Goal: Task Accomplishment & Management: Manage account settings

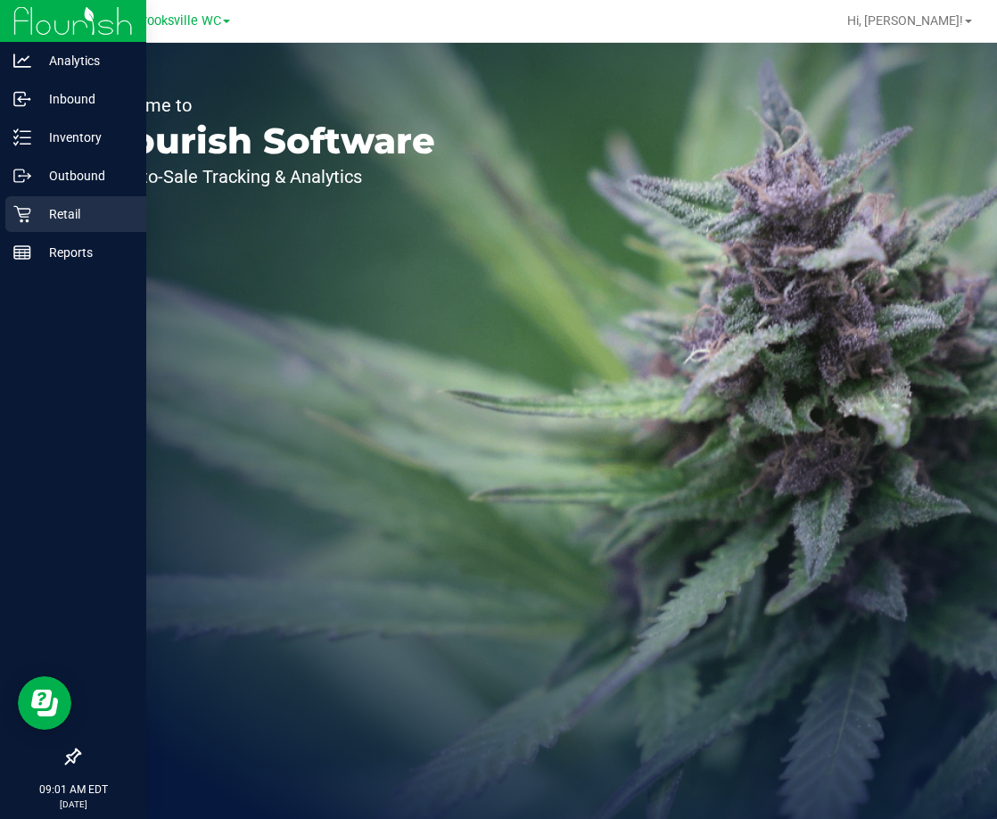
click at [46, 224] on p "Retail" at bounding box center [84, 213] width 107 height 21
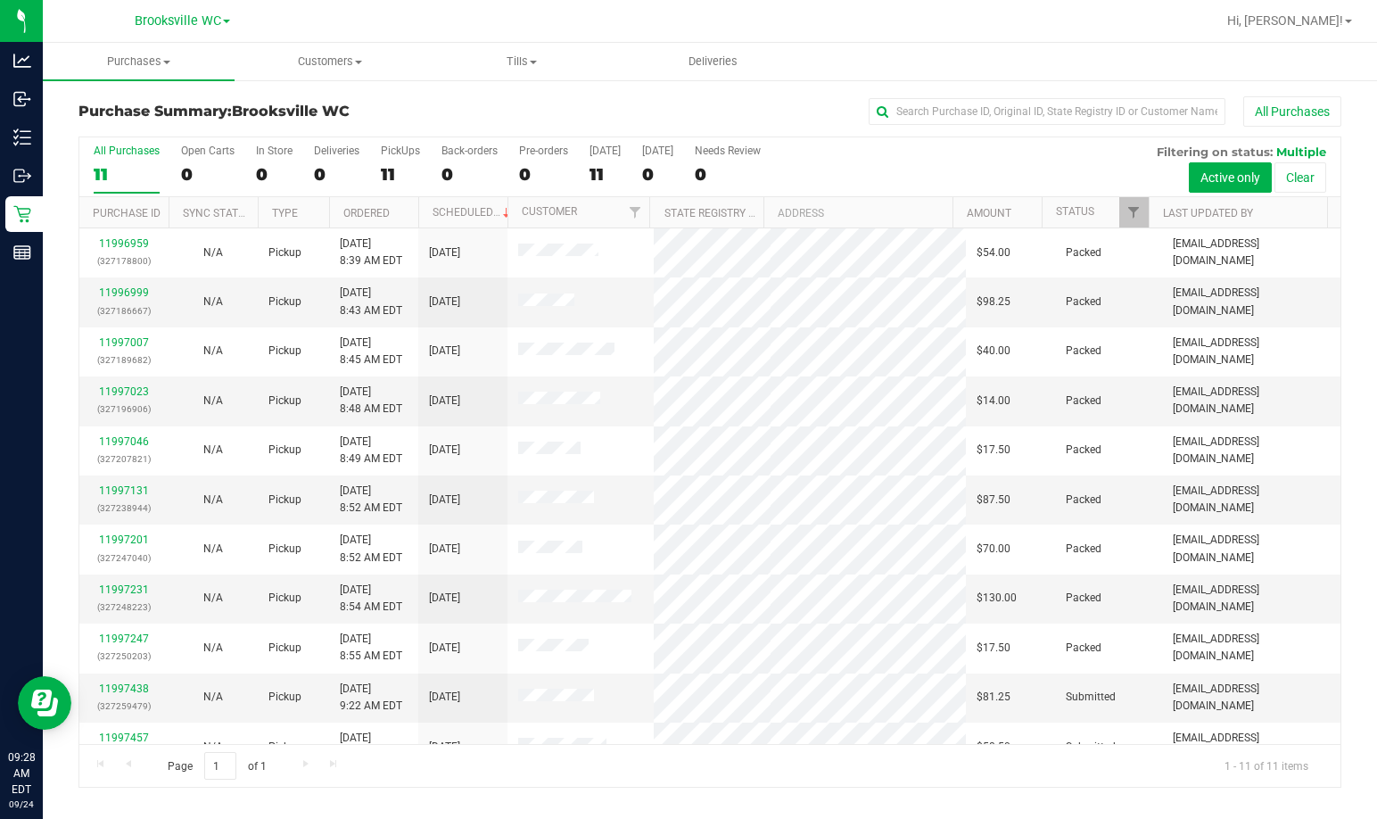
click at [411, 108] on h3 "Purchase Summary: [GEOGRAPHIC_DATA] WC" at bounding box center [288, 111] width 421 height 16
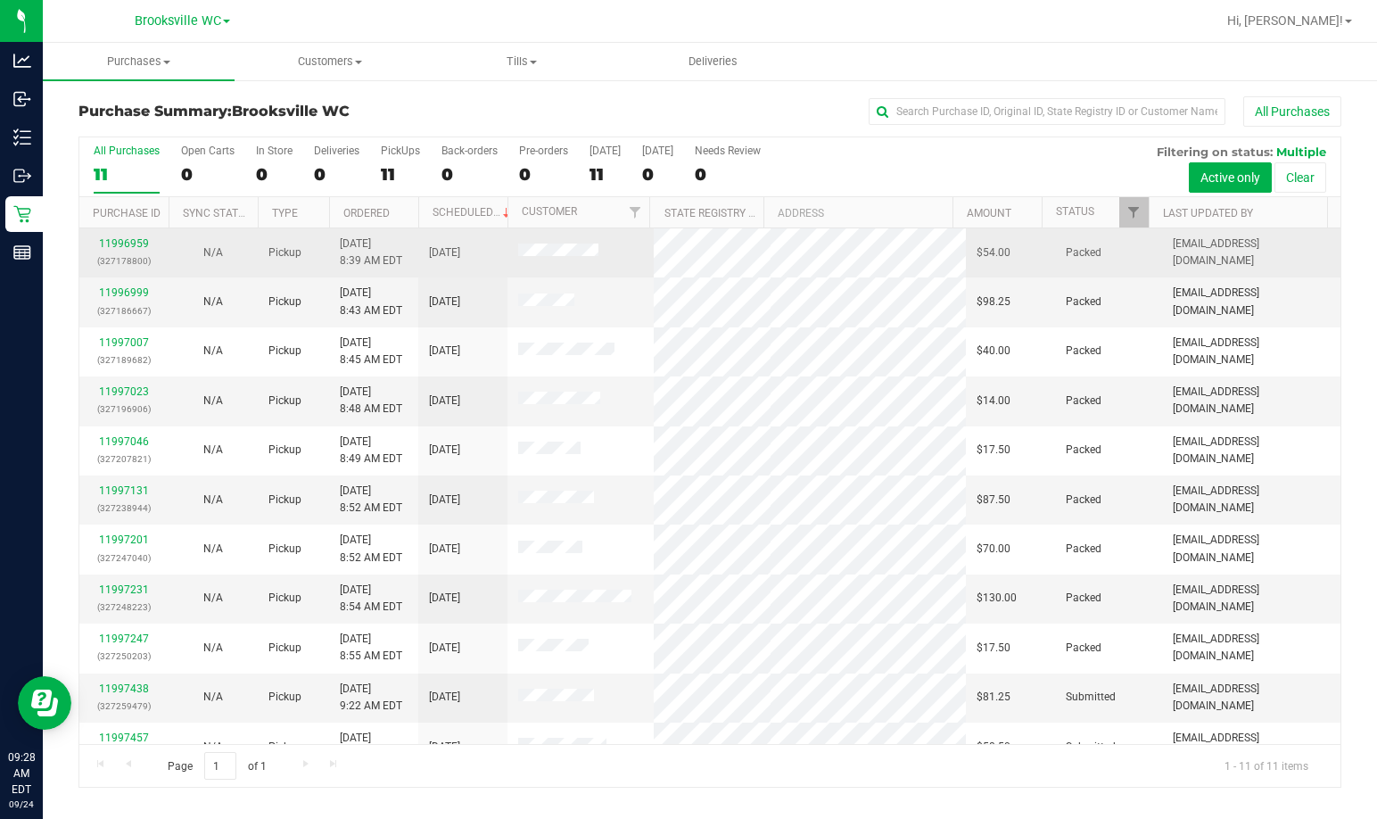
scroll to position [27, 0]
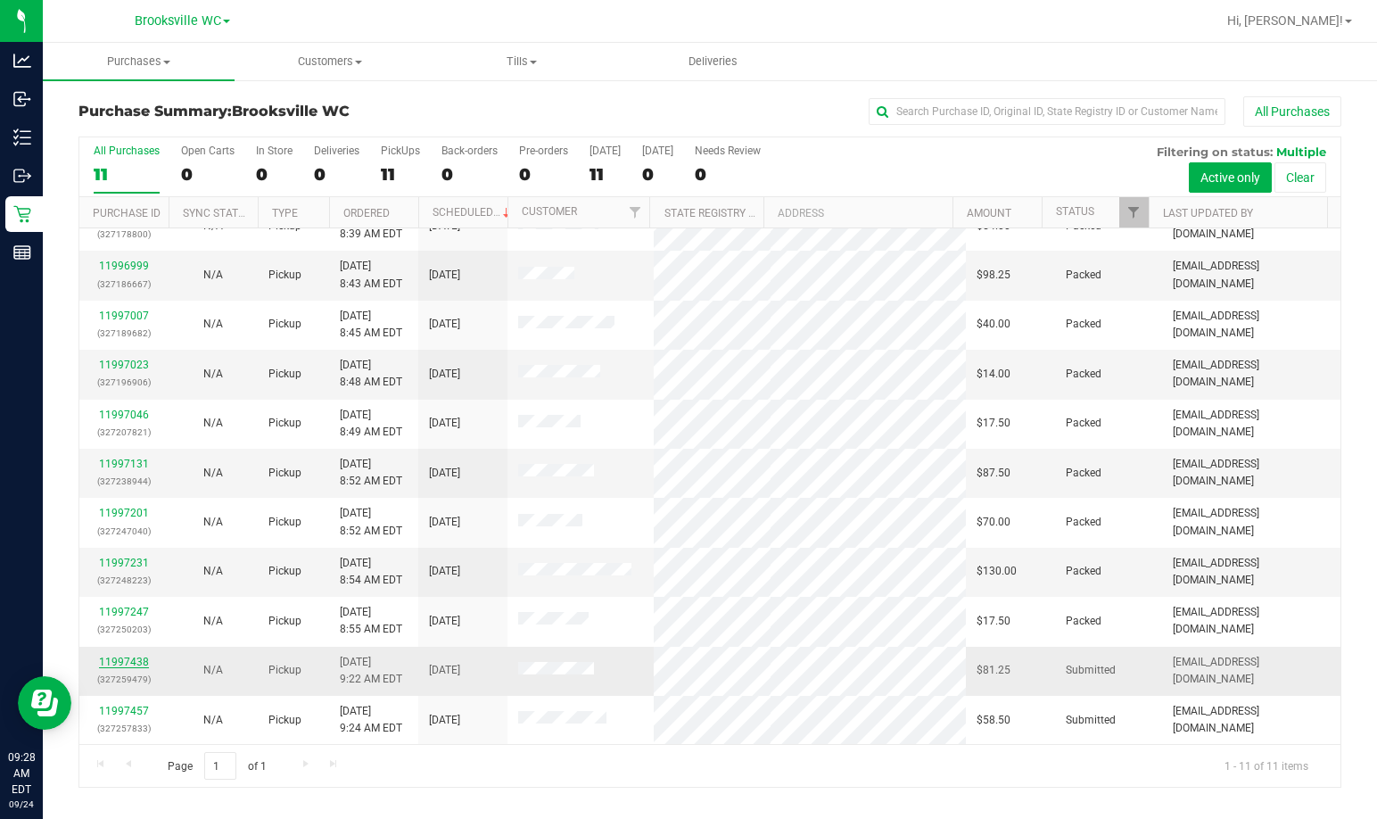
click at [130, 658] on link "11997438" at bounding box center [124, 662] width 50 height 12
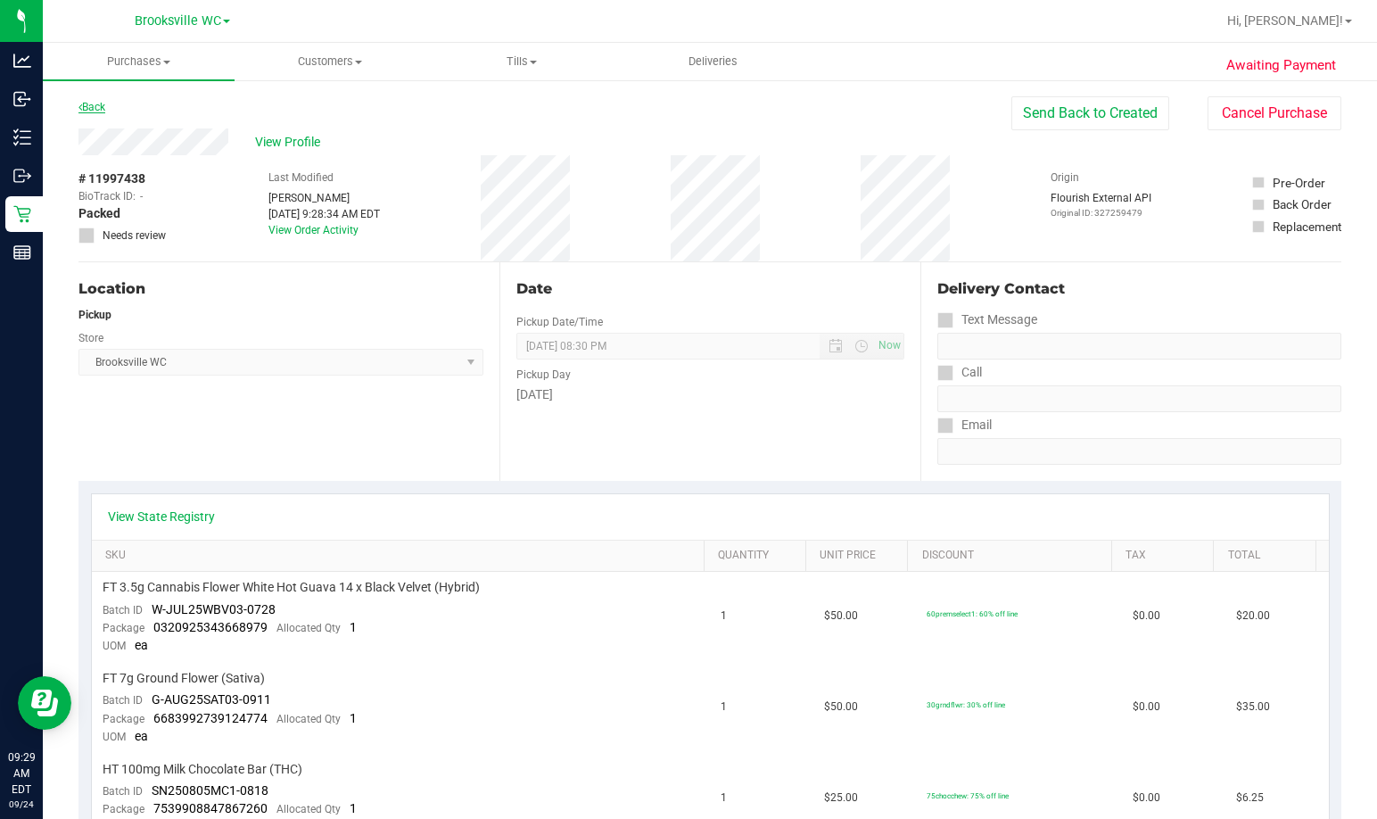
click at [96, 104] on link "Back" at bounding box center [91, 107] width 27 height 12
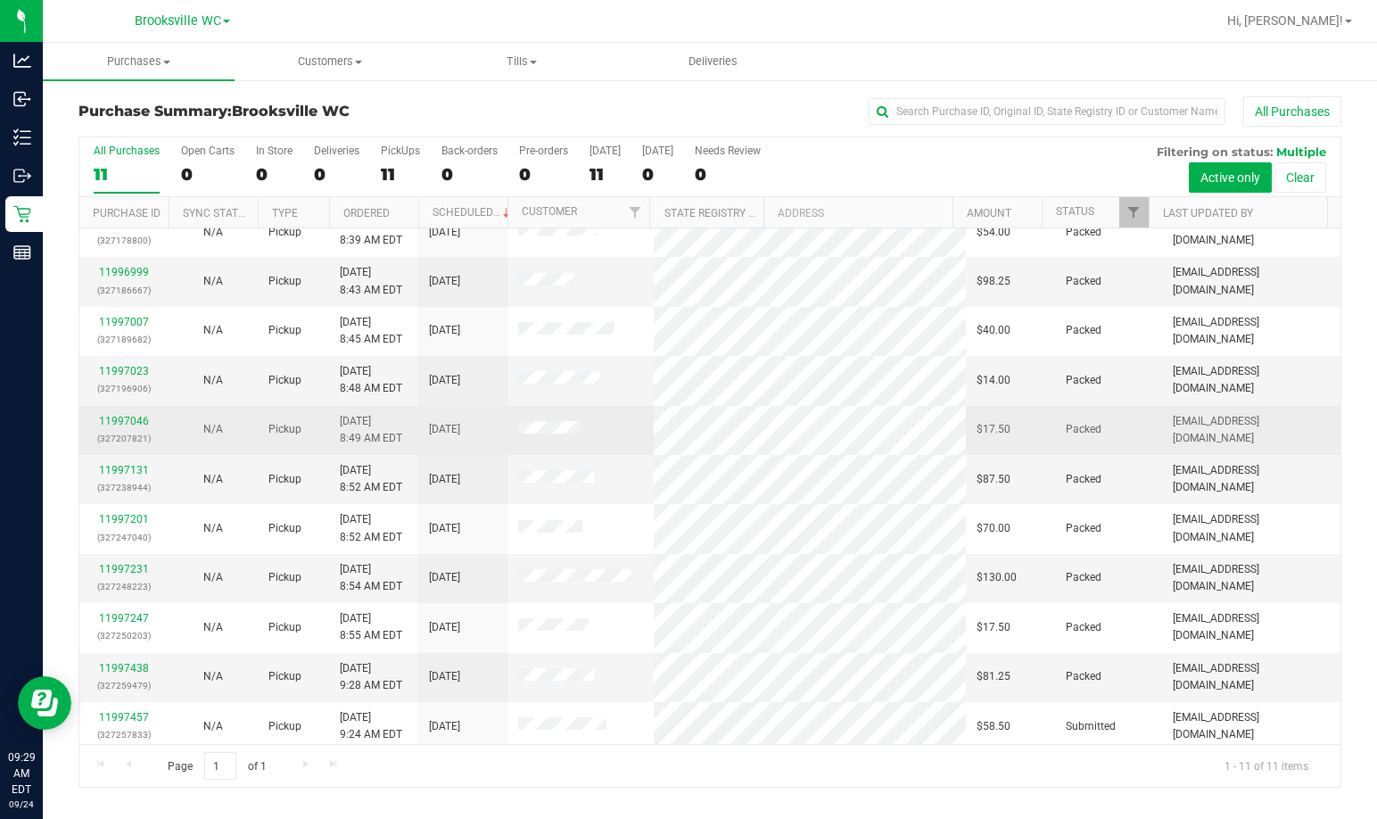
scroll to position [27, 0]
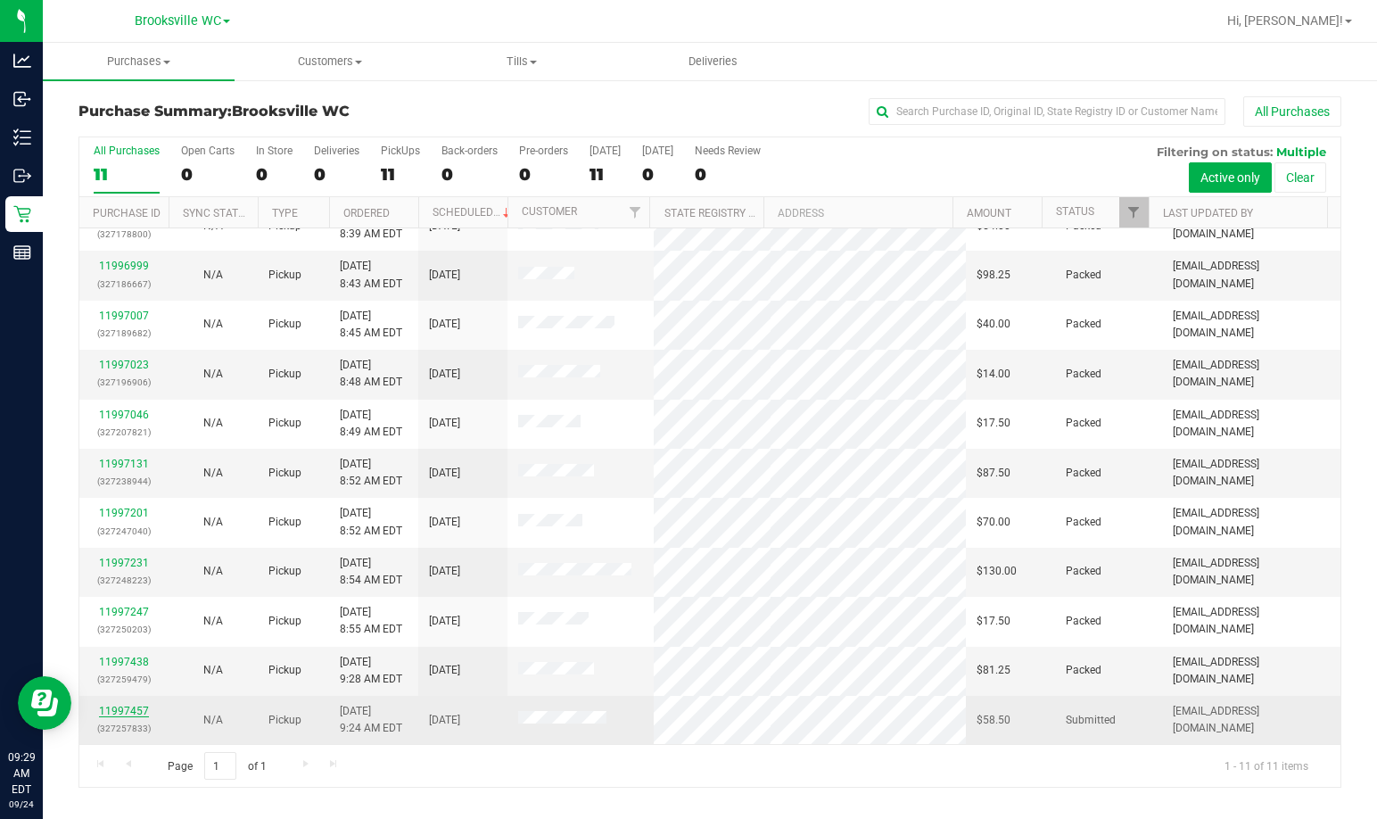
click at [111, 710] on link "11997457" at bounding box center [124, 711] width 50 height 12
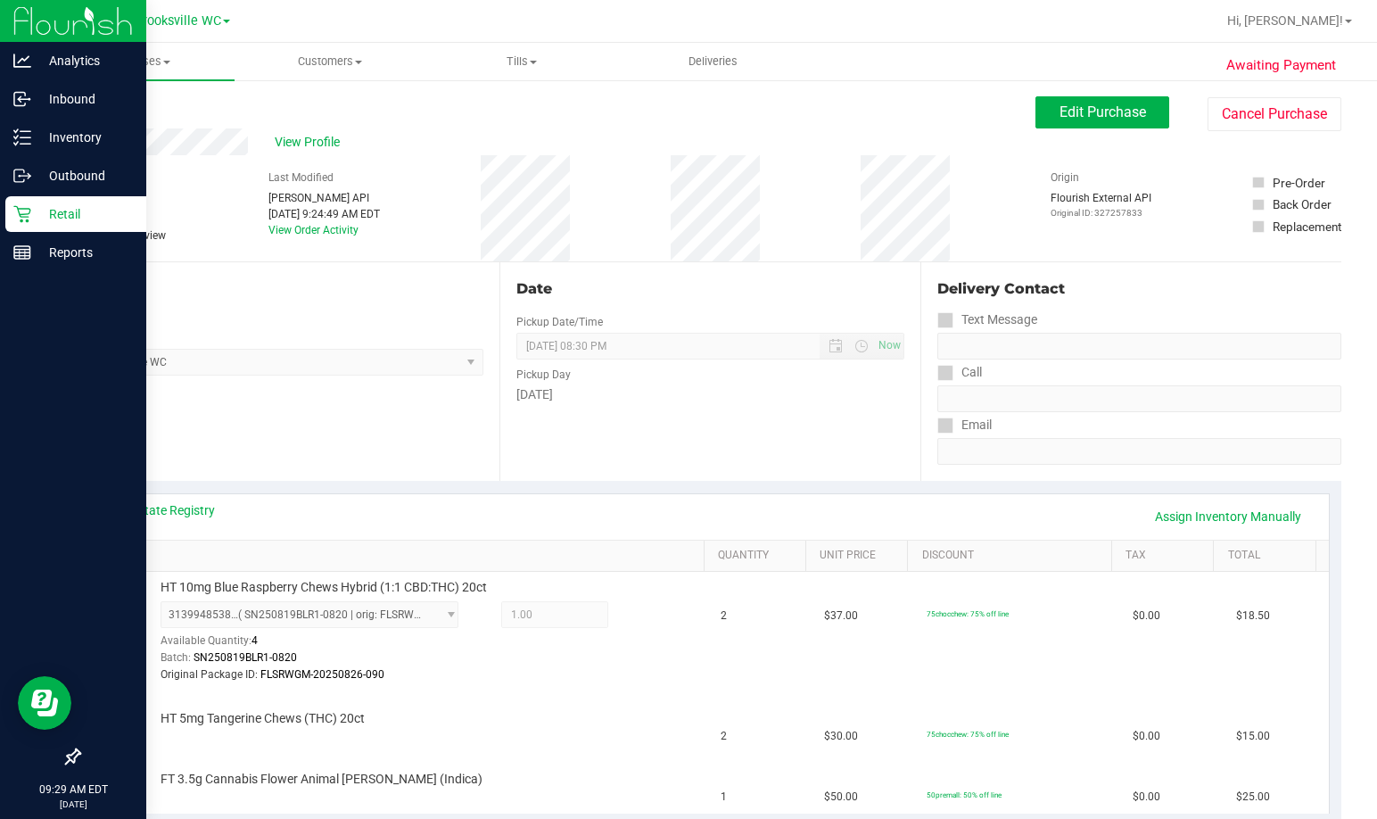
click at [64, 206] on p "Retail" at bounding box center [84, 213] width 107 height 21
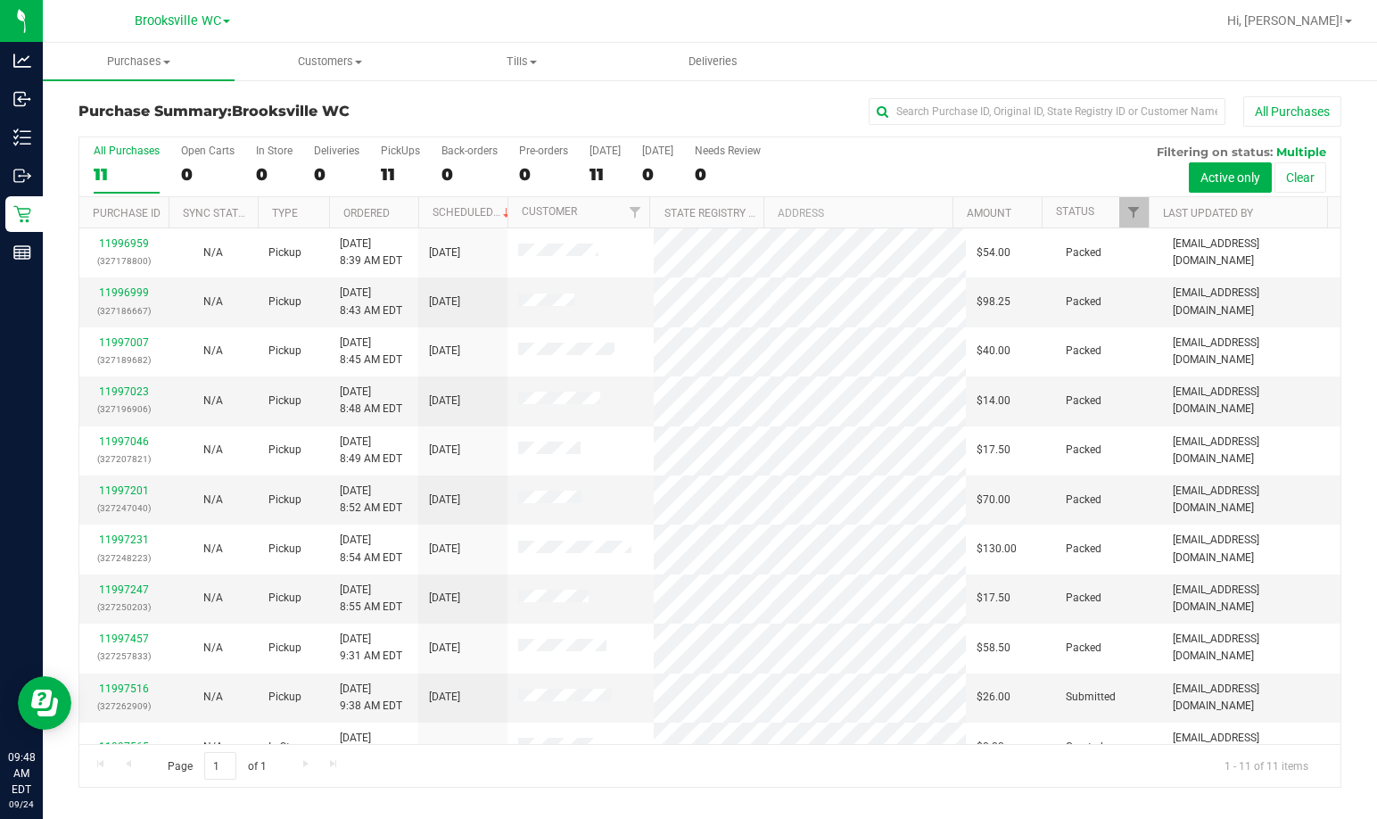
click at [448, 97] on div "Purchase Summary: Brooksville WC All Purchases" at bounding box center [709, 115] width 1263 height 39
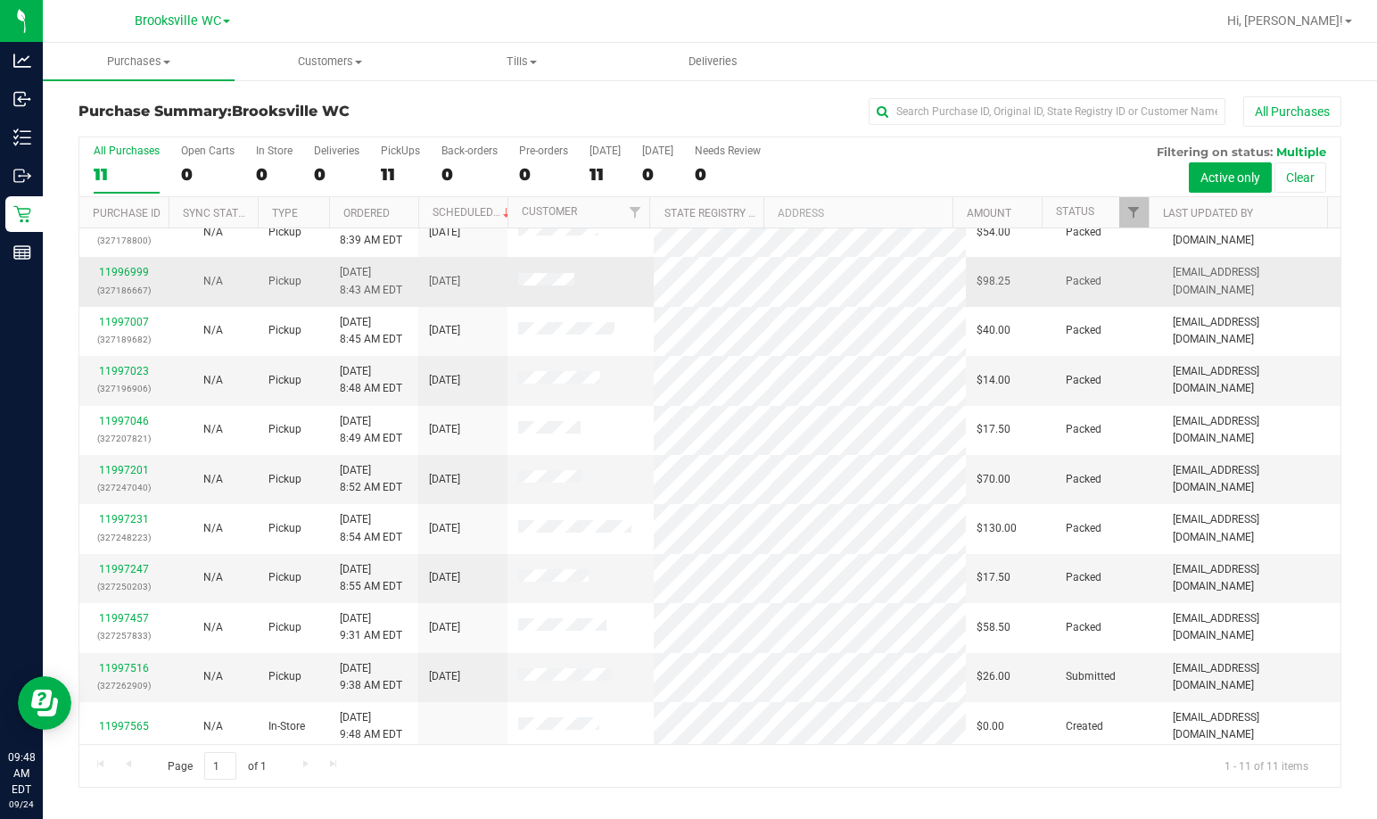
scroll to position [27, 0]
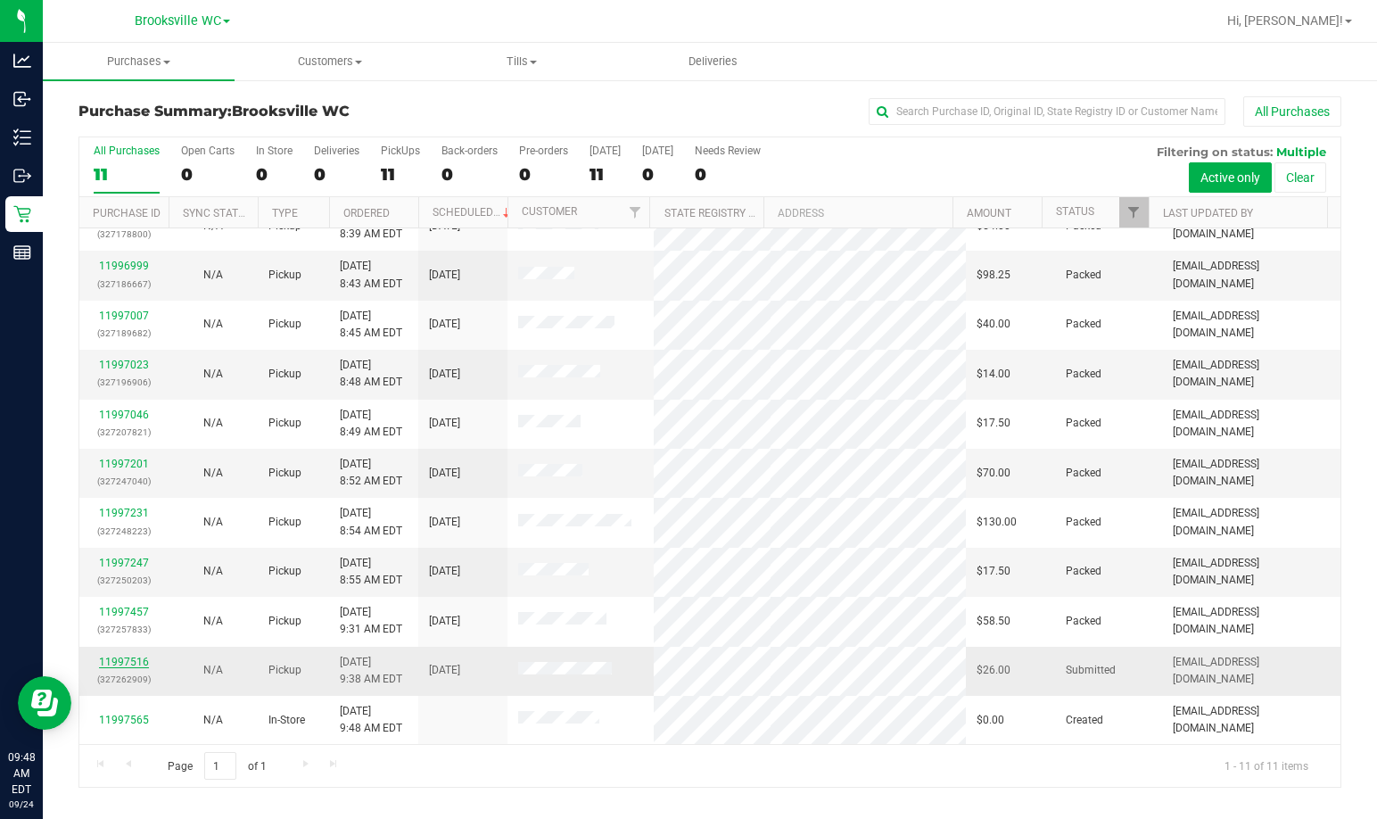
click at [128, 659] on link "11997516" at bounding box center [124, 662] width 50 height 12
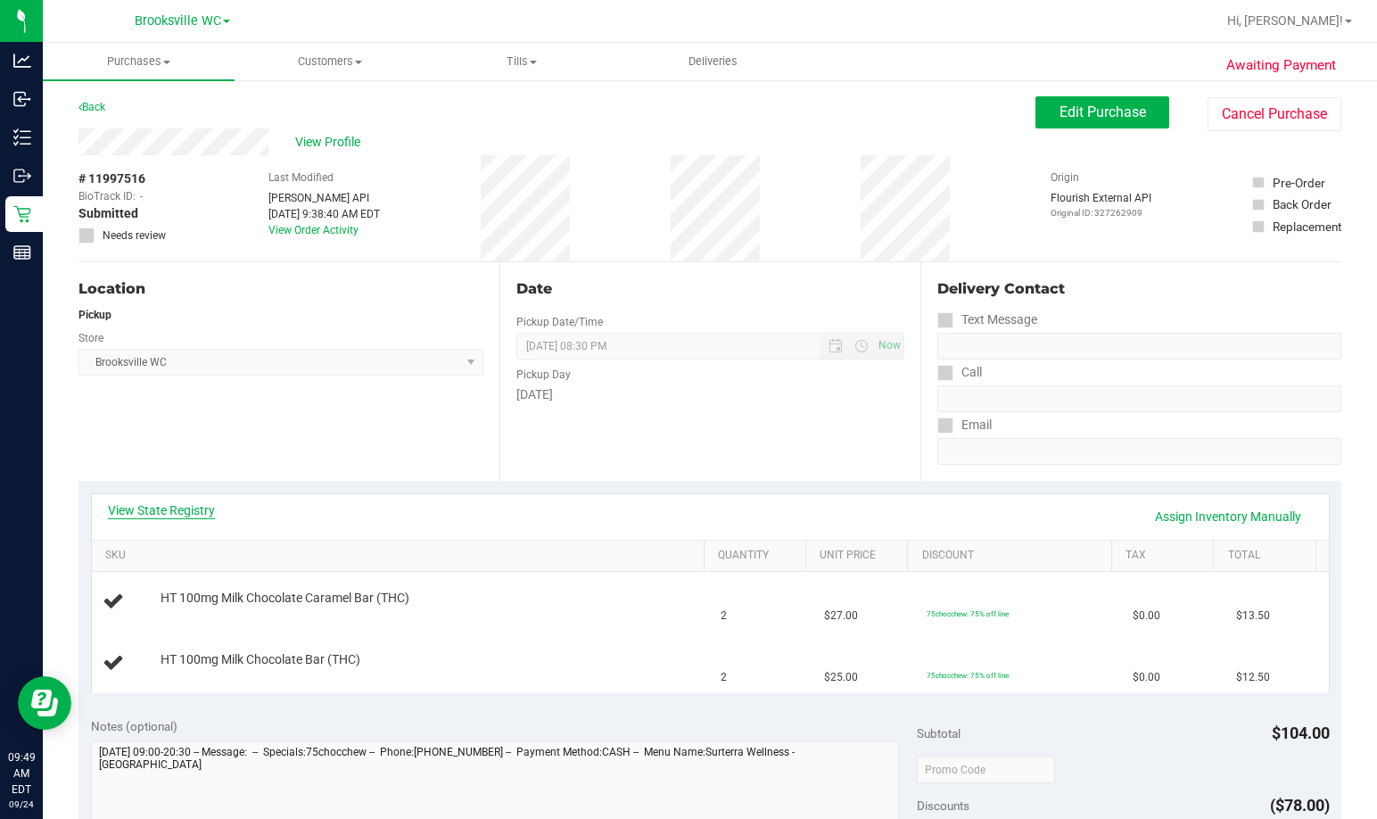
click at [197, 517] on link "View State Registry" at bounding box center [161, 510] width 107 height 18
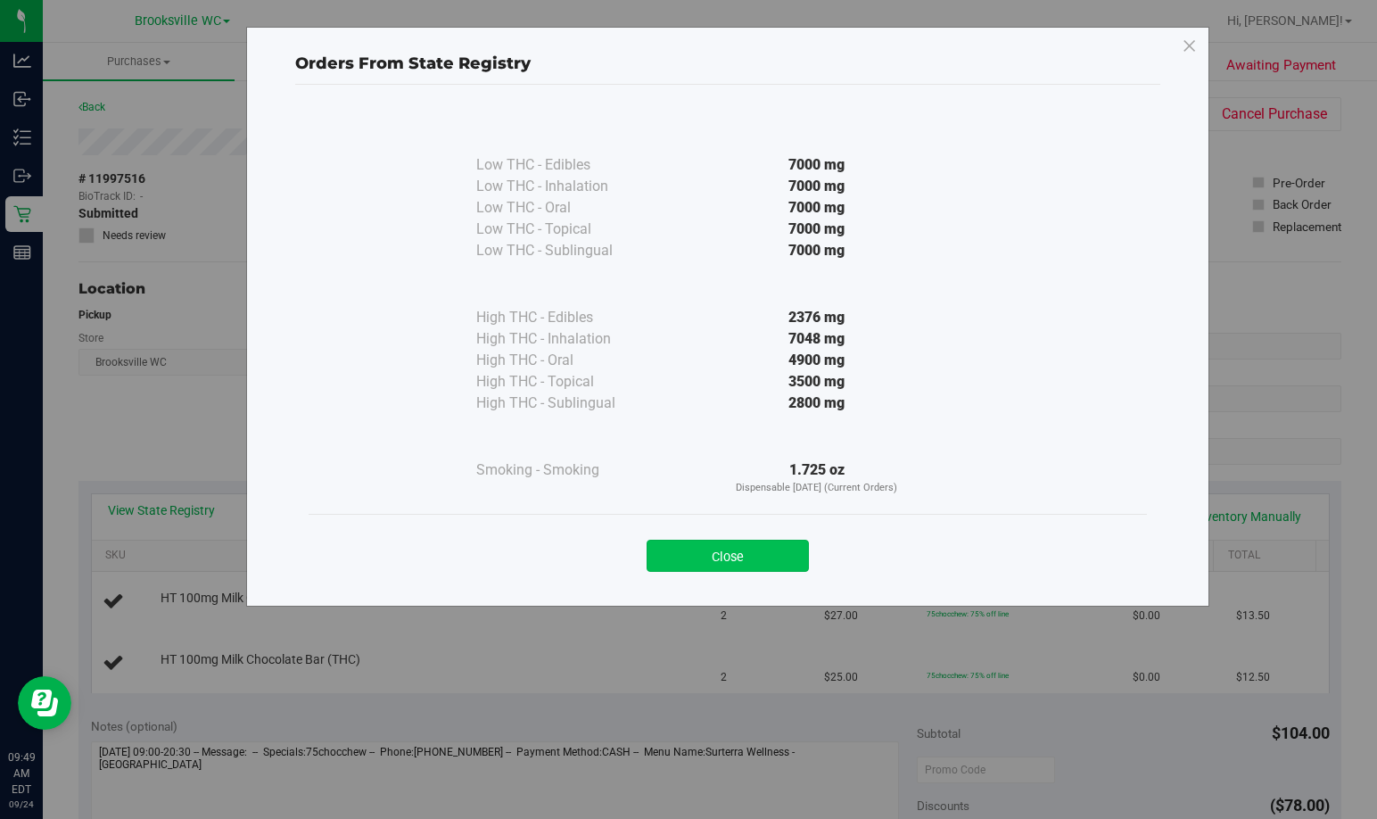
click at [735, 547] on button "Close" at bounding box center [728, 556] width 162 height 32
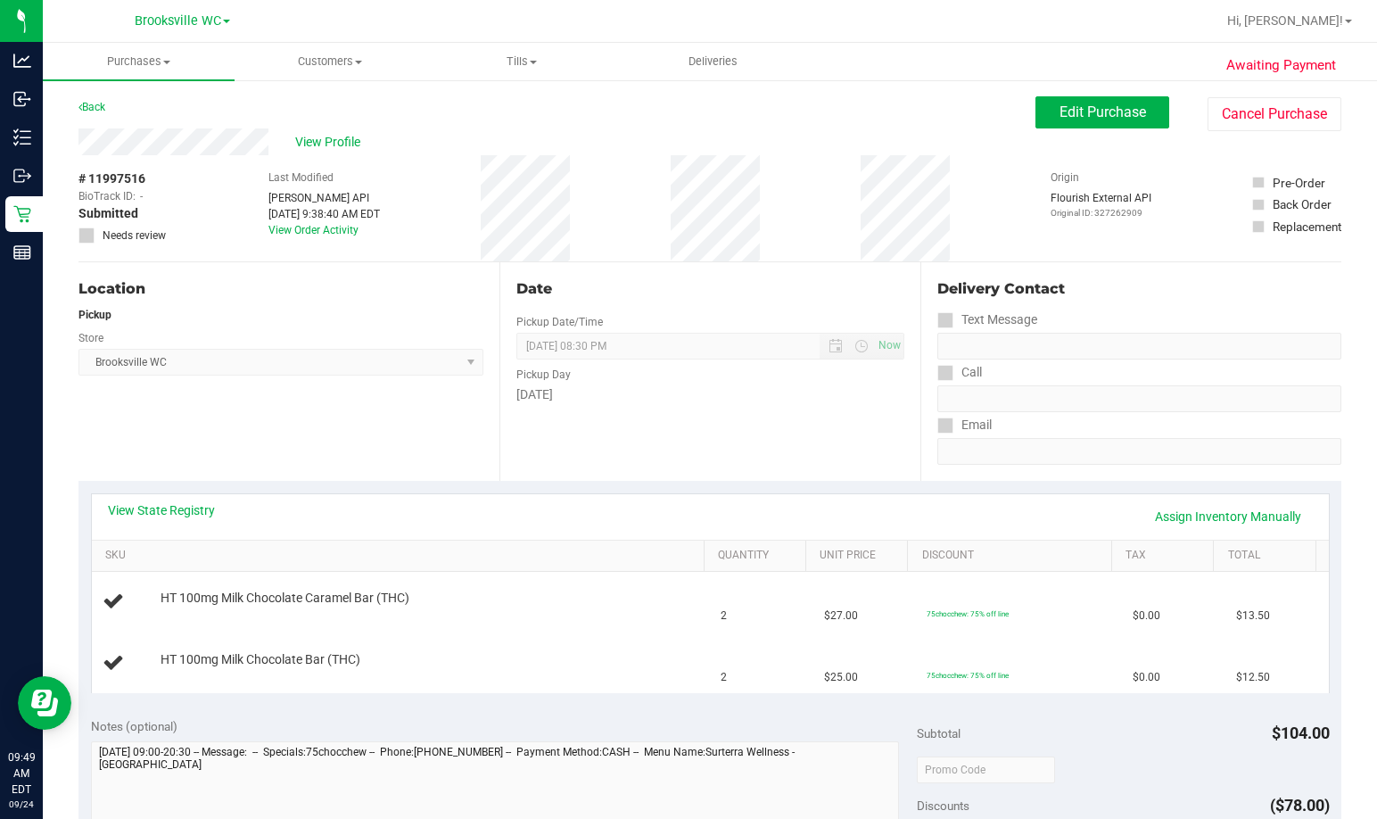
click at [569, 421] on div "Date Pickup Date/Time 09/24/2025 Now 09/24/2025 08:30 PM Now Pickup Day Wednesd…" at bounding box center [709, 371] width 421 height 219
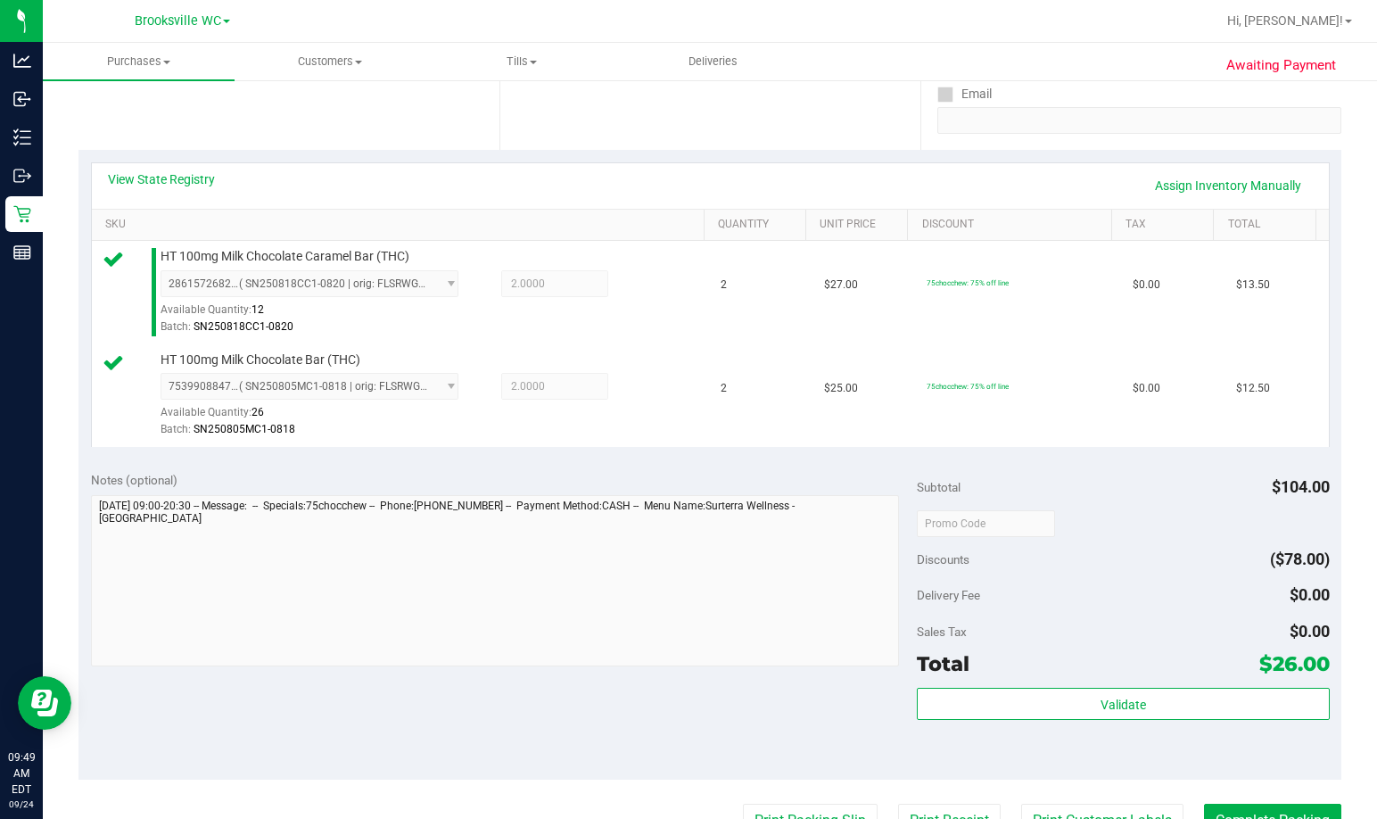
scroll to position [624, 0]
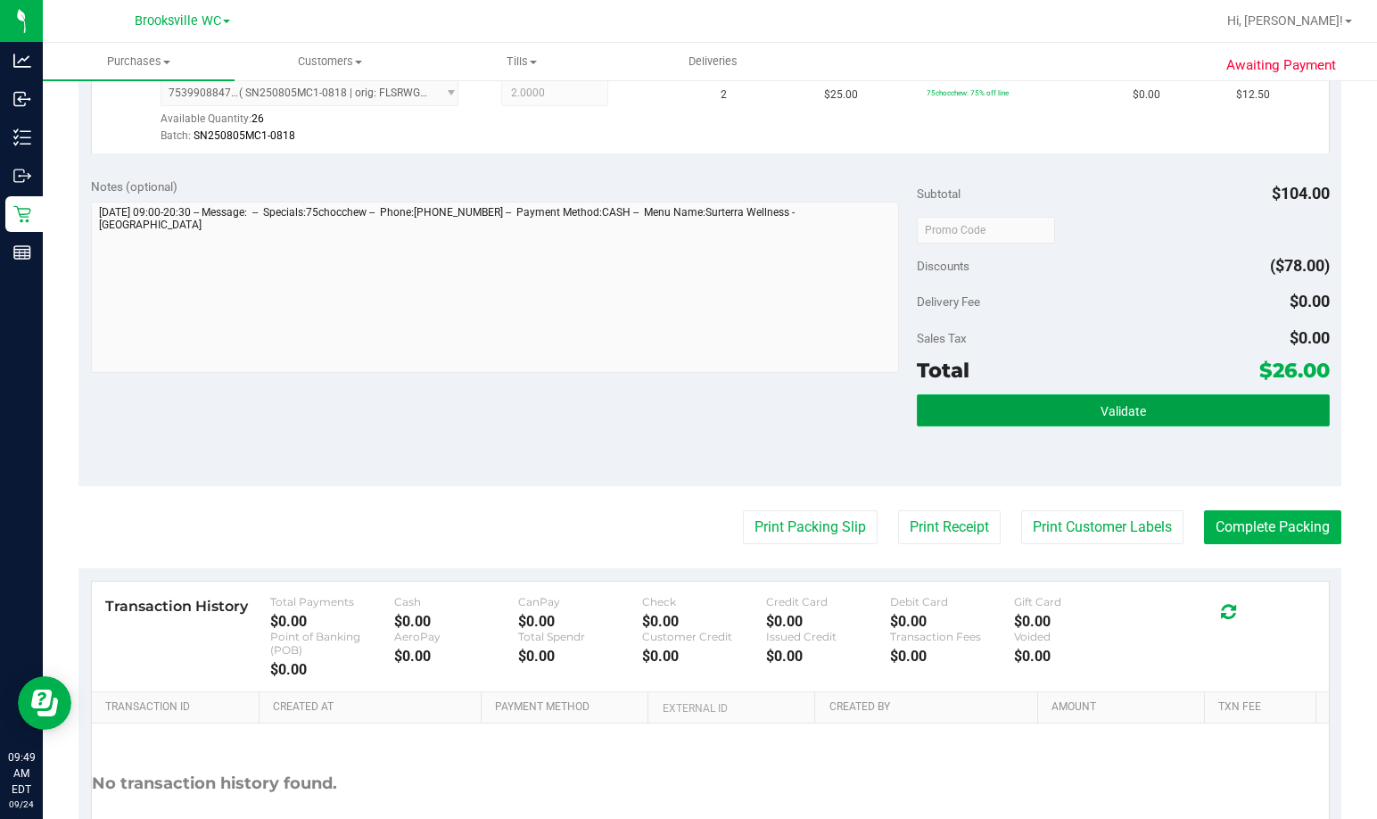
click at [996, 414] on span "Validate" at bounding box center [1123, 411] width 45 height 14
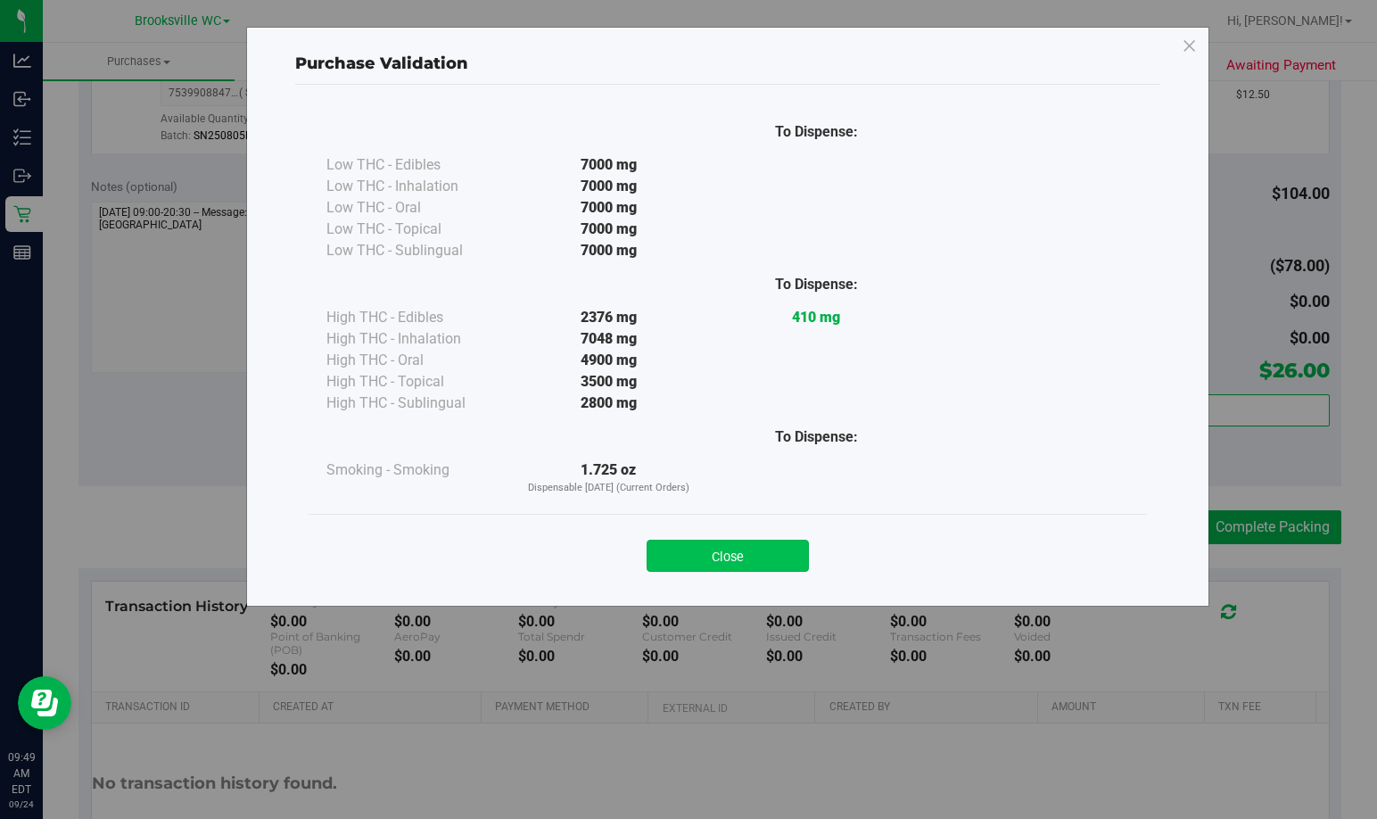
click at [755, 542] on button "Close" at bounding box center [728, 556] width 162 height 32
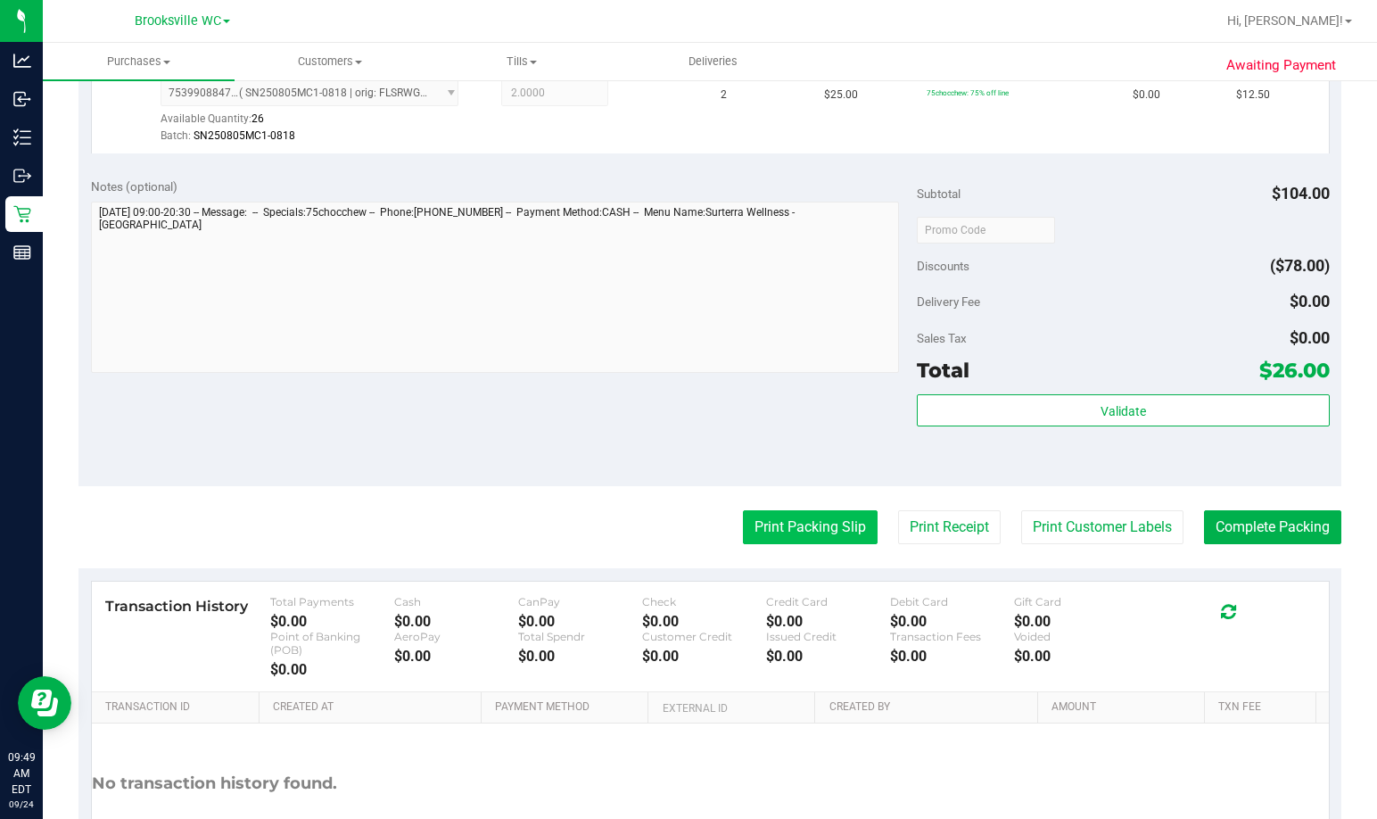
click at [809, 532] on button "Print Packing Slip" at bounding box center [810, 527] width 135 height 34
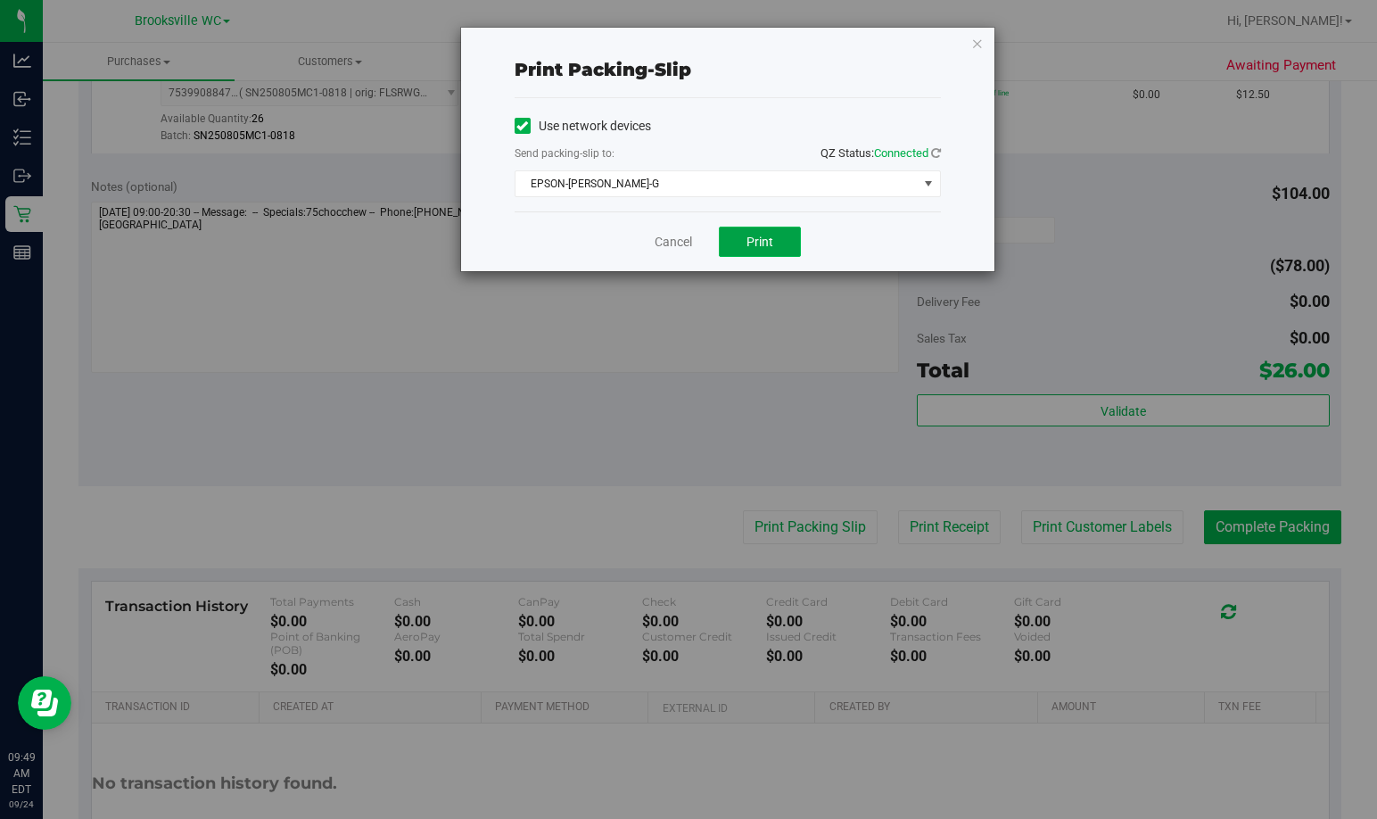
click at [768, 236] on span "Print" at bounding box center [759, 242] width 27 height 14
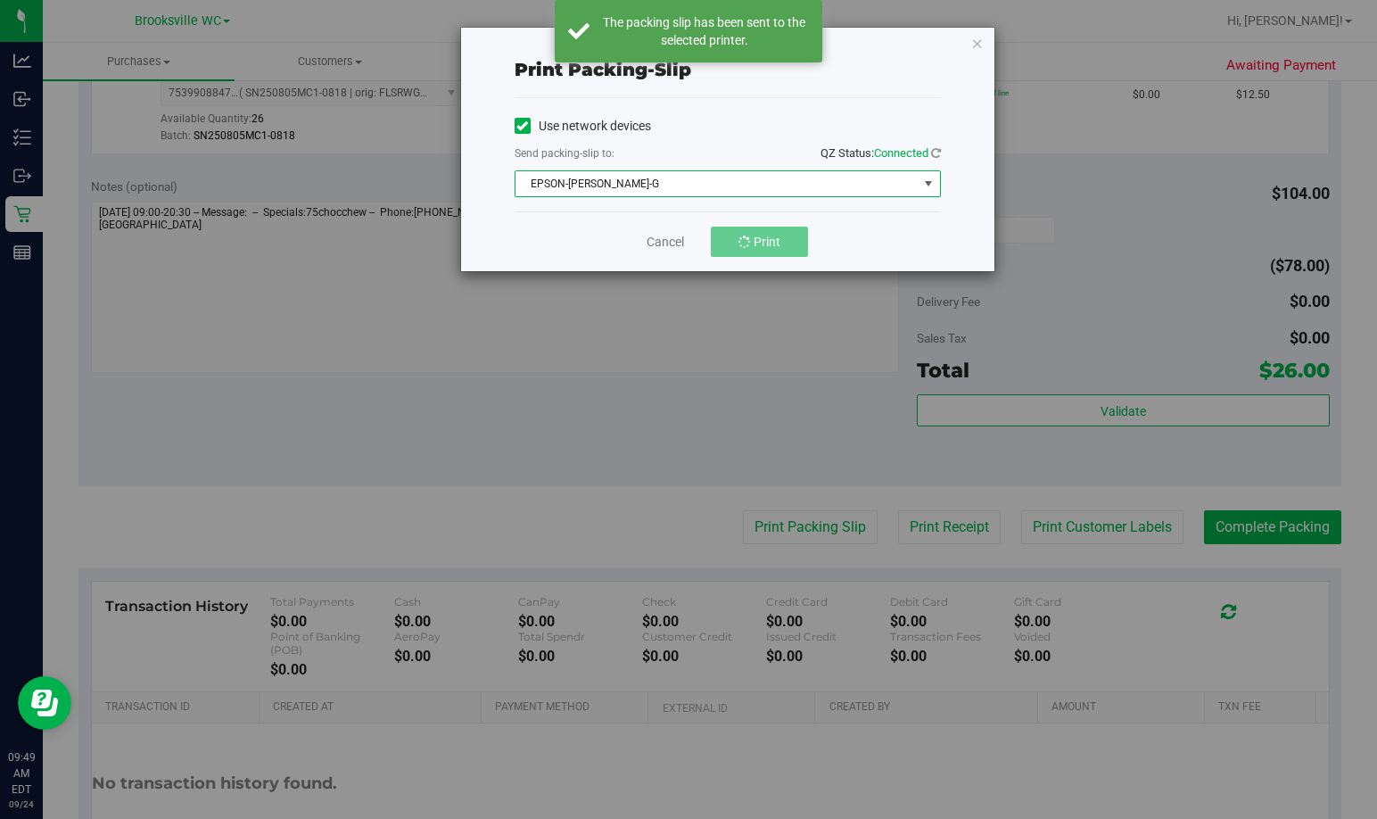
click at [754, 177] on span "EPSON-BECKY-G" at bounding box center [717, 183] width 402 height 25
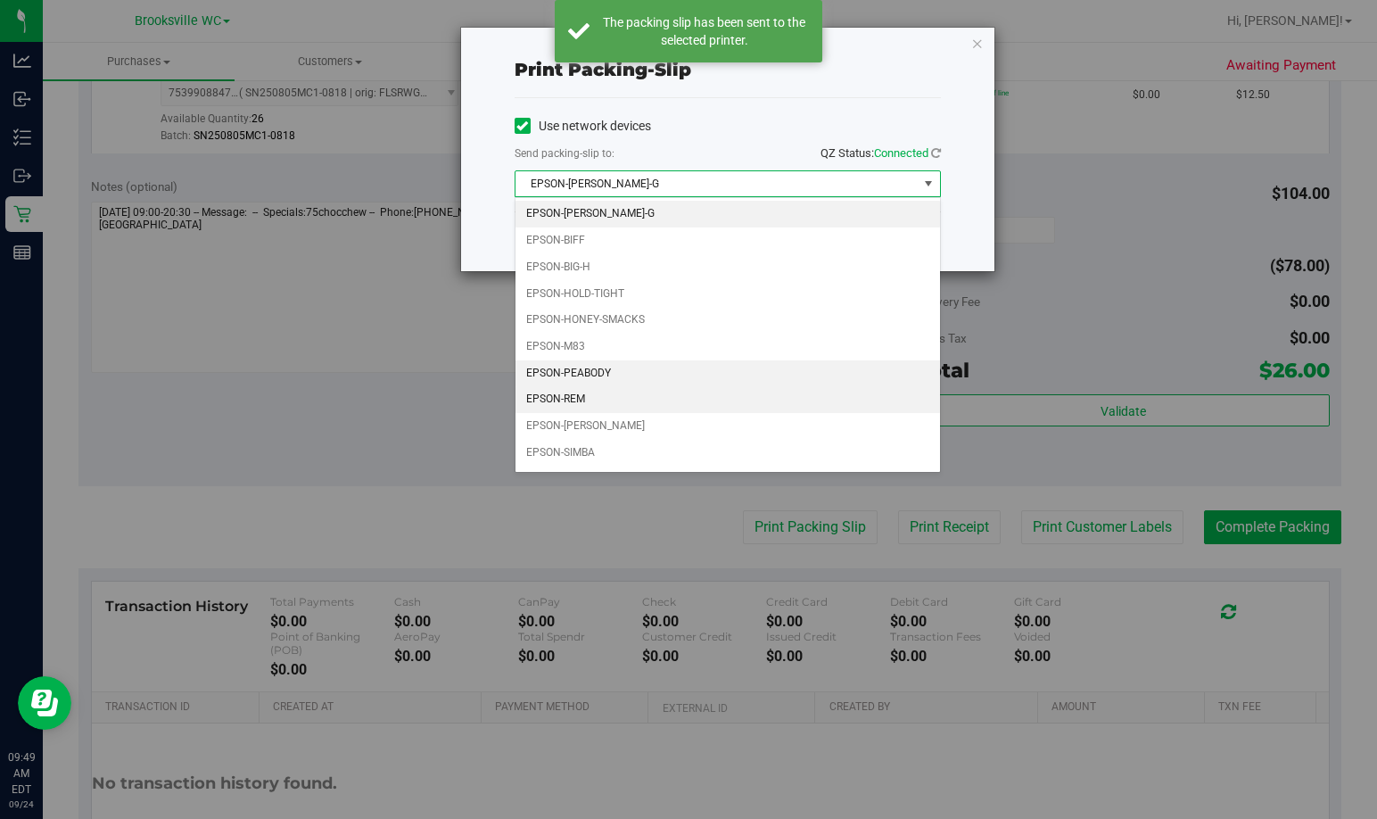
click at [652, 384] on li "EPSON-PEABODY" at bounding box center [728, 373] width 425 height 27
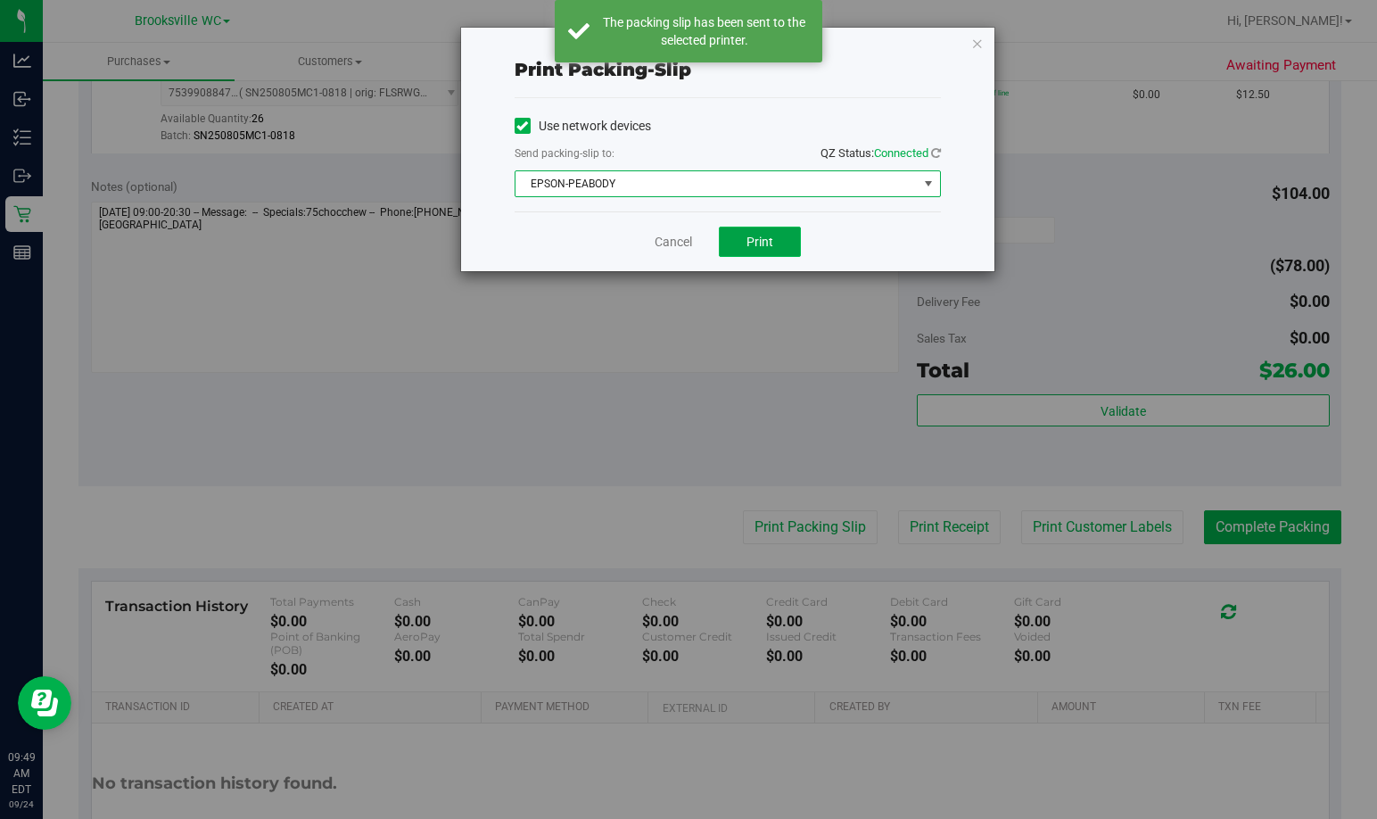
click at [761, 235] on span "Print" at bounding box center [759, 242] width 27 height 14
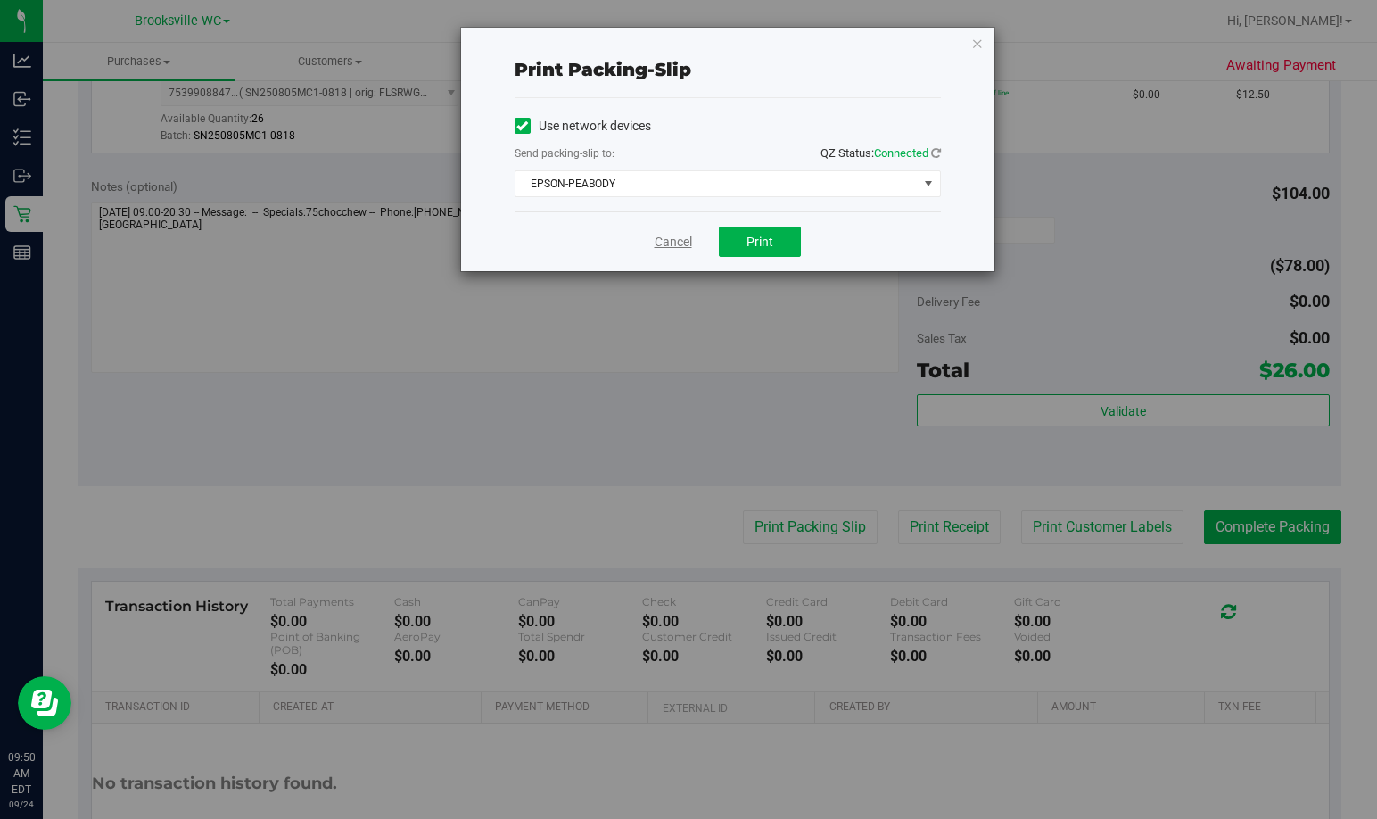
click at [663, 246] on link "Cancel" at bounding box center [673, 242] width 37 height 19
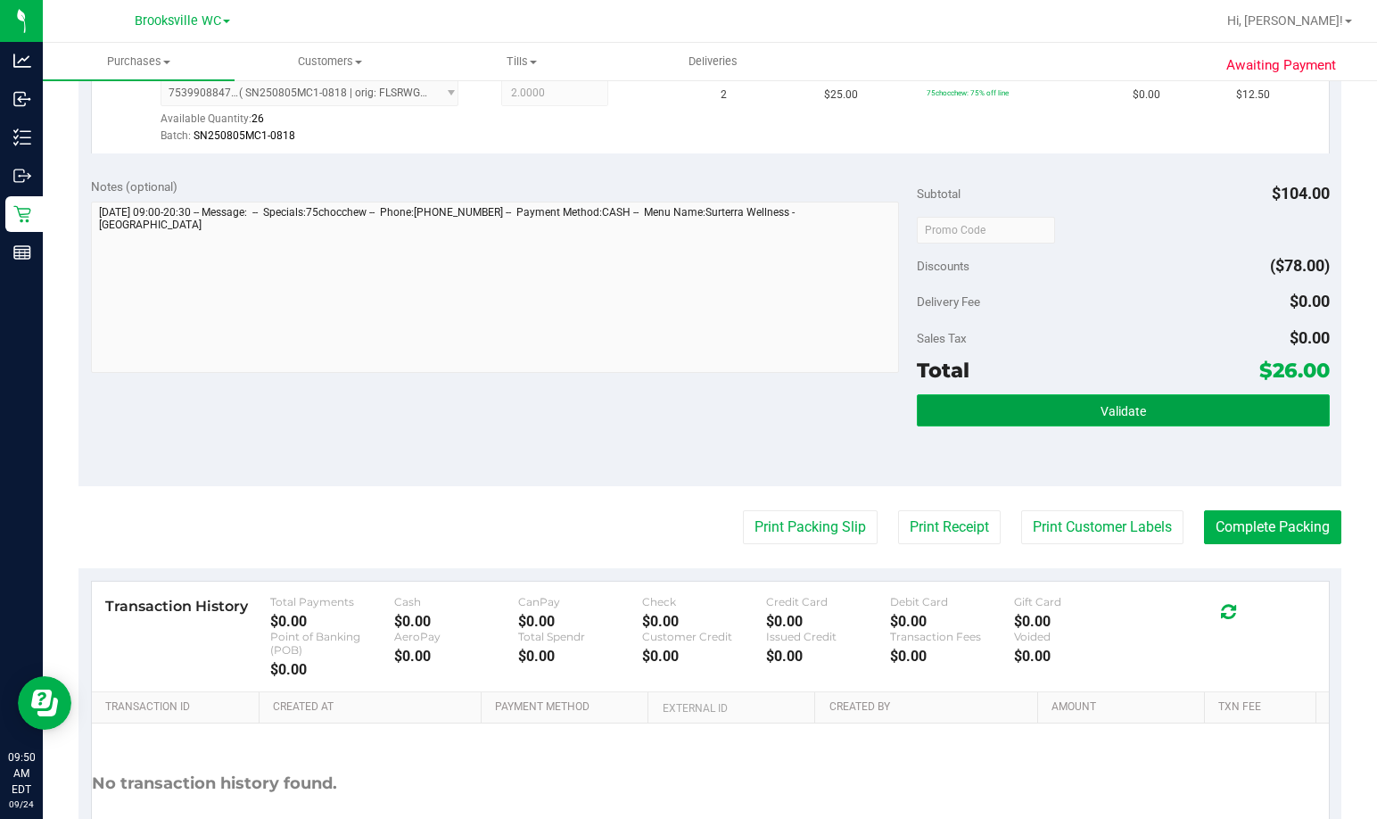
click at [996, 422] on button "Validate" at bounding box center [1123, 410] width 413 height 32
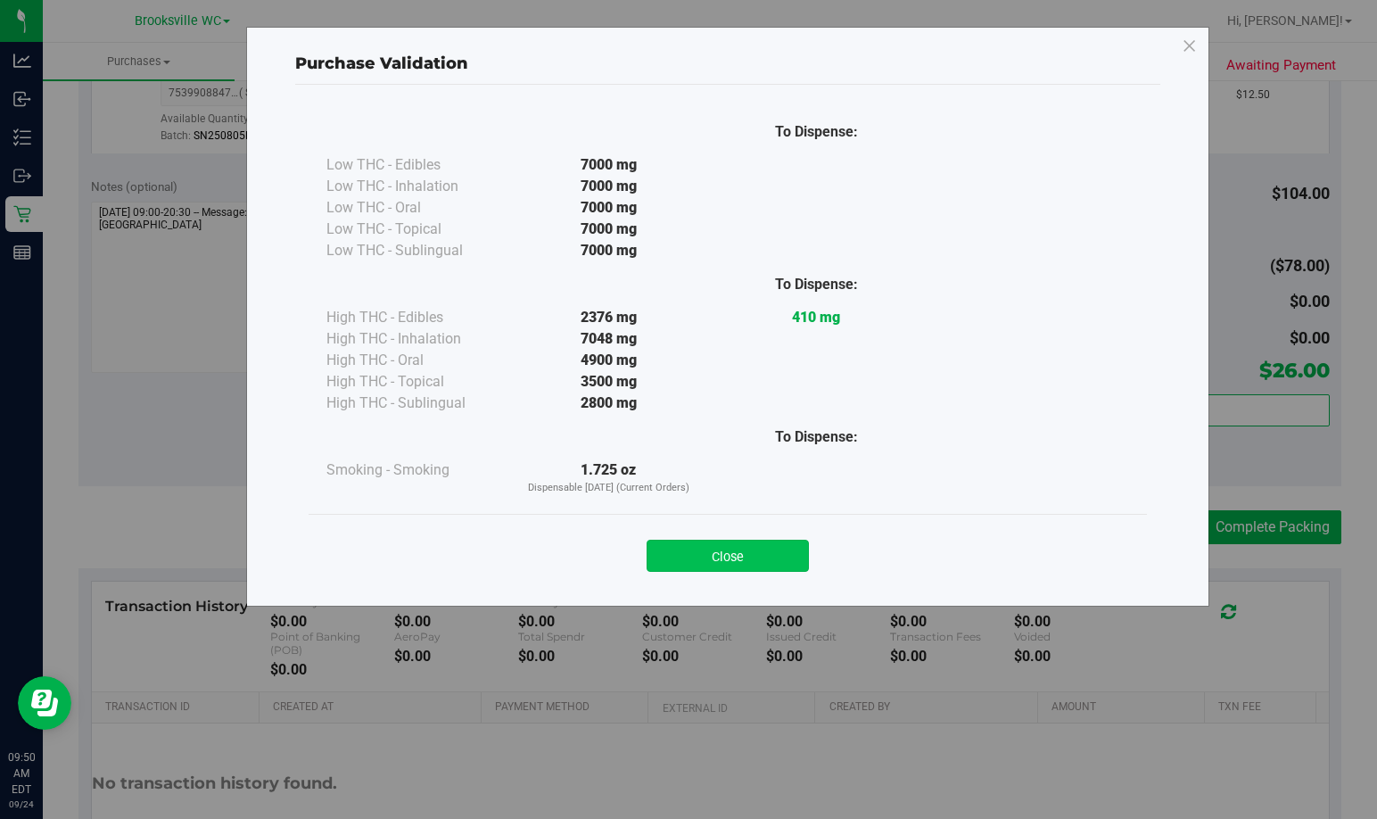
click at [763, 557] on button "Close" at bounding box center [728, 556] width 162 height 32
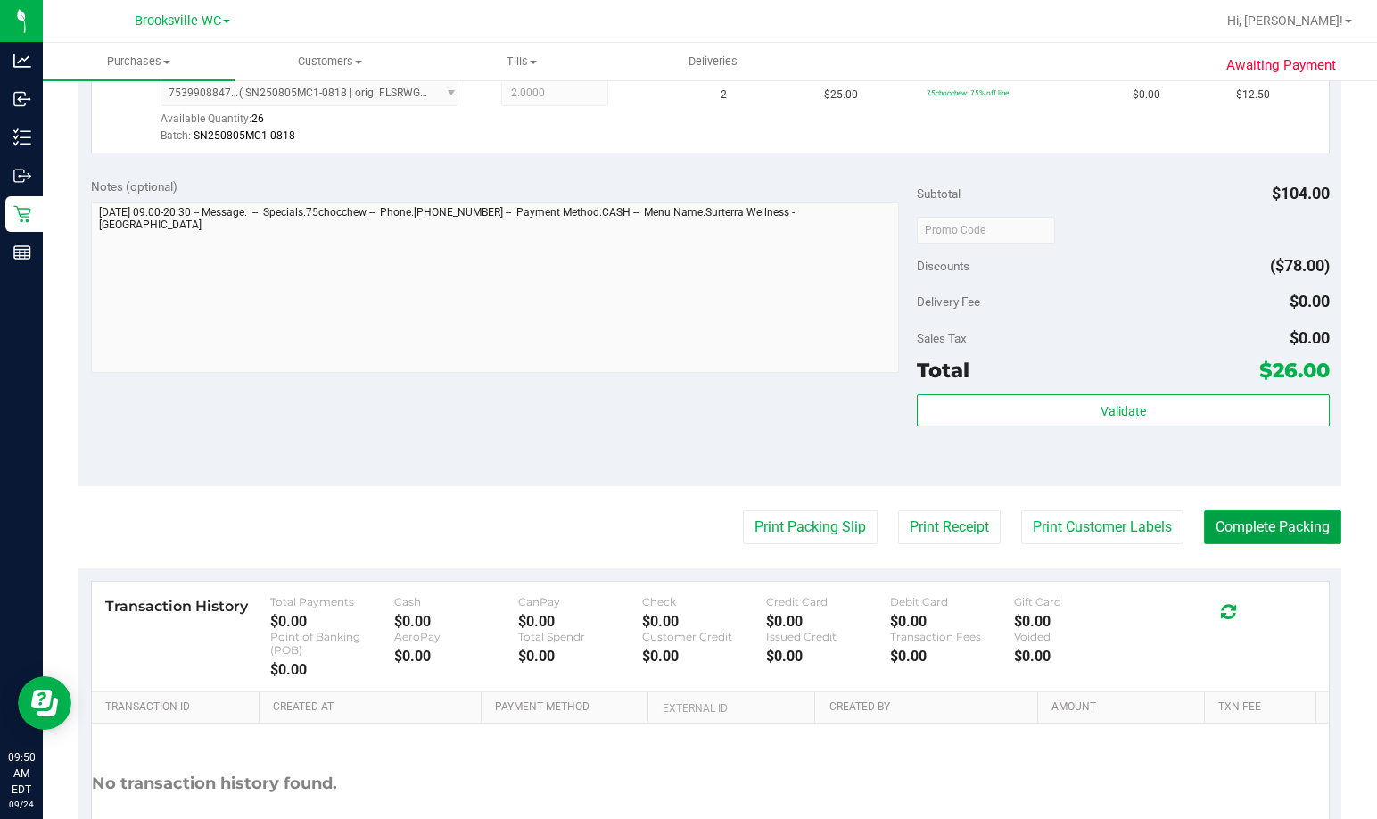
click at [996, 541] on button "Complete Packing" at bounding box center [1272, 527] width 137 height 34
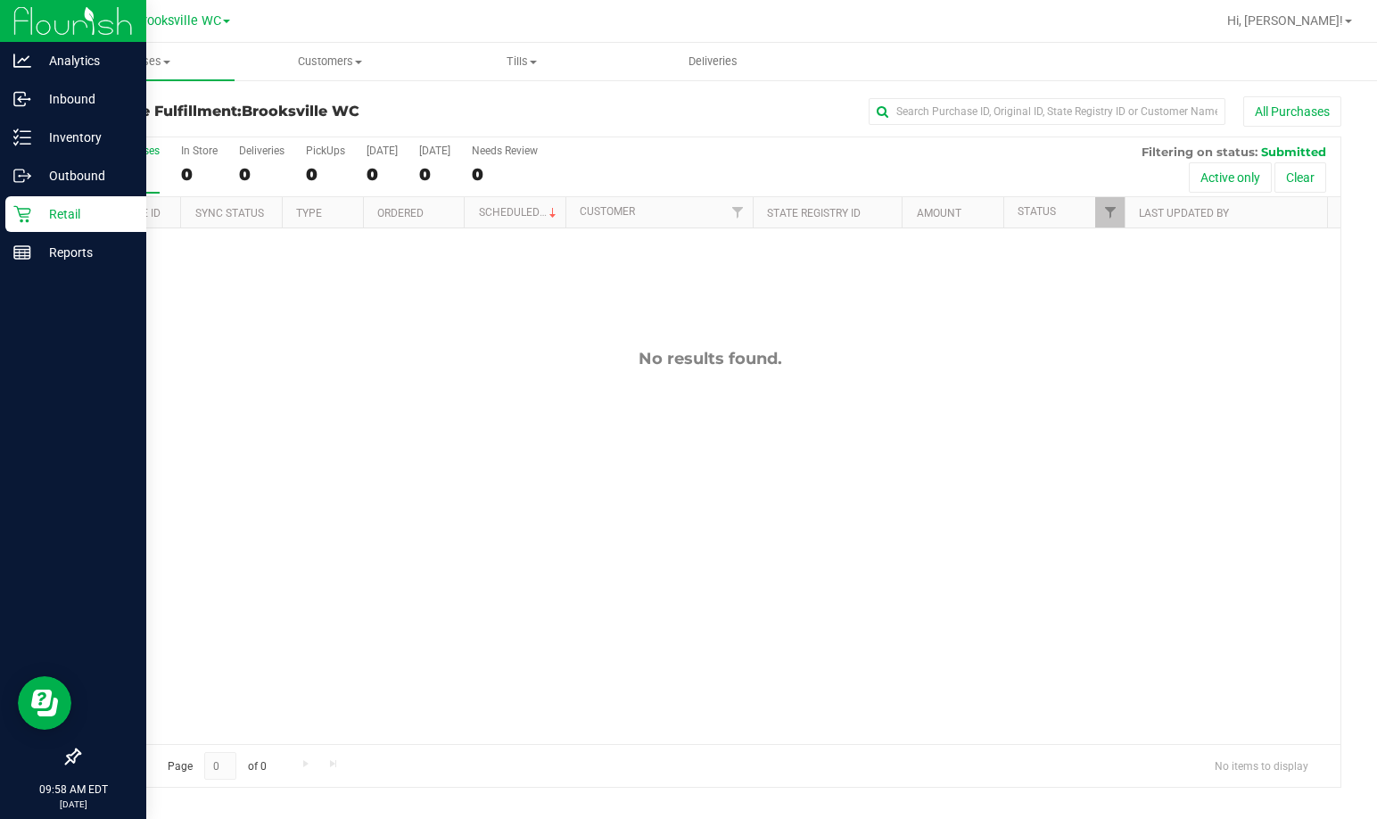
click at [59, 221] on p "Retail" at bounding box center [84, 213] width 107 height 21
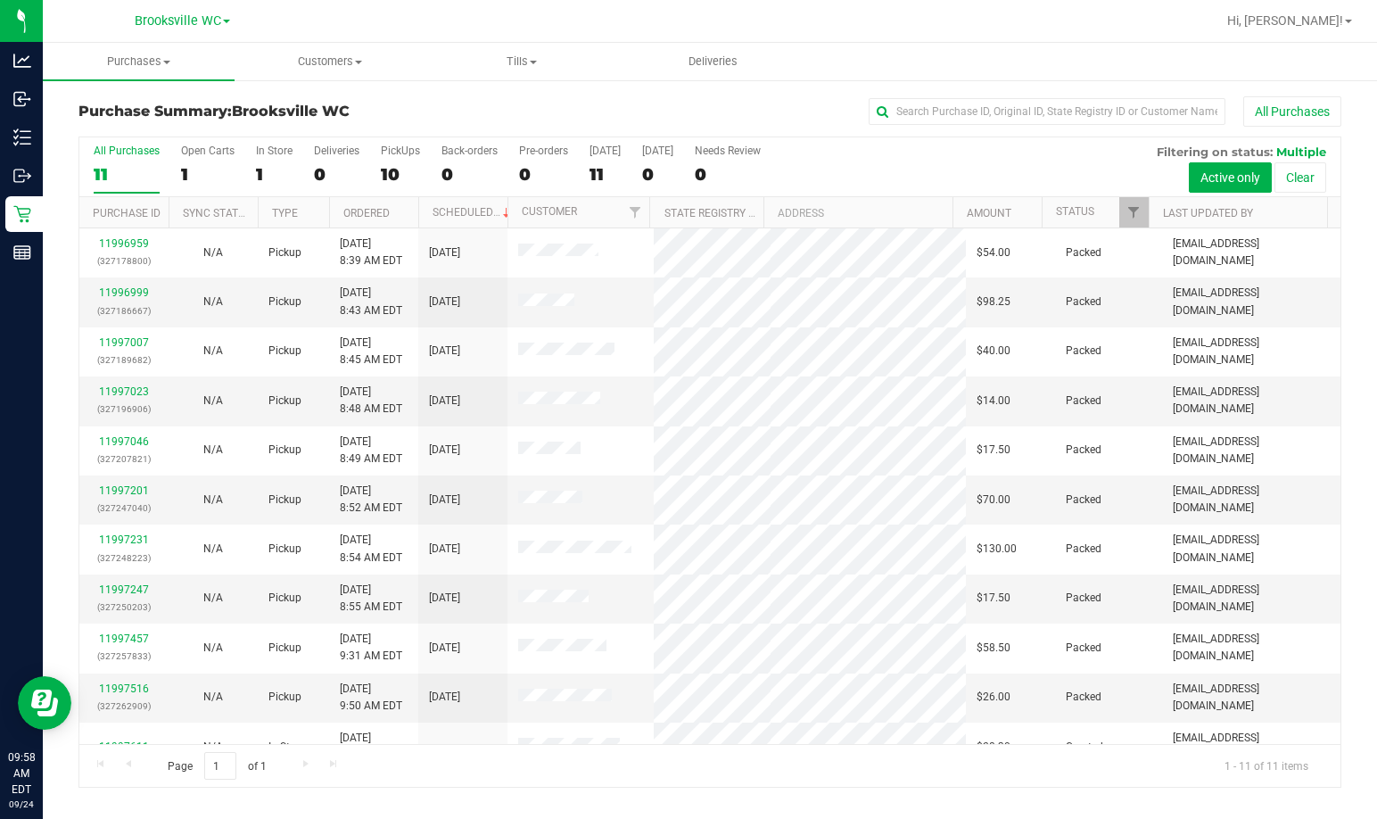
click at [497, 114] on h3 "Purchase Summary: Brooksville WC" at bounding box center [288, 111] width 421 height 16
click at [652, 128] on div "Purchase Summary: Brooksville WC All Purchases" at bounding box center [709, 115] width 1263 height 39
drag, startPoint x: 380, startPoint y: 113, endPoint x: 396, endPoint y: 116, distance: 16.3
click at [380, 113] on h3 "Purchase Summary: Brooksville WC" at bounding box center [288, 111] width 421 height 16
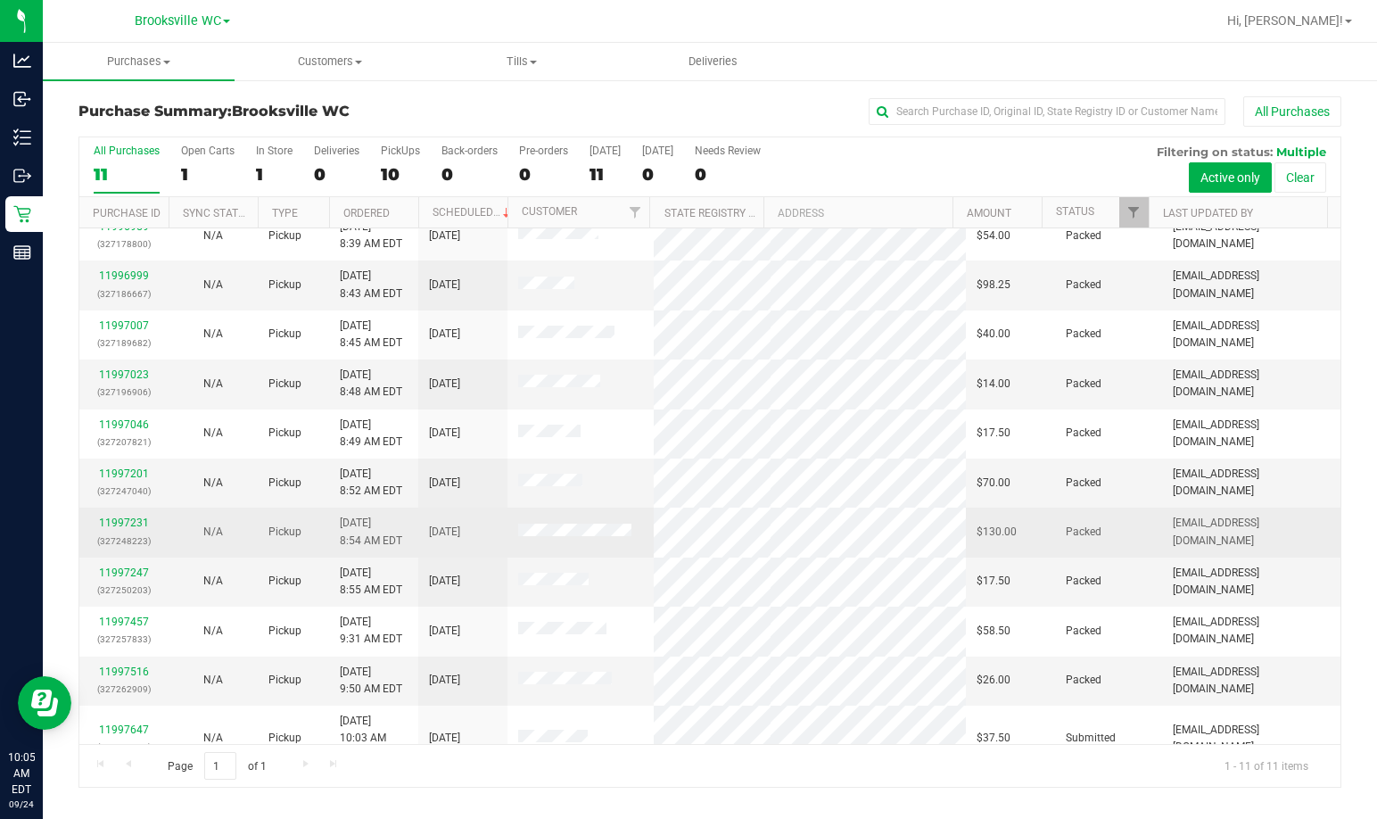
scroll to position [27, 0]
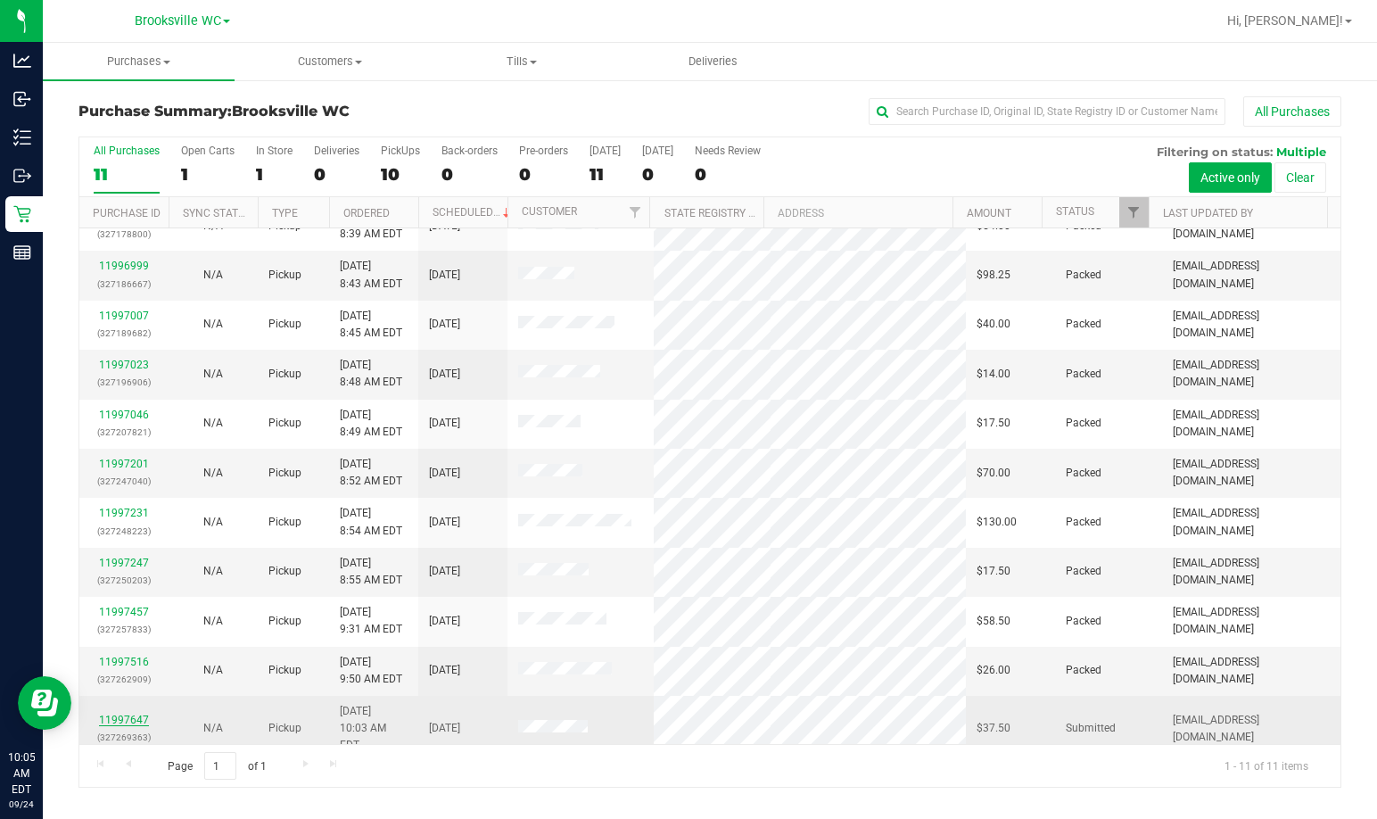
click at [136, 713] on link "11997647" at bounding box center [124, 719] width 50 height 12
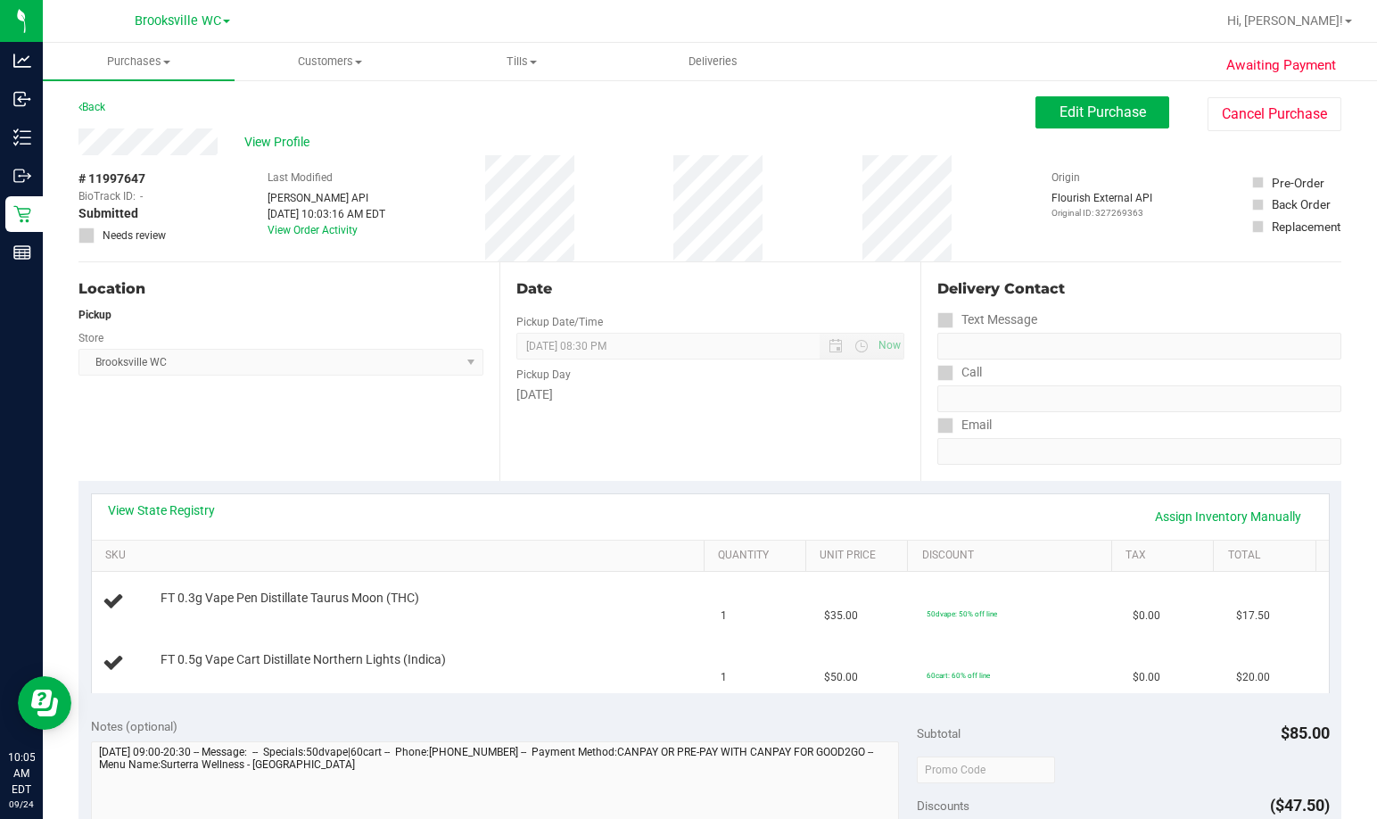
click at [615, 436] on div "Date Pickup Date/Time 09/24/2025 Now 09/24/2025 08:30 PM Now Pickup Day Wednesd…" at bounding box center [709, 371] width 421 height 219
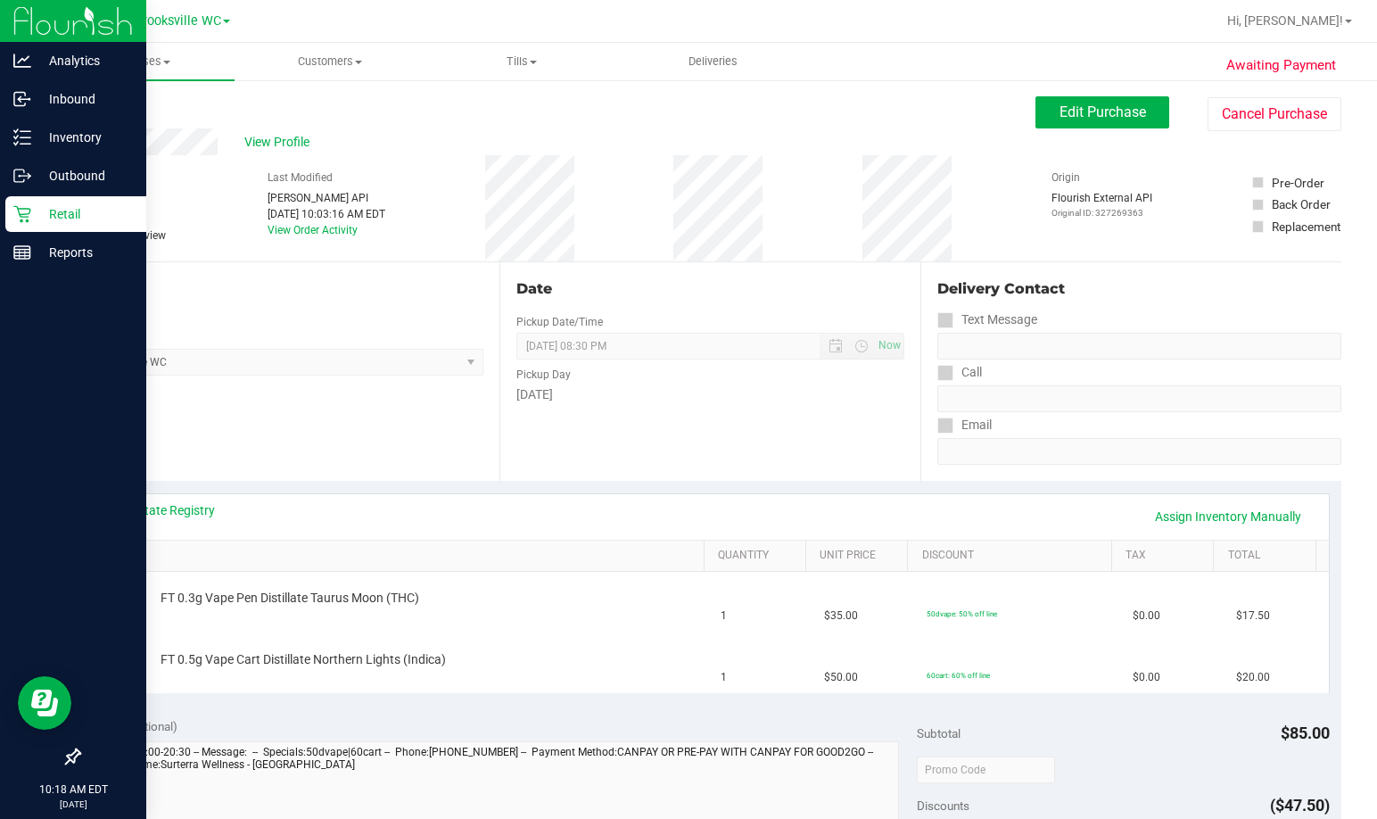
click at [48, 205] on p "Retail" at bounding box center [84, 213] width 107 height 21
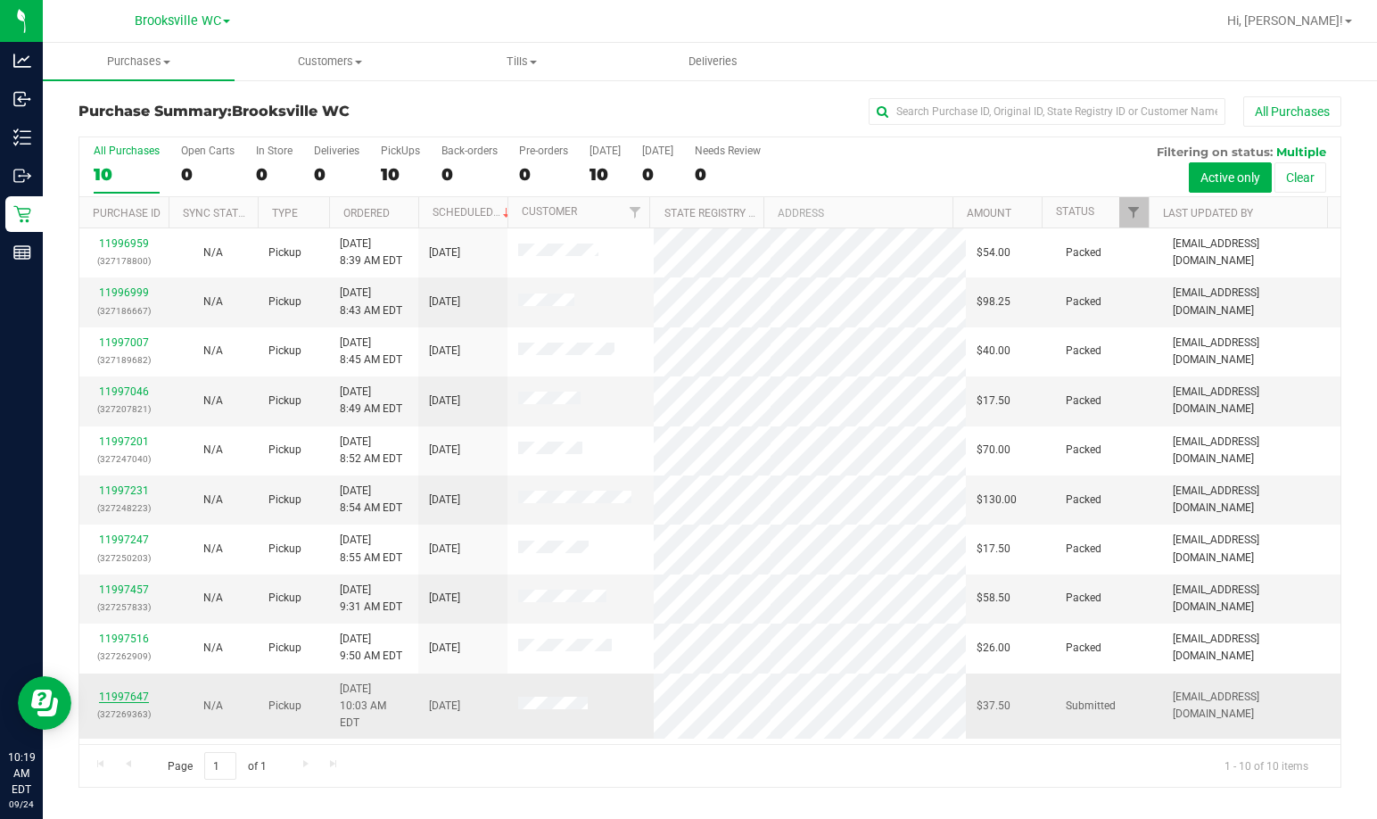
click at [125, 691] on link "11997647" at bounding box center [124, 696] width 50 height 12
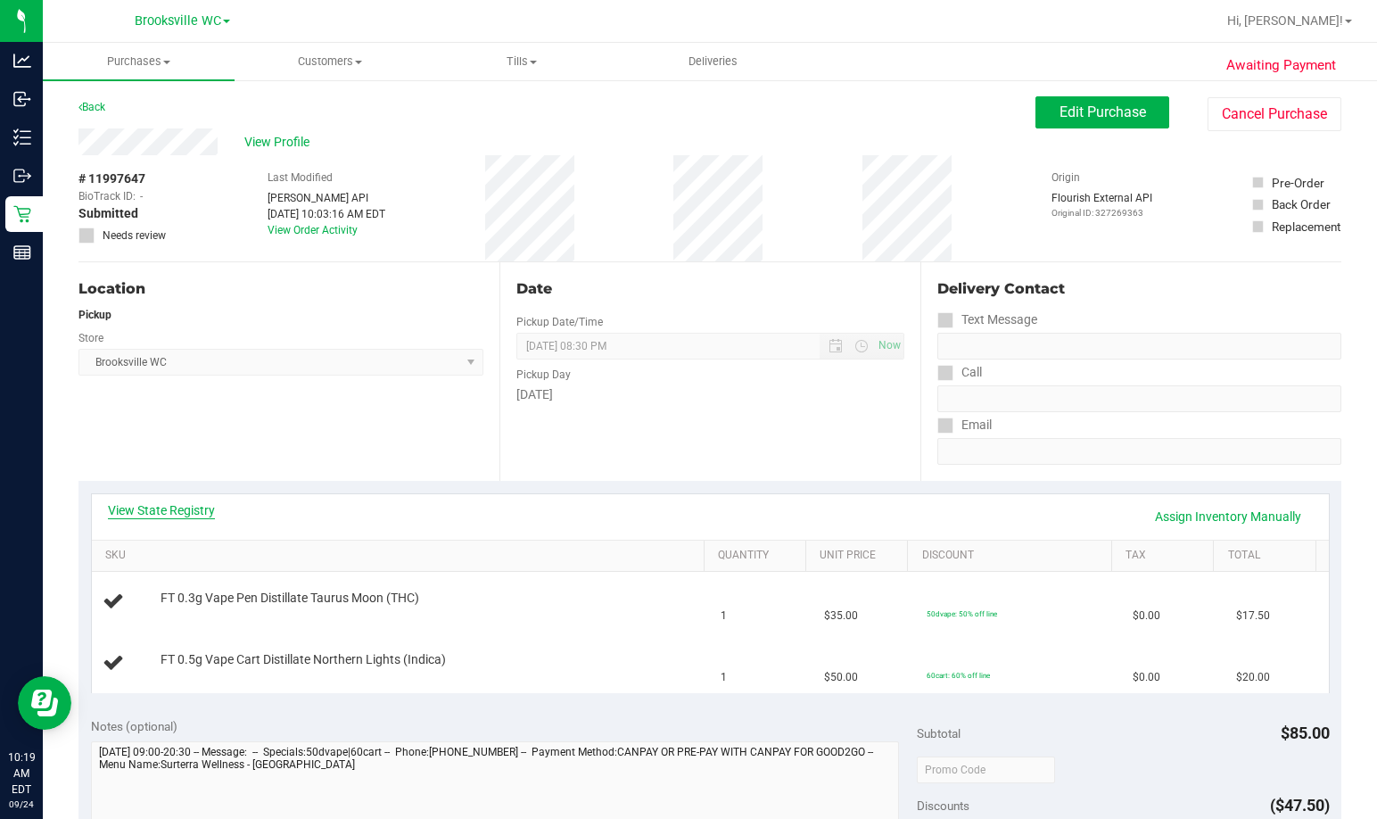
click at [161, 515] on link "View State Registry" at bounding box center [161, 510] width 107 height 18
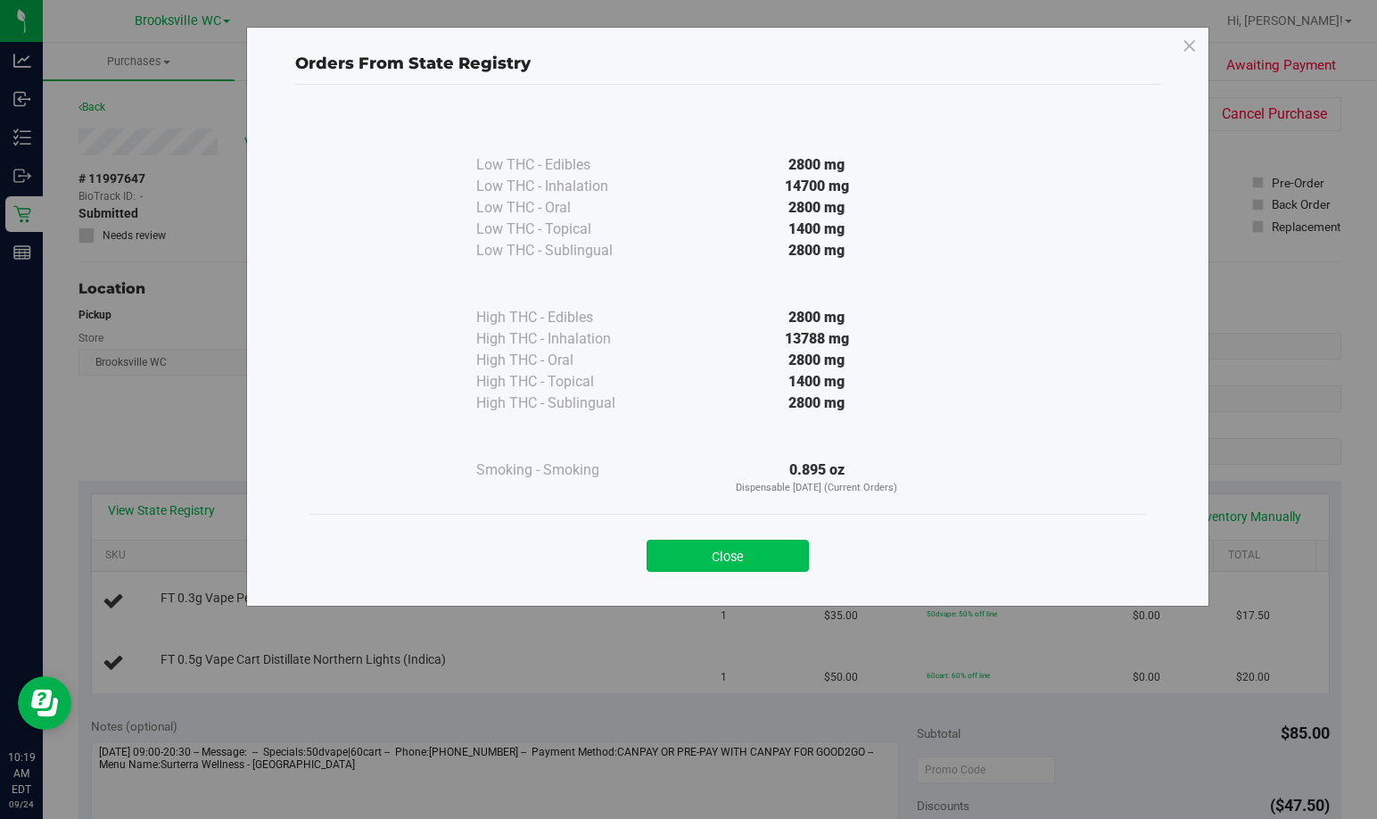
click at [720, 549] on button "Close" at bounding box center [728, 556] width 162 height 32
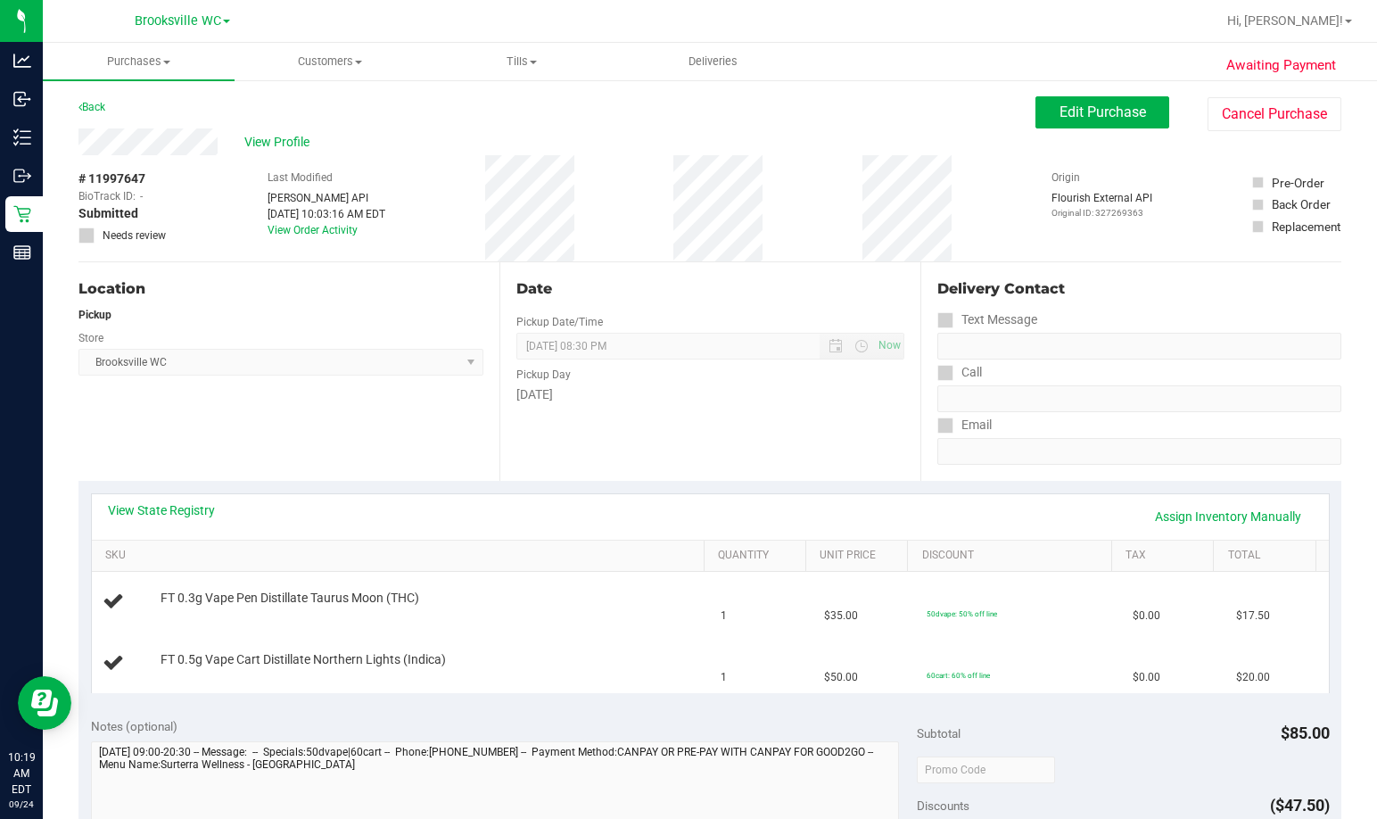
click at [777, 448] on div "Date Pickup Date/Time 09/24/2025 Now 09/24/2025 08:30 PM Now Pickup Day Wednesd…" at bounding box center [709, 371] width 421 height 219
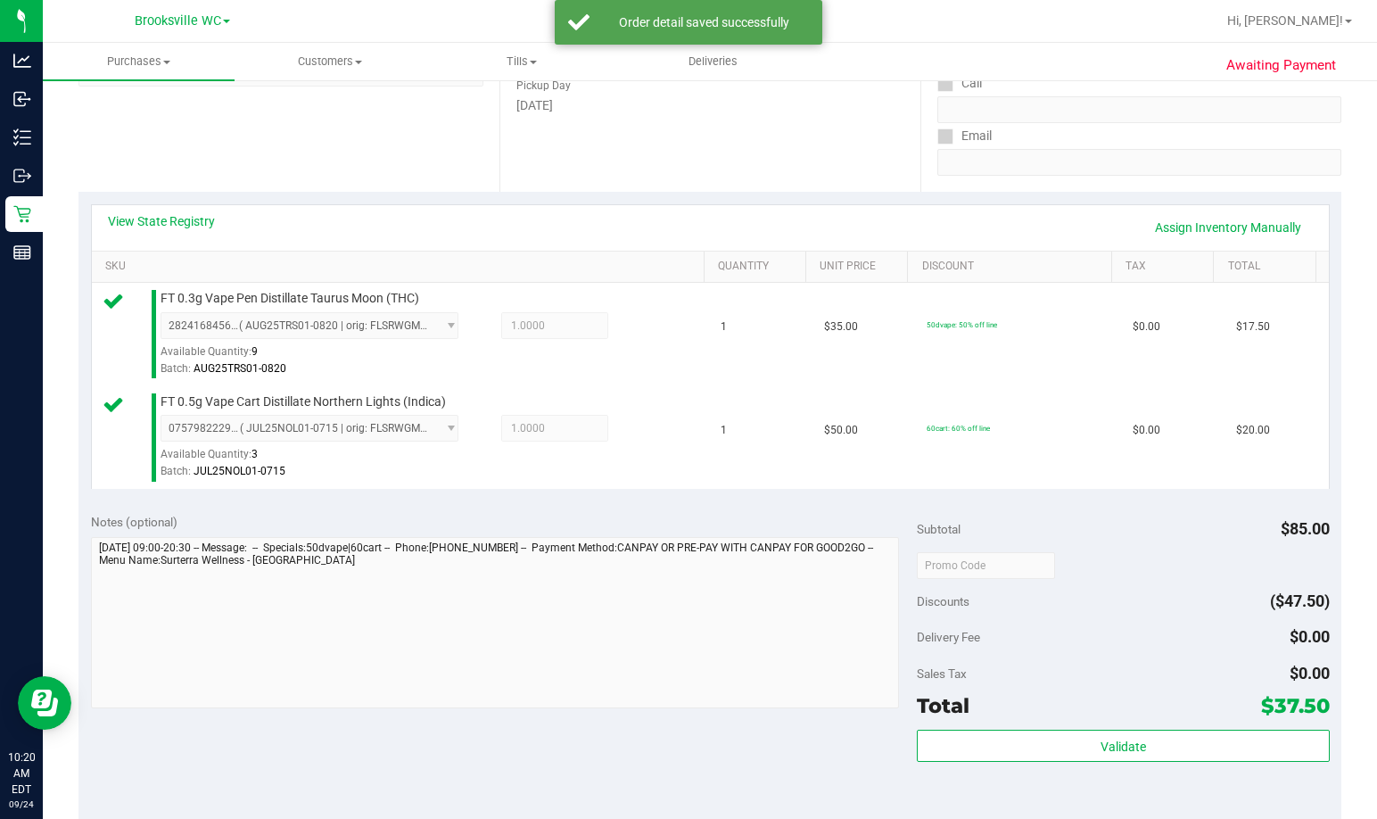
scroll to position [535, 0]
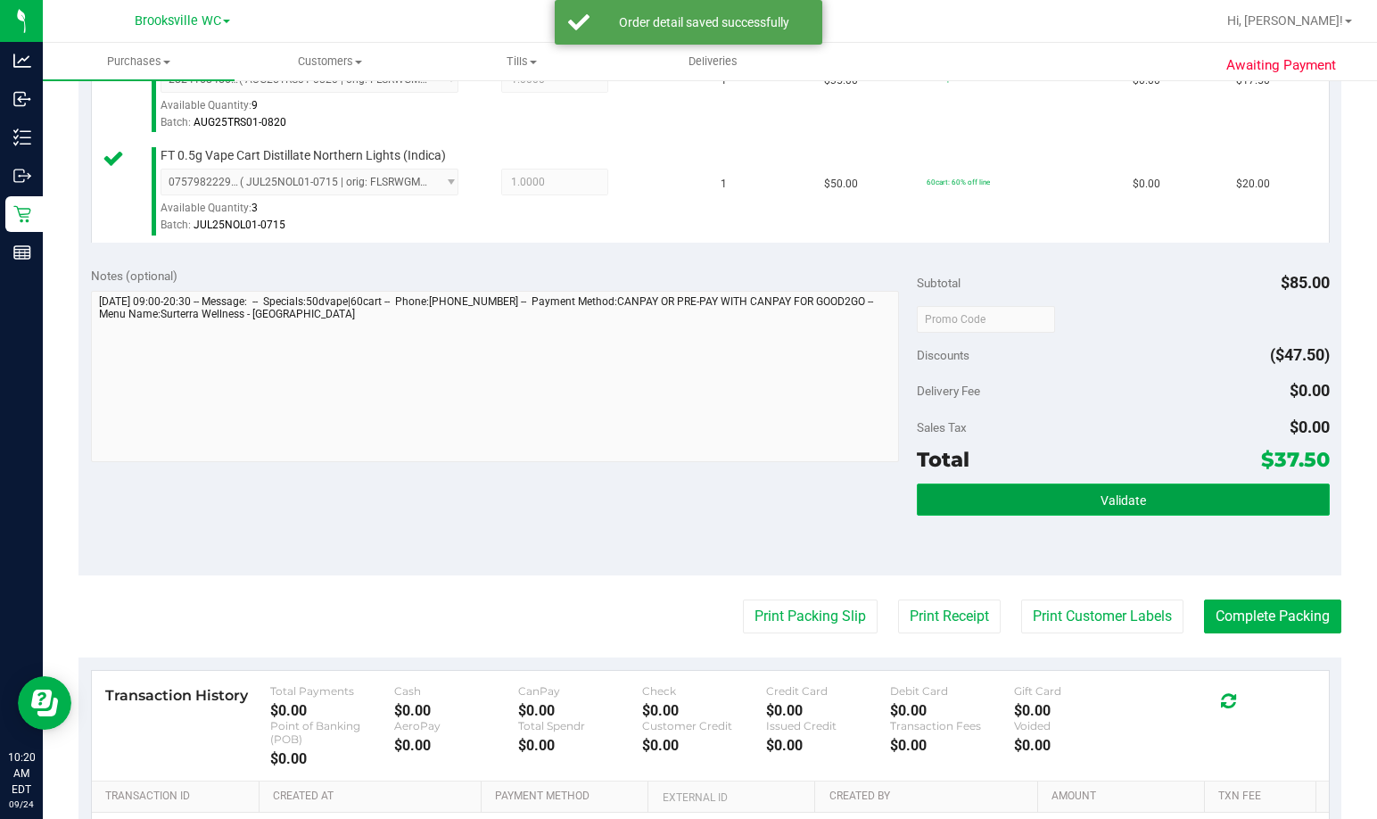
click at [996, 506] on span "Validate" at bounding box center [1123, 500] width 45 height 14
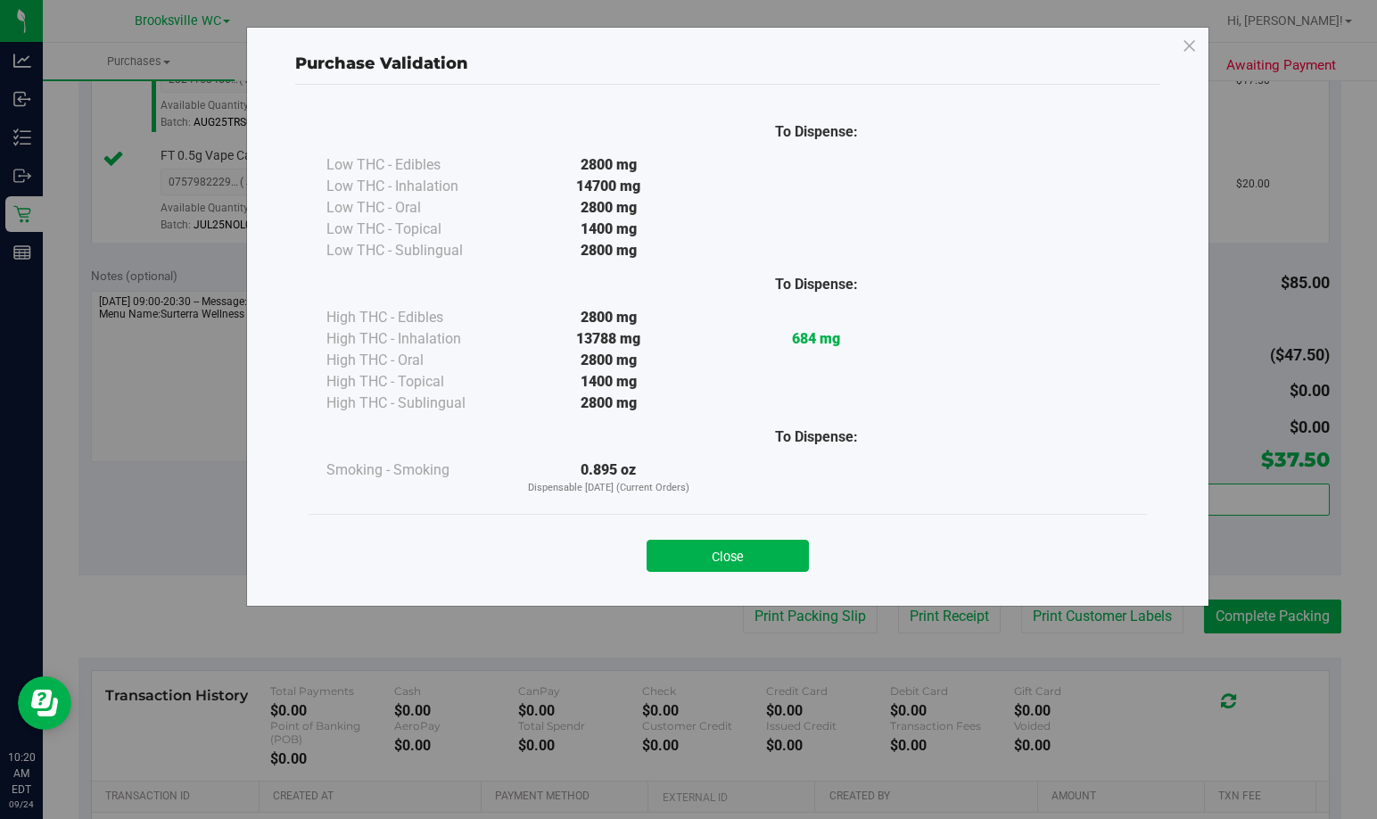
click at [753, 535] on div "Close" at bounding box center [728, 550] width 812 height 45
drag, startPoint x: 756, startPoint y: 543, endPoint x: 784, endPoint y: 585, distance: 50.2
click at [756, 544] on button "Close" at bounding box center [728, 556] width 162 height 32
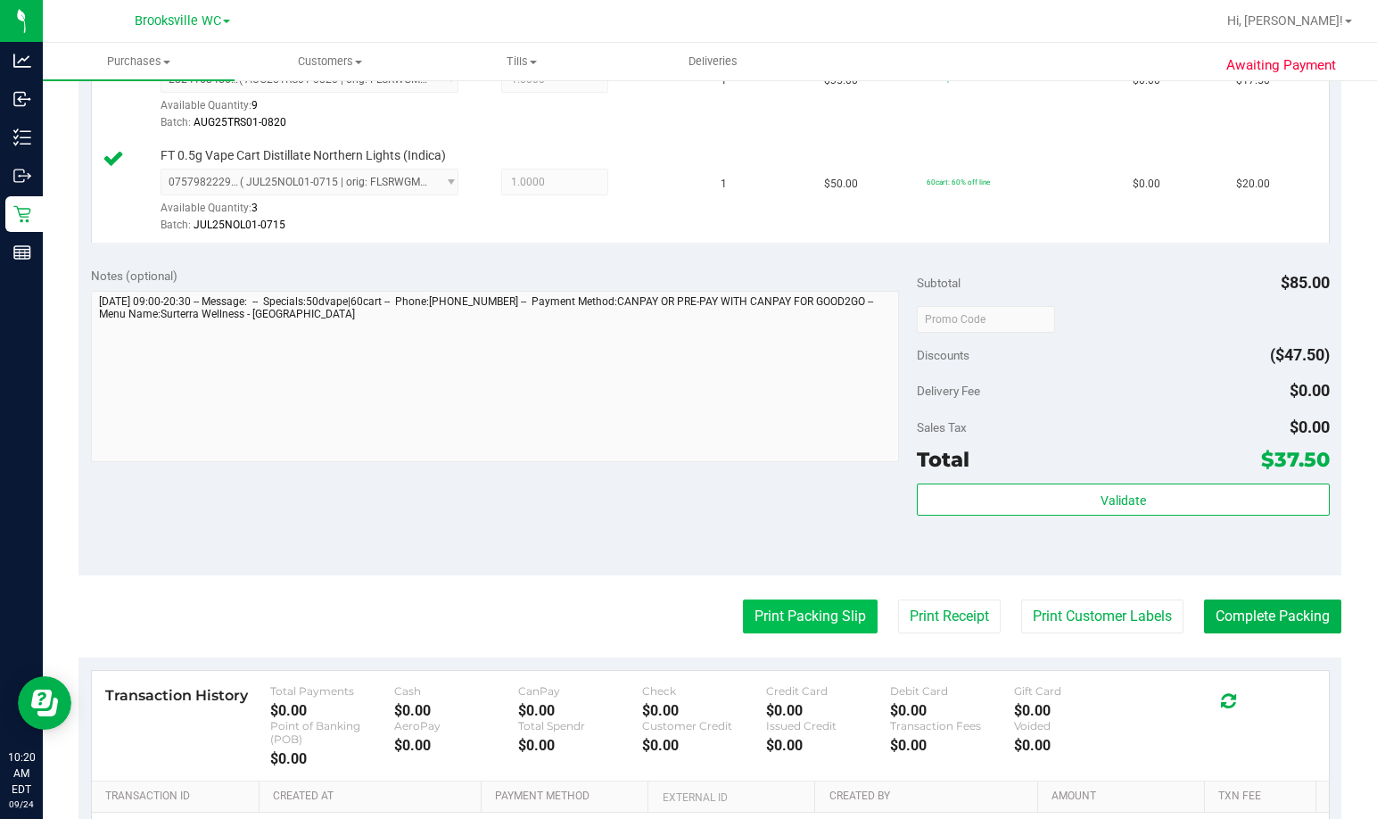
click at [786, 621] on button "Print Packing Slip" at bounding box center [810, 616] width 135 height 34
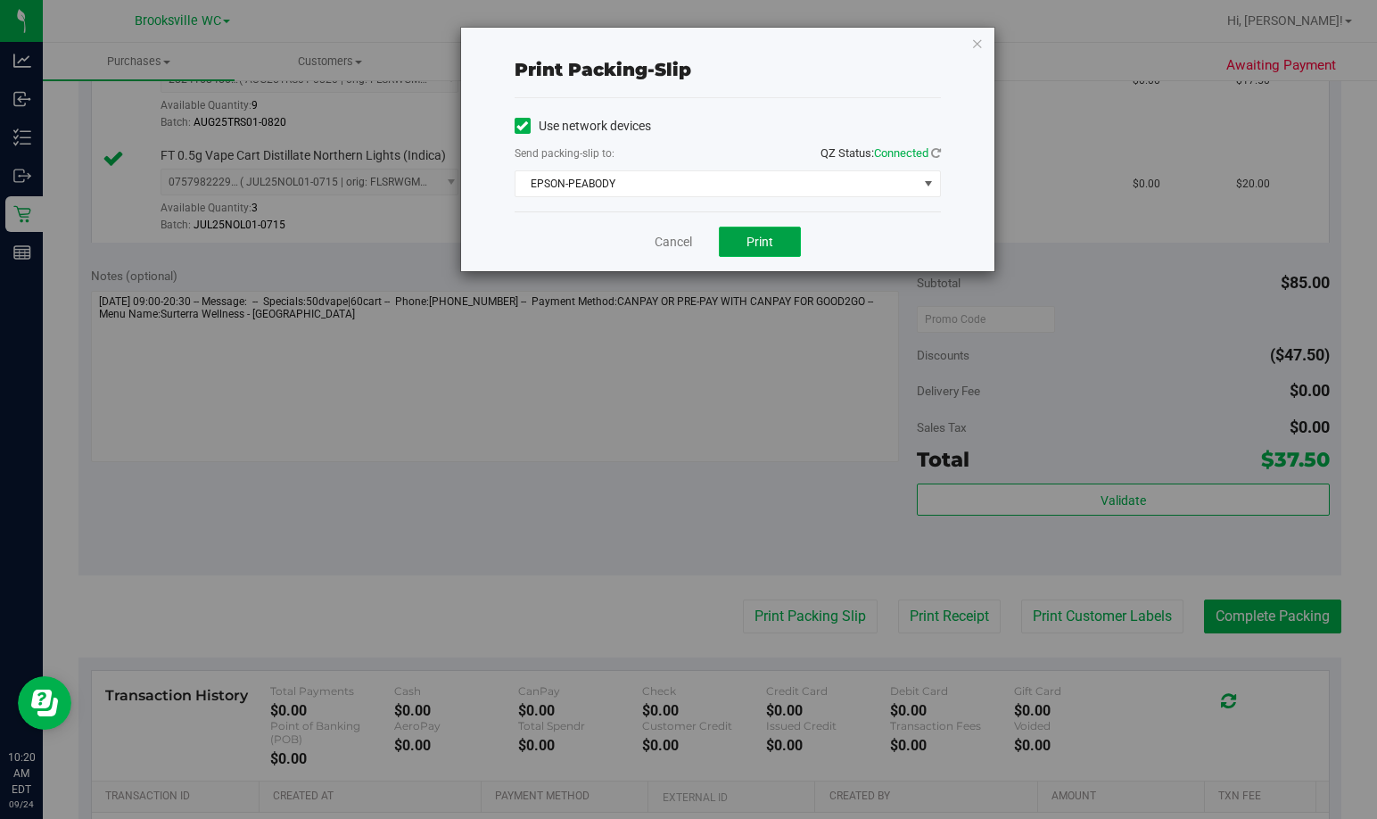
click at [751, 239] on span "Print" at bounding box center [759, 242] width 27 height 14
click at [676, 238] on link "Cancel" at bounding box center [673, 242] width 37 height 19
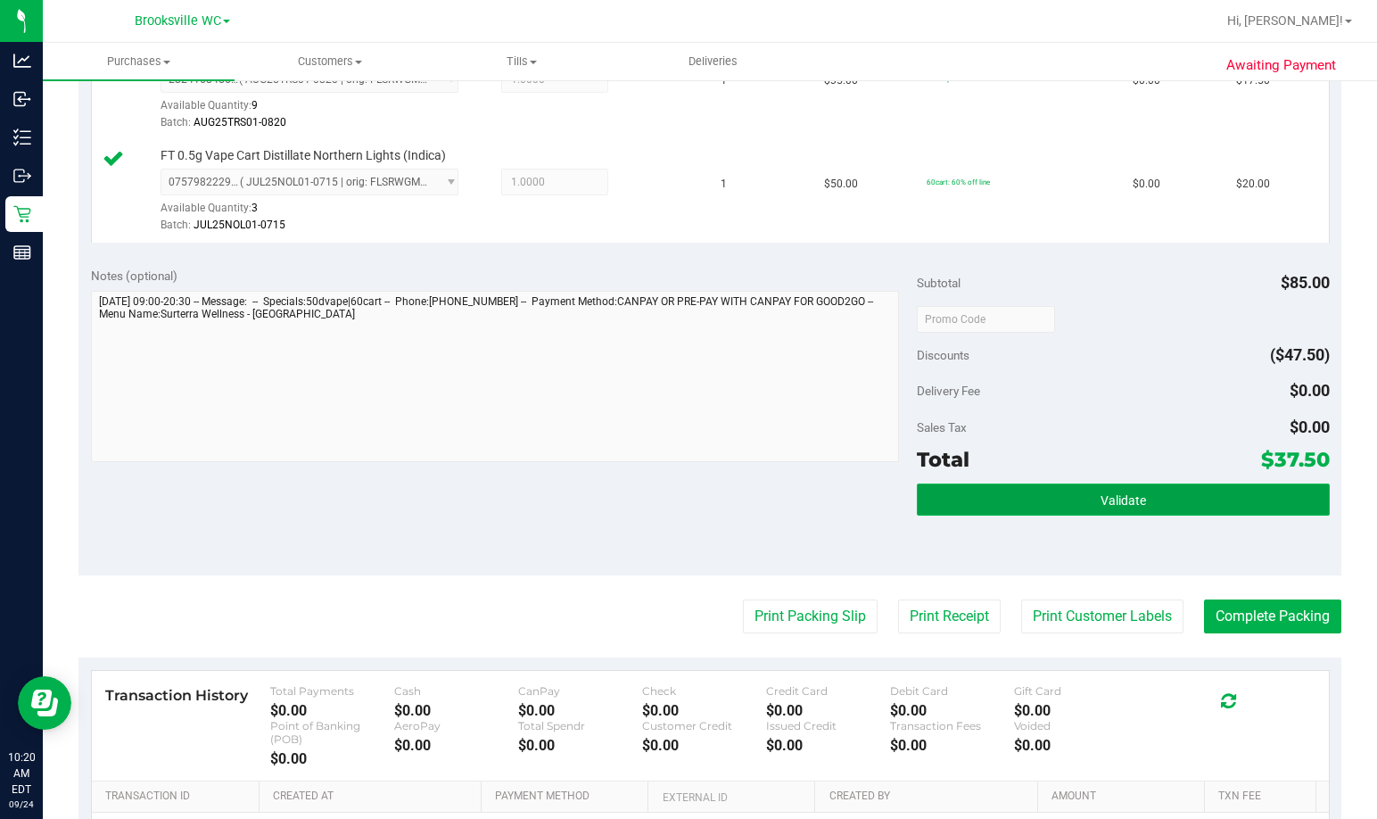
click at [996, 502] on button "Validate" at bounding box center [1123, 499] width 413 height 32
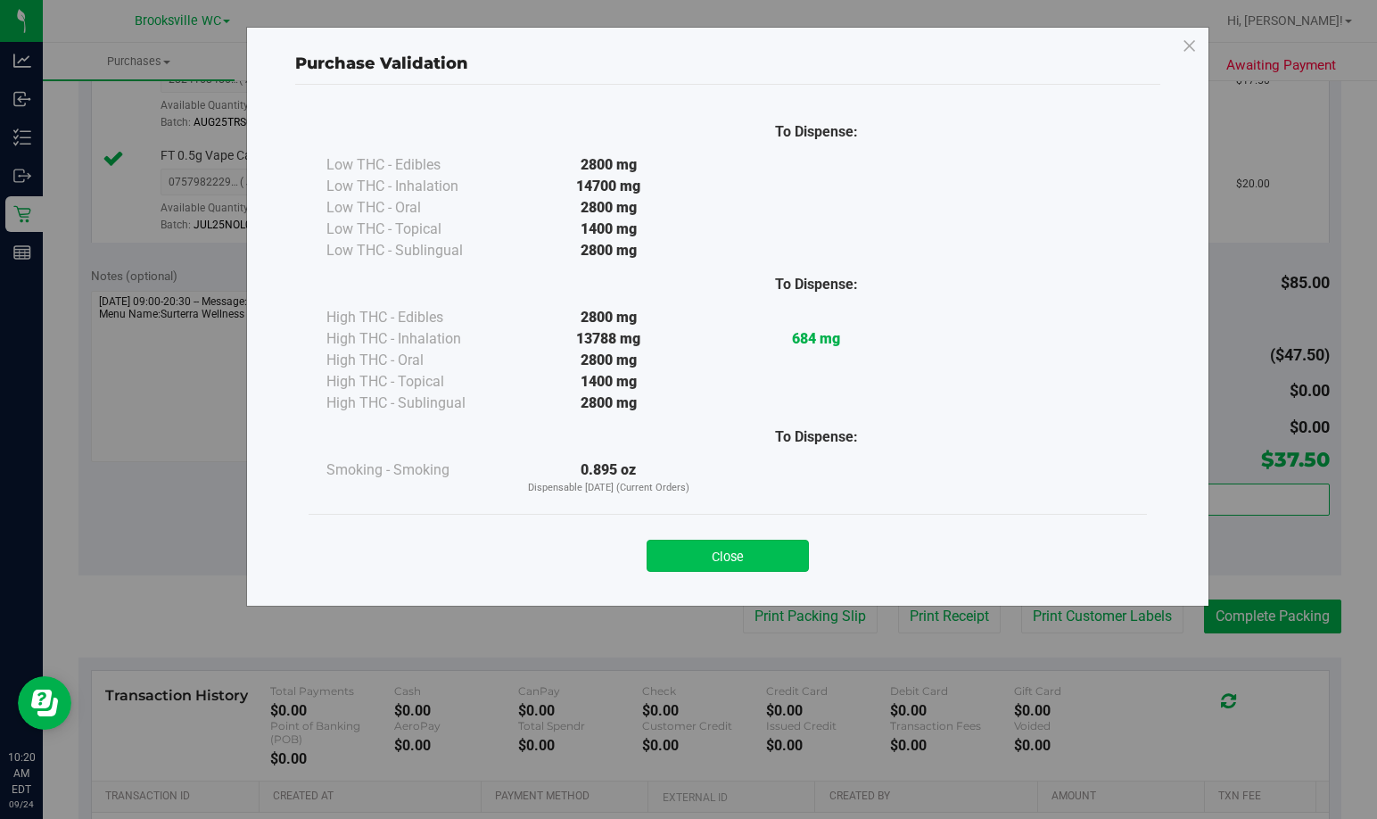
click at [767, 563] on button "Close" at bounding box center [728, 556] width 162 height 32
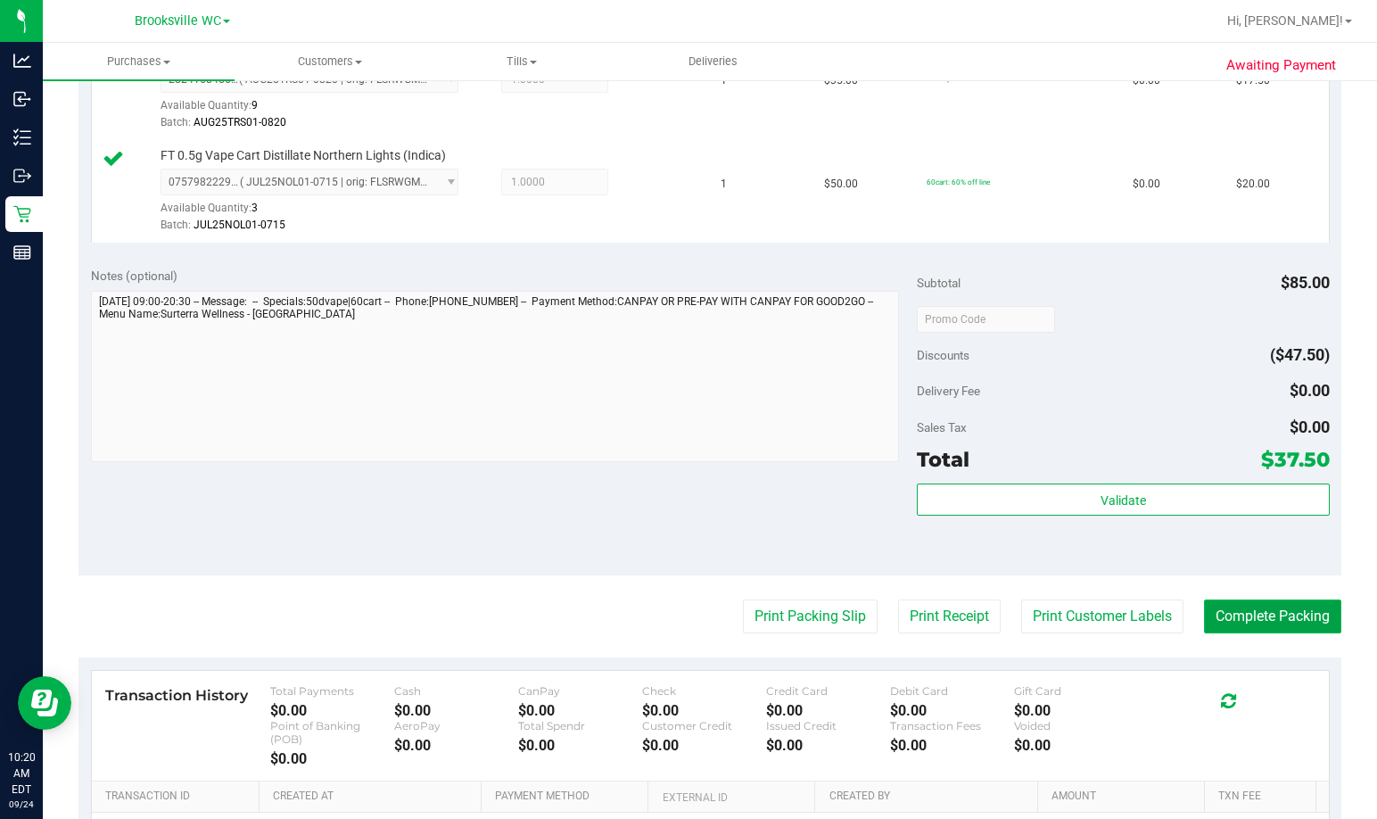
click at [996, 615] on button "Complete Packing" at bounding box center [1272, 616] width 137 height 34
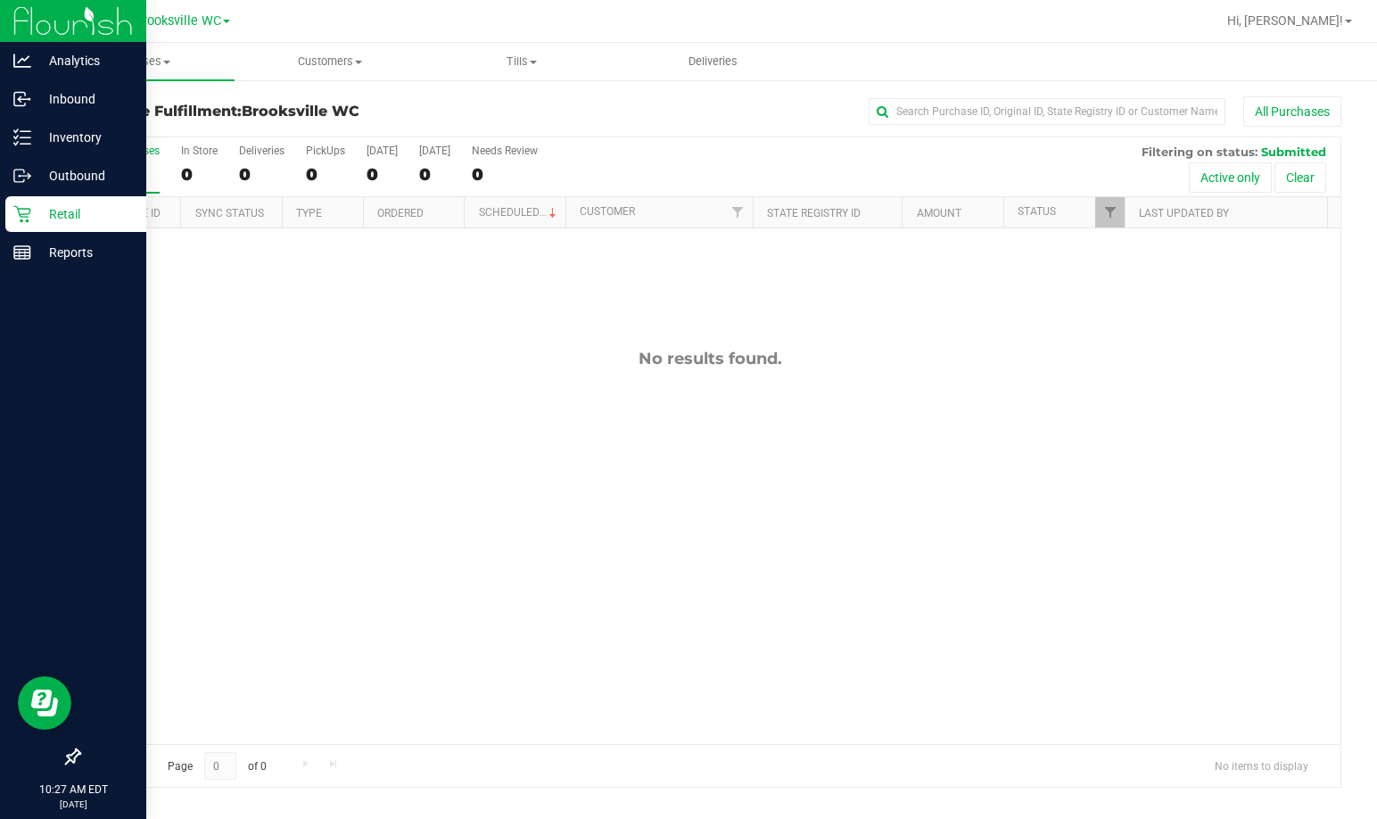
click at [24, 219] on icon at bounding box center [22, 214] width 18 height 18
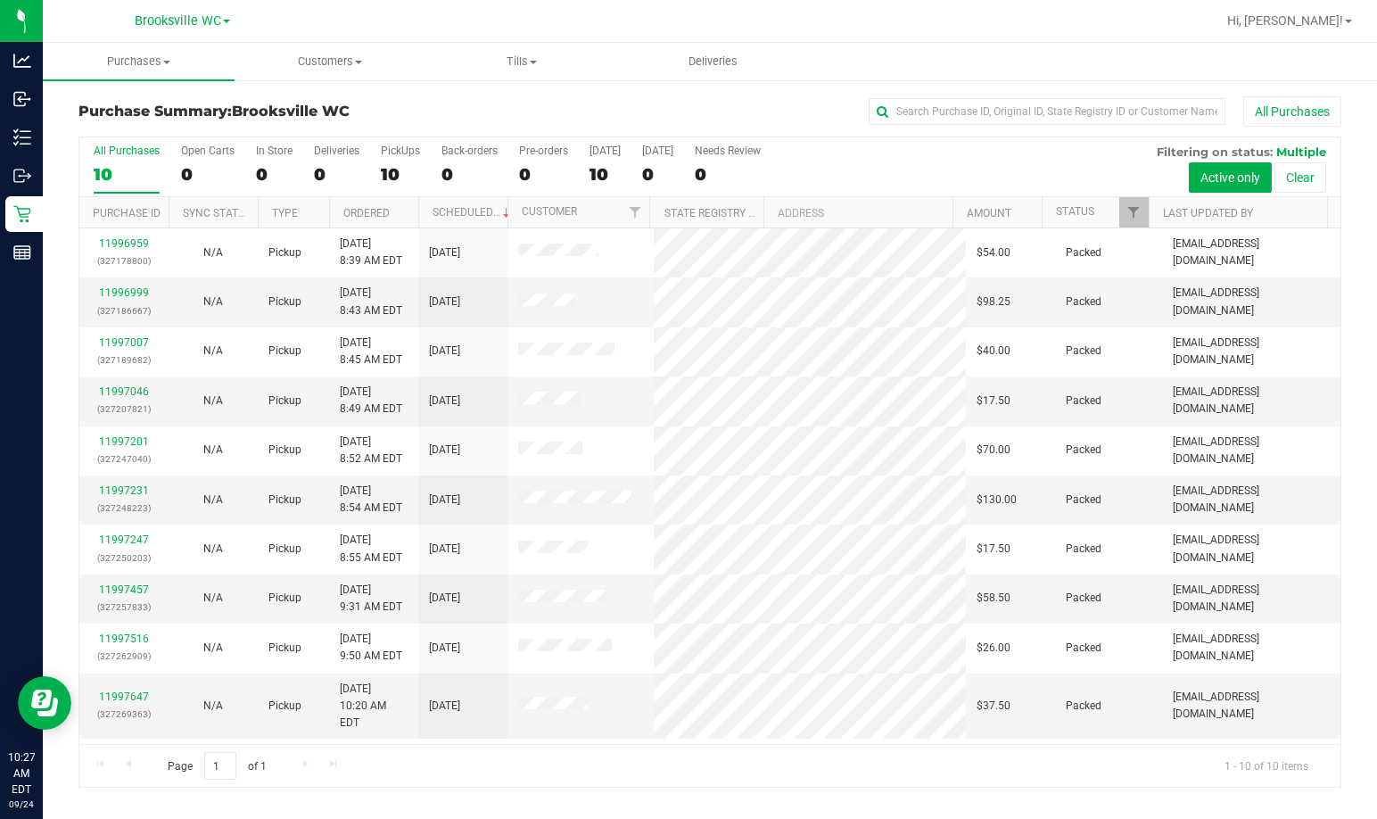
click at [453, 116] on h3 "Purchase Summary: Brooksville WC" at bounding box center [288, 111] width 421 height 16
click at [996, 208] on th "Status" at bounding box center [1095, 212] width 107 height 31
click at [996, 210] on link "Status" at bounding box center [1085, 211] width 59 height 12
click at [433, 112] on h3 "Purchase Summary: Brooksville WC" at bounding box center [288, 111] width 421 height 16
click at [411, 120] on div "Purchase Summary: Brooksville WC All Purchases" at bounding box center [709, 115] width 1263 height 39
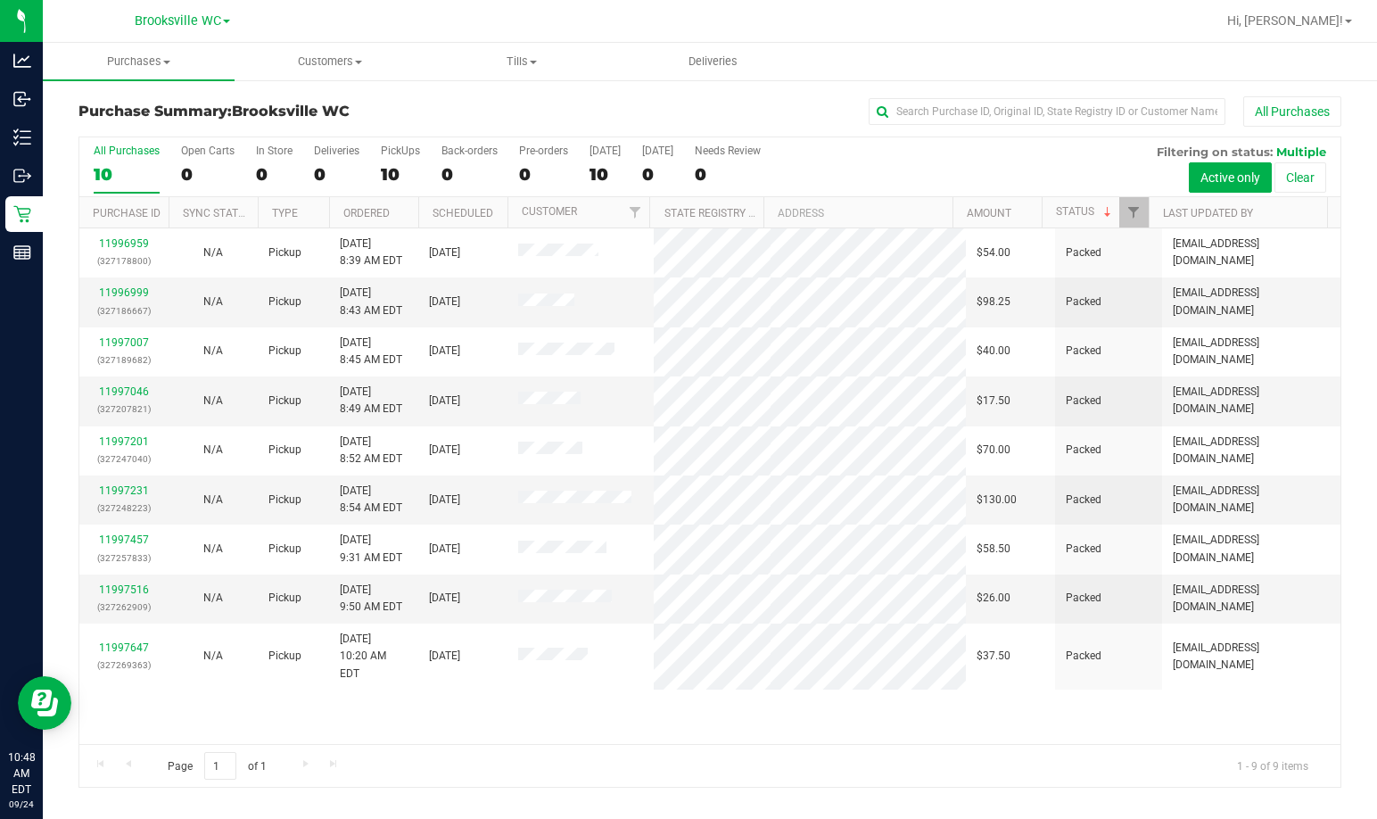
click at [416, 116] on h3 "Purchase Summary: Brooksville WC" at bounding box center [288, 111] width 421 height 16
click at [449, 118] on h3 "Purchase Summary: Brooksville WC" at bounding box center [288, 111] width 421 height 16
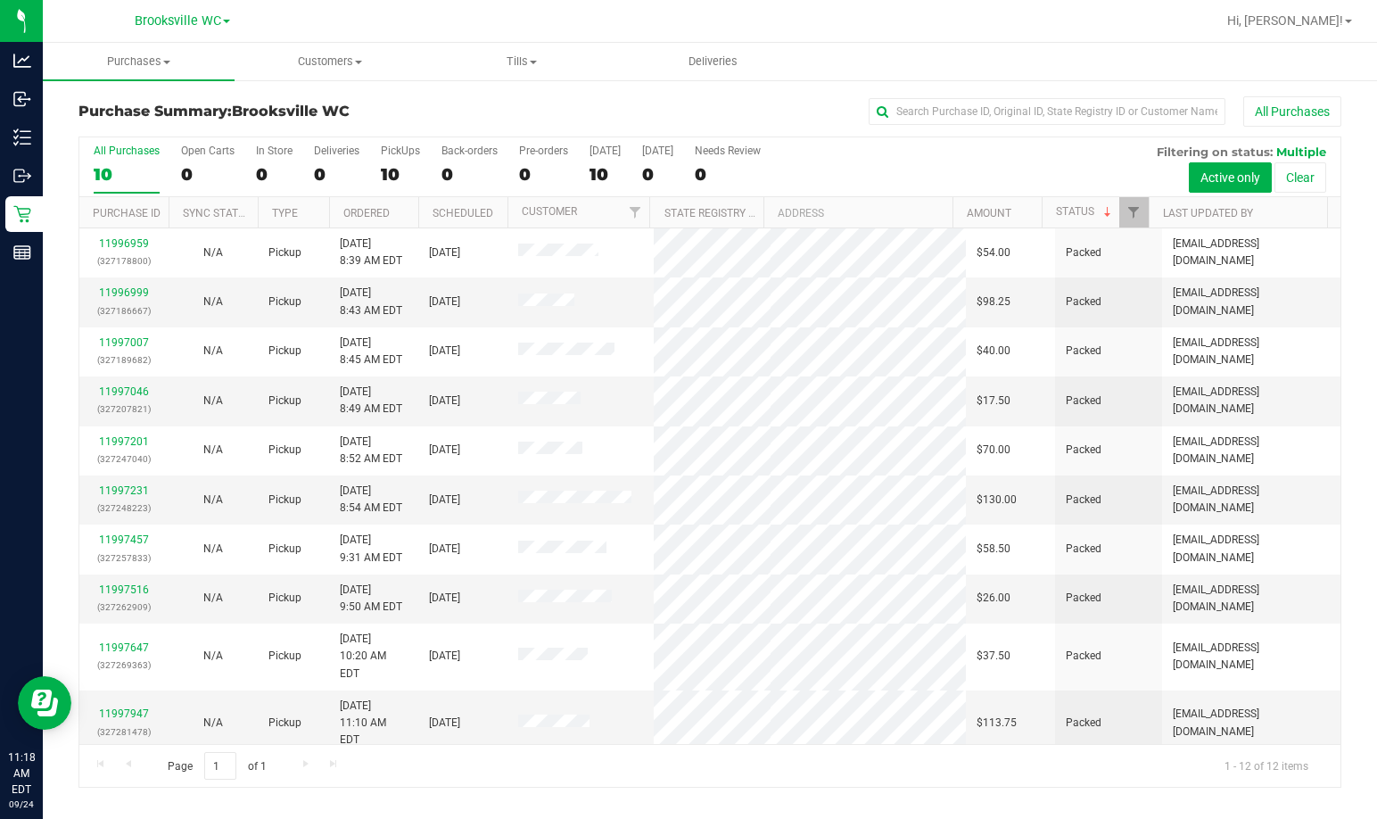
click at [394, 113] on h3 "Purchase Summary: Brooksville WC" at bounding box center [288, 111] width 421 height 16
click at [425, 117] on h3 "Purchase Summary: Brooksville WC" at bounding box center [288, 111] width 421 height 16
click at [433, 121] on div "Purchase Summary: Brooksville WC All Purchases" at bounding box center [709, 115] width 1263 height 39
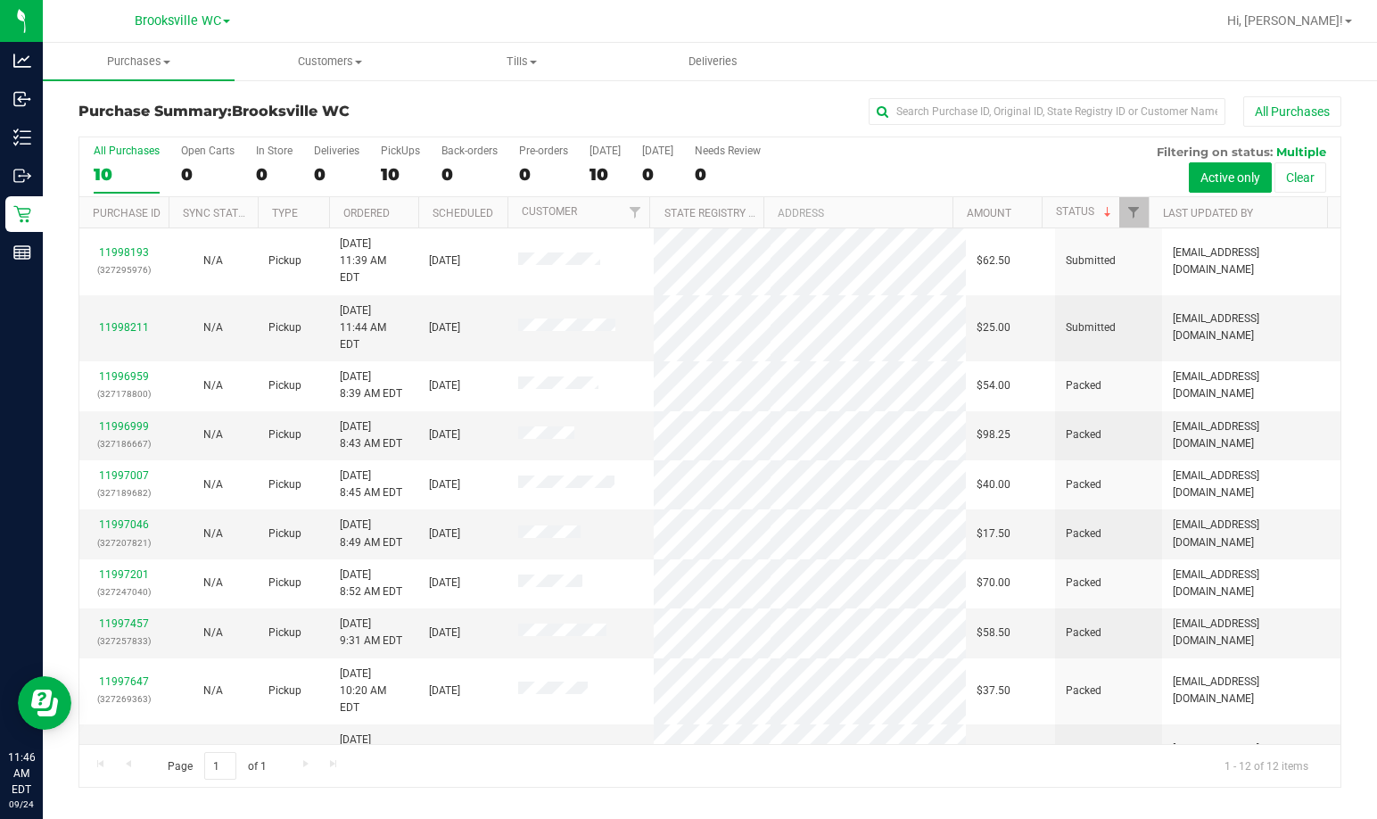
click at [446, 128] on div "Purchase Summary: Brooksville WC All Purchases" at bounding box center [709, 115] width 1263 height 39
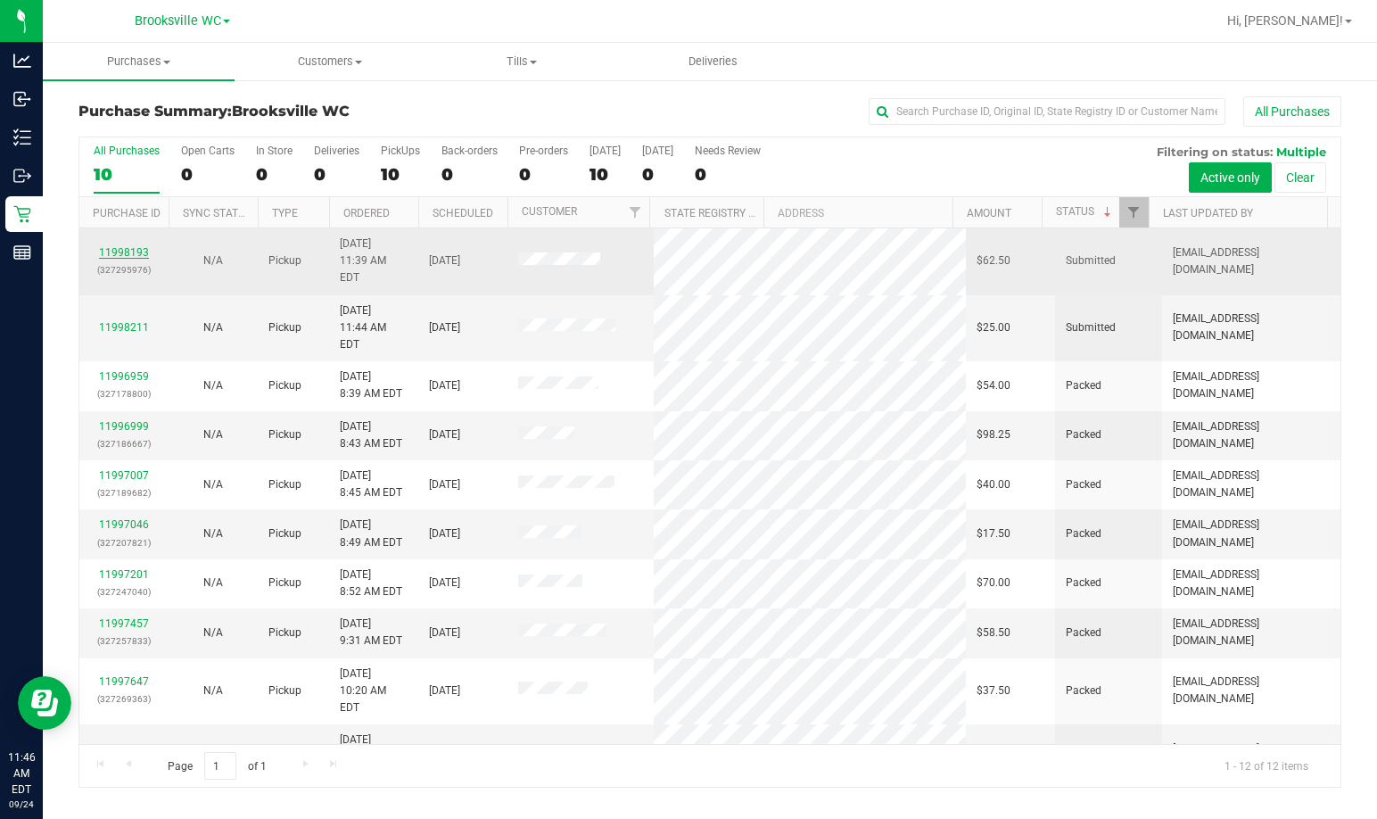
click at [130, 246] on link "11998193" at bounding box center [124, 252] width 50 height 12
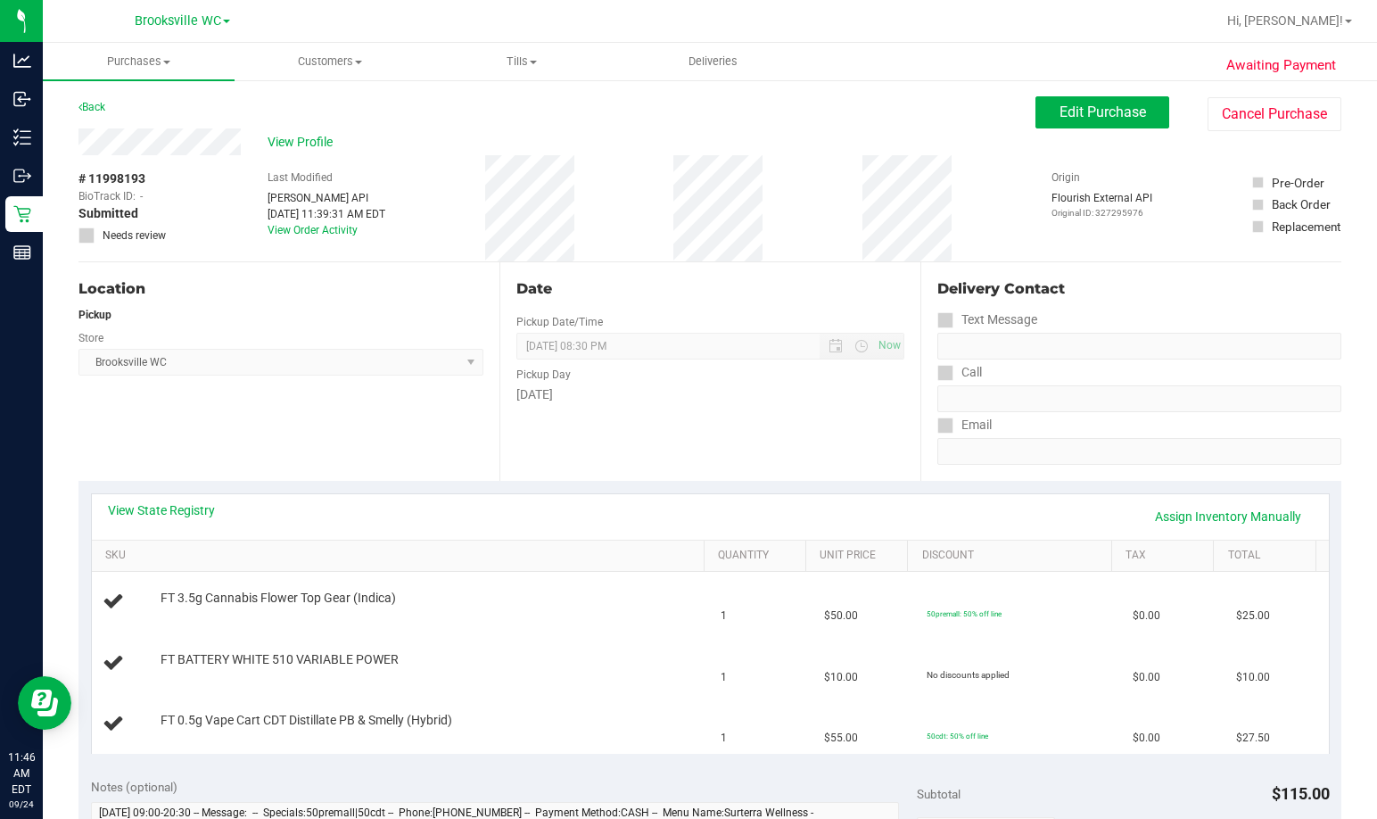
scroll to position [89, 0]
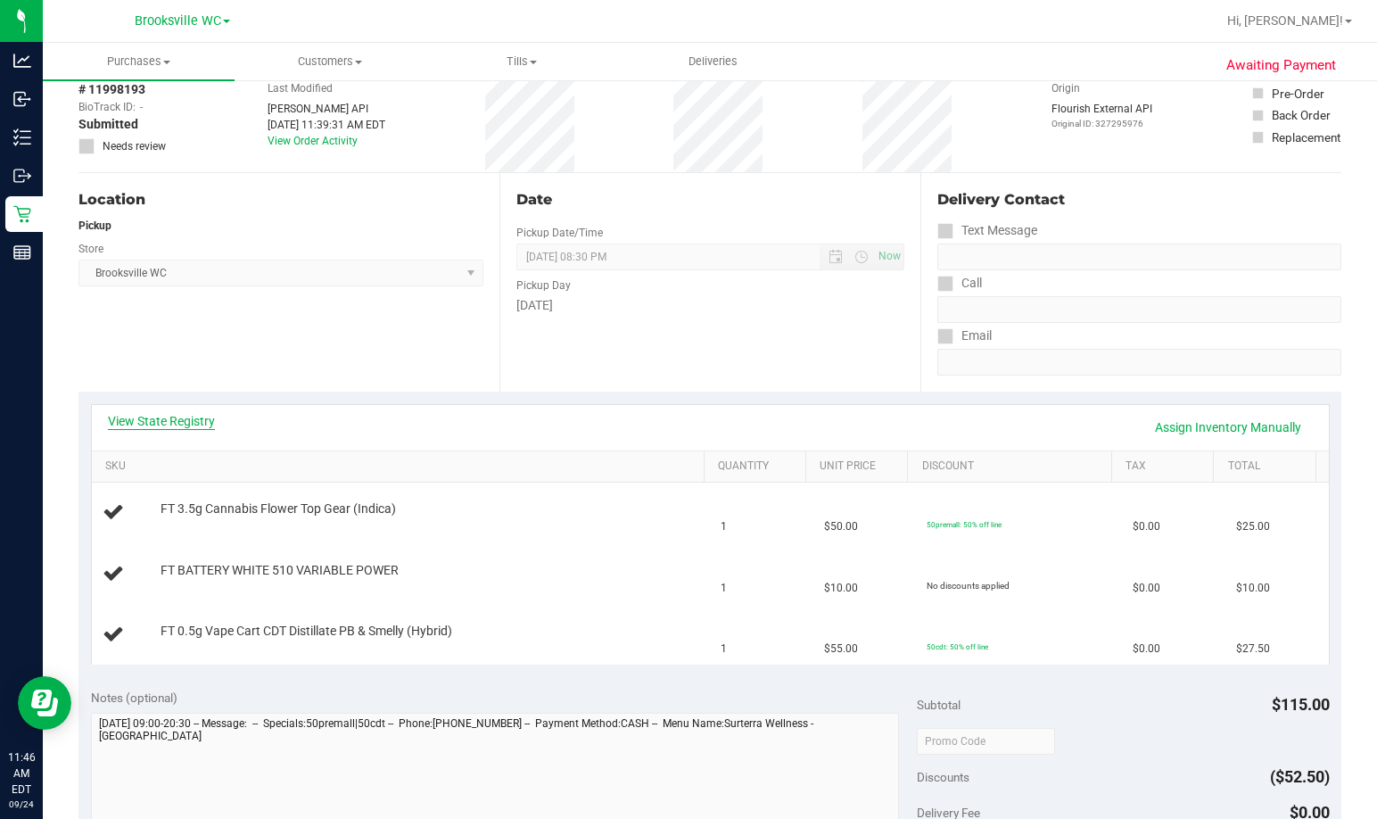
click at [136, 417] on link "View State Registry" at bounding box center [161, 421] width 107 height 18
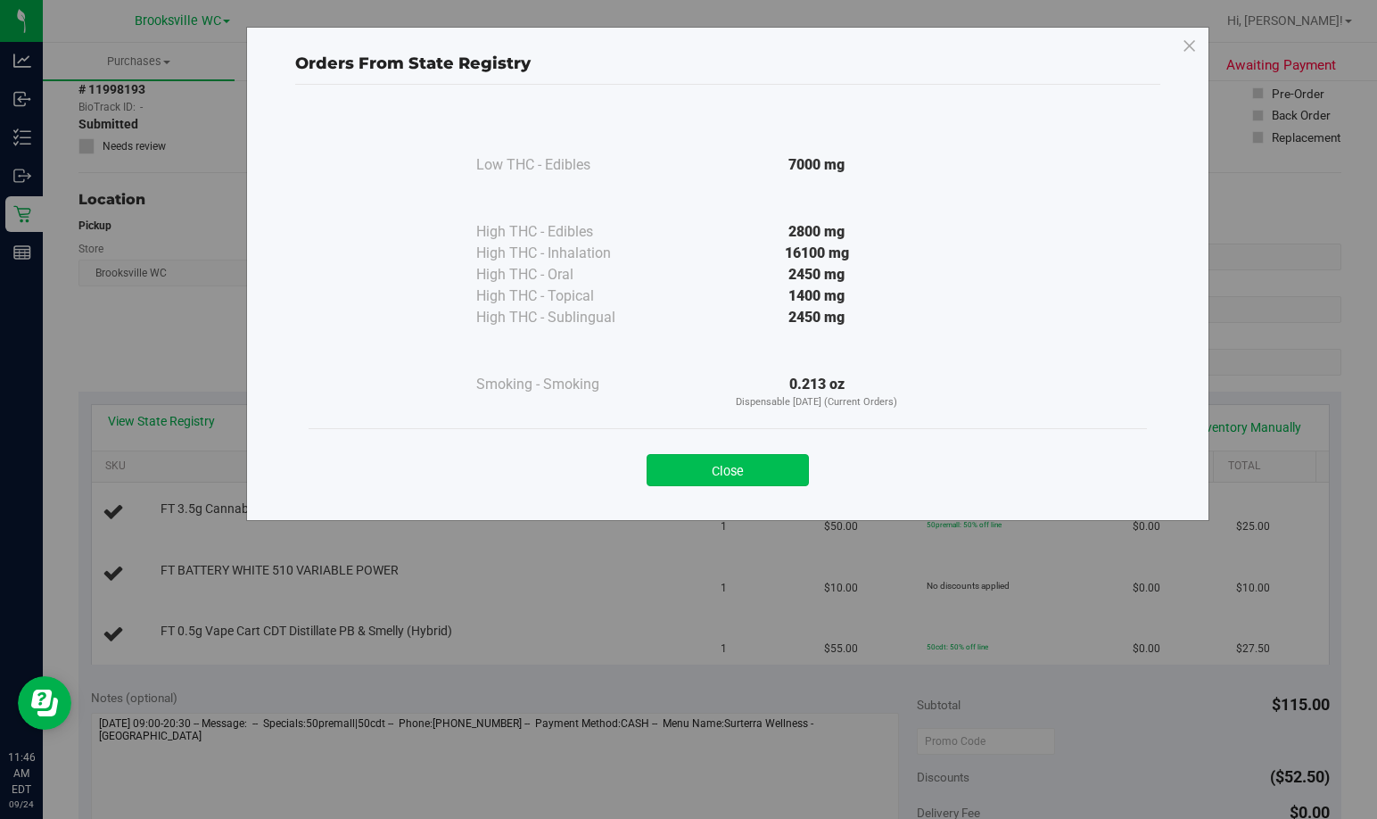
click at [722, 470] on button "Close" at bounding box center [728, 470] width 162 height 32
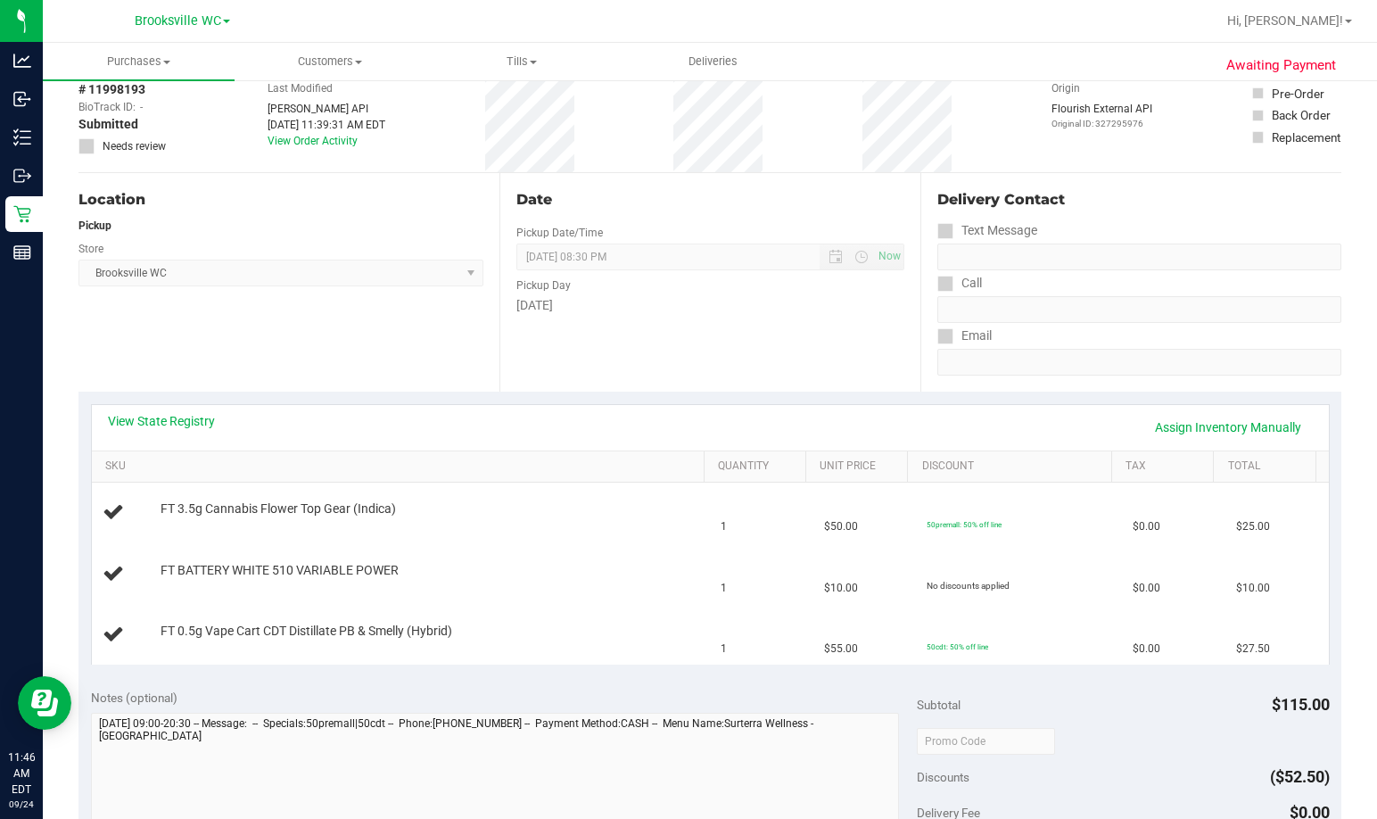
click at [767, 341] on div "Date Pickup Date/Time 09/24/2025 Now 09/24/2025 08:30 PM Now Pickup Day Wednesd…" at bounding box center [709, 282] width 421 height 219
click at [715, 322] on div "Date Pickup Date/Time 09/24/2025 Now 09/24/2025 08:30 PM Now Pickup Day Wednesd…" at bounding box center [709, 282] width 421 height 219
drag, startPoint x: 715, startPoint y: 322, endPoint x: 717, endPoint y: 334, distance: 11.7
click at [717, 334] on div "Date Pickup Date/Time 09/24/2025 Now 09/24/2025 08:30 PM Now Pickup Day Wednesd…" at bounding box center [709, 282] width 421 height 219
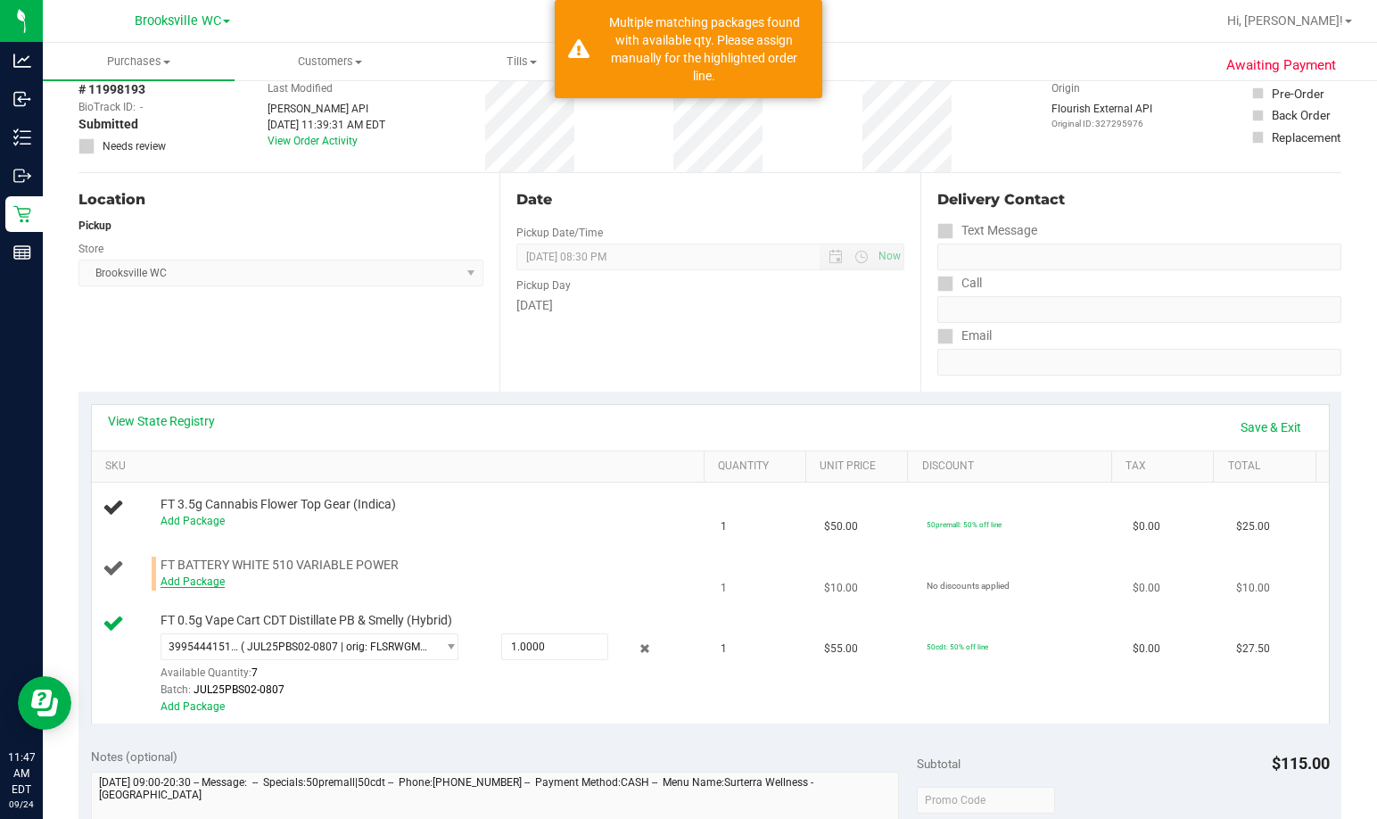
click at [200, 582] on link "Add Package" at bounding box center [193, 581] width 64 height 12
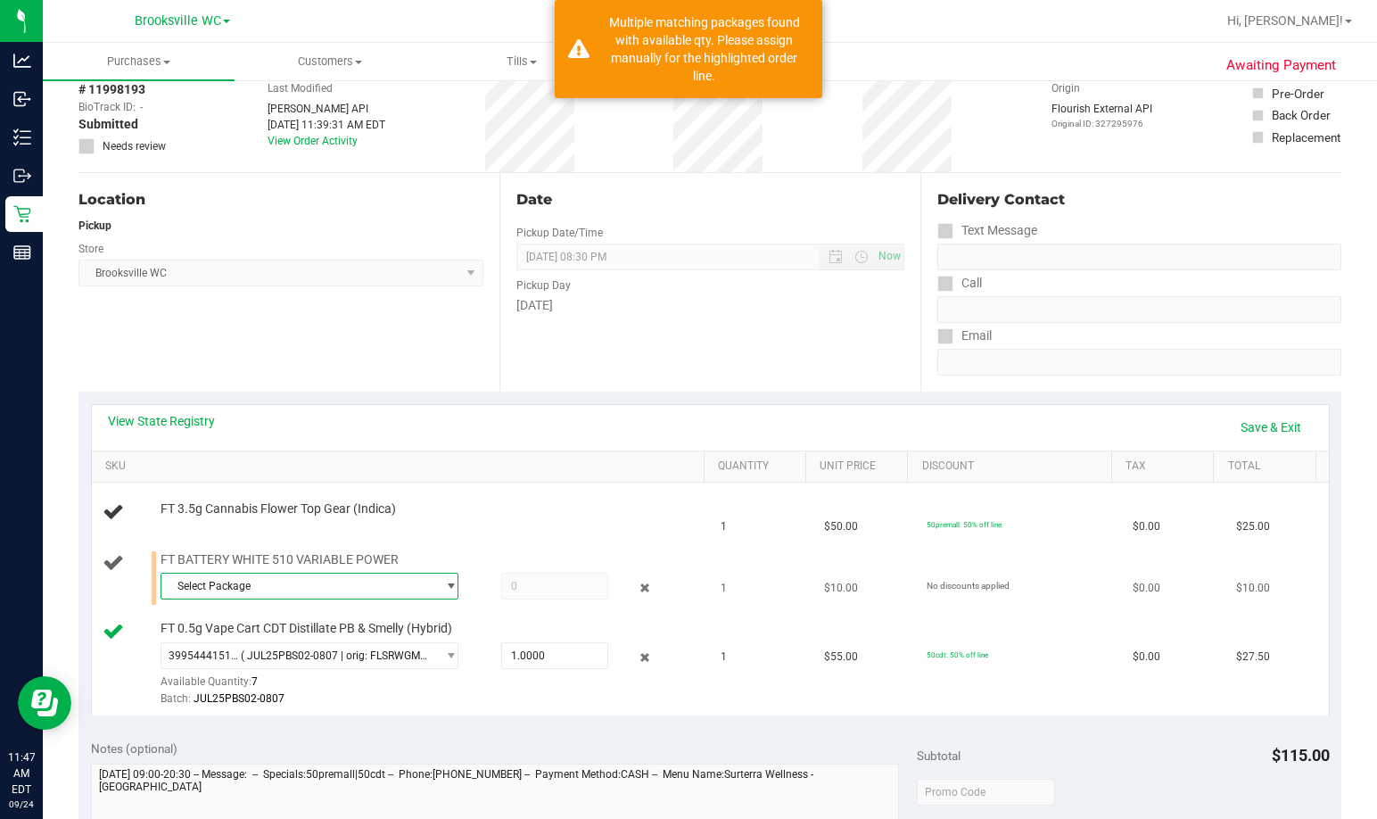
click at [273, 582] on span "Select Package" at bounding box center [298, 585] width 274 height 25
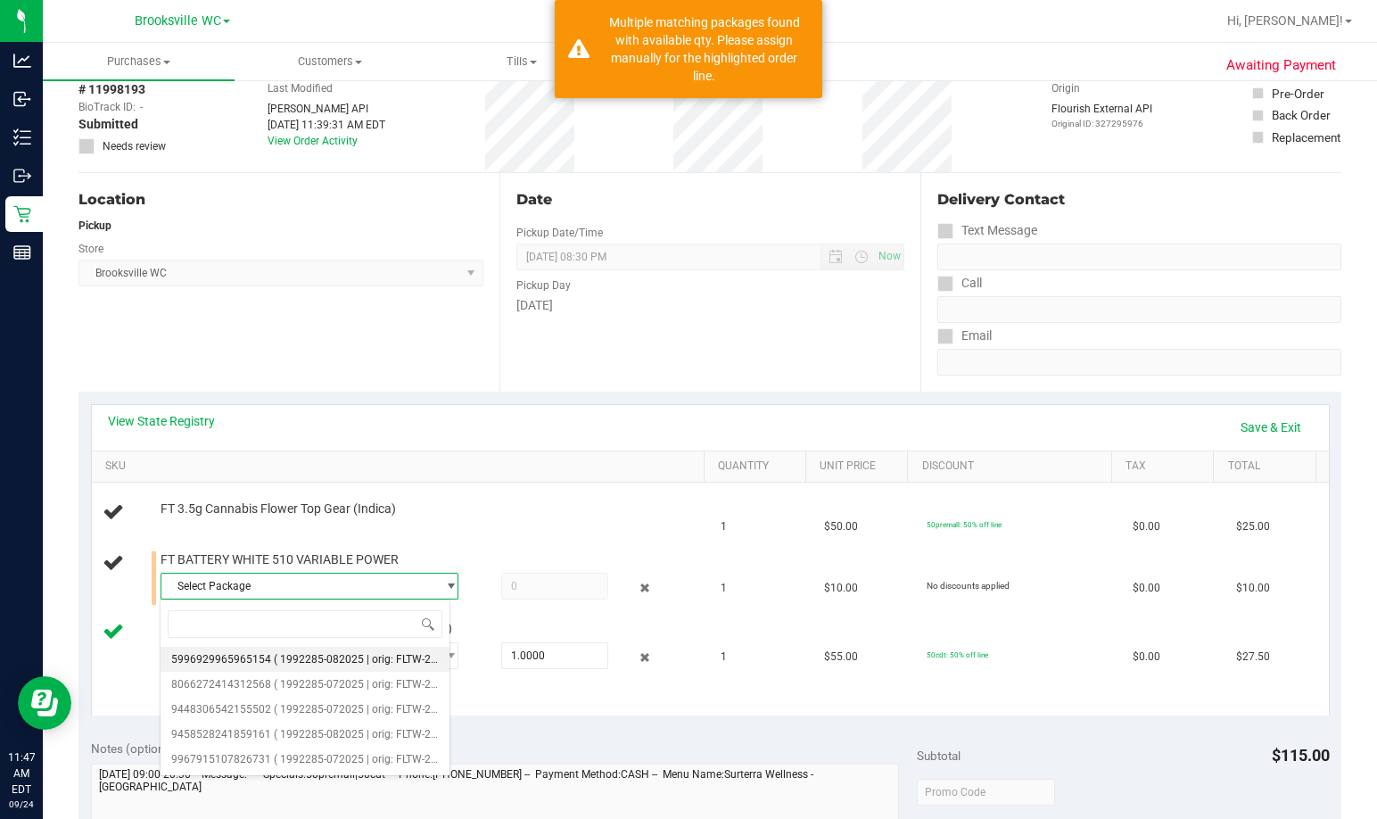
click at [306, 664] on span "( 1992285-082025 | orig: FLTW-20250919-007 )" at bounding box center [388, 659] width 228 height 12
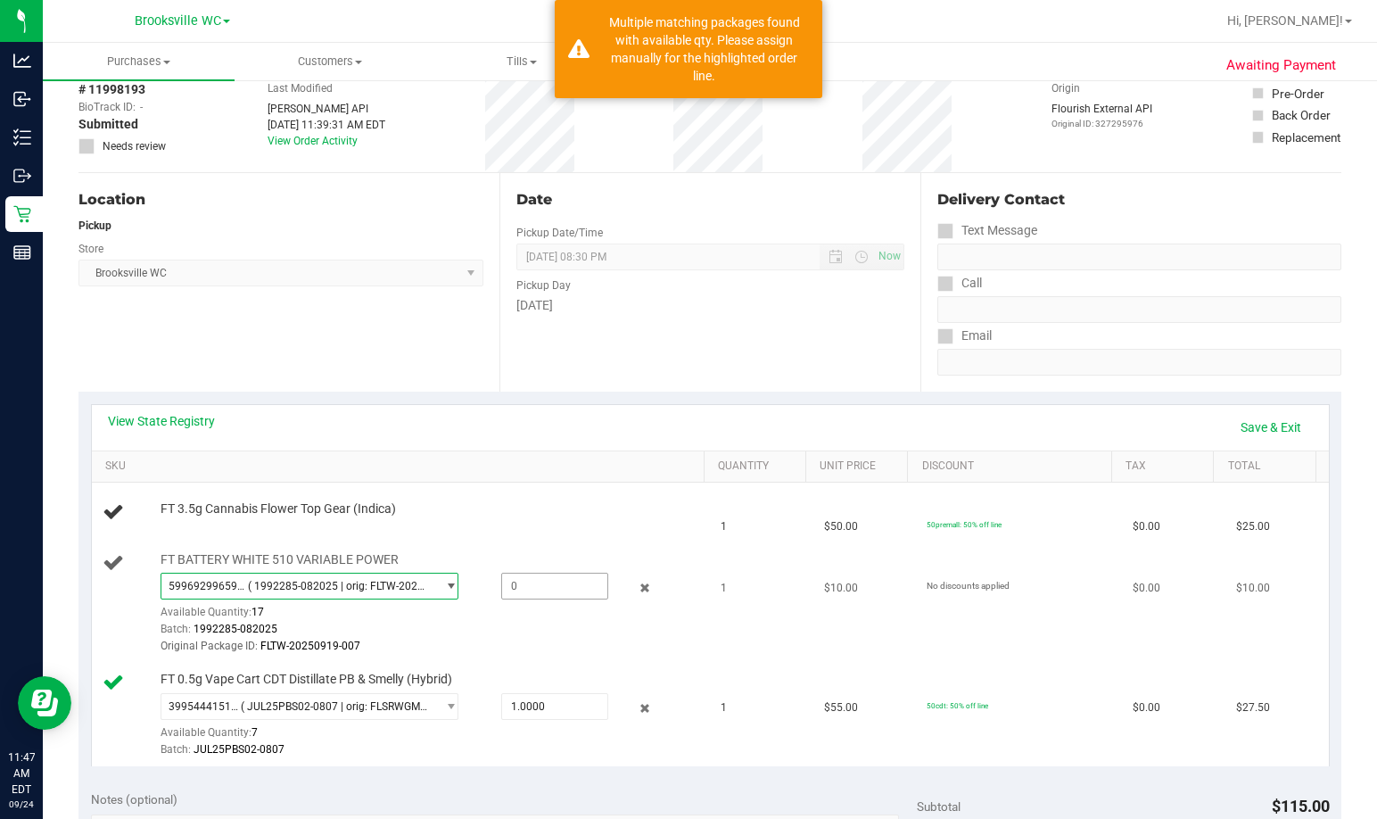
click at [554, 582] on span at bounding box center [555, 586] width 108 height 27
type input "1"
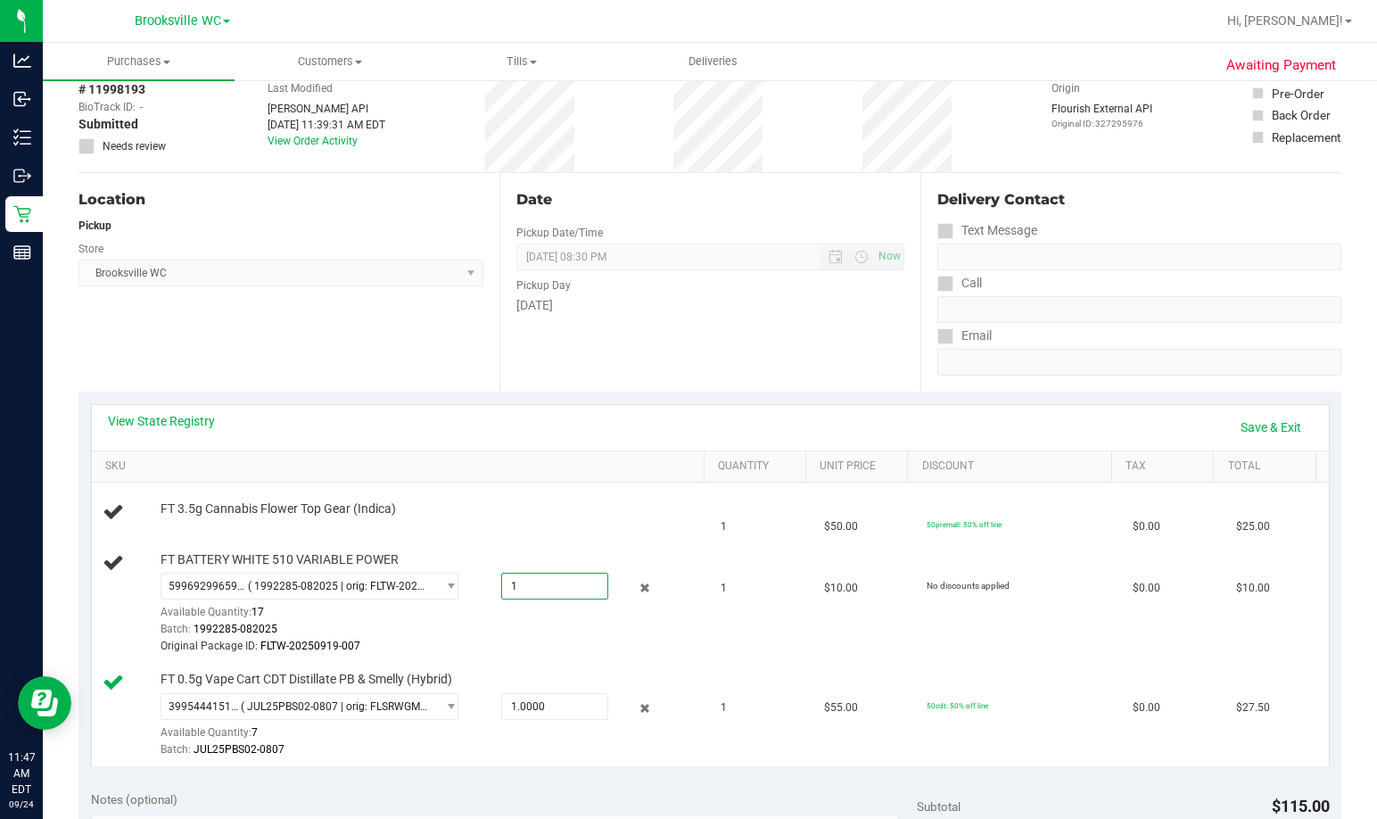
type input "1.0000"
click at [641, 357] on div "Date Pickup Date/Time 09/24/2025 Now 09/24/2025 08:30 PM Now Pickup Day Wednesd…" at bounding box center [709, 282] width 421 height 219
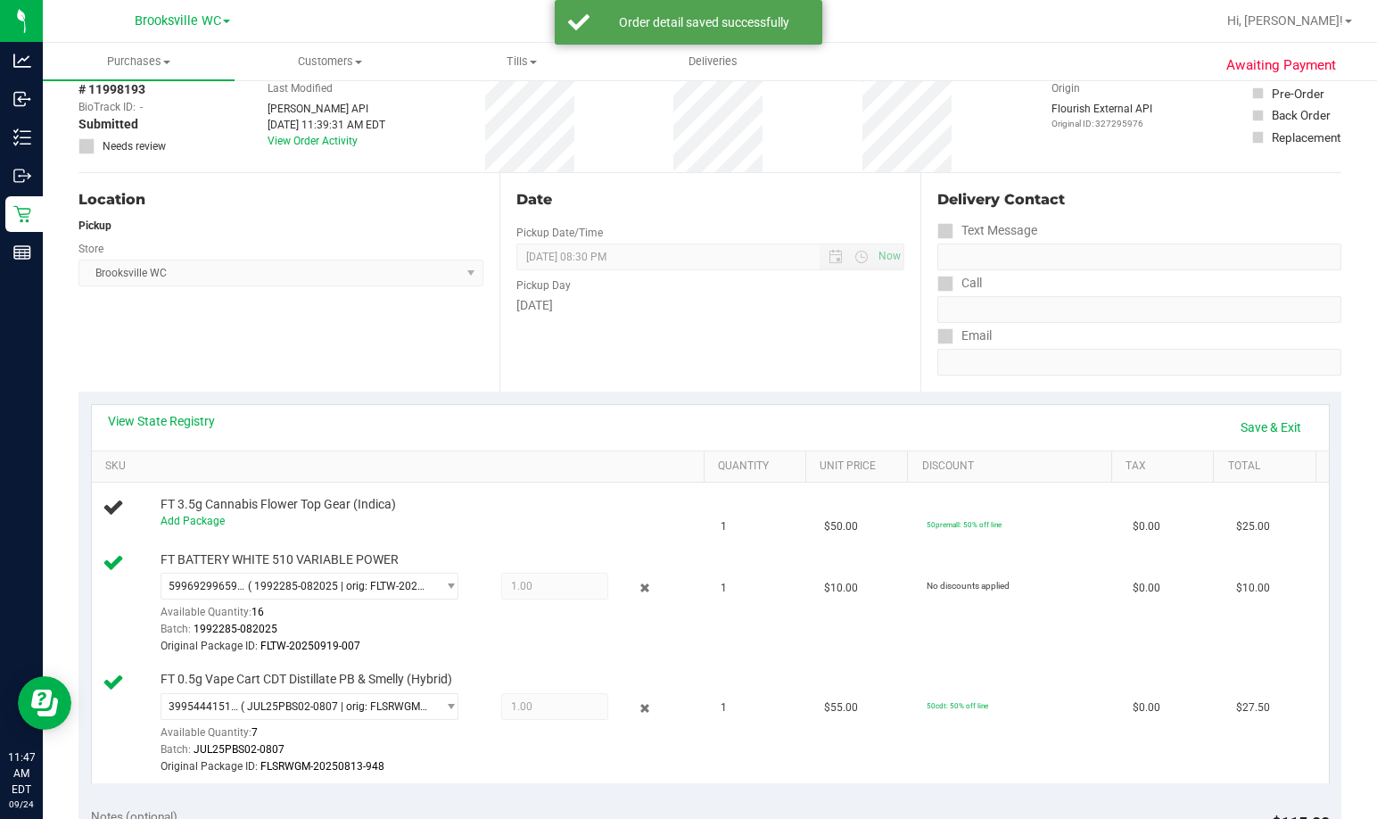
scroll to position [178, 0]
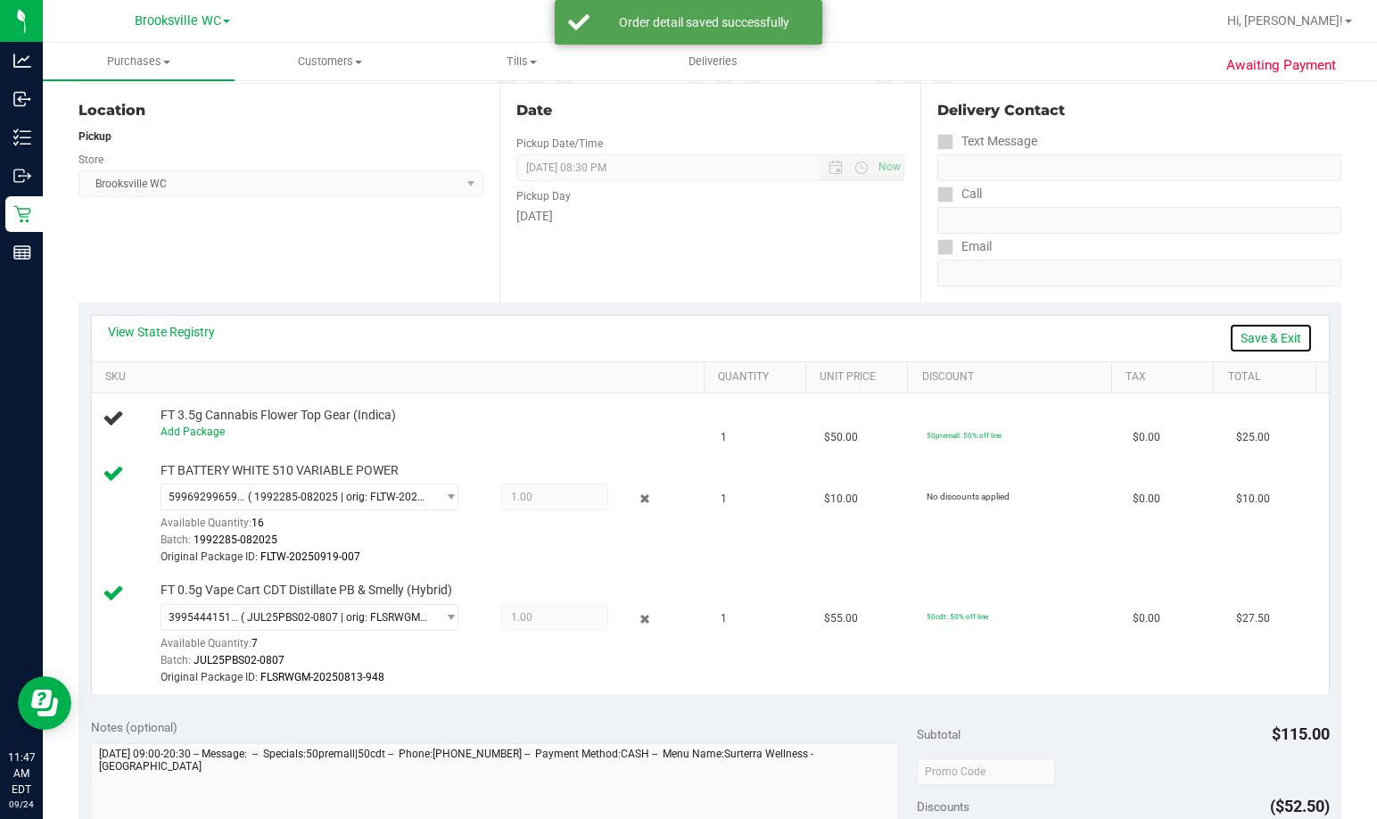
click at [996, 335] on link "Save & Exit" at bounding box center [1271, 338] width 84 height 30
click at [920, 291] on div "Delivery Contact Text Message Call Email" at bounding box center [1130, 193] width 421 height 219
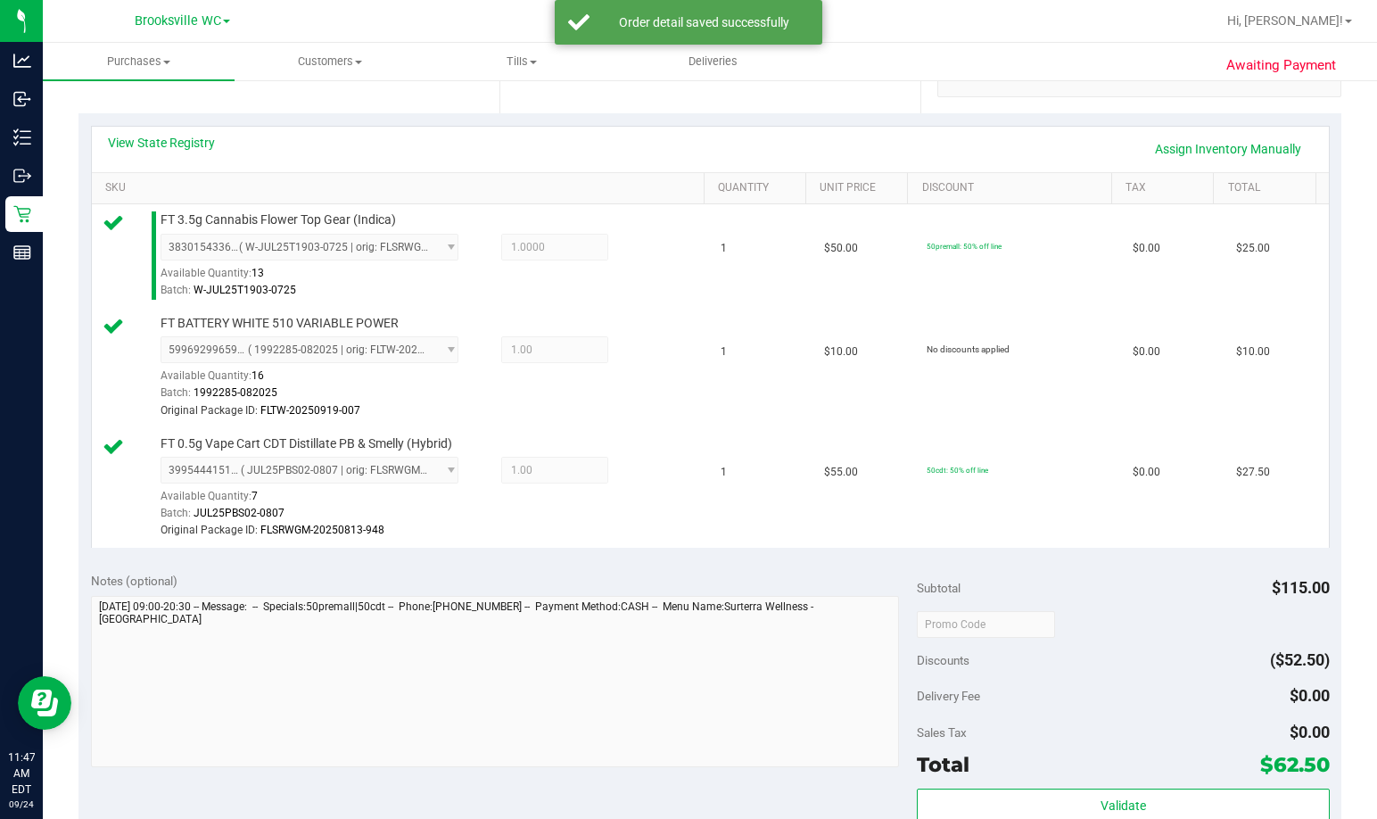
scroll to position [535, 0]
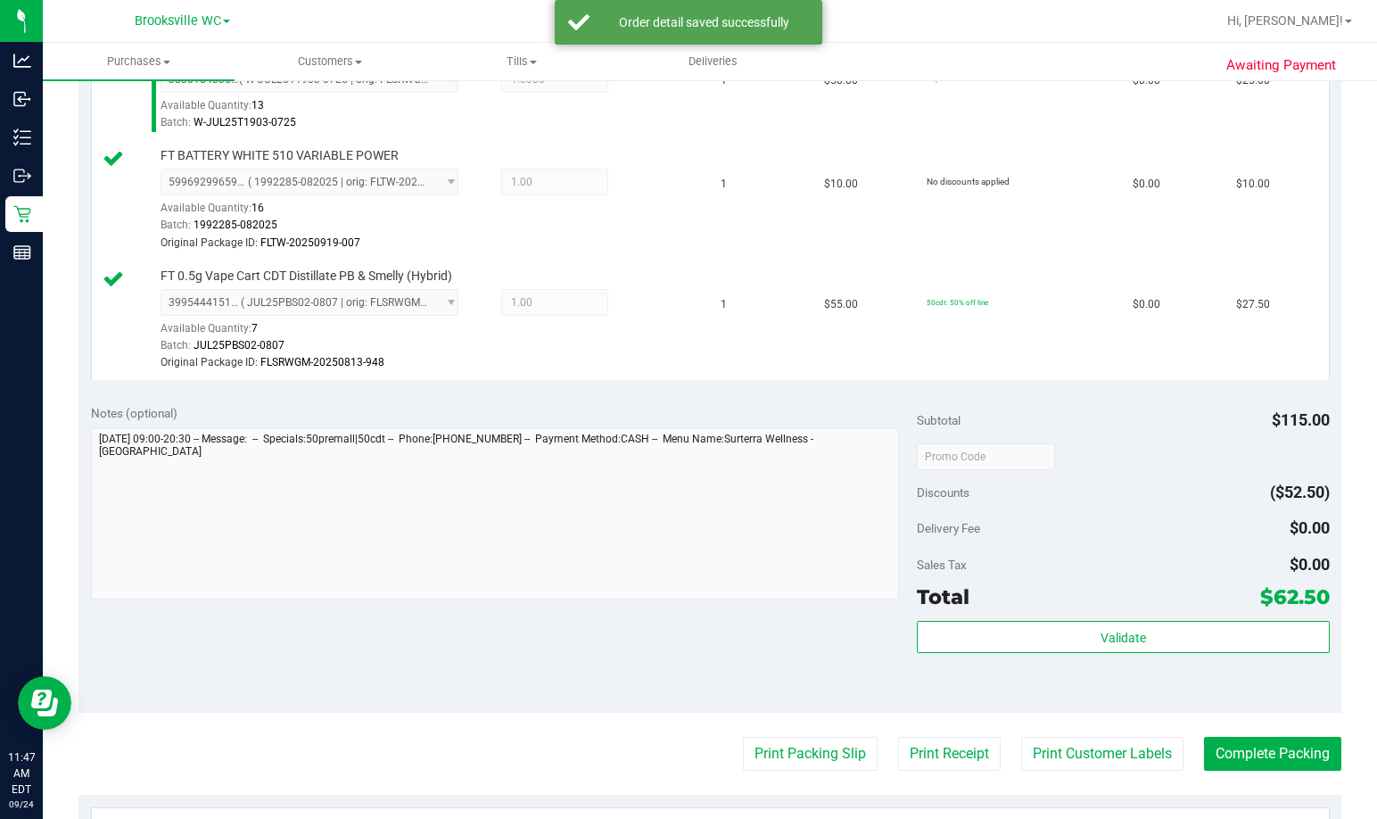
click at [996, 603] on div "Total $62.50" at bounding box center [1123, 597] width 413 height 32
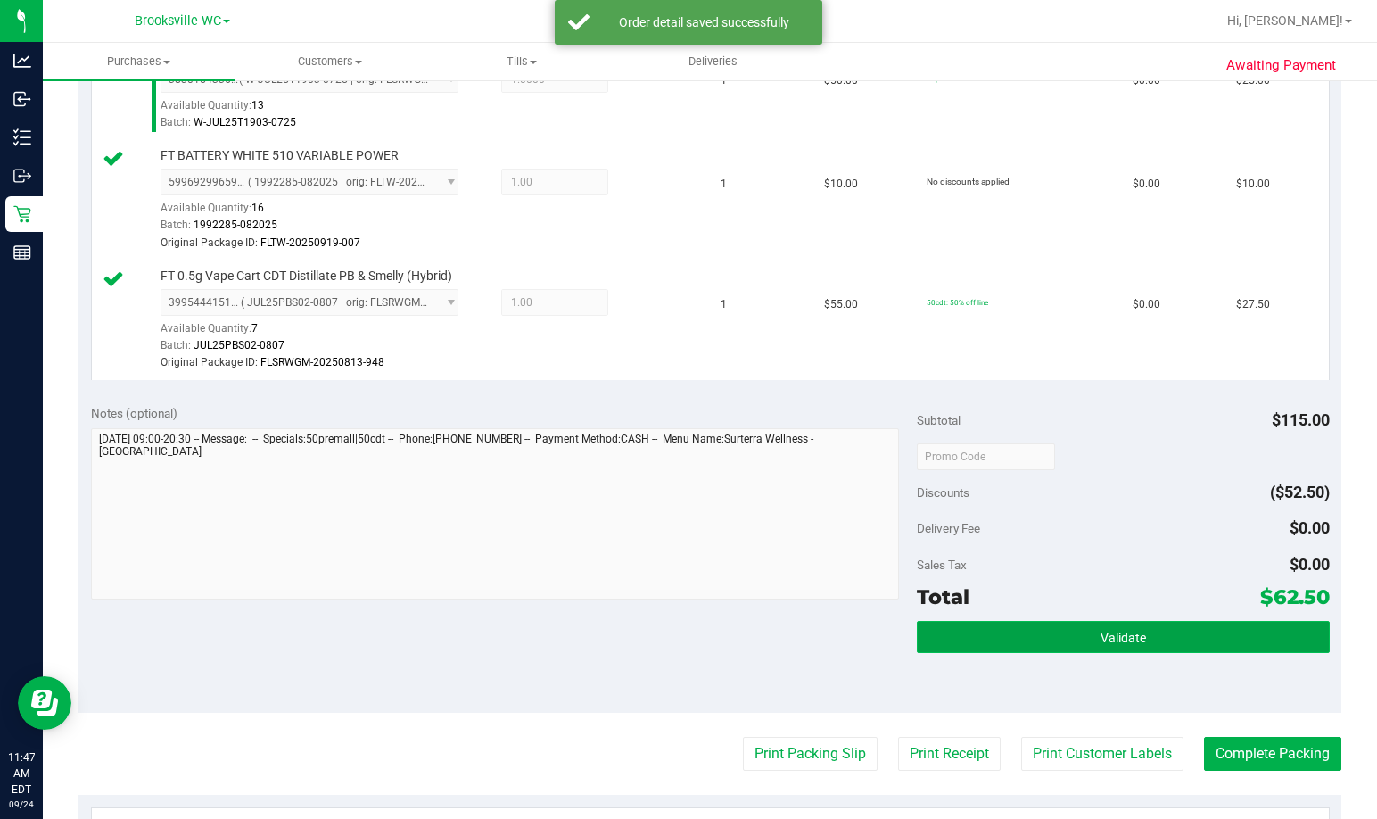
click at [996, 632] on button "Validate" at bounding box center [1123, 637] width 413 height 32
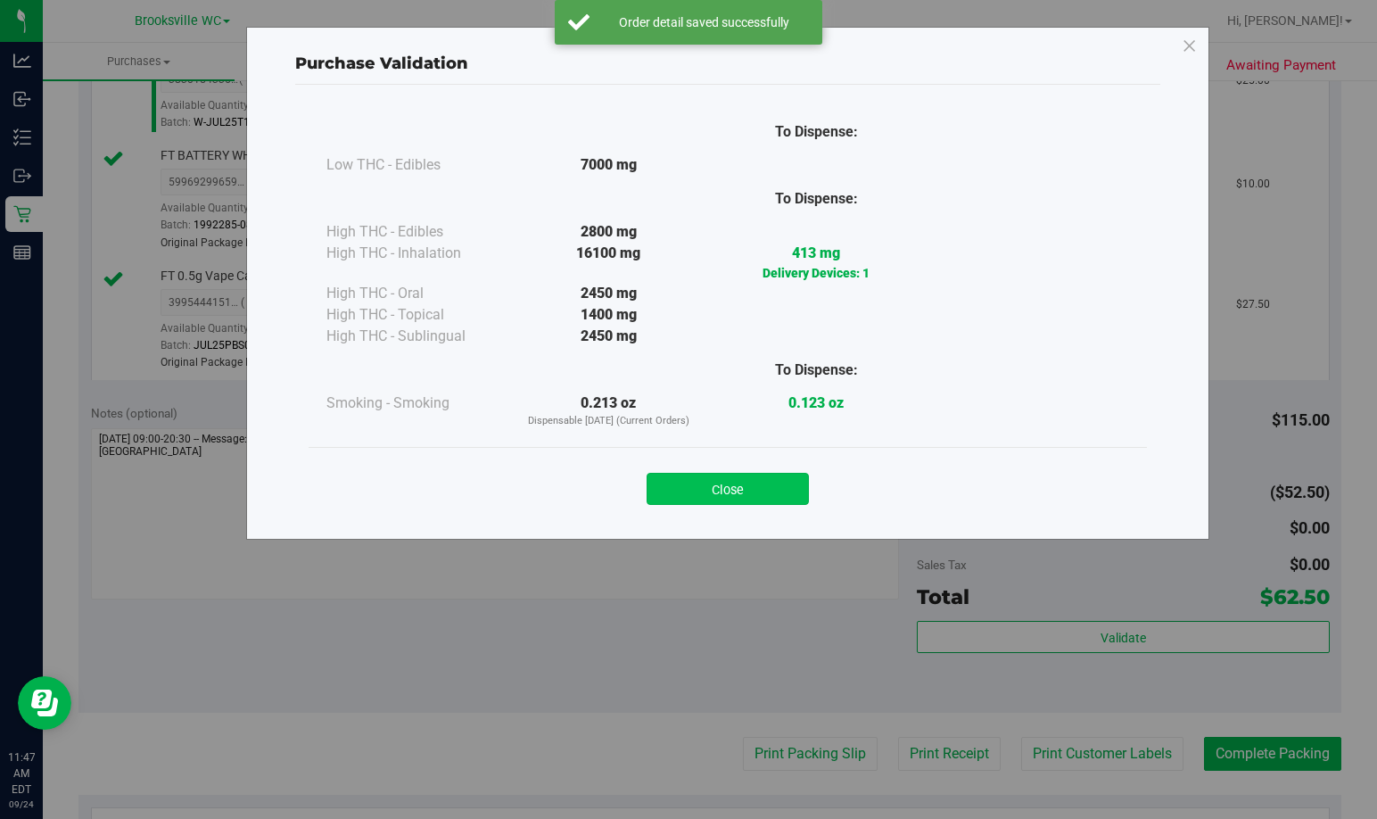
click at [774, 489] on button "Close" at bounding box center [728, 489] width 162 height 32
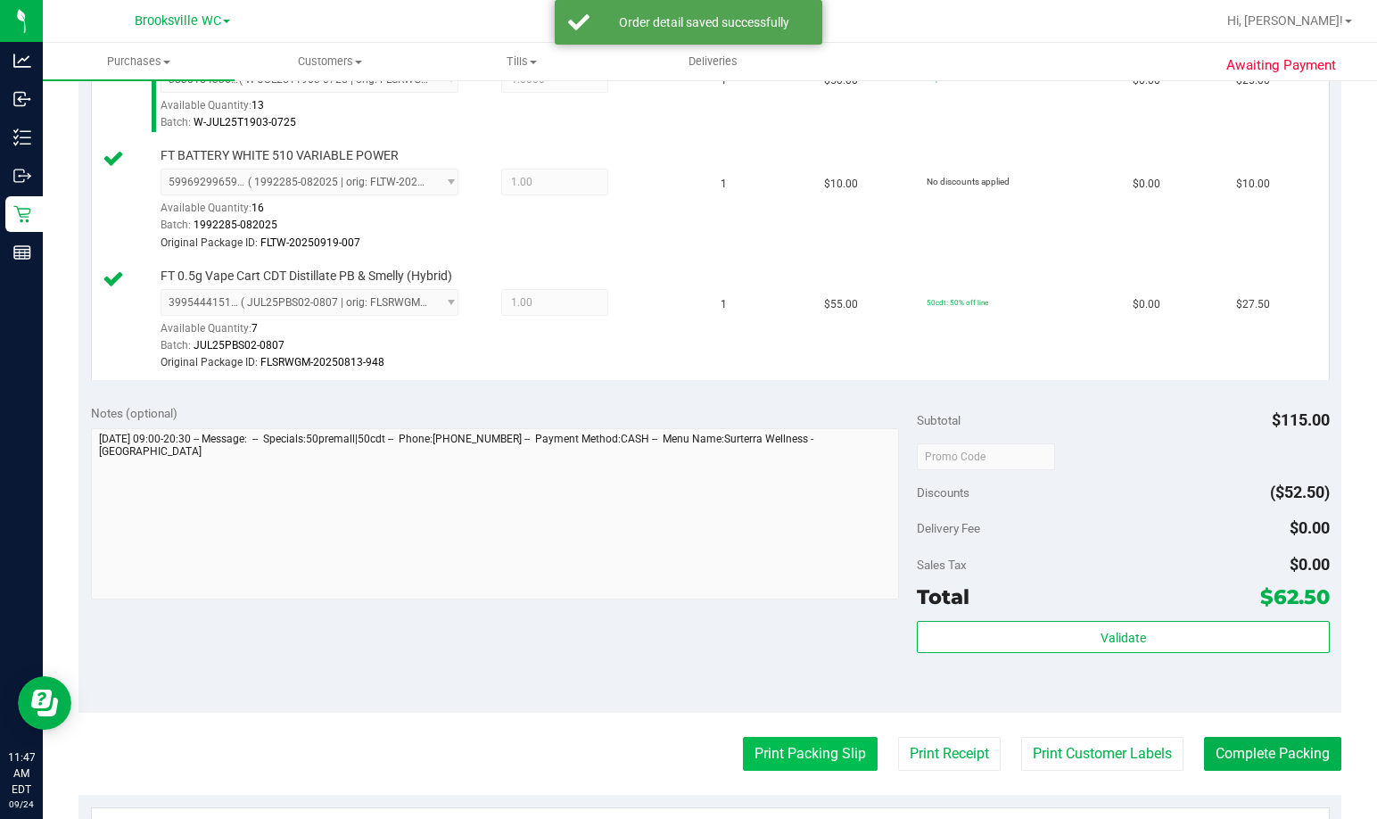
click at [820, 755] on button "Print Packing Slip" at bounding box center [810, 754] width 135 height 34
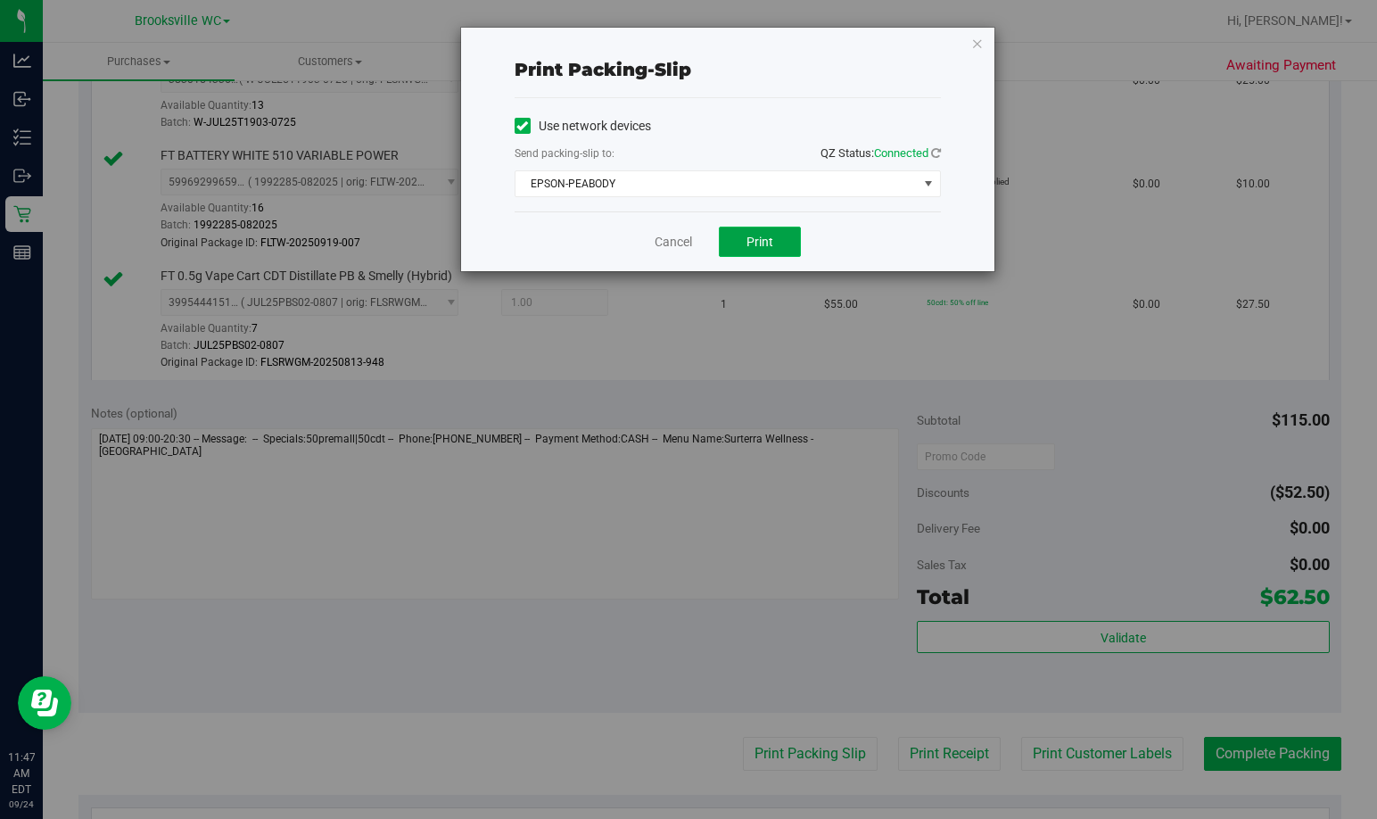
click at [758, 241] on span "Print" at bounding box center [759, 242] width 27 height 14
click at [677, 246] on link "Cancel" at bounding box center [673, 242] width 37 height 19
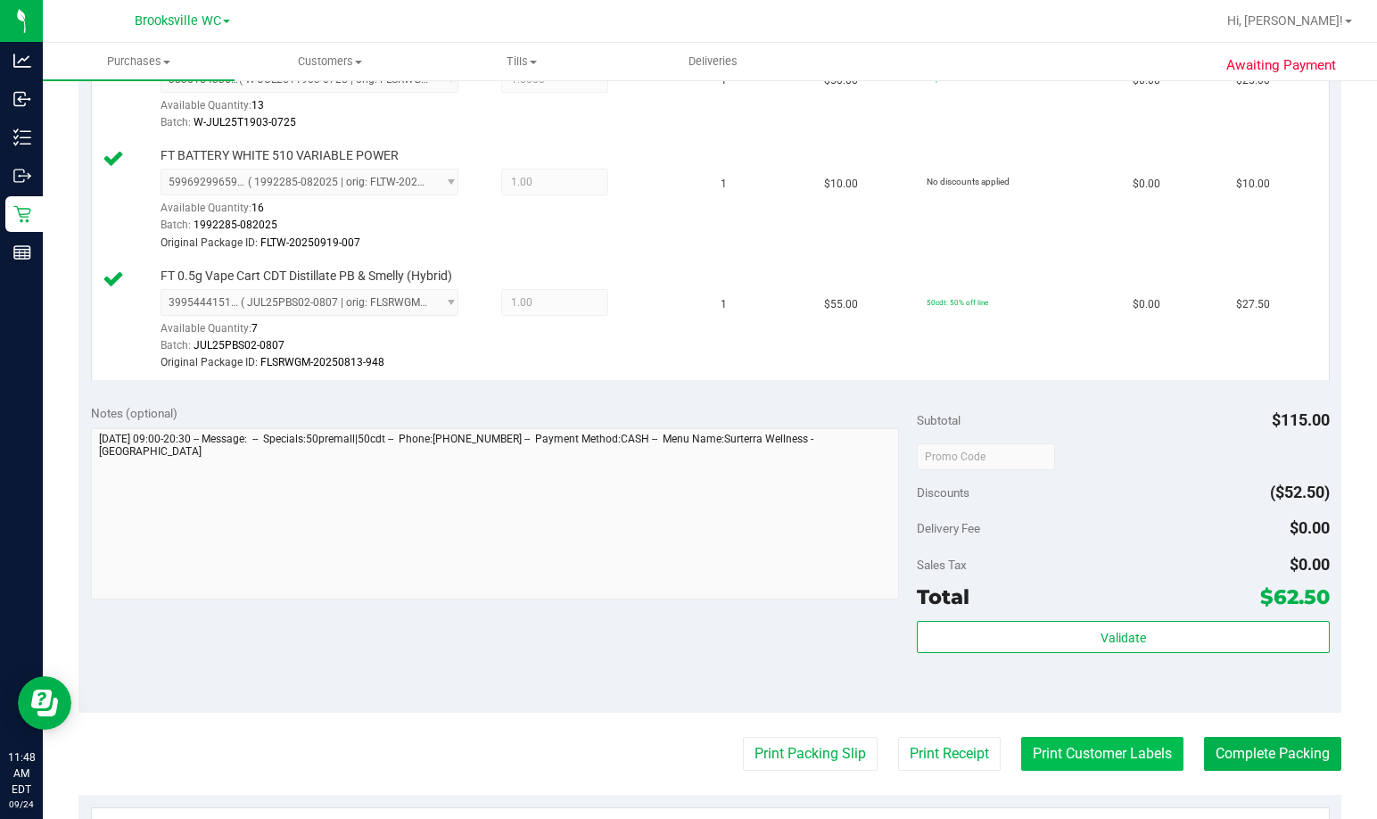
click at [996, 757] on button "Print Customer Labels" at bounding box center [1102, 754] width 162 height 34
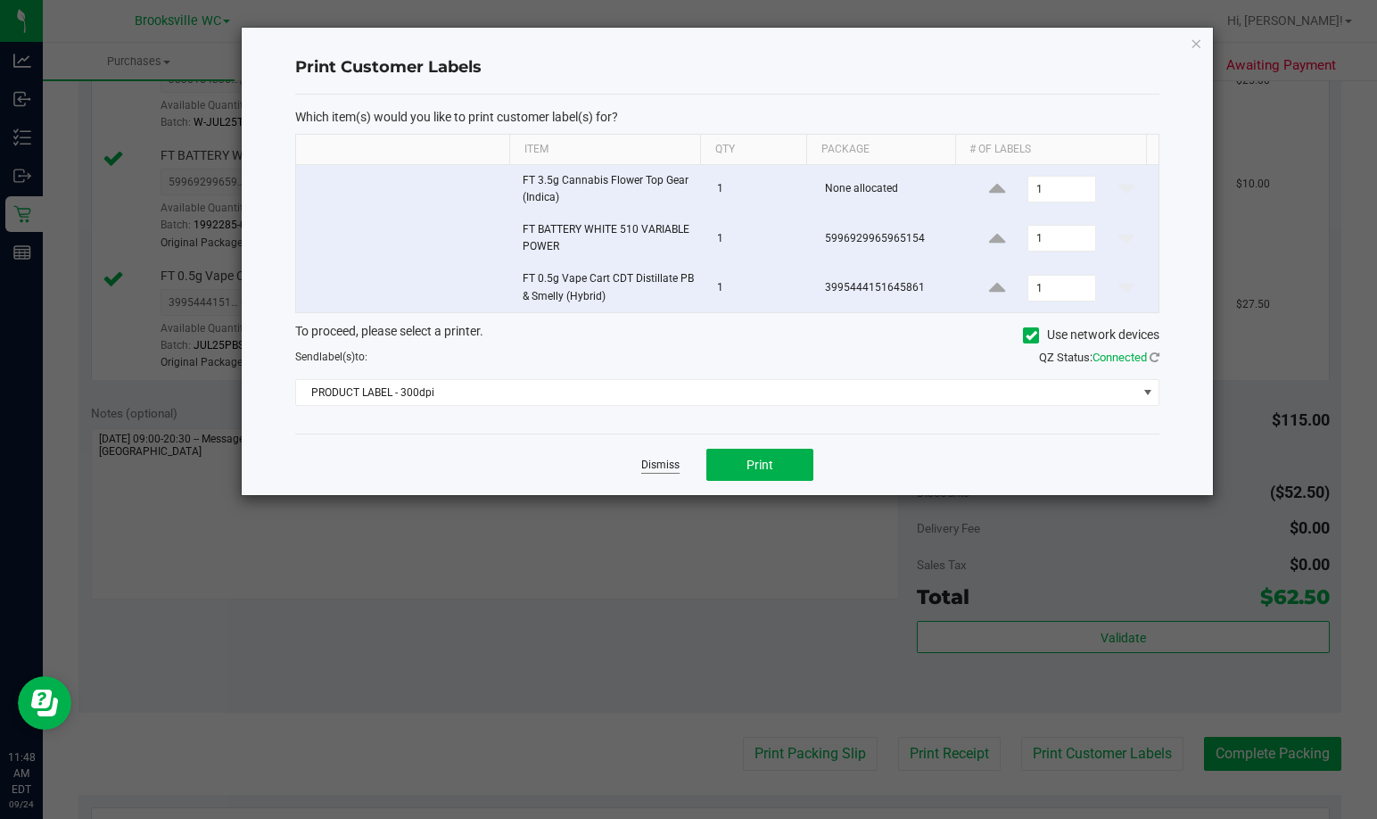
click at [657, 471] on link "Dismiss" at bounding box center [660, 465] width 38 height 15
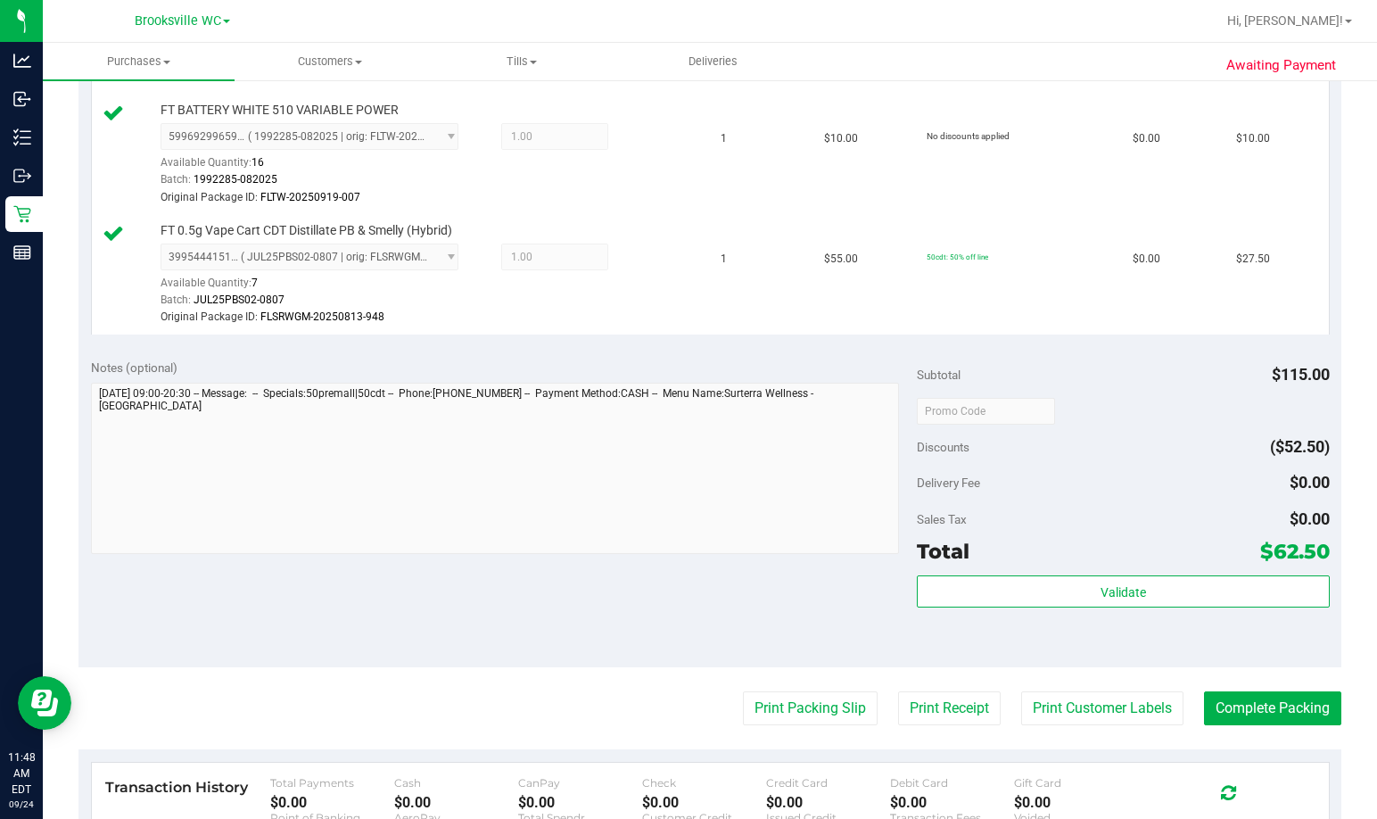
scroll to position [624, 0]
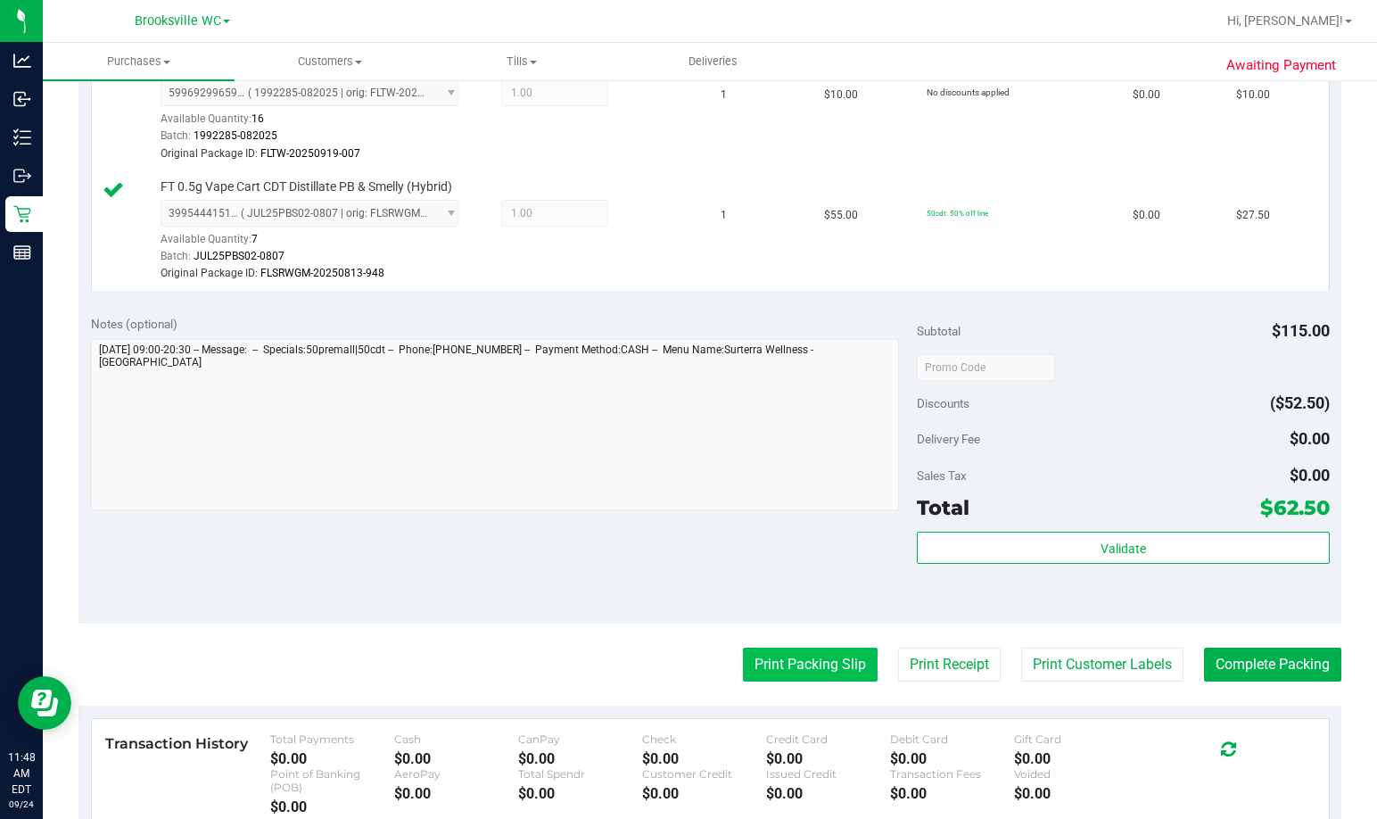
click at [791, 659] on button "Print Packing Slip" at bounding box center [810, 665] width 135 height 34
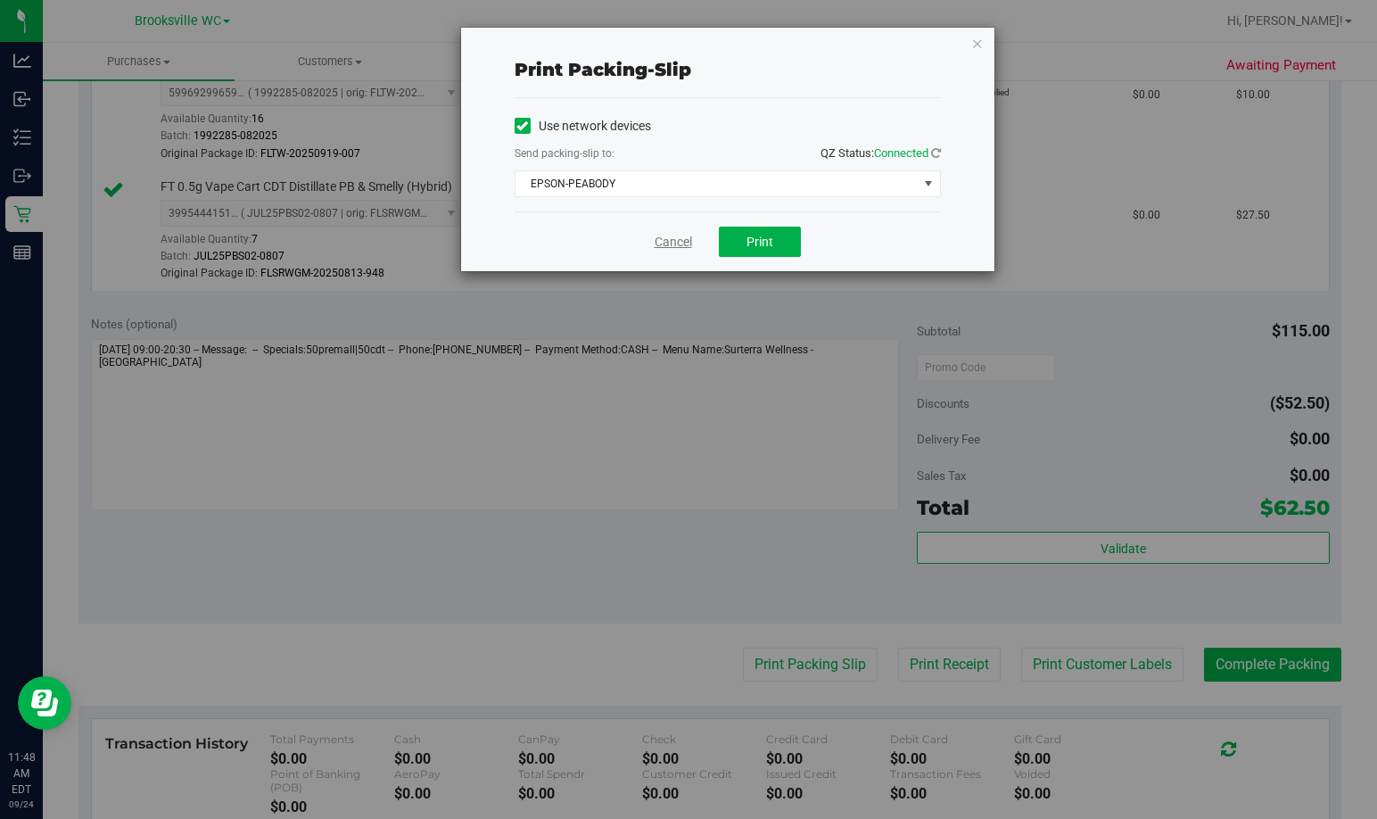
click at [686, 246] on link "Cancel" at bounding box center [673, 242] width 37 height 19
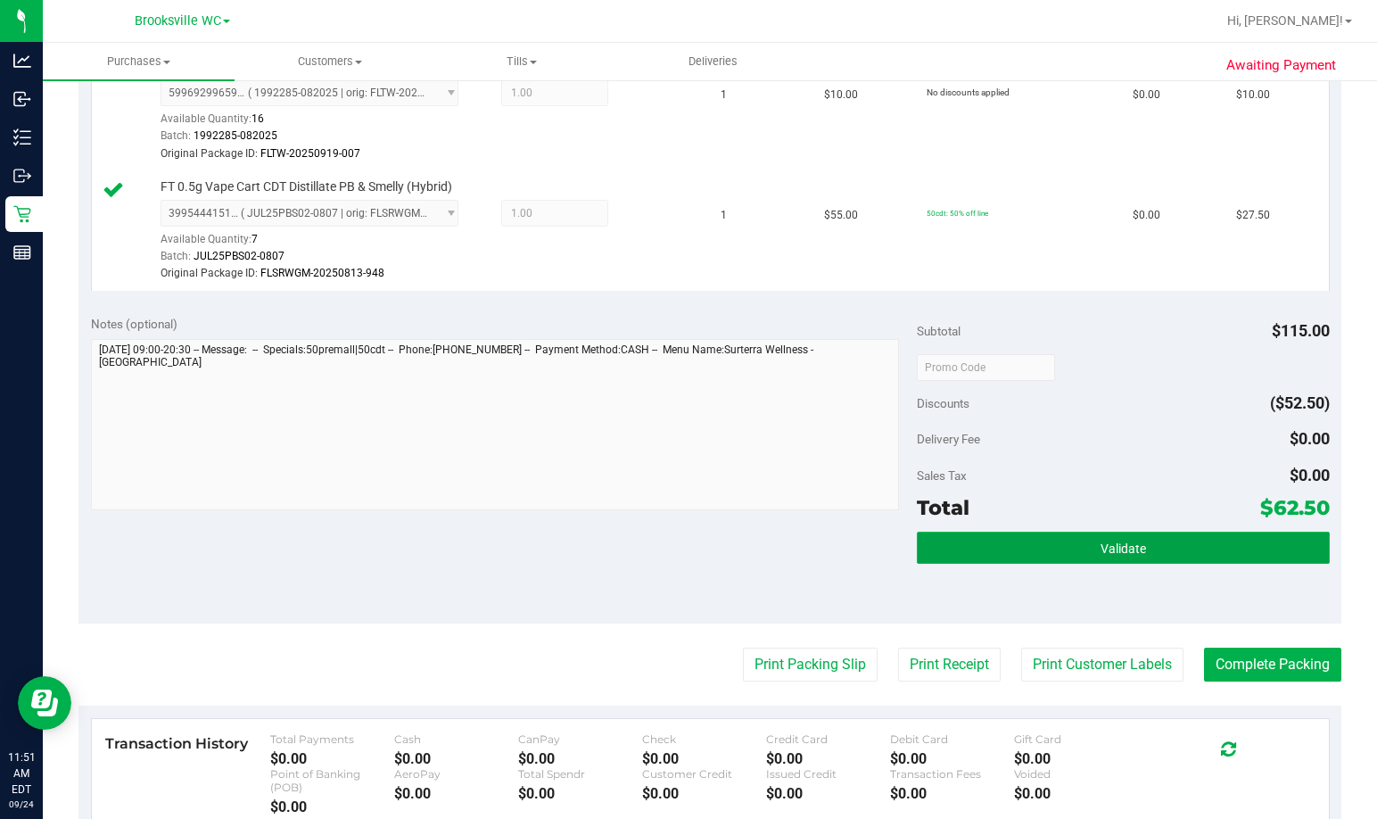
click at [996, 541] on button "Validate" at bounding box center [1123, 548] width 413 height 32
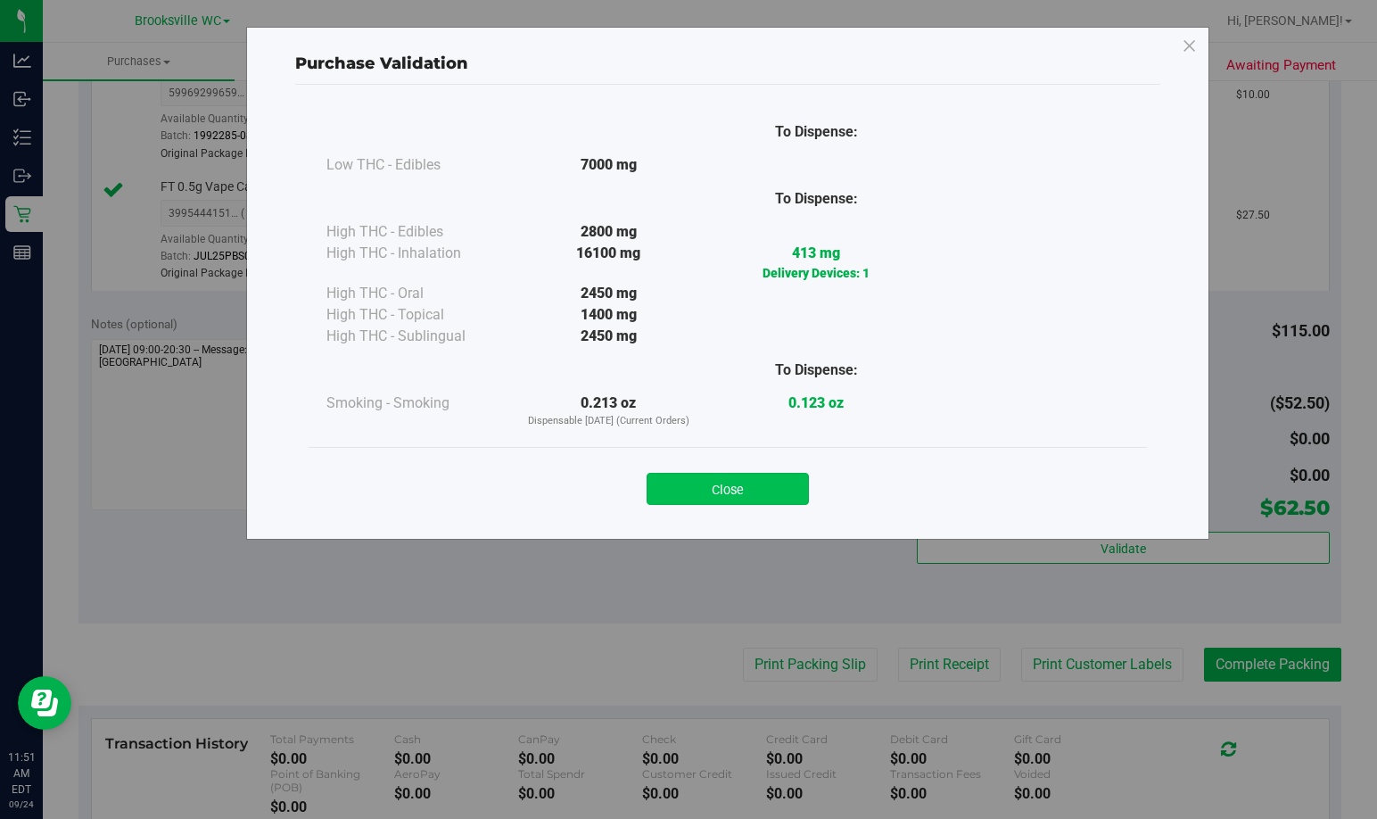
click at [763, 496] on button "Close" at bounding box center [728, 489] width 162 height 32
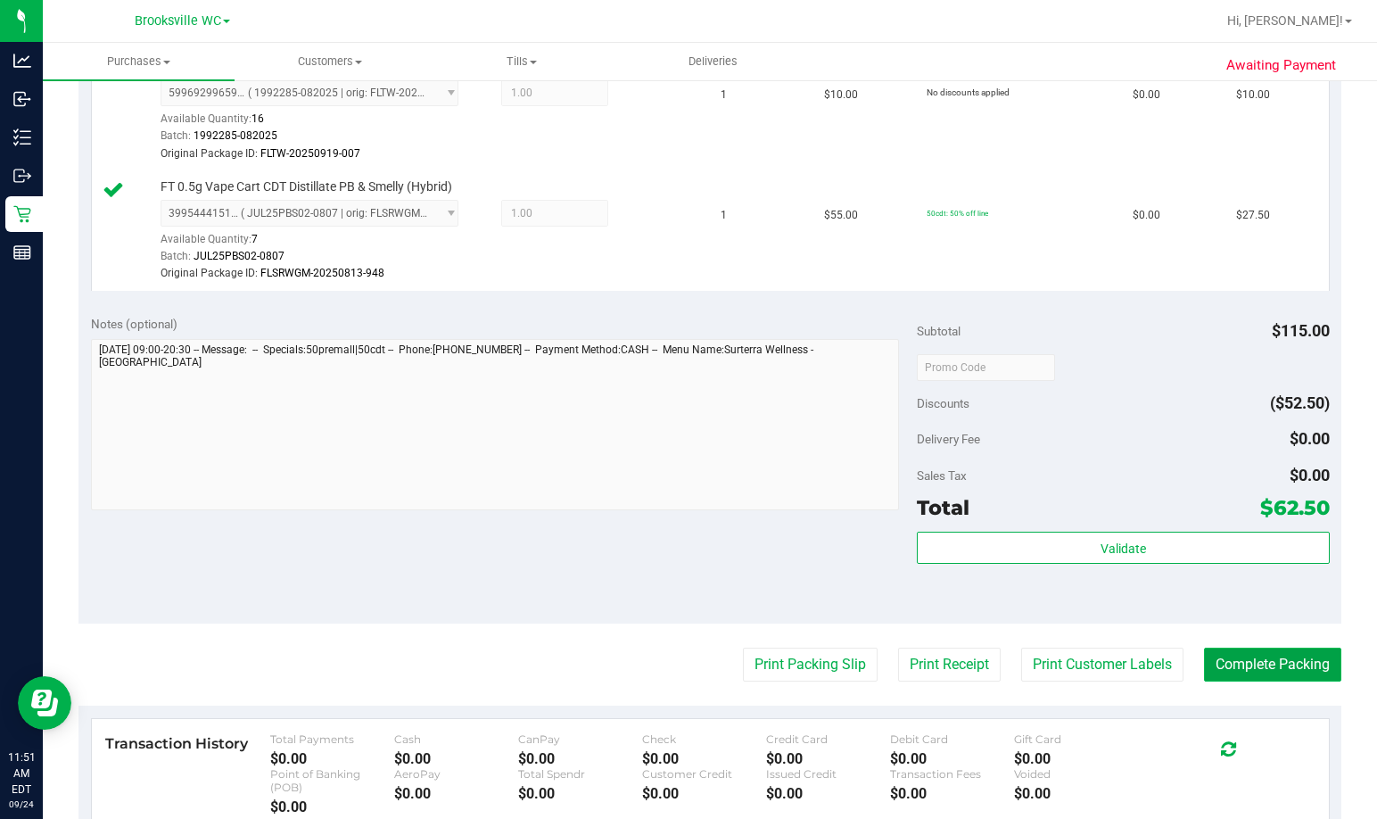
click at [996, 661] on button "Complete Packing" at bounding box center [1272, 665] width 137 height 34
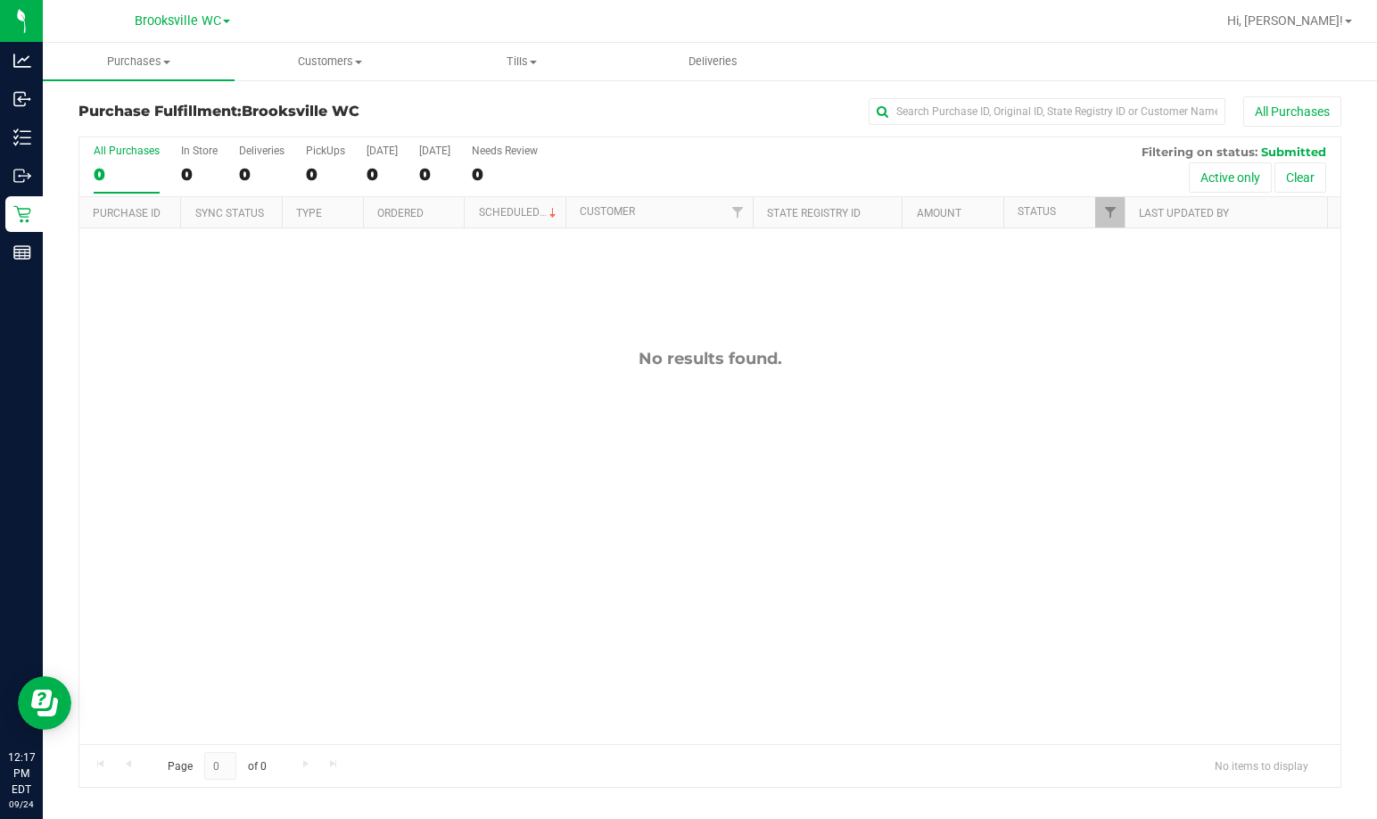
click at [234, 523] on div "No results found." at bounding box center [709, 546] width 1261 height 636
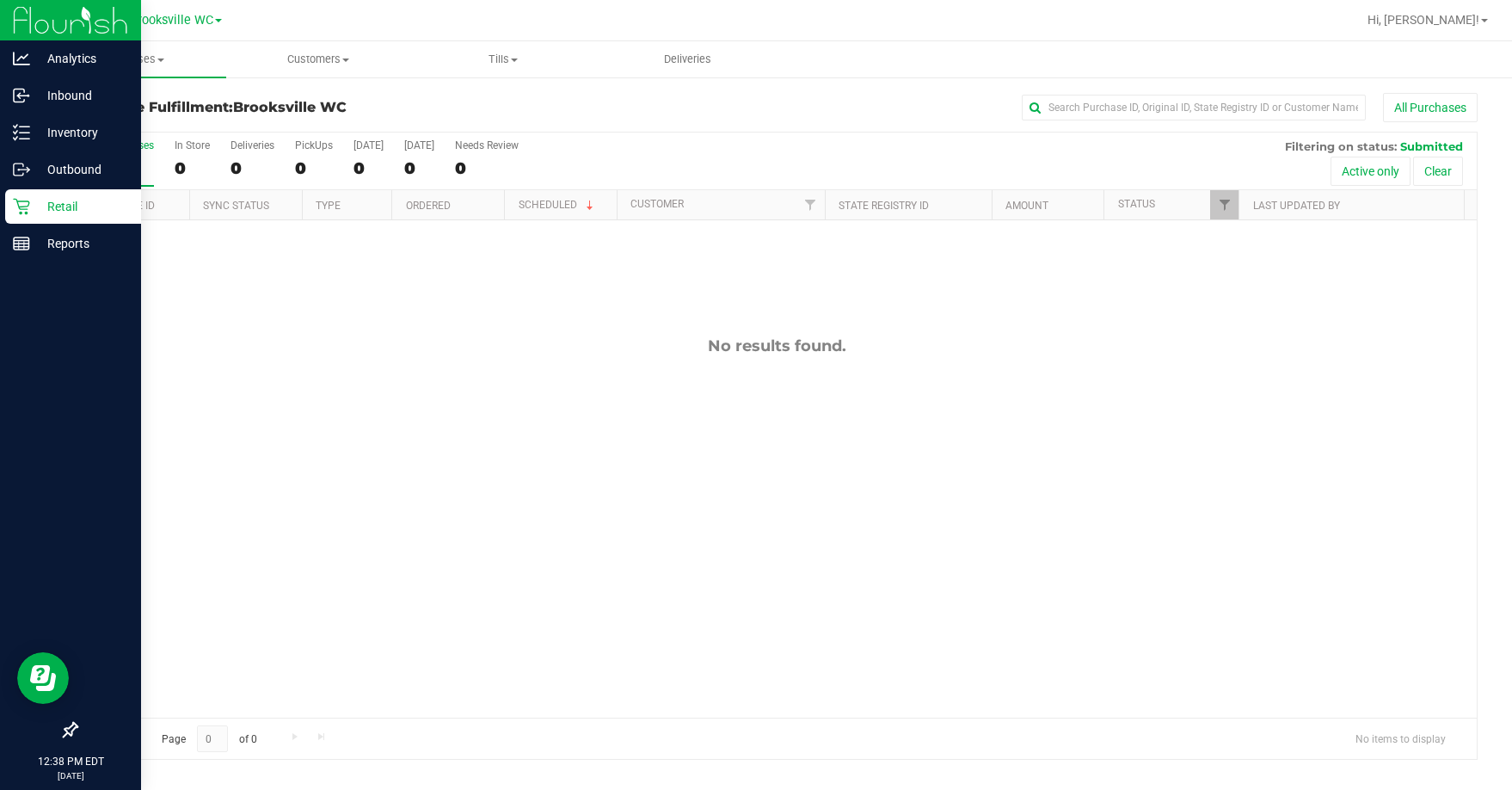
click at [86, 209] on p "Retail" at bounding box center [81, 205] width 103 height 20
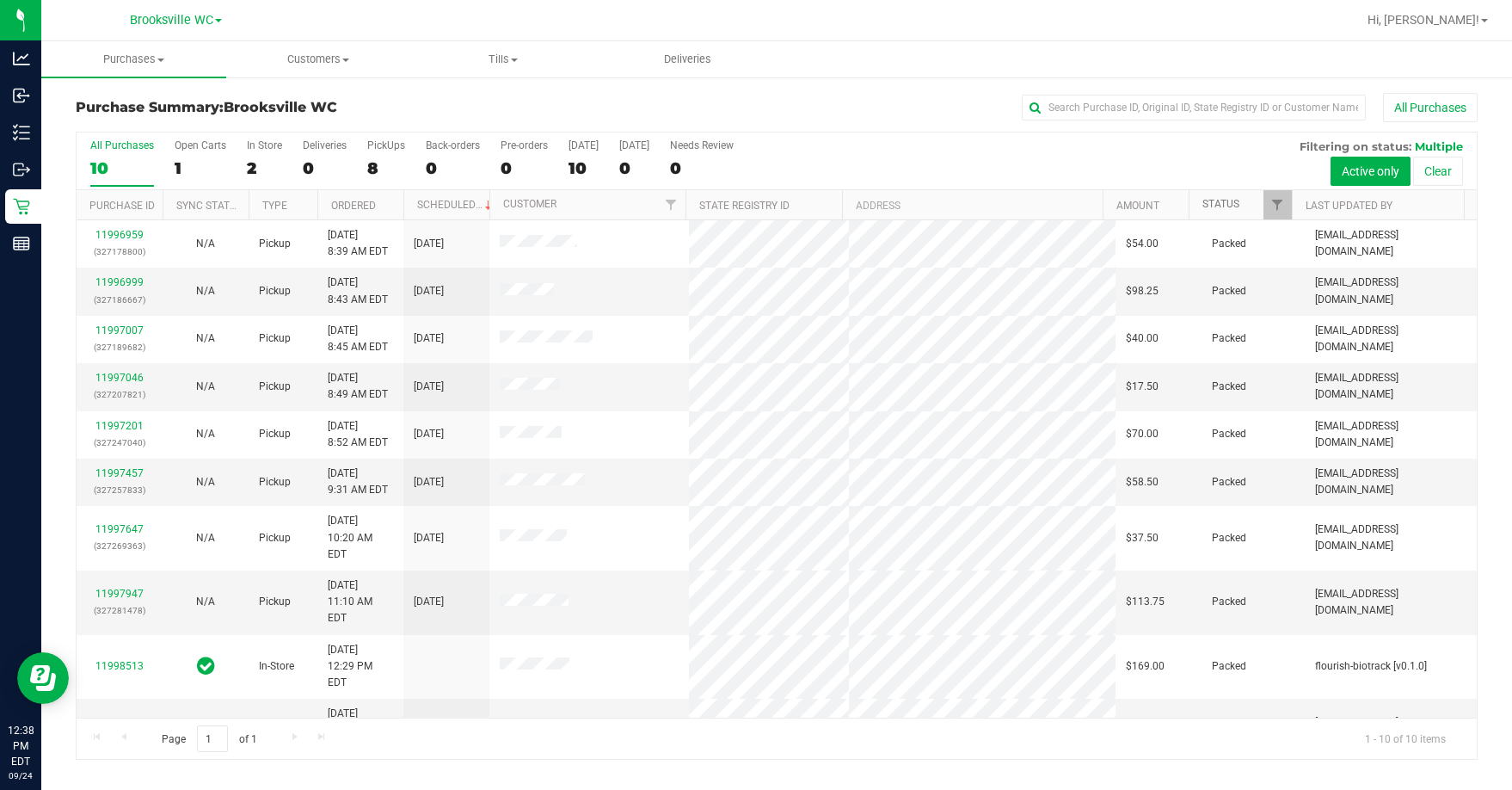
click at [960, 208] on link "Status" at bounding box center [1221, 204] width 37 height 12
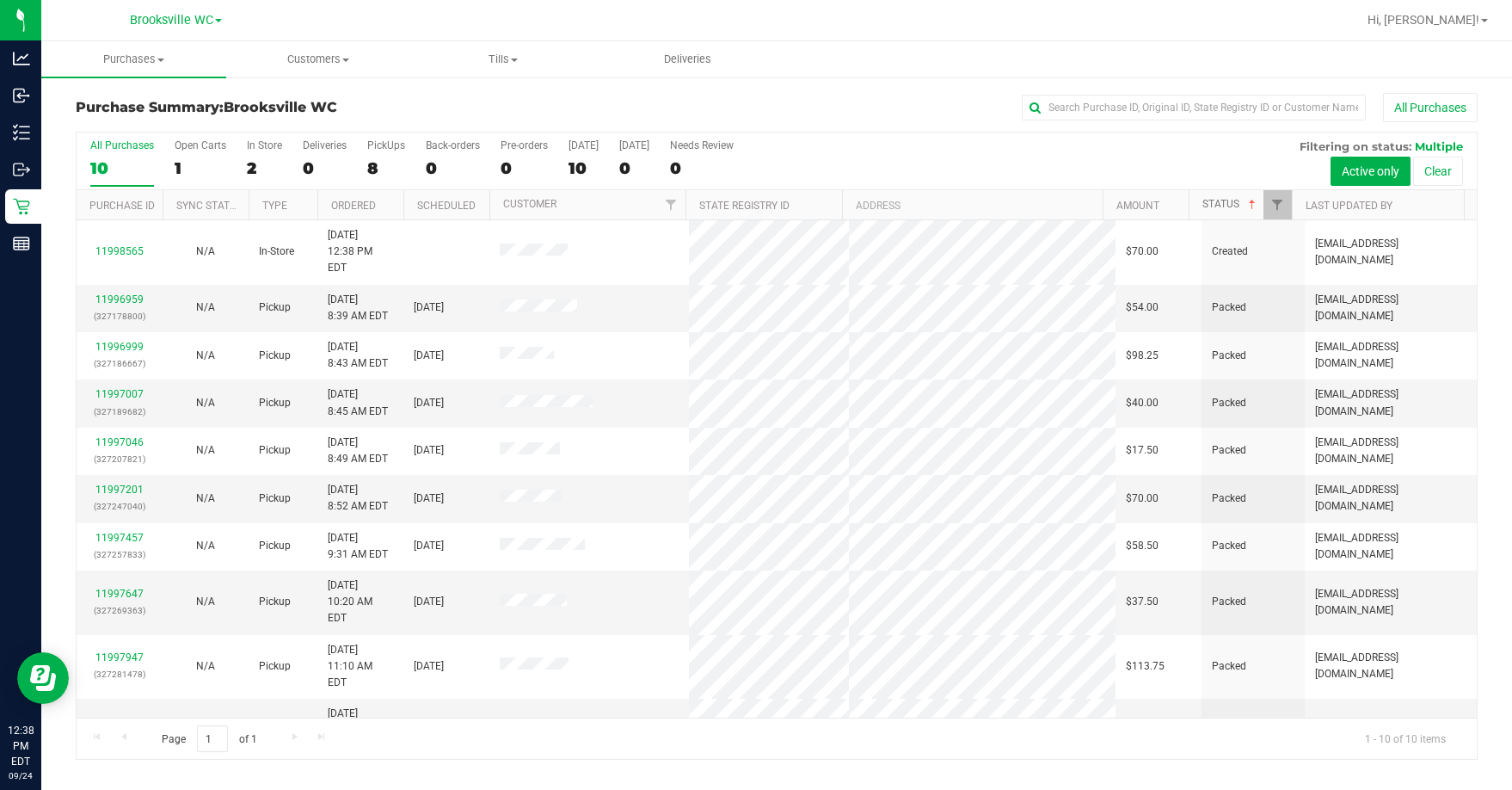
click at [960, 206] on link "Status" at bounding box center [1230, 204] width 57 height 12
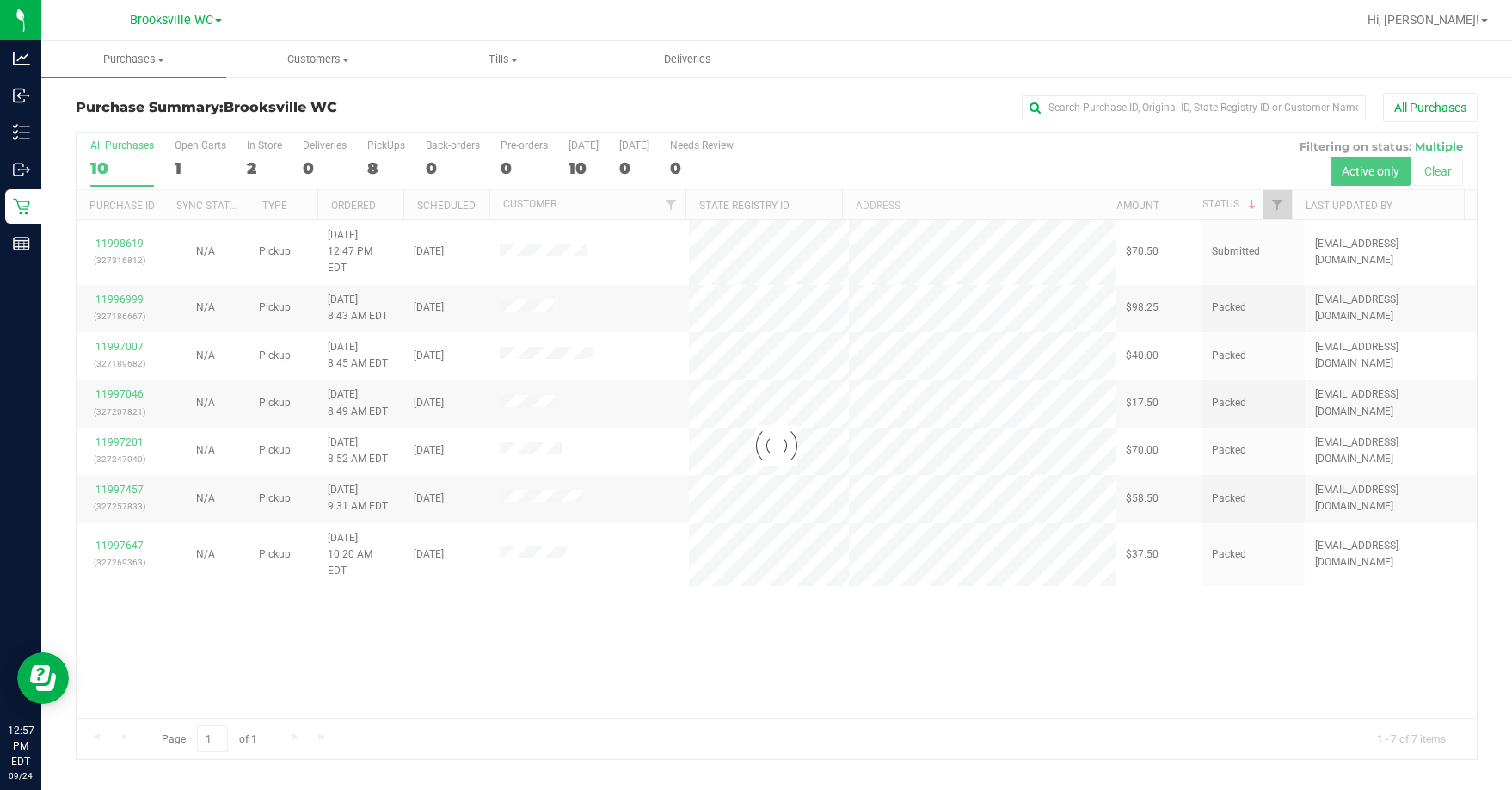
click at [300, 653] on div at bounding box center [776, 445] width 1400 height 626
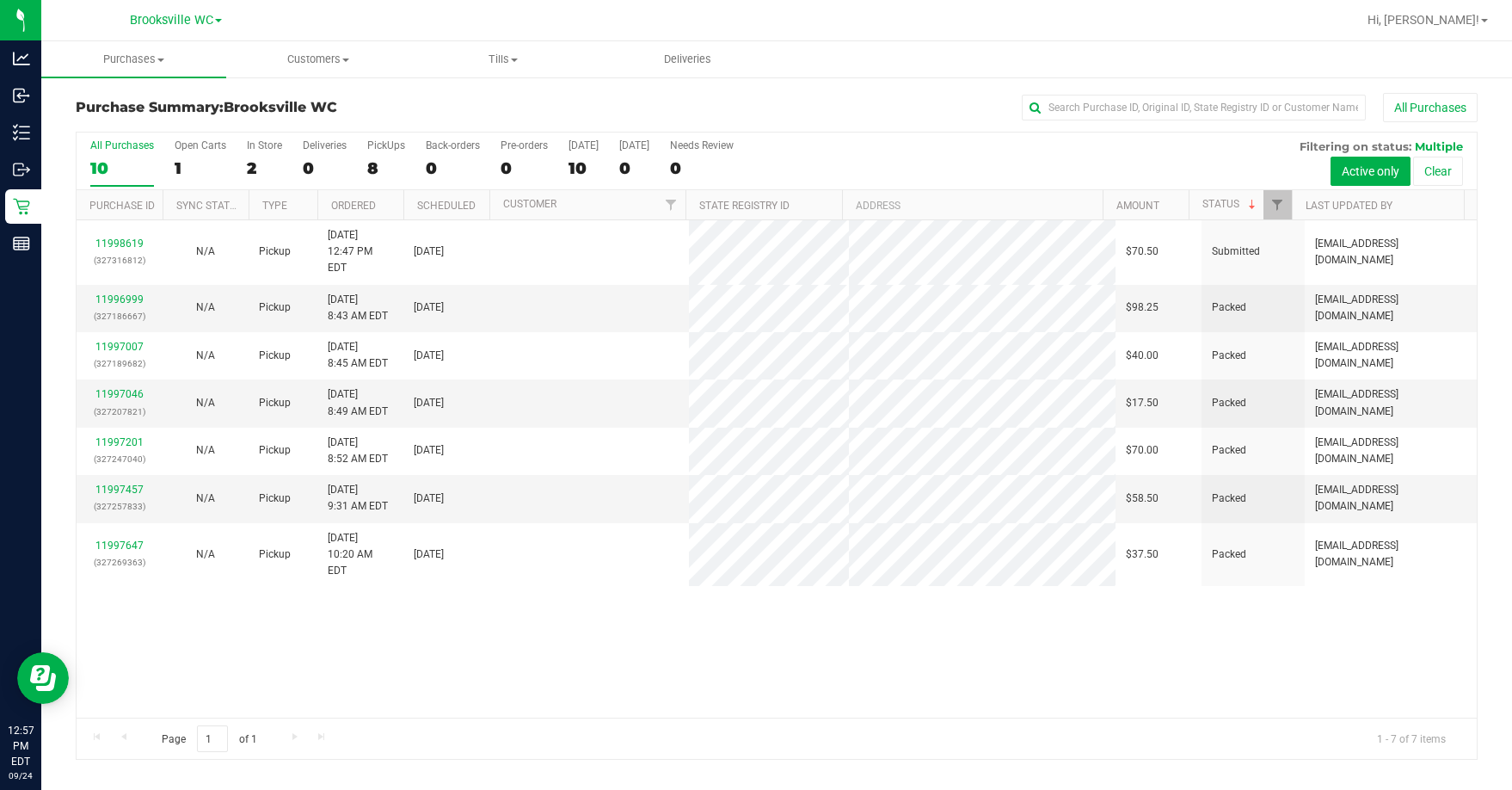
click at [302, 653] on div "11998619 (327316812) N/A Pickup 9/24/2025 12:47 PM EDT 9/24/2025 $70.50 Submitt…" at bounding box center [776, 469] width 1400 height 498
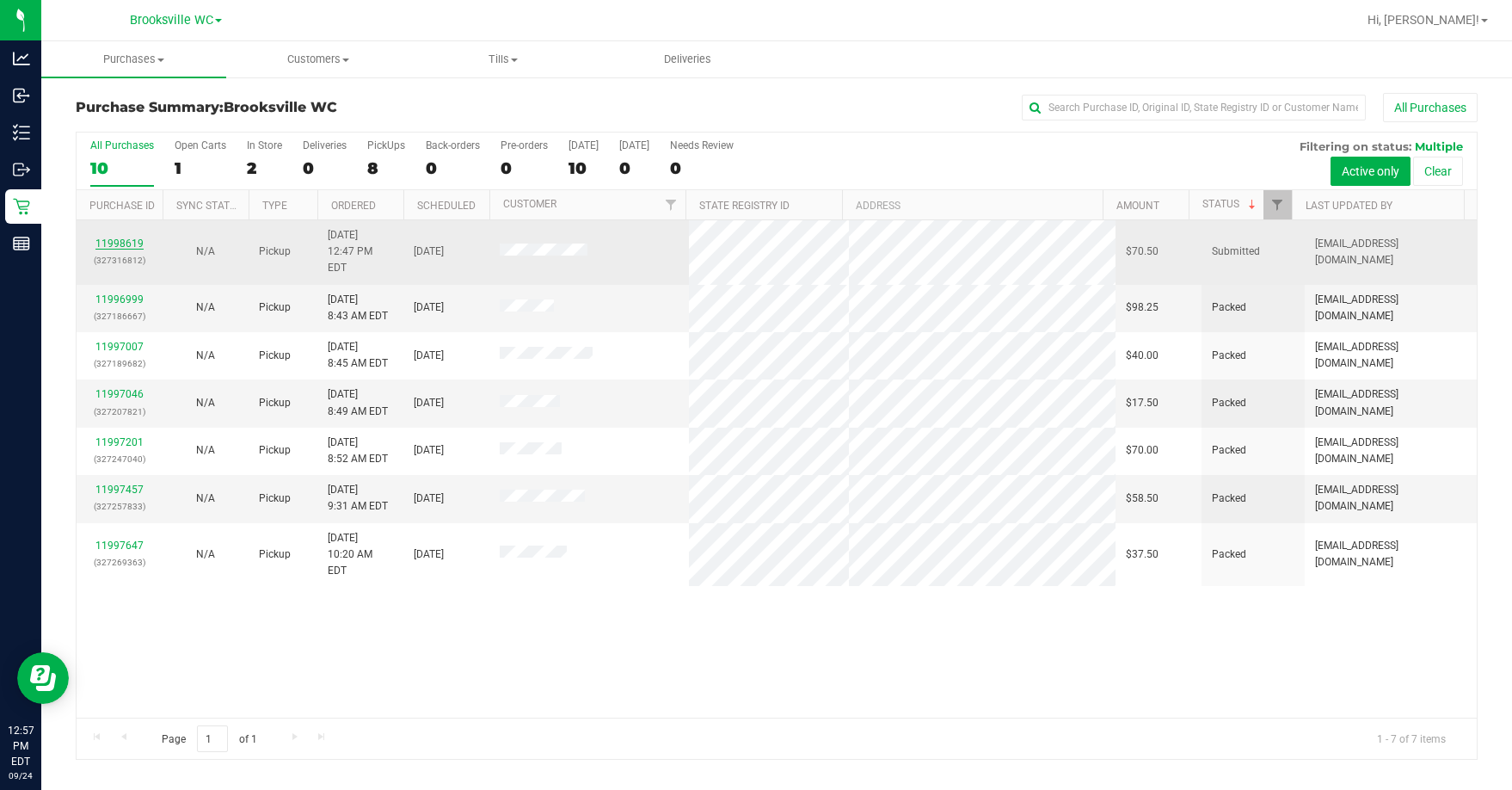
click at [136, 237] on link "11998619" at bounding box center [120, 243] width 48 height 12
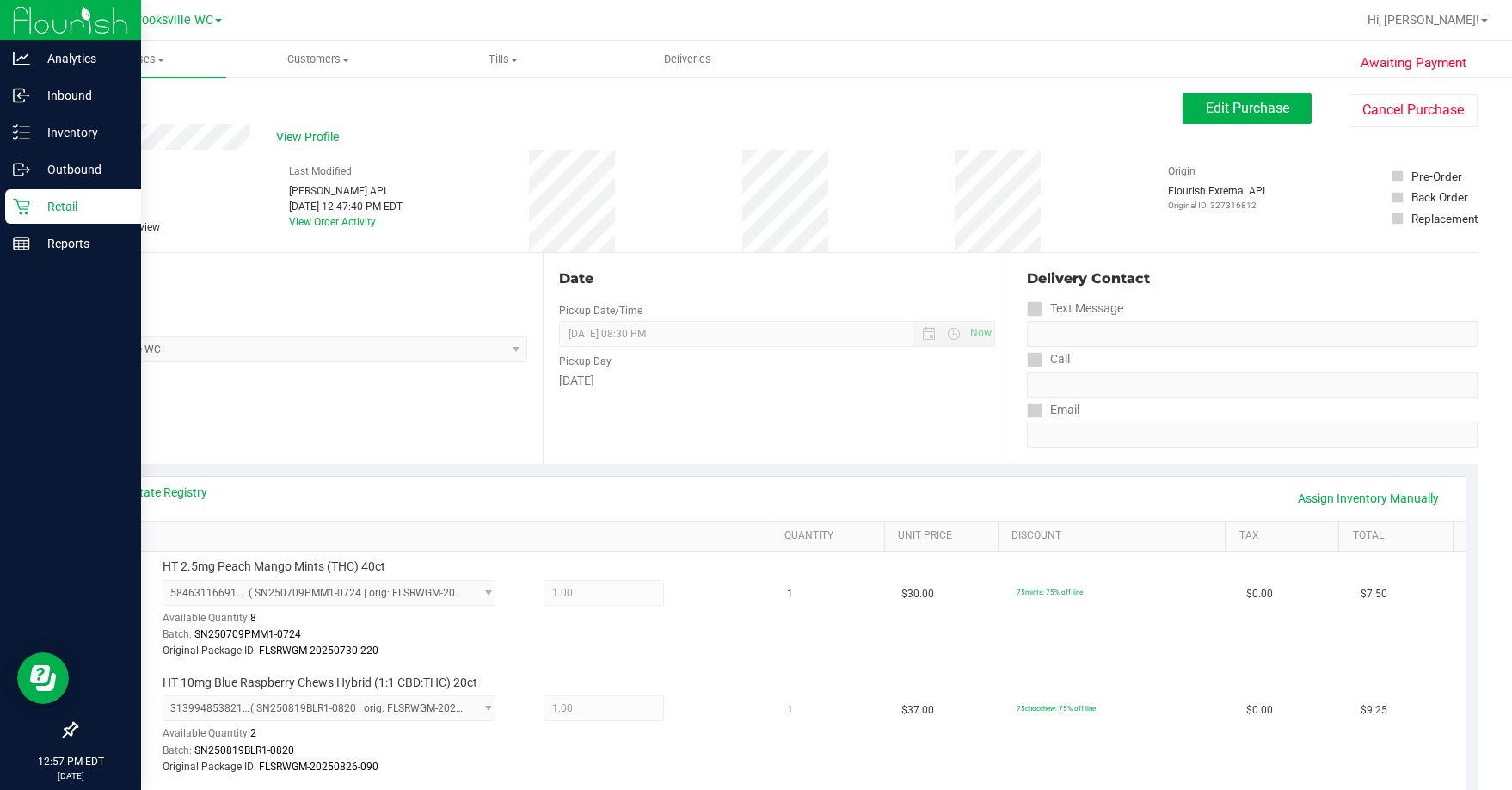
click at [30, 203] on p "Retail" at bounding box center [81, 205] width 103 height 20
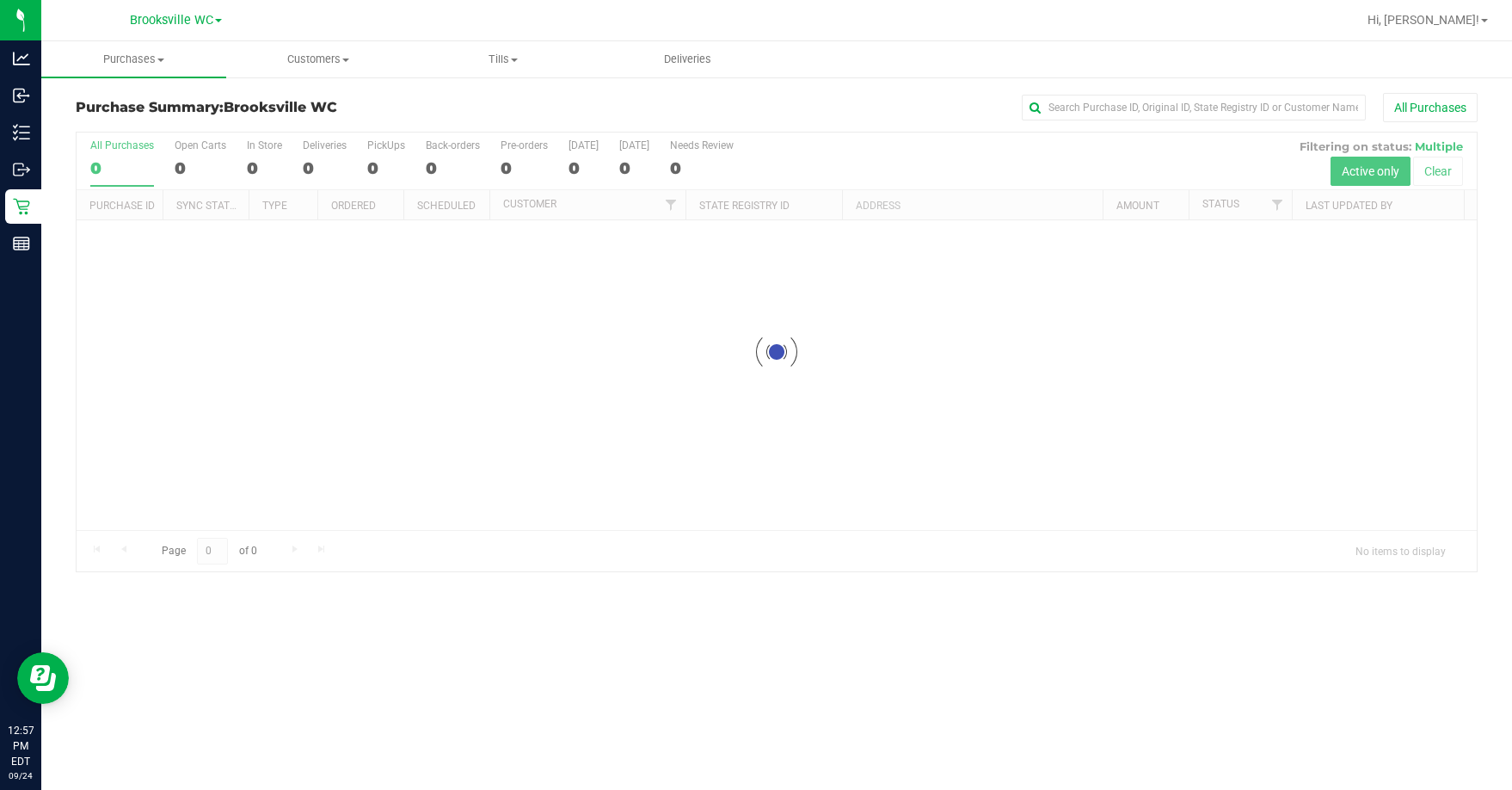
click at [410, 113] on h3 "Purchase Summary: Brooksville WC" at bounding box center [309, 107] width 467 height 15
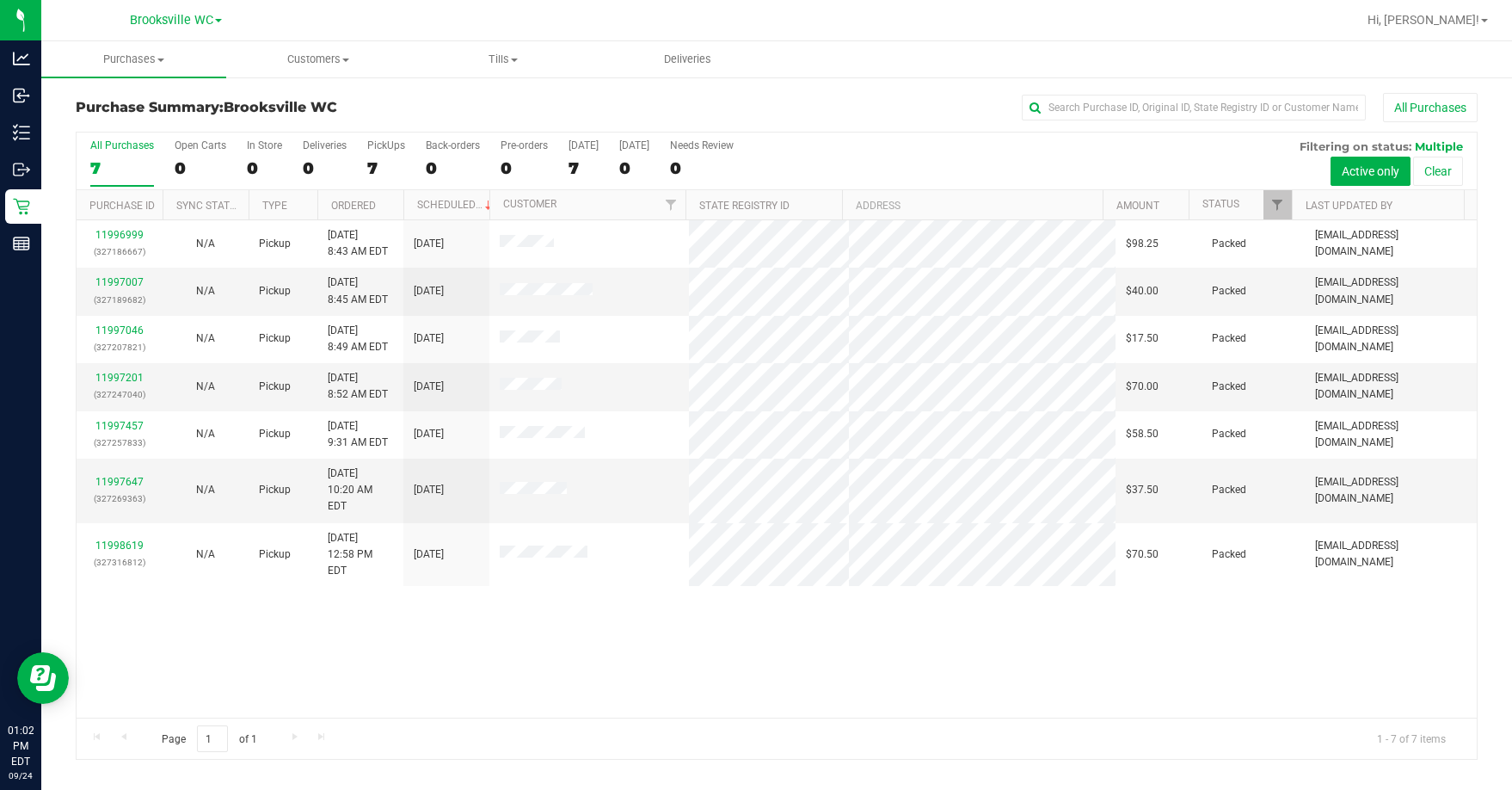
click at [299, 655] on div "11996999 (327186667) N/A Pickup 9/24/2025 8:43 AM EDT 9/24/2025 $98.25 Packed m…" at bounding box center [776, 469] width 1400 height 498
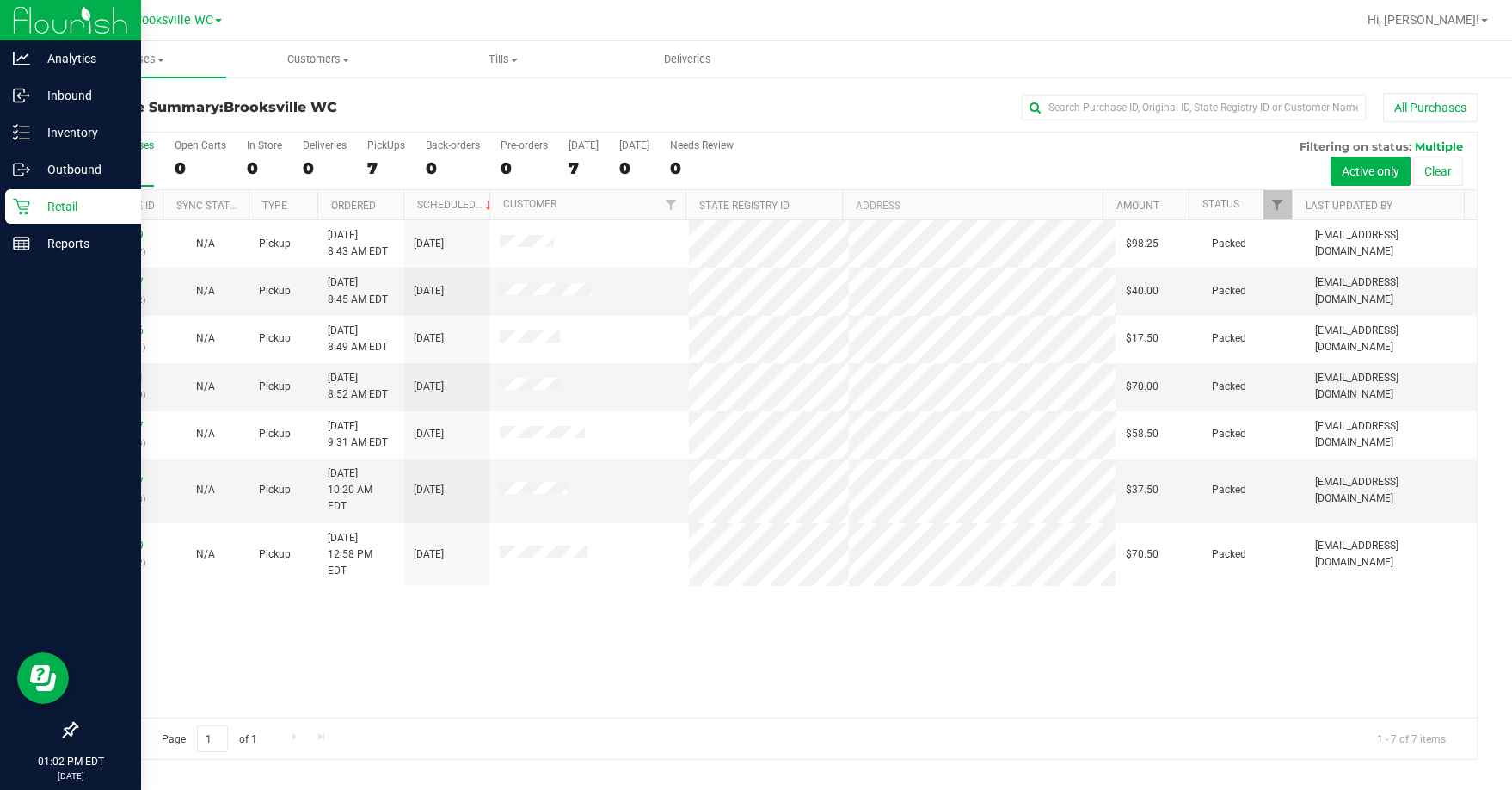
click at [25, 207] on icon at bounding box center [21, 206] width 17 height 17
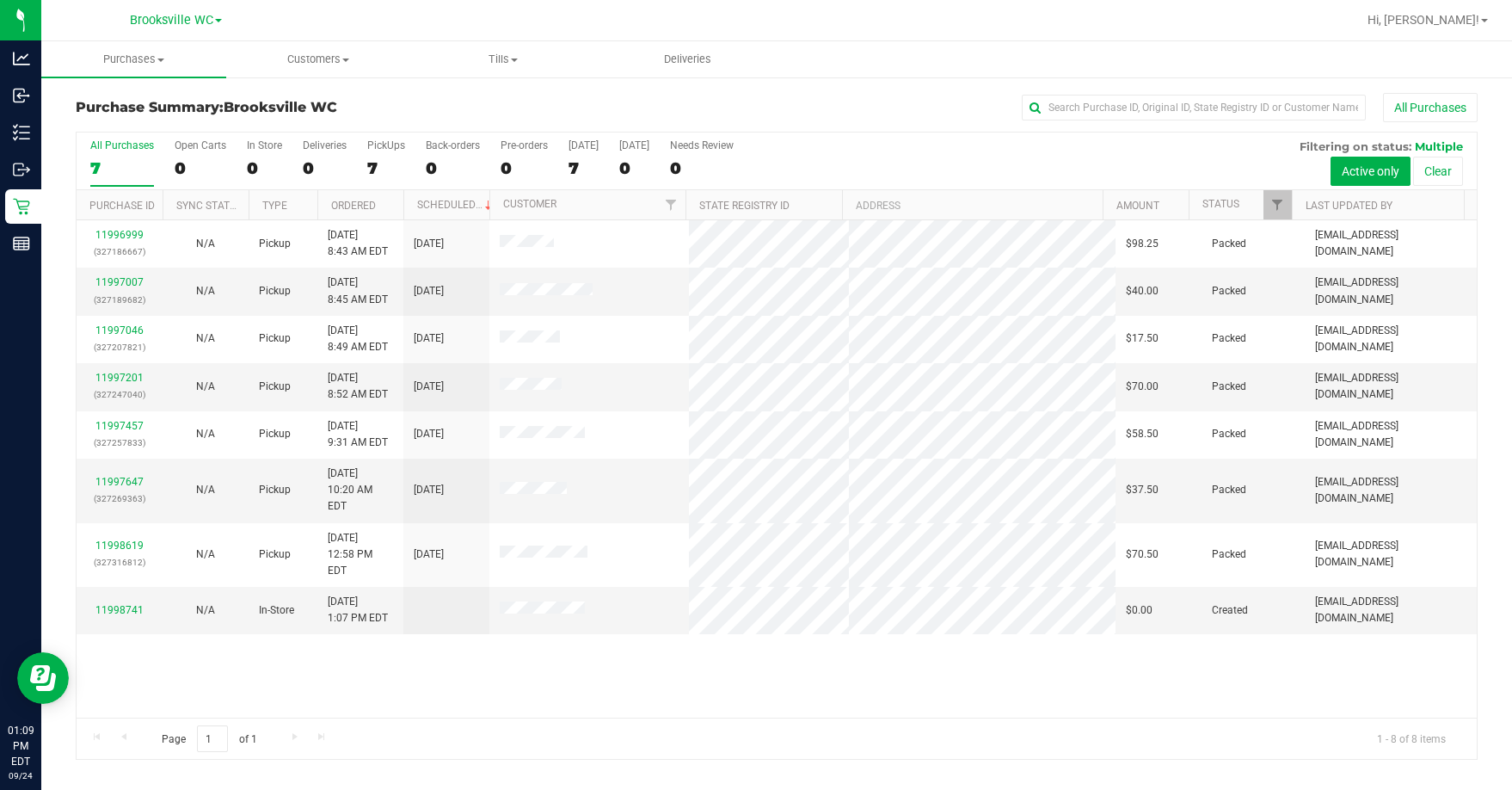
drag, startPoint x: 411, startPoint y: 100, endPoint x: 416, endPoint y: 93, distance: 8.6
click at [411, 100] on h3 "Purchase Summary: Brooksville WC" at bounding box center [309, 107] width 467 height 15
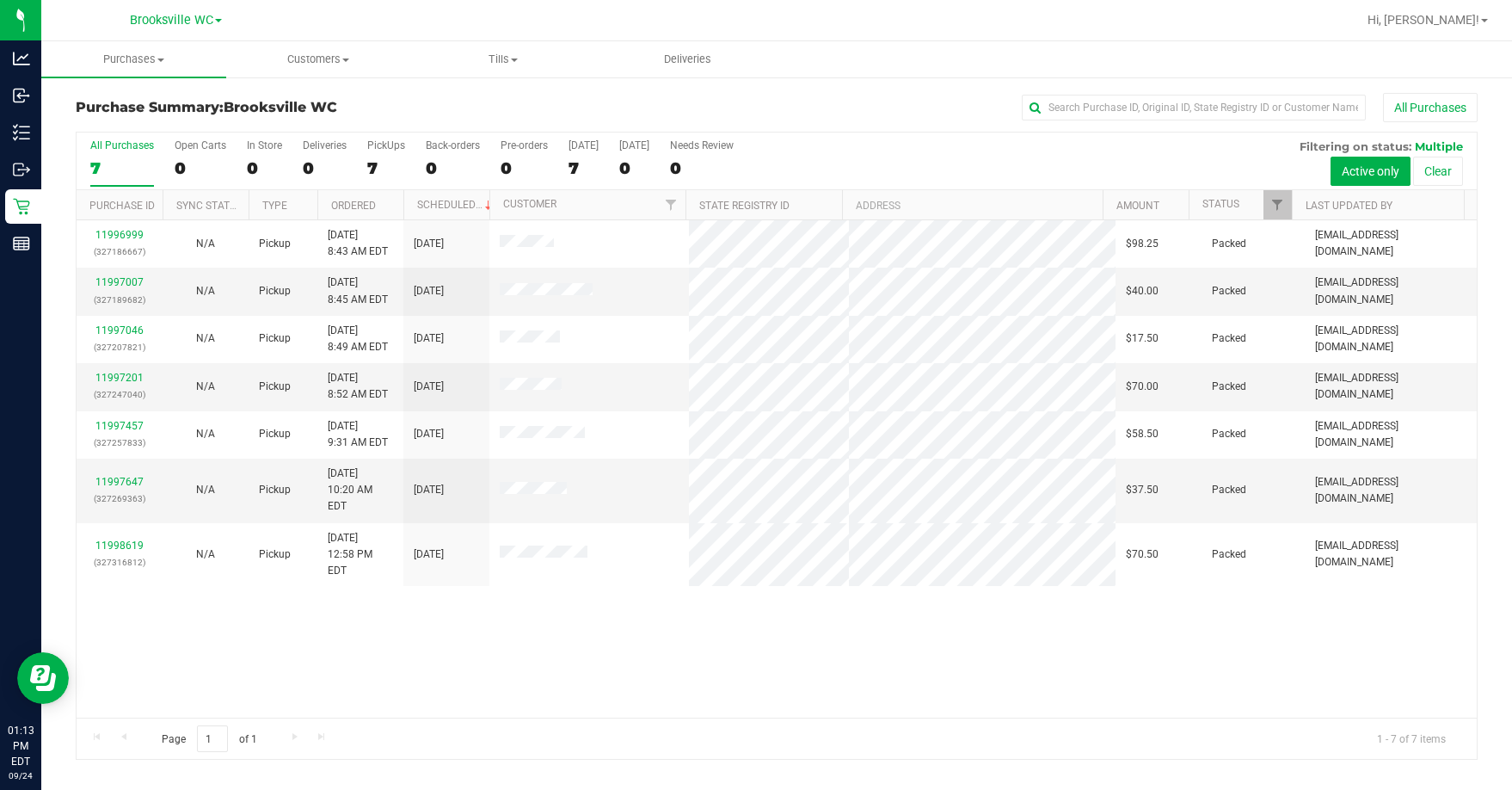
click at [159, 93] on div "Purchase Summary: Brooksville WC All Purchases" at bounding box center [776, 111] width 1402 height 38
click at [568, 105] on div "All Purchases" at bounding box center [1010, 107] width 934 height 29
click at [423, 126] on div "Purchase Summary: Brooksville WC All Purchases" at bounding box center [776, 111] width 1402 height 38
click at [960, 18] on span "Hi, [PERSON_NAME]!" at bounding box center [1423, 19] width 112 height 14
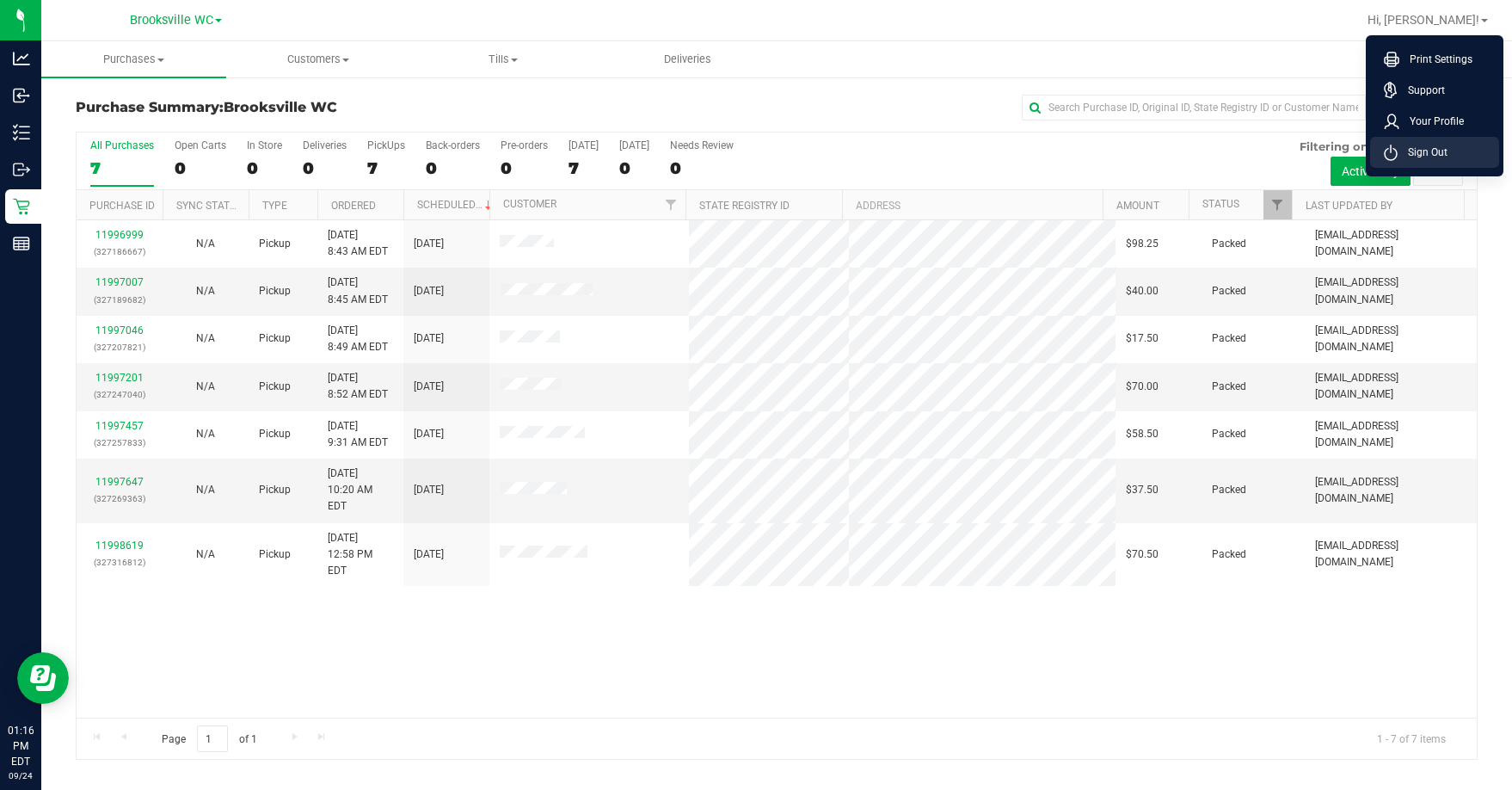
click at [960, 148] on span "Sign Out" at bounding box center [1422, 152] width 50 height 17
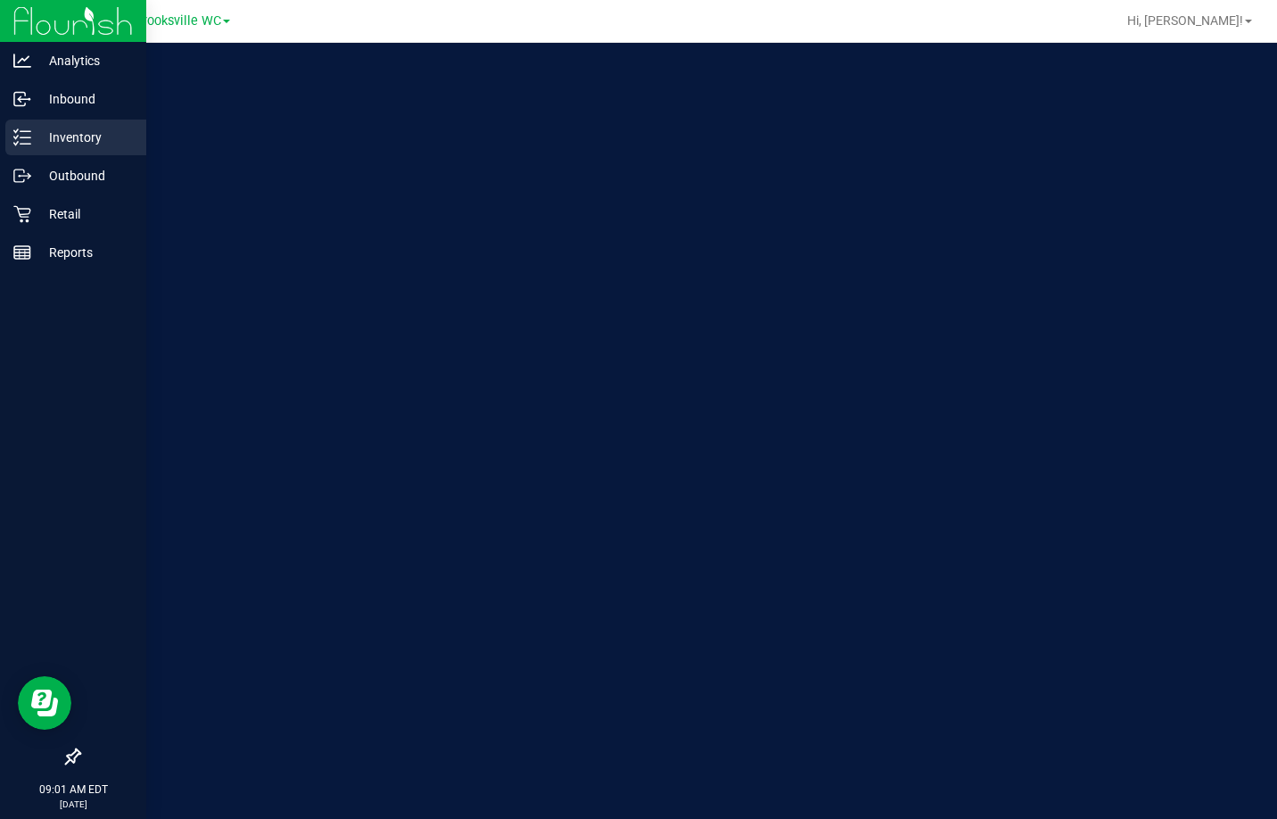
click at [45, 134] on p "Inventory" at bounding box center [84, 137] width 107 height 21
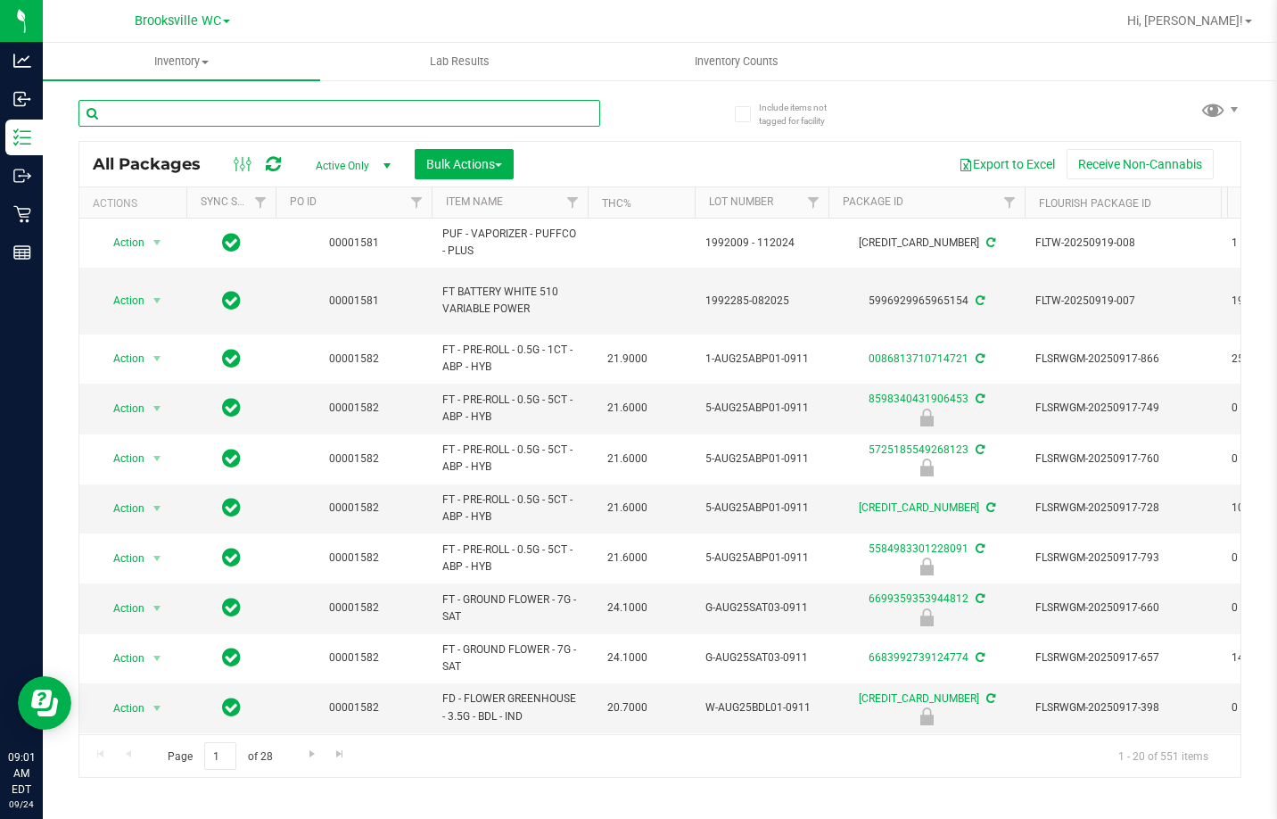
click at [273, 114] on input "text" at bounding box center [339, 113] width 522 height 27
type input "snp"
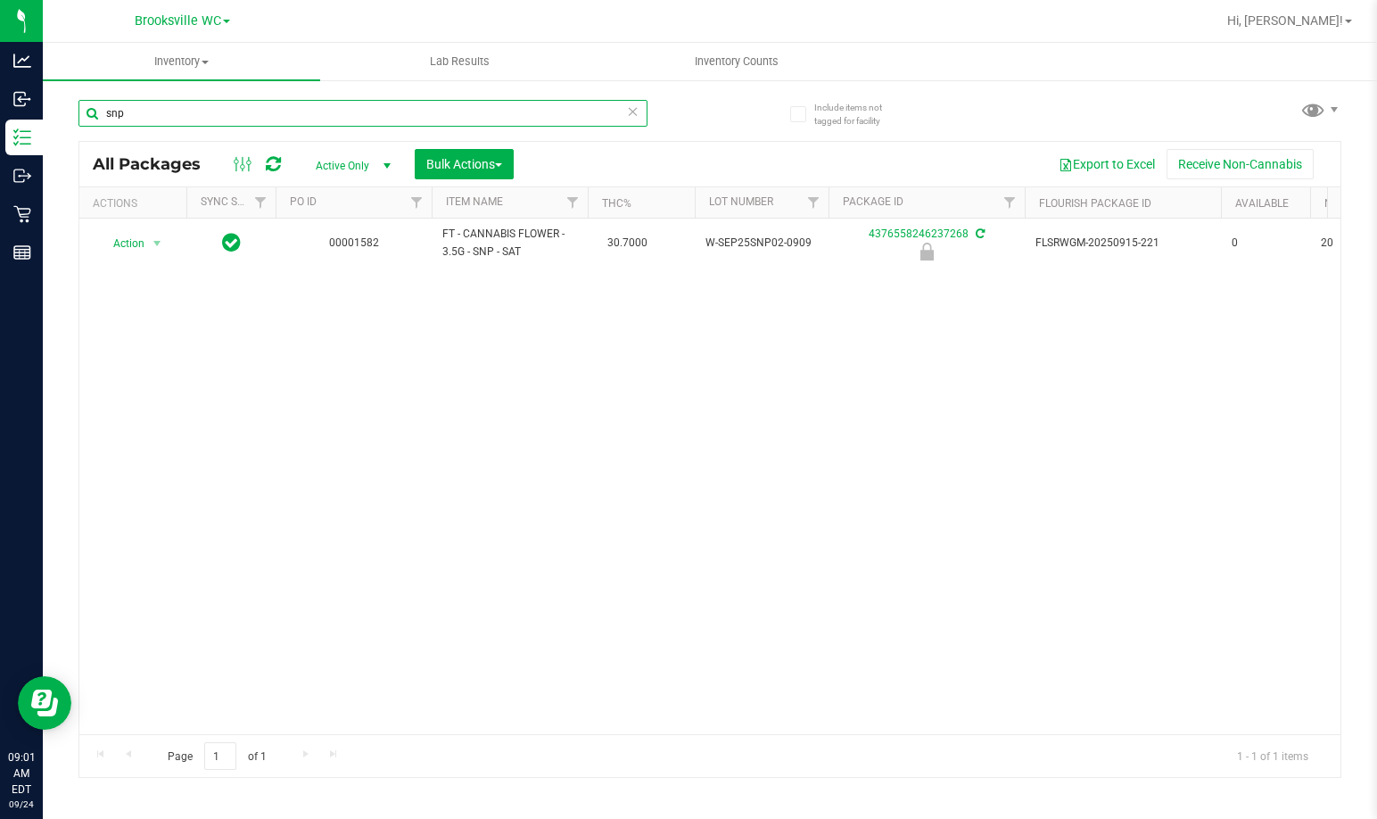
click at [308, 118] on input "snp" at bounding box center [362, 113] width 569 height 27
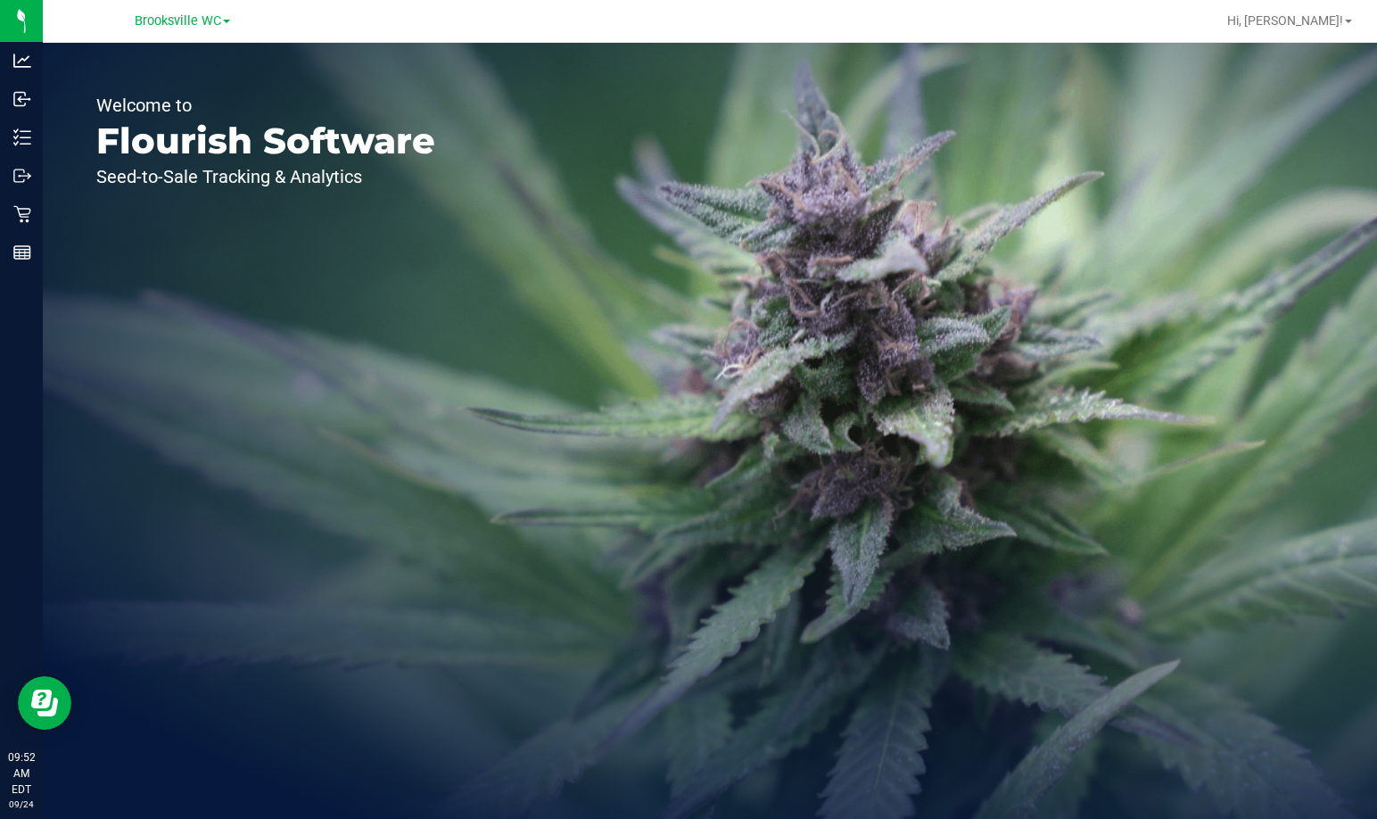
click at [355, 298] on div "Welcome to Flourish Software Seed-to-Sale Tracking & Analytics" at bounding box center [266, 431] width 446 height 776
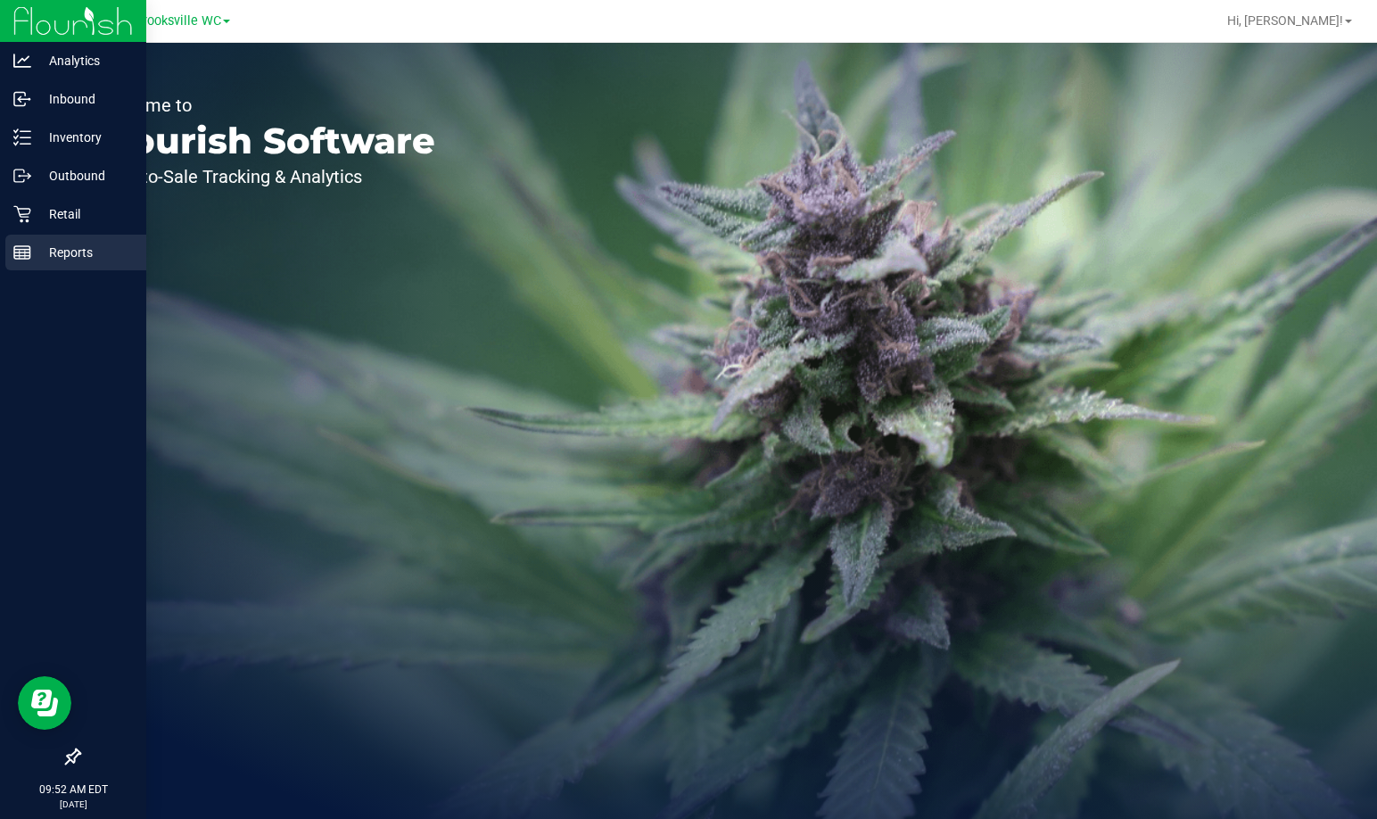
click at [58, 245] on p "Reports" at bounding box center [84, 252] width 107 height 21
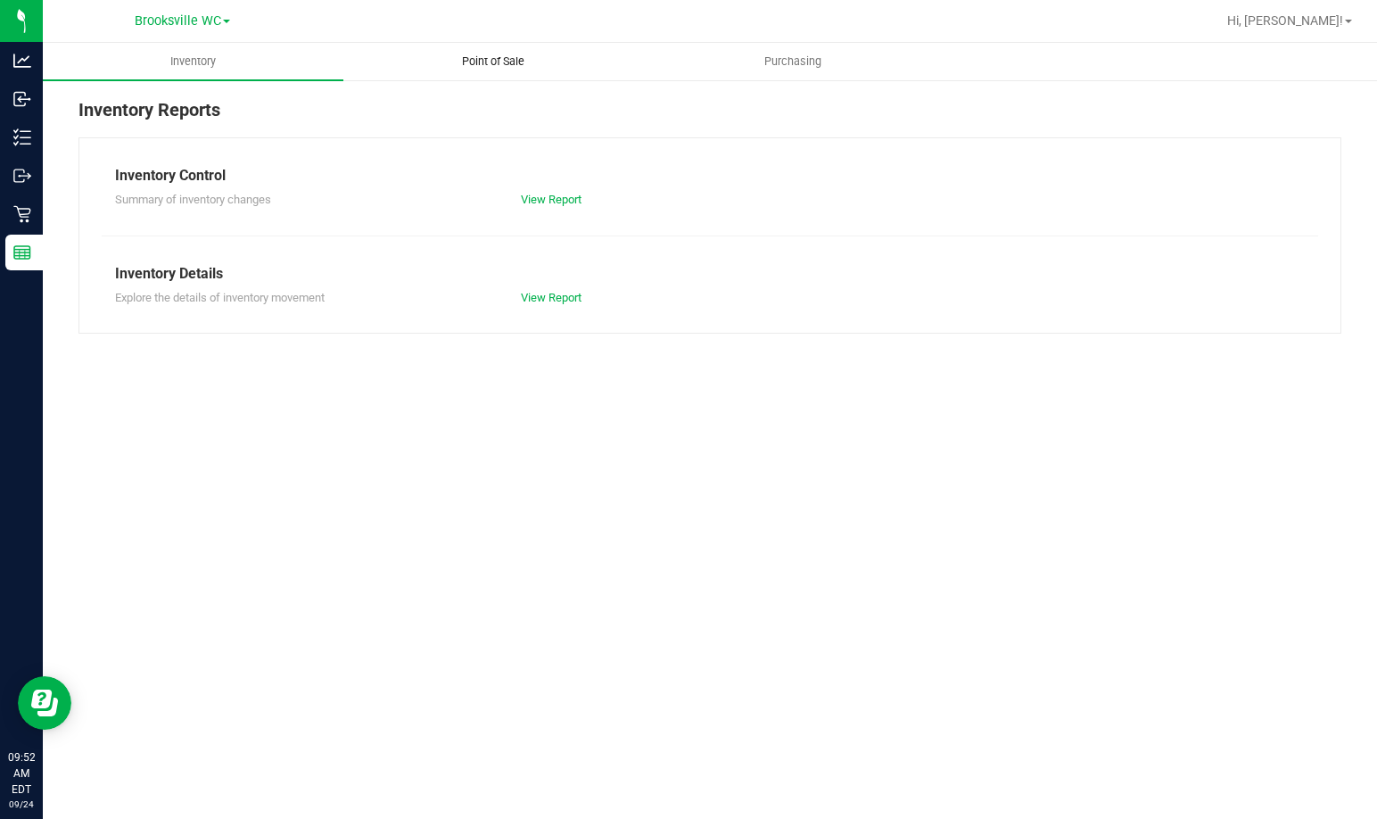
click at [525, 64] on span "Point of Sale" at bounding box center [493, 62] width 111 height 16
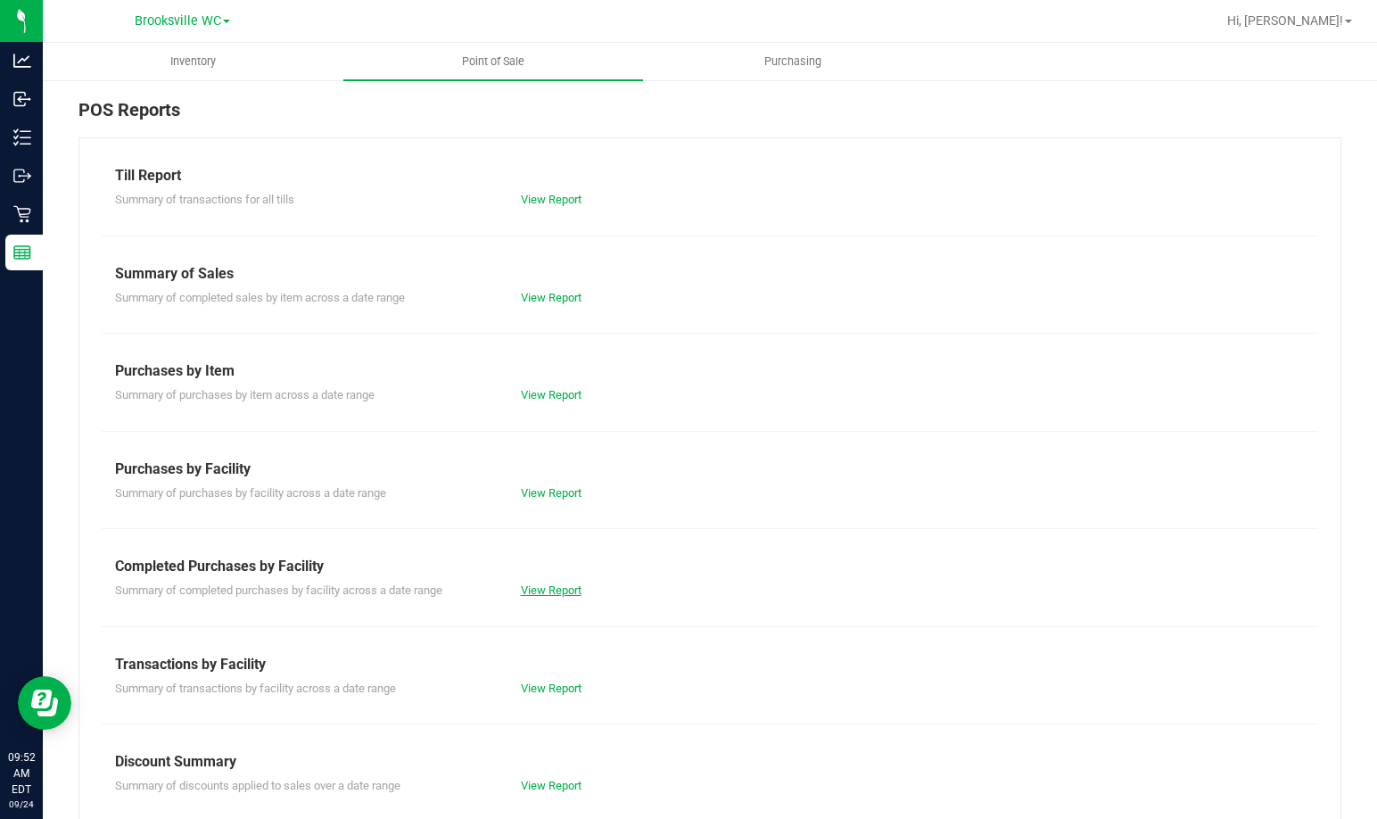
click at [564, 584] on link "View Report" at bounding box center [551, 589] width 61 height 13
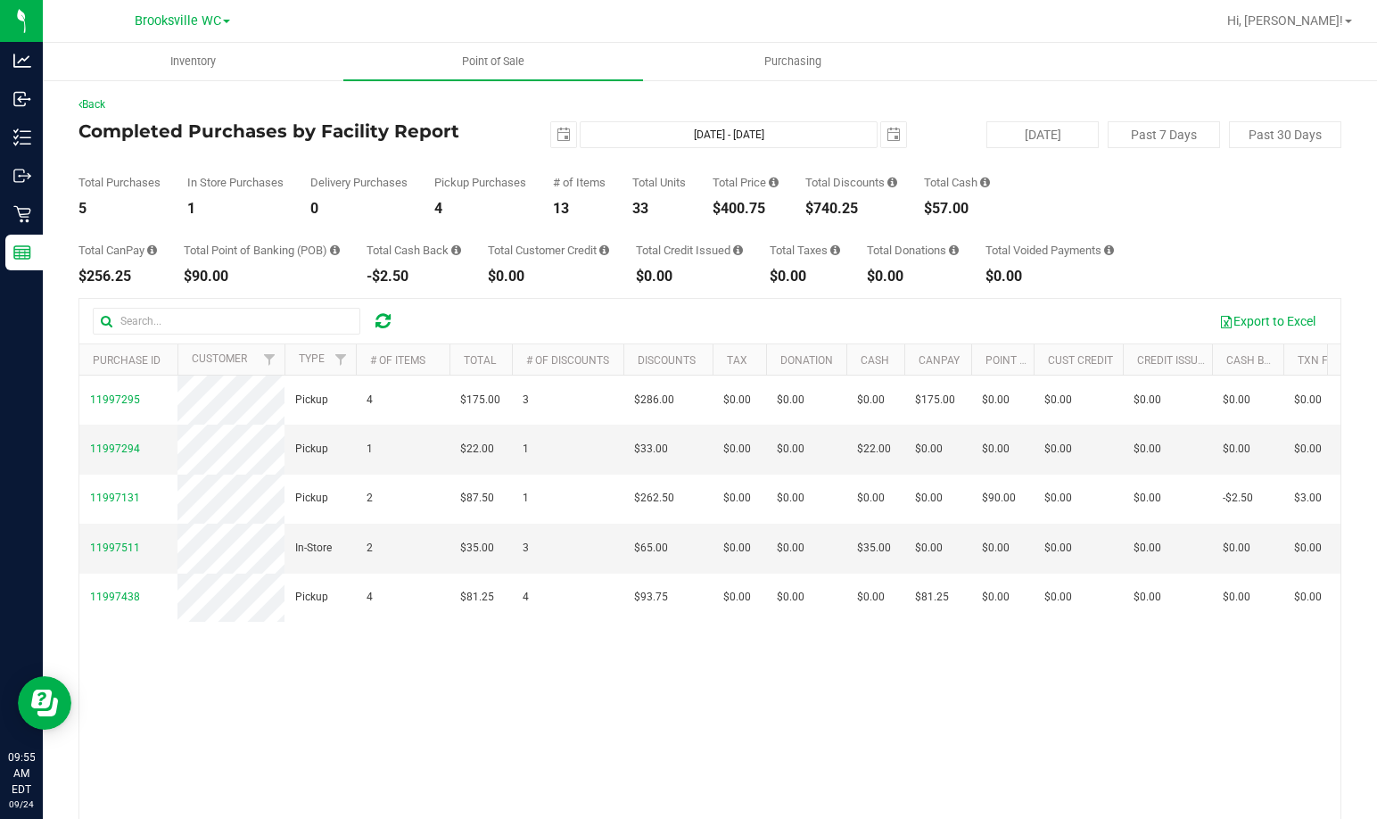
click at [383, 177] on div "Delivery Purchases" at bounding box center [358, 183] width 97 height 12
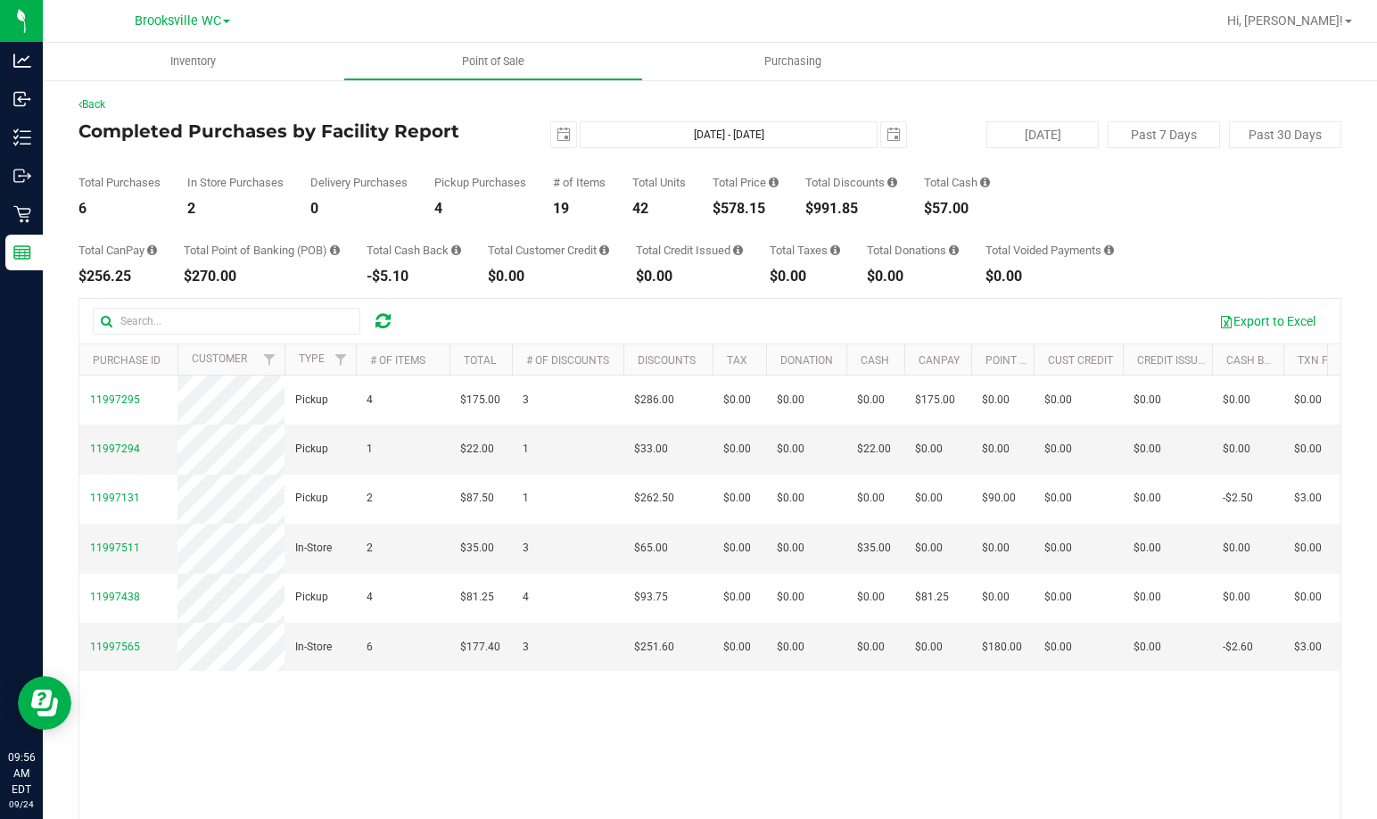
click at [400, 128] on h4 "Completed Purchases by Facility Report" at bounding box center [288, 131] width 421 height 20
drag, startPoint x: 421, startPoint y: 135, endPoint x: 422, endPoint y: 104, distance: 30.3
click at [420, 133] on h4 "Completed Purchases by Facility Report" at bounding box center [288, 131] width 421 height 20
click at [359, 158] on div "Total Purchases 6 In Store Purchases 2 Delivery Purchases 0 Pickup Purchases 4 …" at bounding box center [709, 182] width 1263 height 68
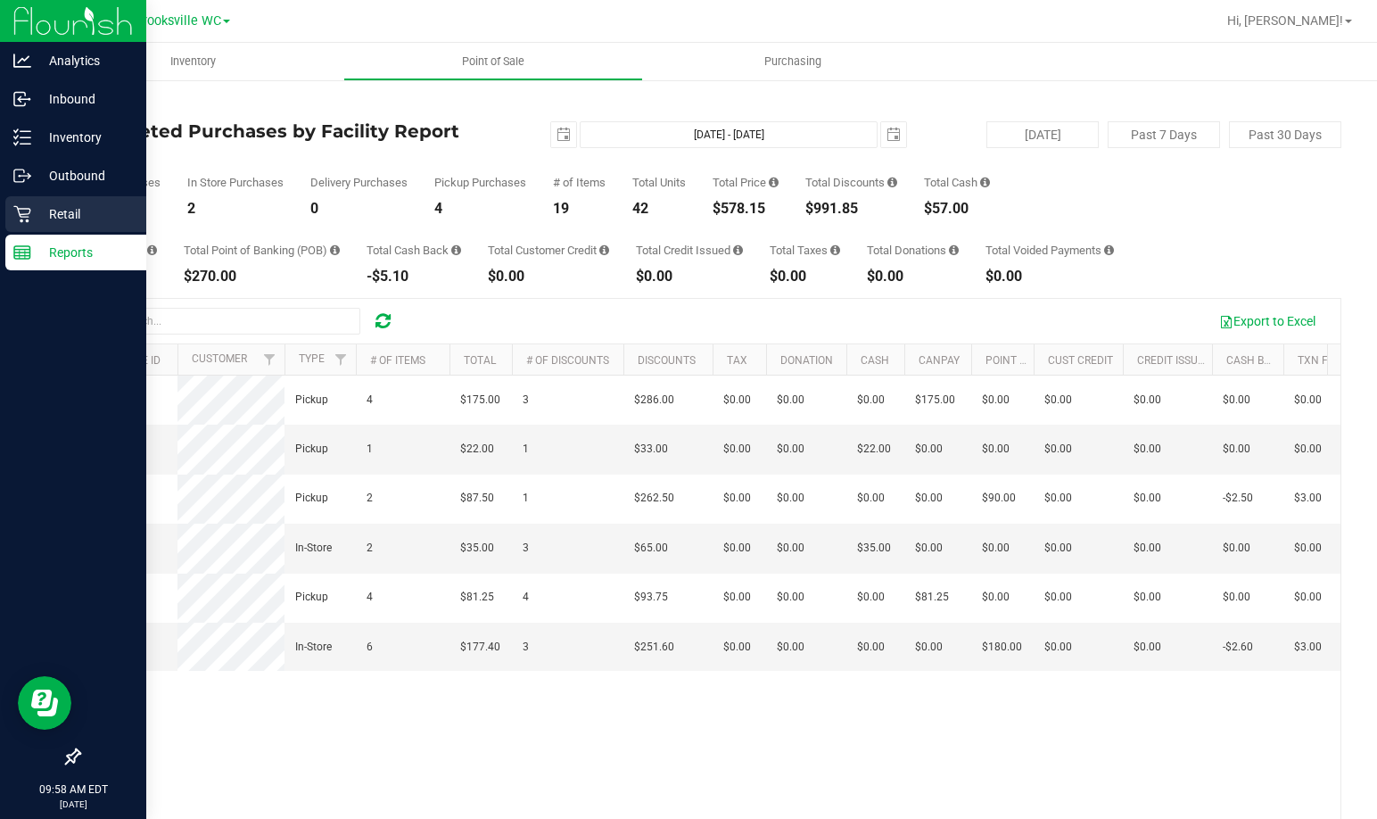
click at [77, 214] on p "Retail" at bounding box center [84, 213] width 107 height 21
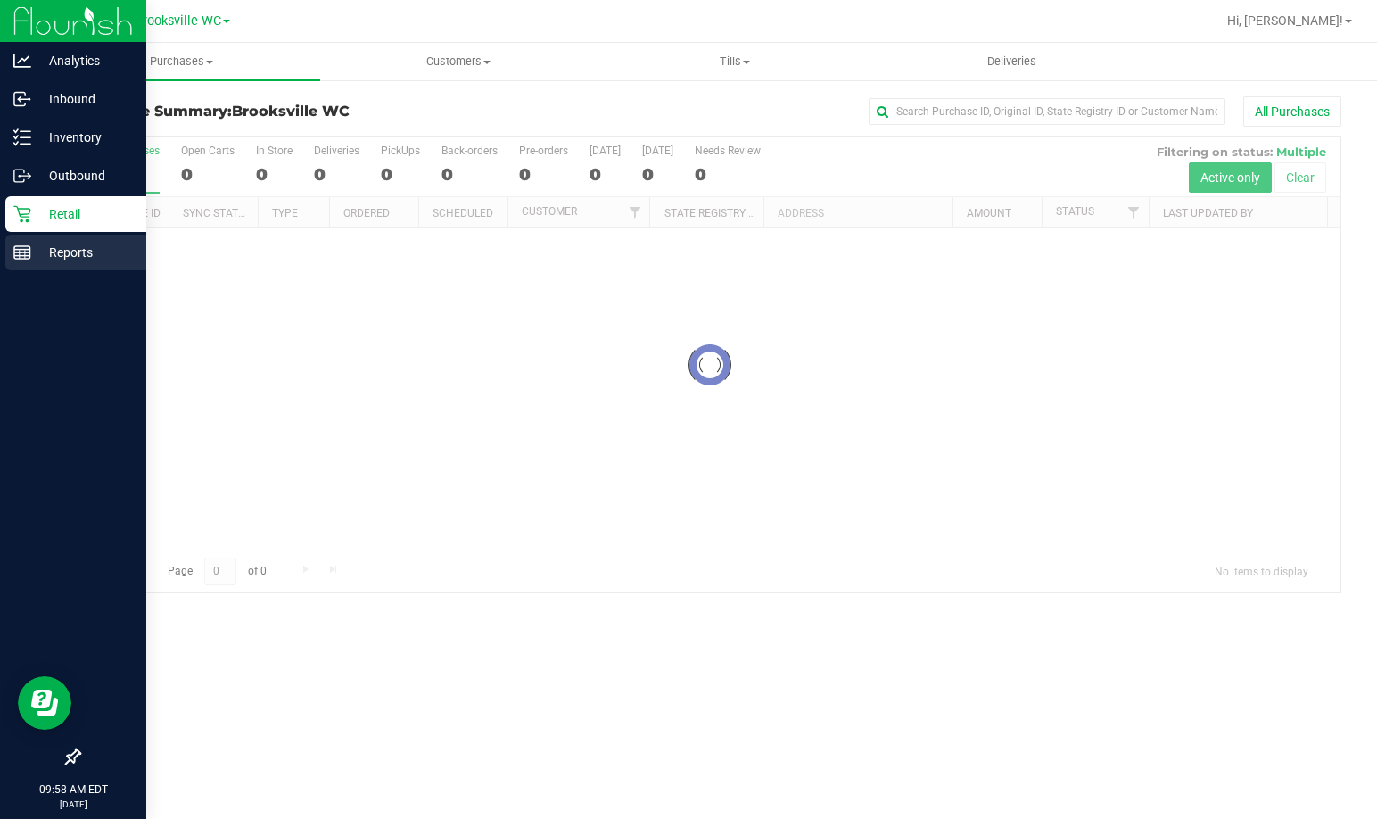
click at [85, 252] on p "Reports" at bounding box center [84, 252] width 107 height 21
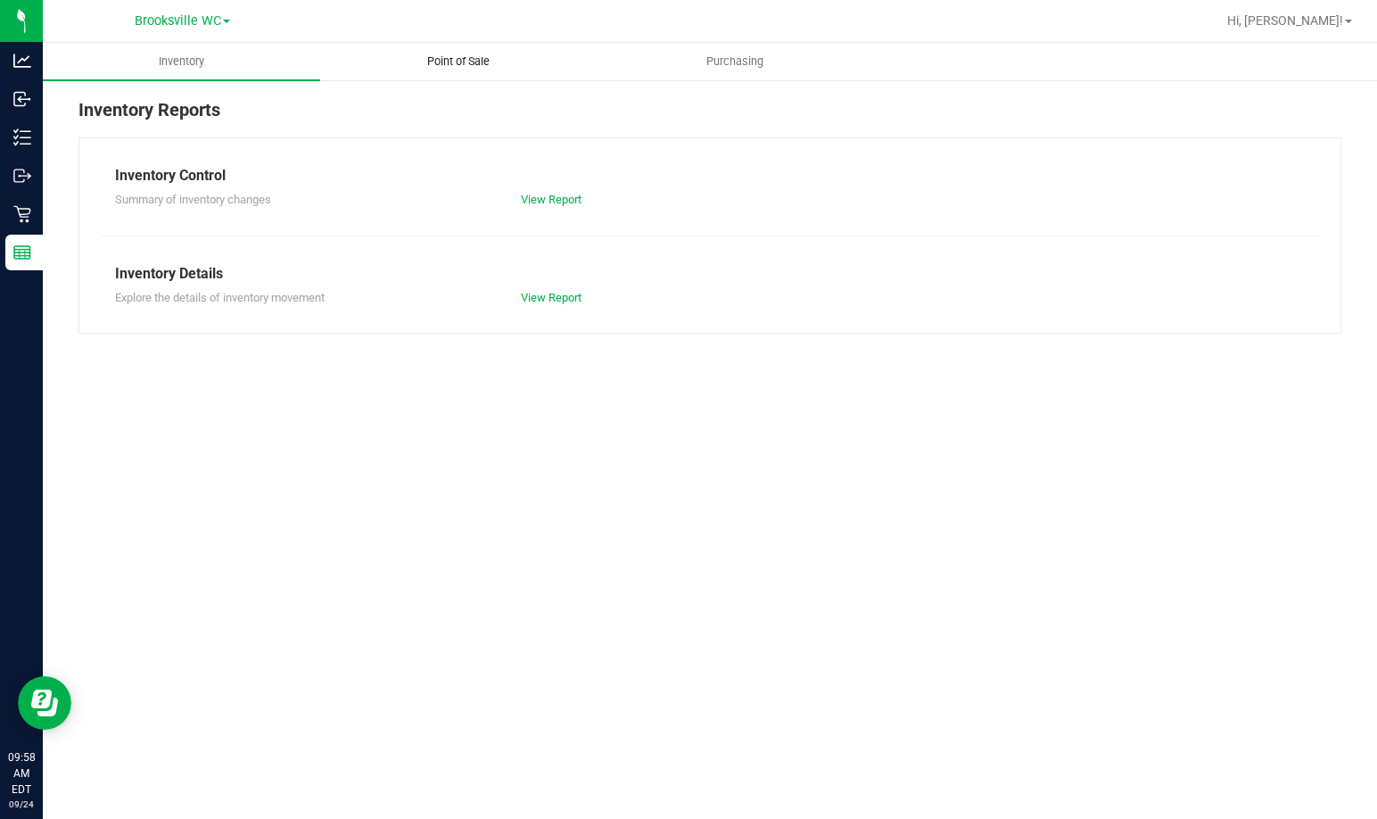
click at [441, 56] on span "Point of Sale" at bounding box center [458, 62] width 111 height 16
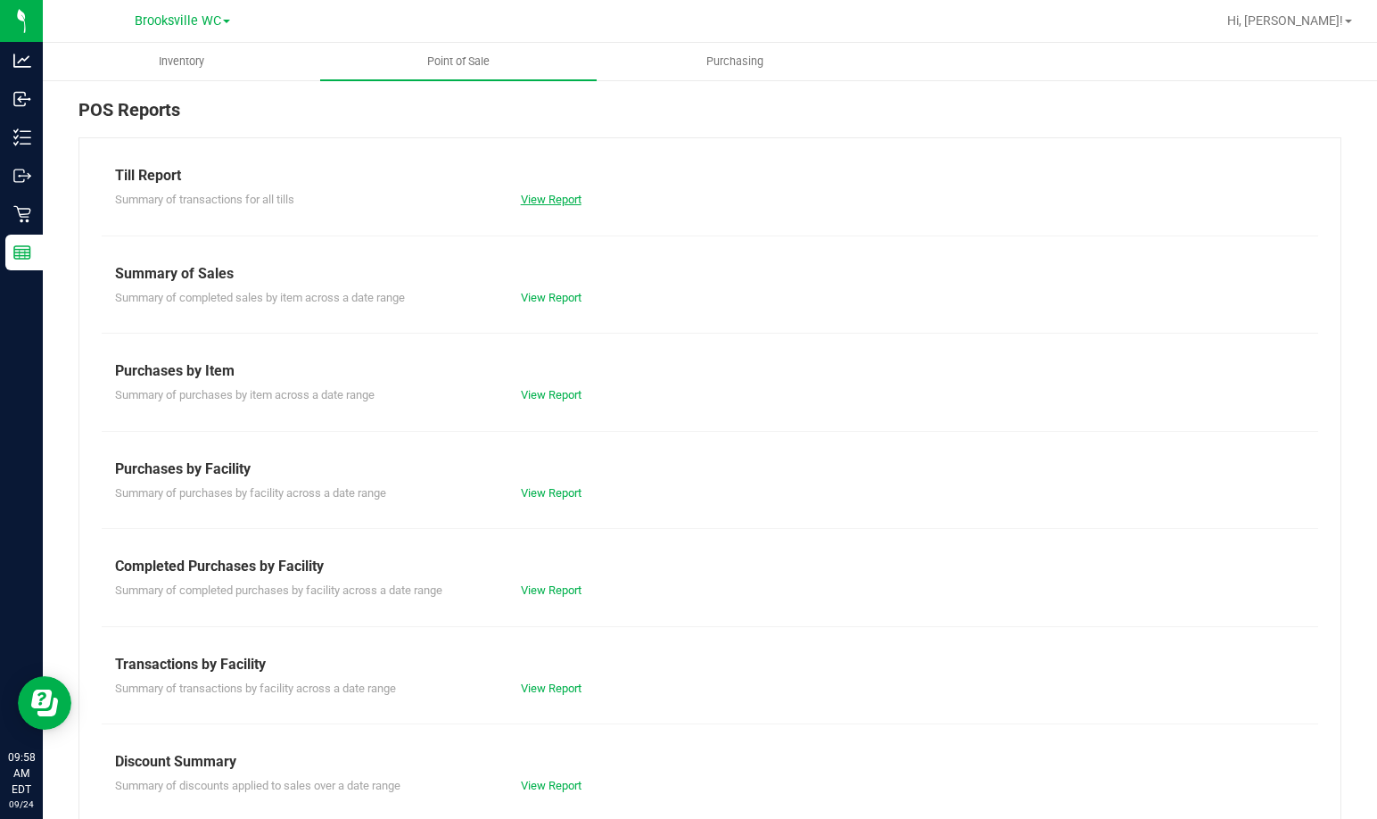
click at [567, 194] on link "View Report" at bounding box center [551, 199] width 61 height 13
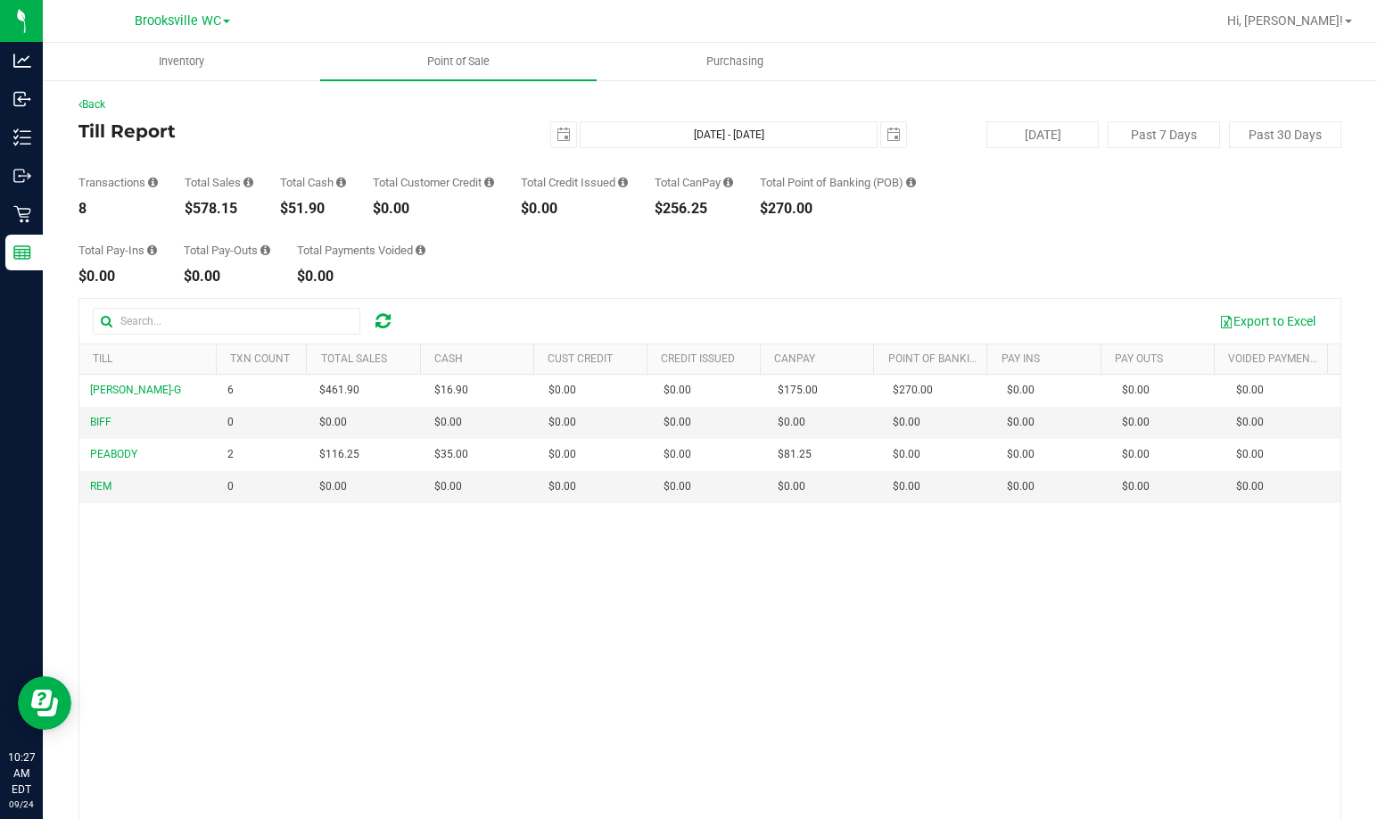
click at [385, 149] on div "Transactions 8 Total Sales $578.15 Total Cash $51.90 Total Customer Credit $0.0…" at bounding box center [709, 182] width 1263 height 68
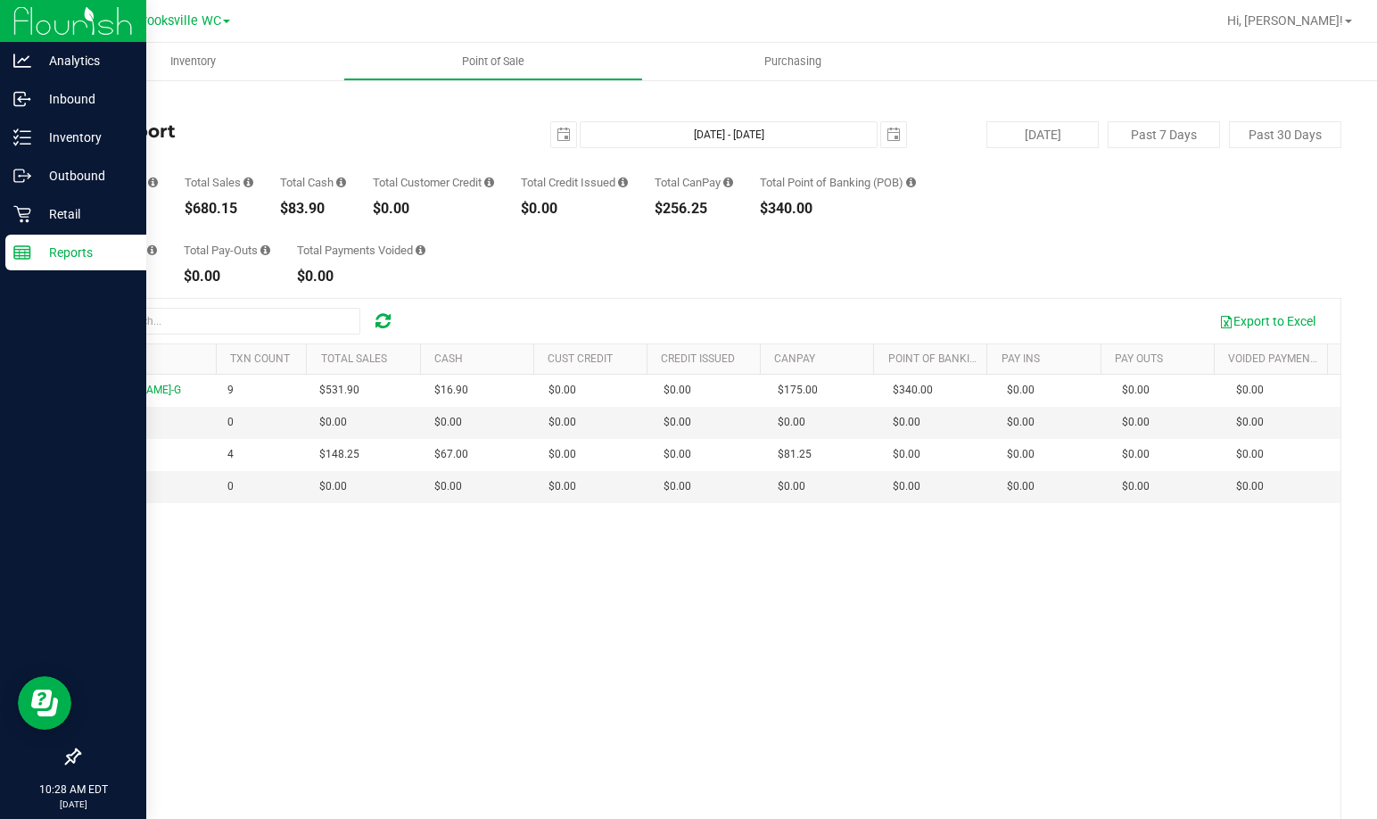
click at [45, 256] on p "Reports" at bounding box center [84, 252] width 107 height 21
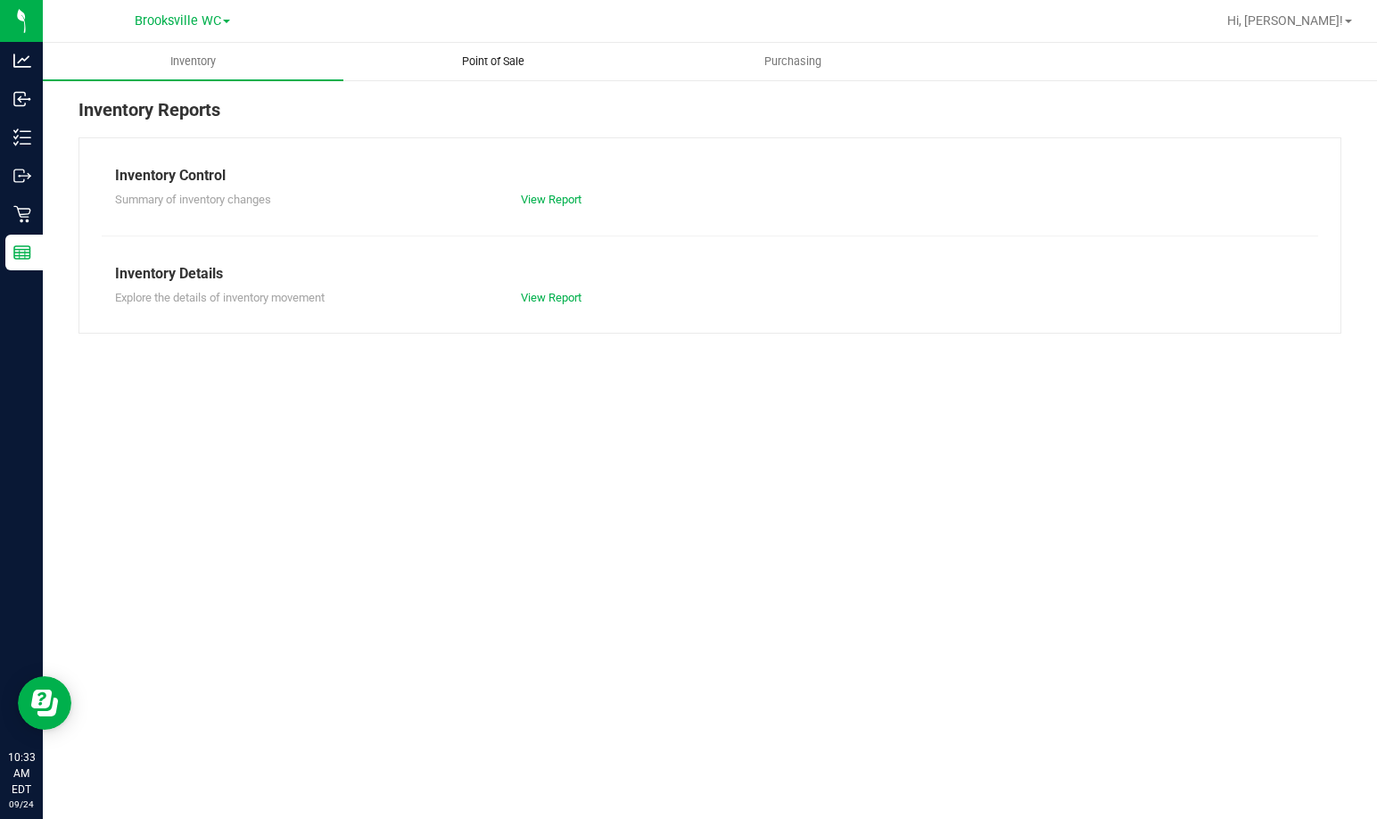
click at [492, 58] on span "Point of Sale" at bounding box center [493, 62] width 111 height 16
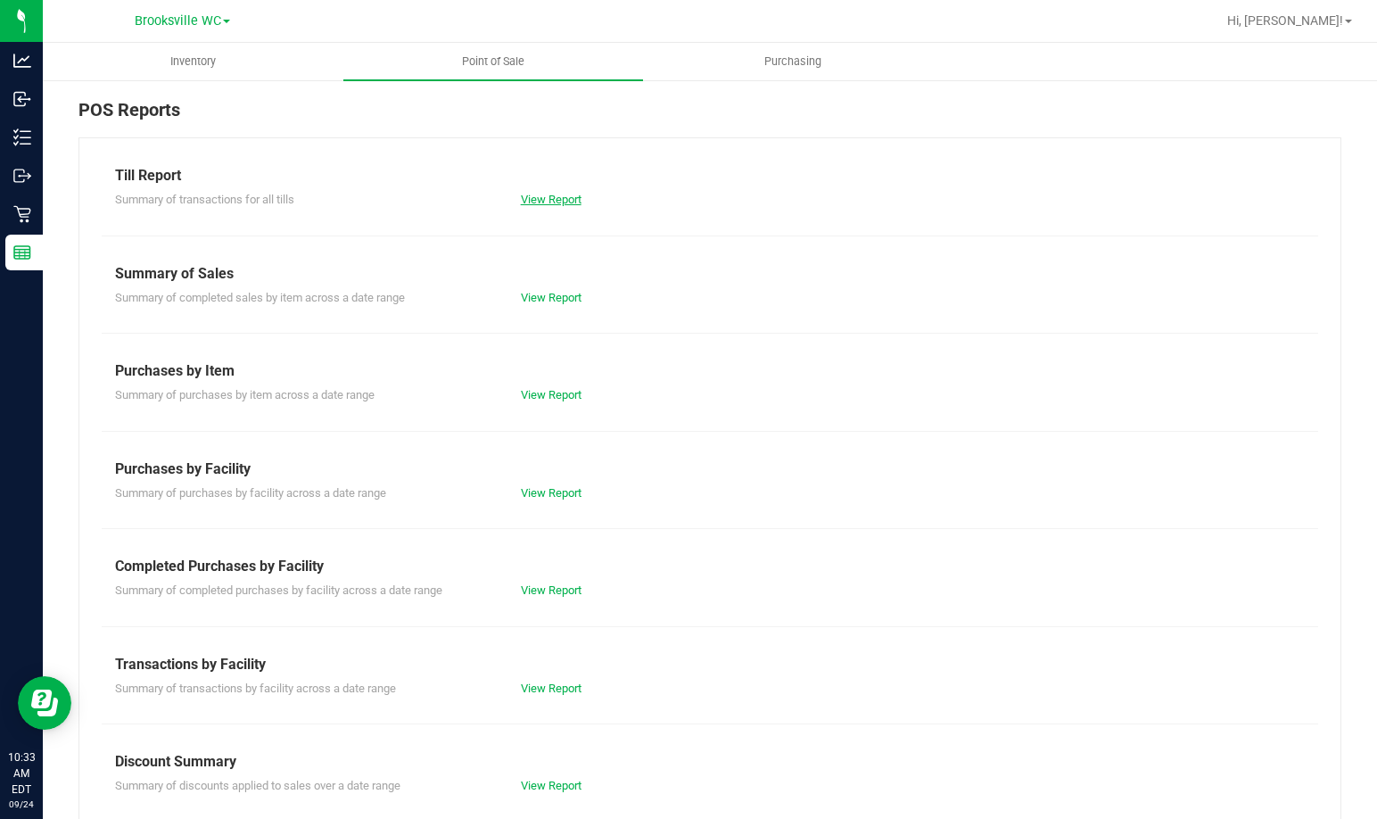
click at [568, 200] on link "View Report" at bounding box center [551, 199] width 61 height 13
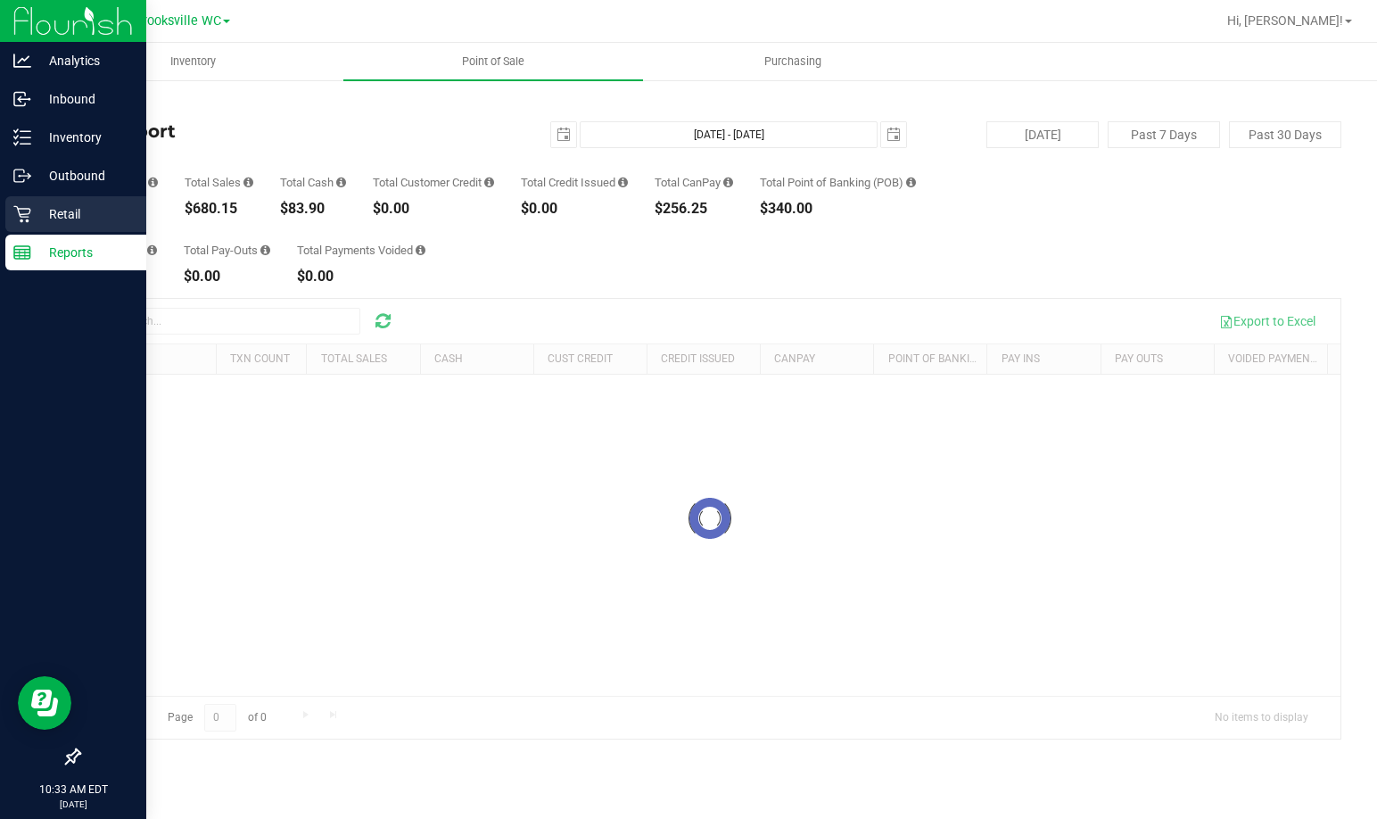
click at [47, 207] on p "Retail" at bounding box center [84, 213] width 107 height 21
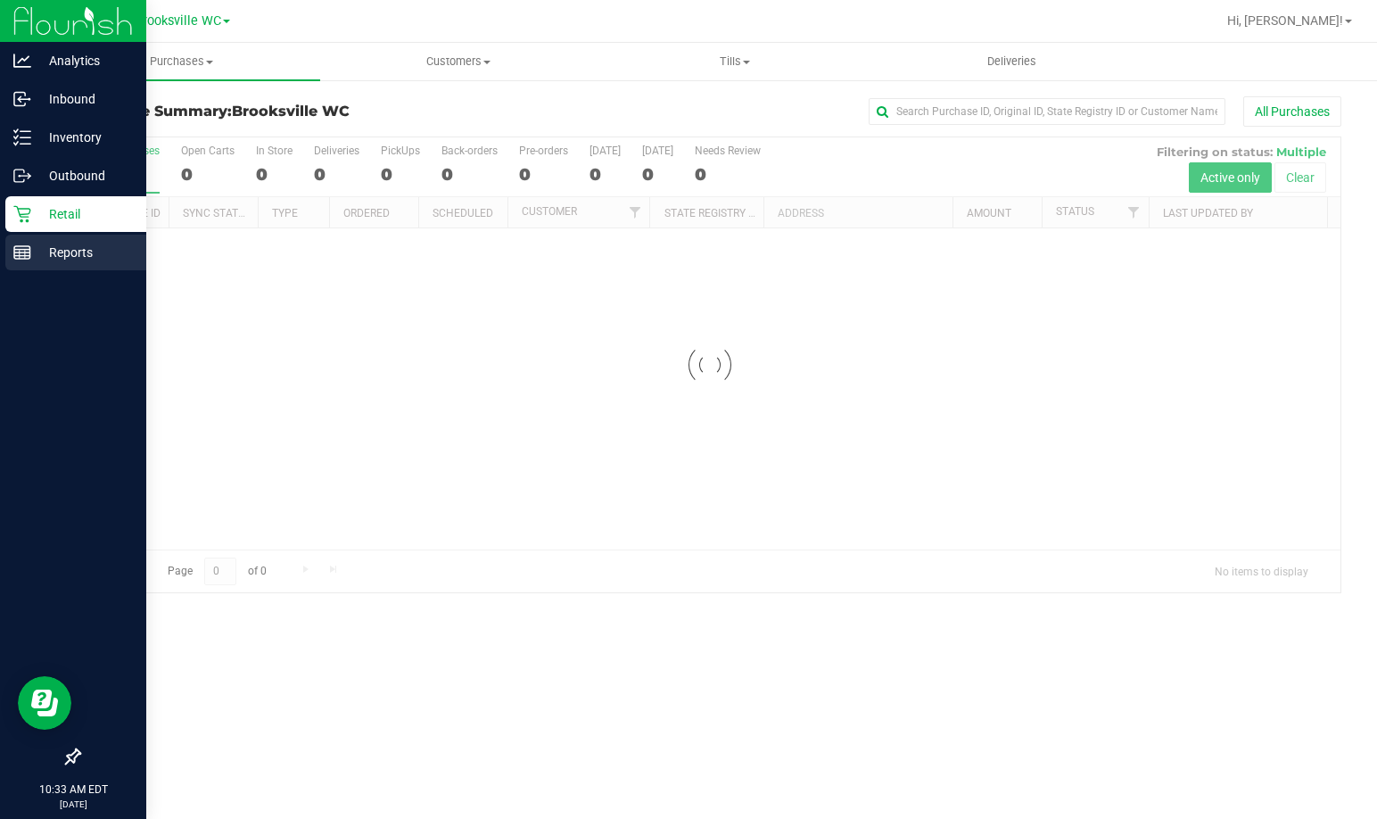
click at [51, 265] on div "Reports" at bounding box center [75, 253] width 141 height 36
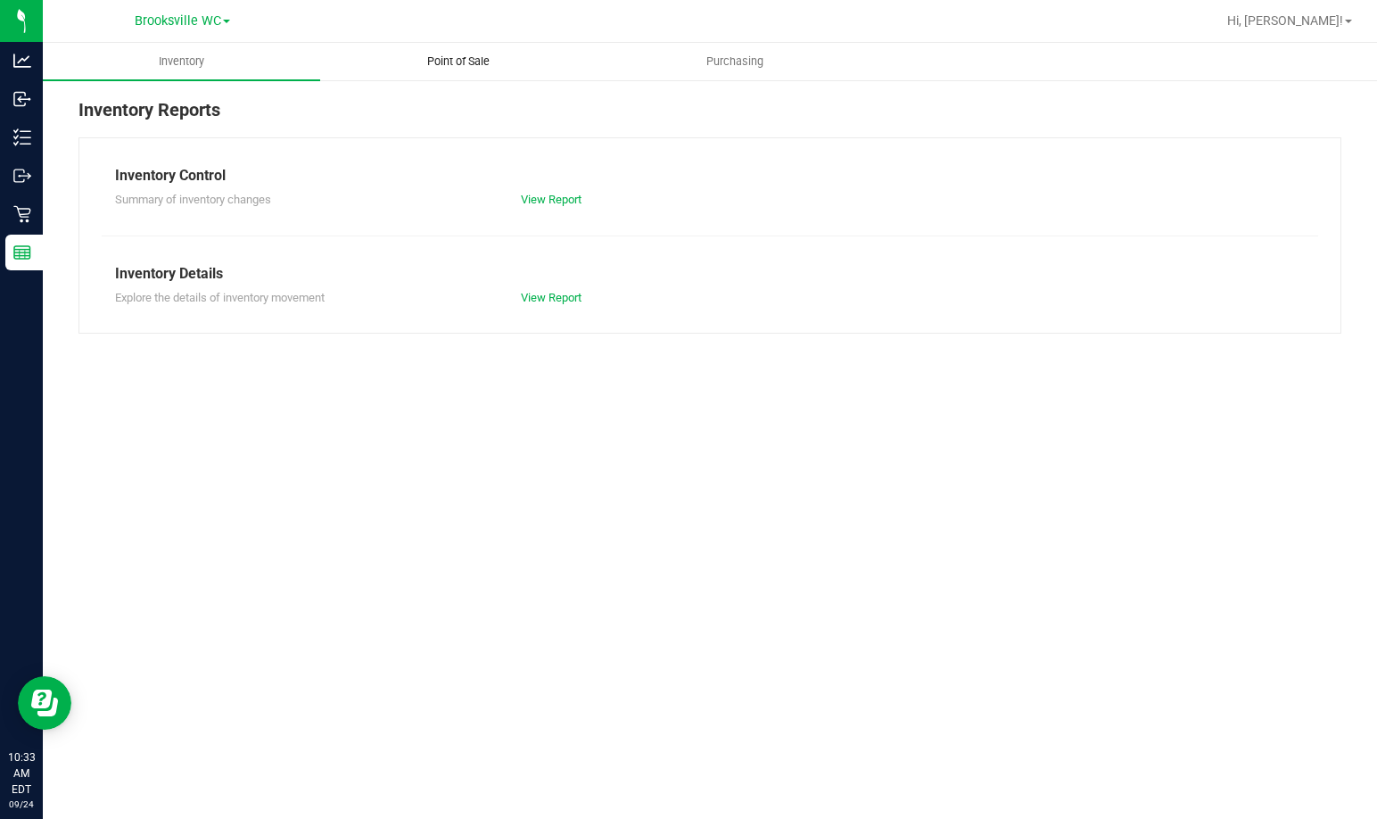
click at [478, 58] on span "Point of Sale" at bounding box center [458, 62] width 111 height 16
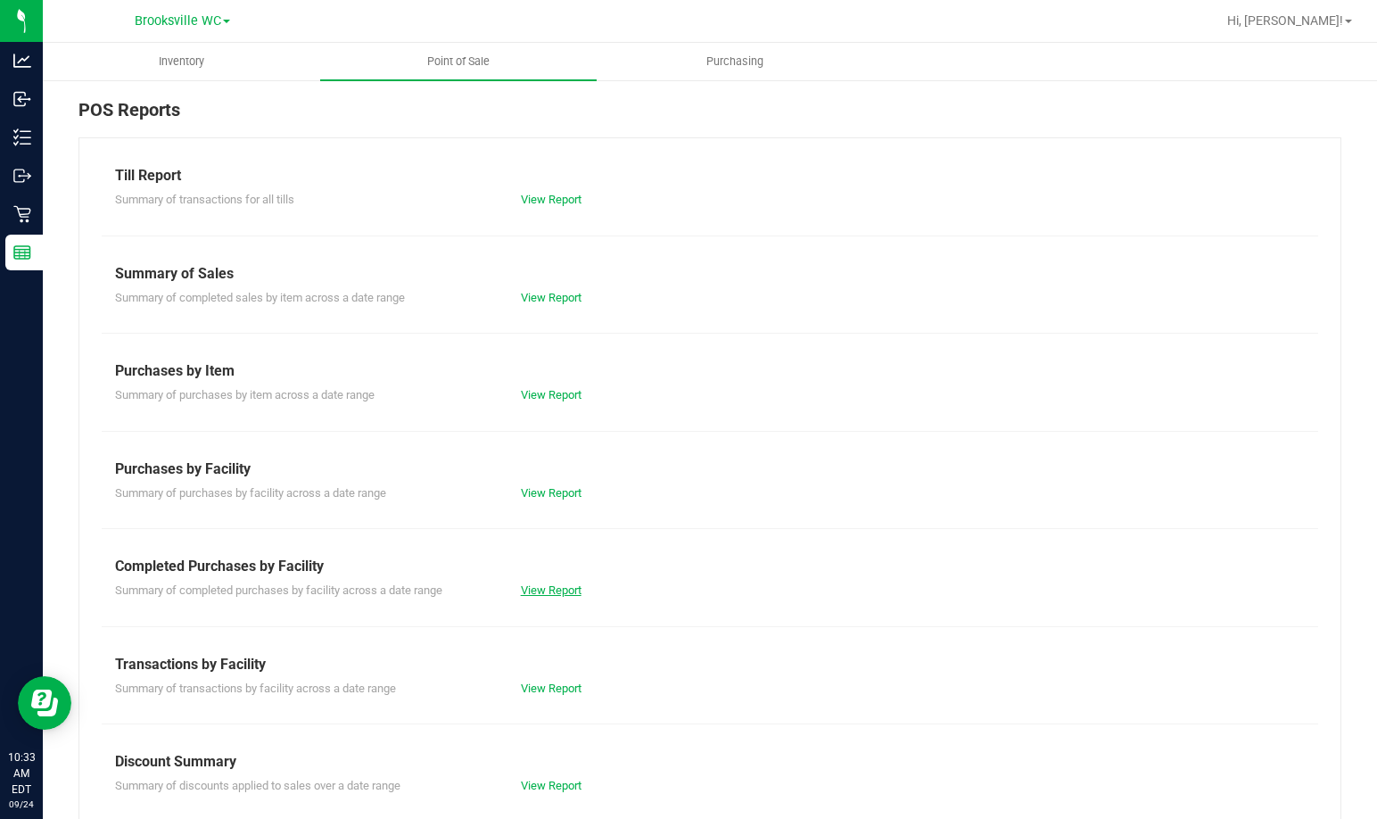
click at [558, 590] on link "View Report" at bounding box center [551, 589] width 61 height 13
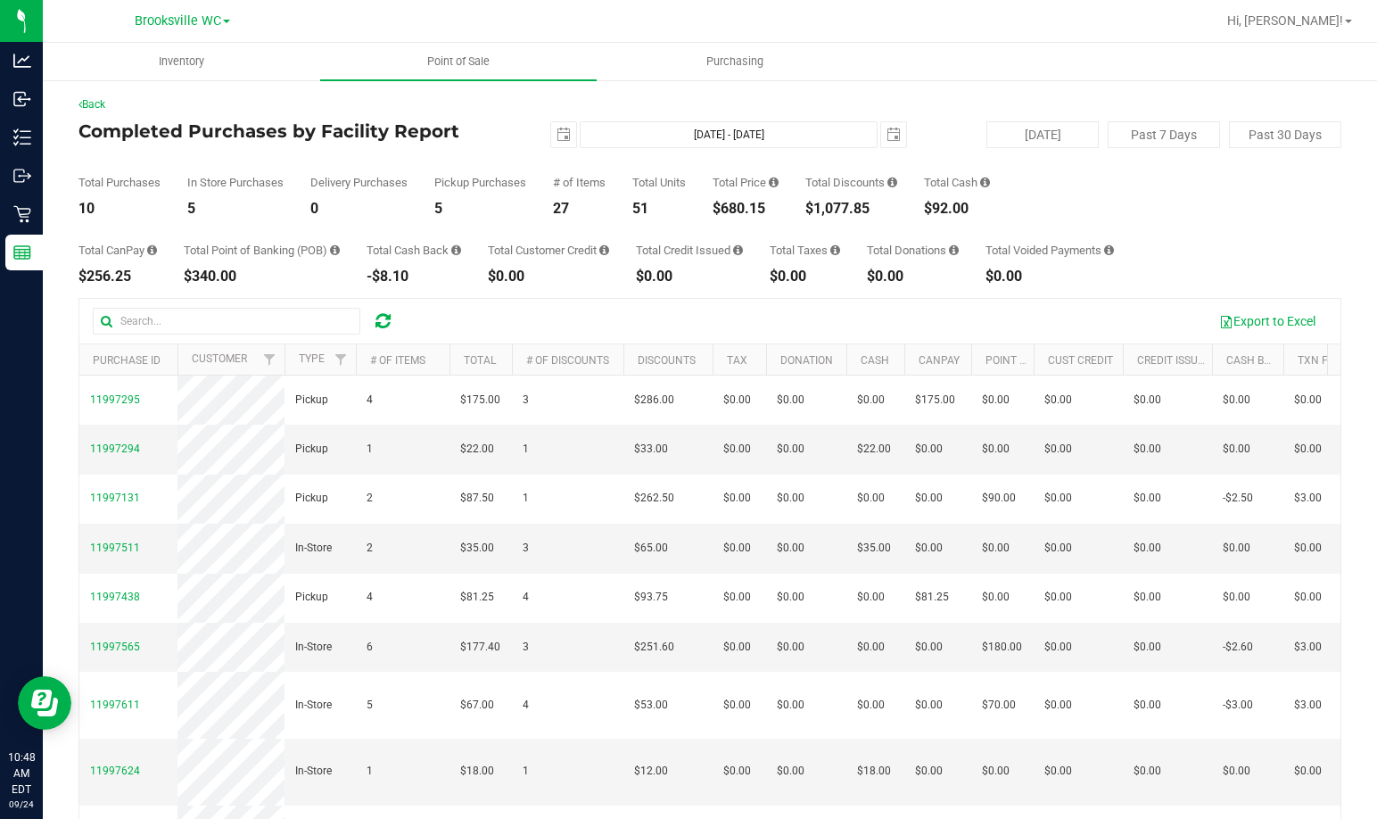
click at [481, 149] on div "Total Purchases 10 In Store Purchases 5 Delivery Purchases 0 Pickup Purchases 5…" at bounding box center [709, 182] width 1263 height 68
click at [511, 153] on div "Total Purchases 12 In Store Purchases 6 Delivery Purchases 0 Pickup Purchases 6…" at bounding box center [709, 182] width 1263 height 68
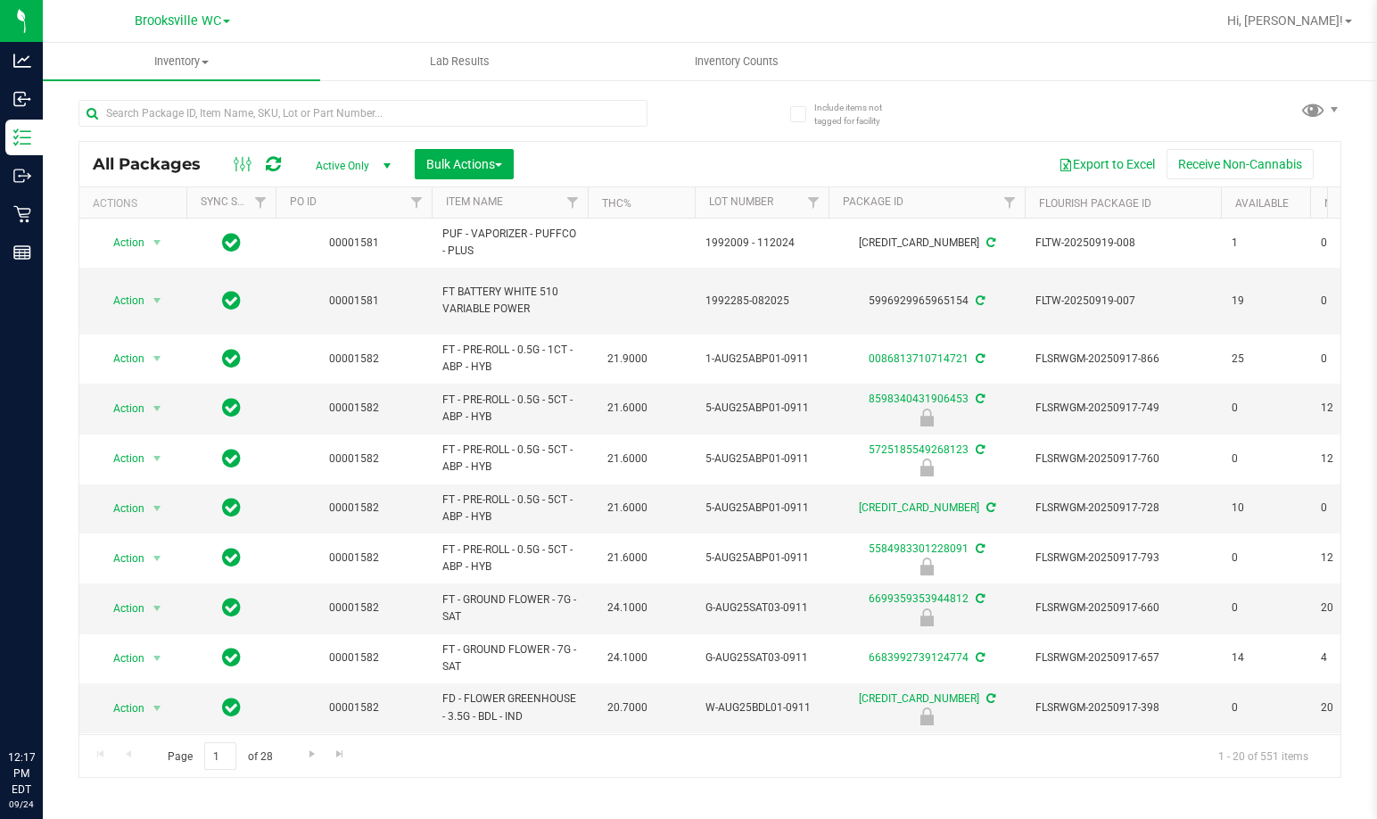
click at [274, 112] on input "text" at bounding box center [362, 113] width 569 height 27
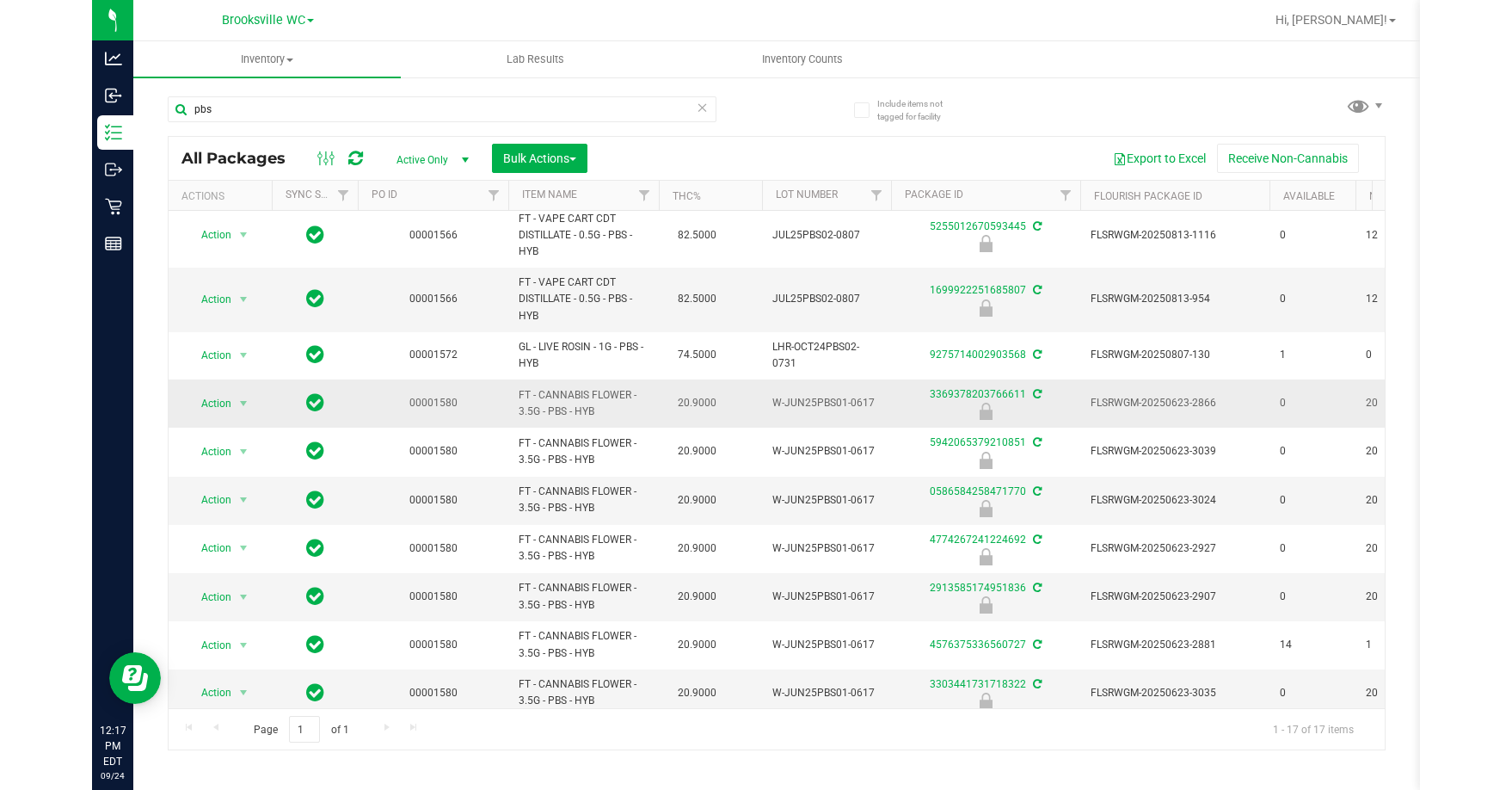
scroll to position [422, 0]
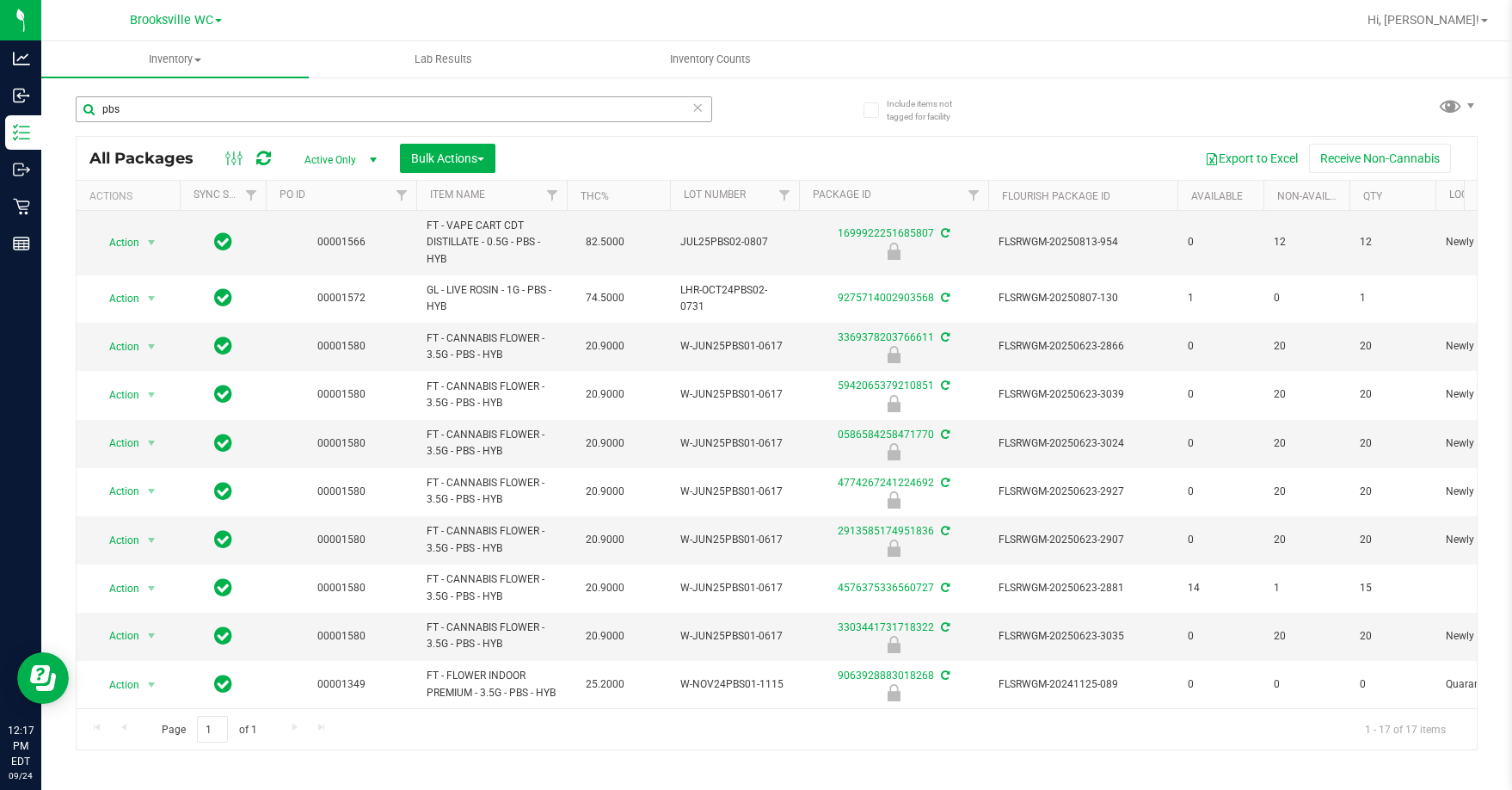
click at [287, 107] on input "pbs" at bounding box center [393, 109] width 636 height 26
type input "wbv"
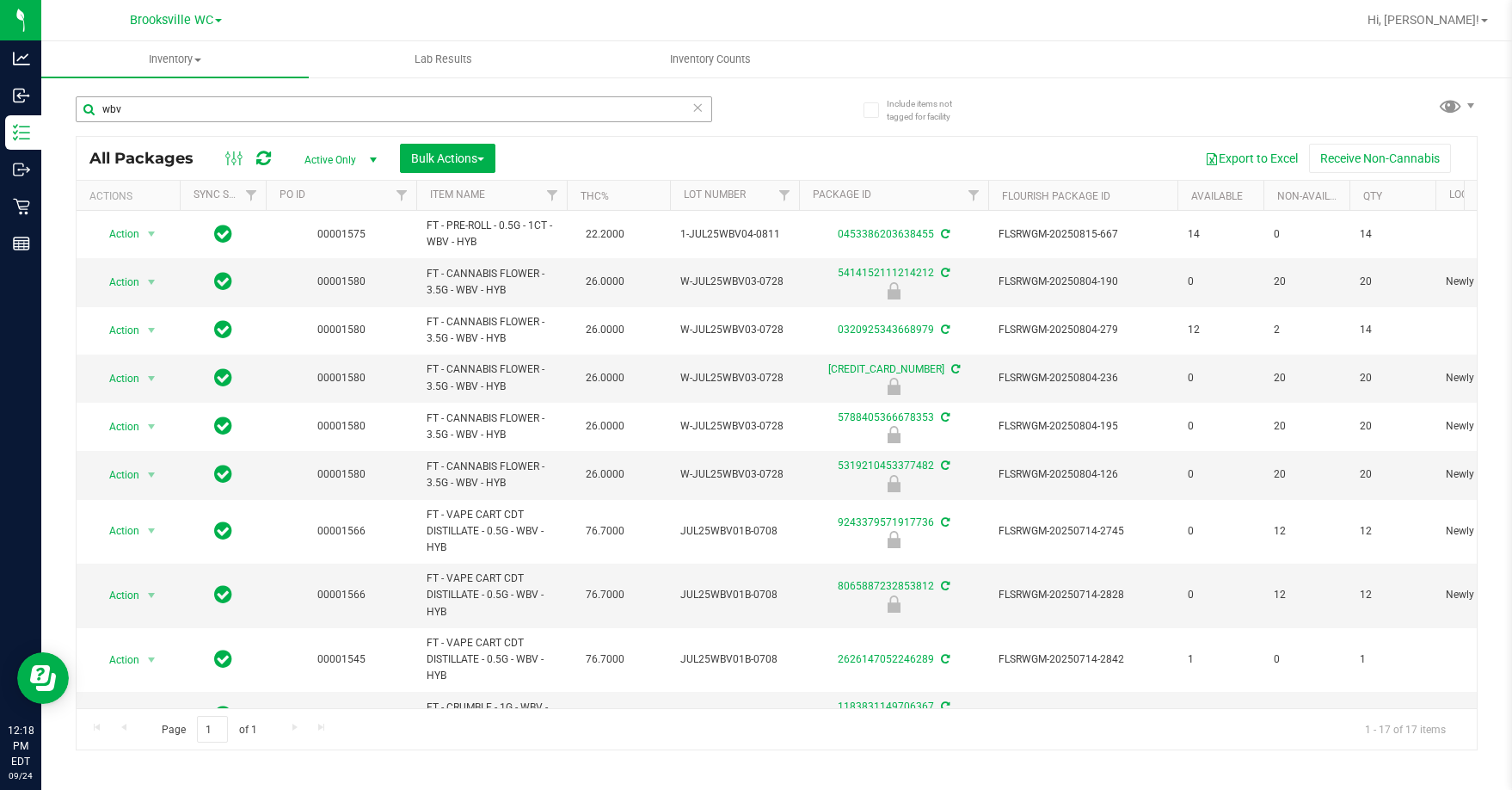
click at [344, 100] on input "wbv" at bounding box center [393, 109] width 636 height 26
click at [343, 101] on input "wbv" at bounding box center [393, 109] width 636 height 26
type input "m"
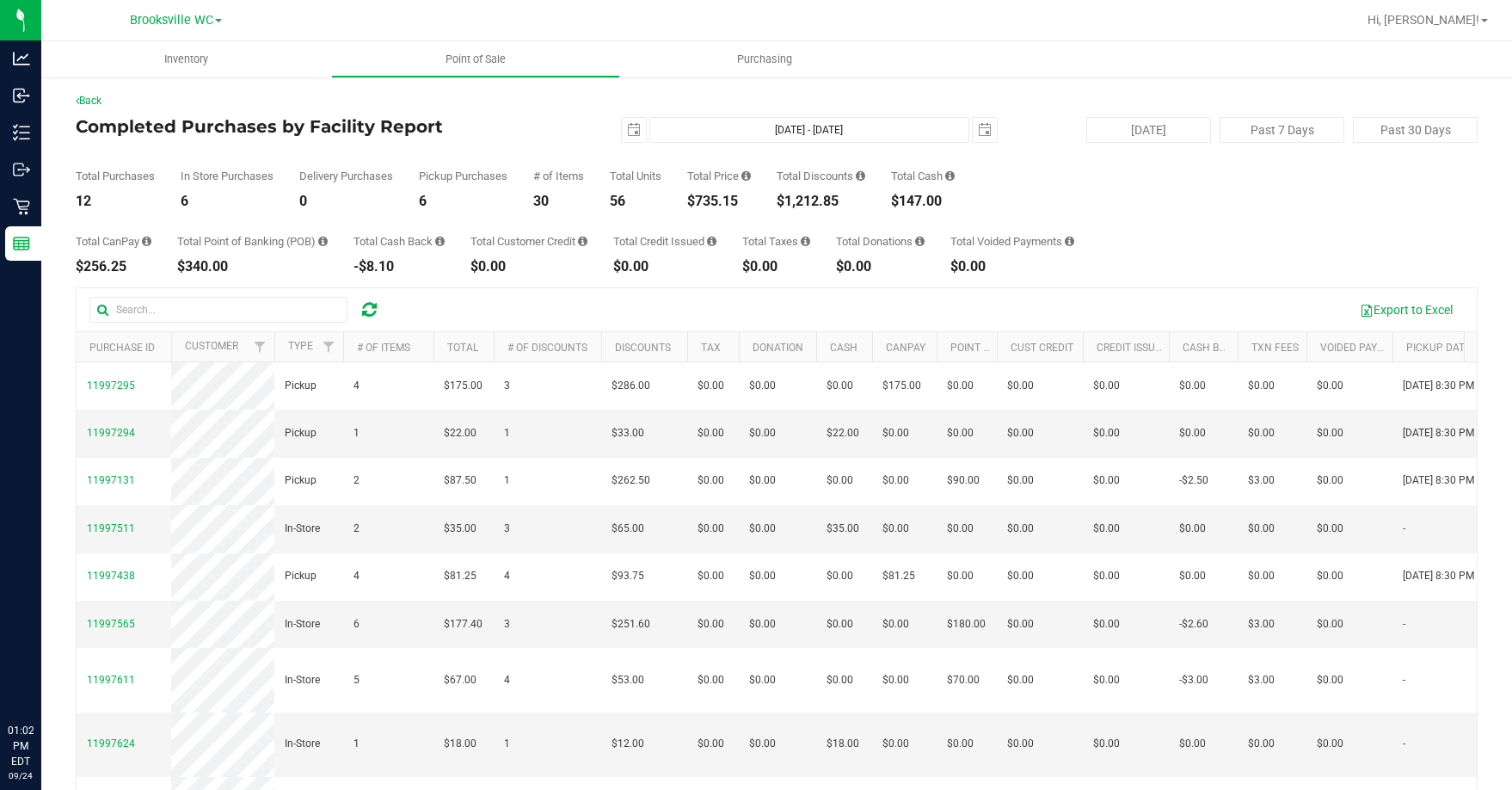
click at [489, 188] on div "Pickup Purchases 6" at bounding box center [463, 189] width 89 height 38
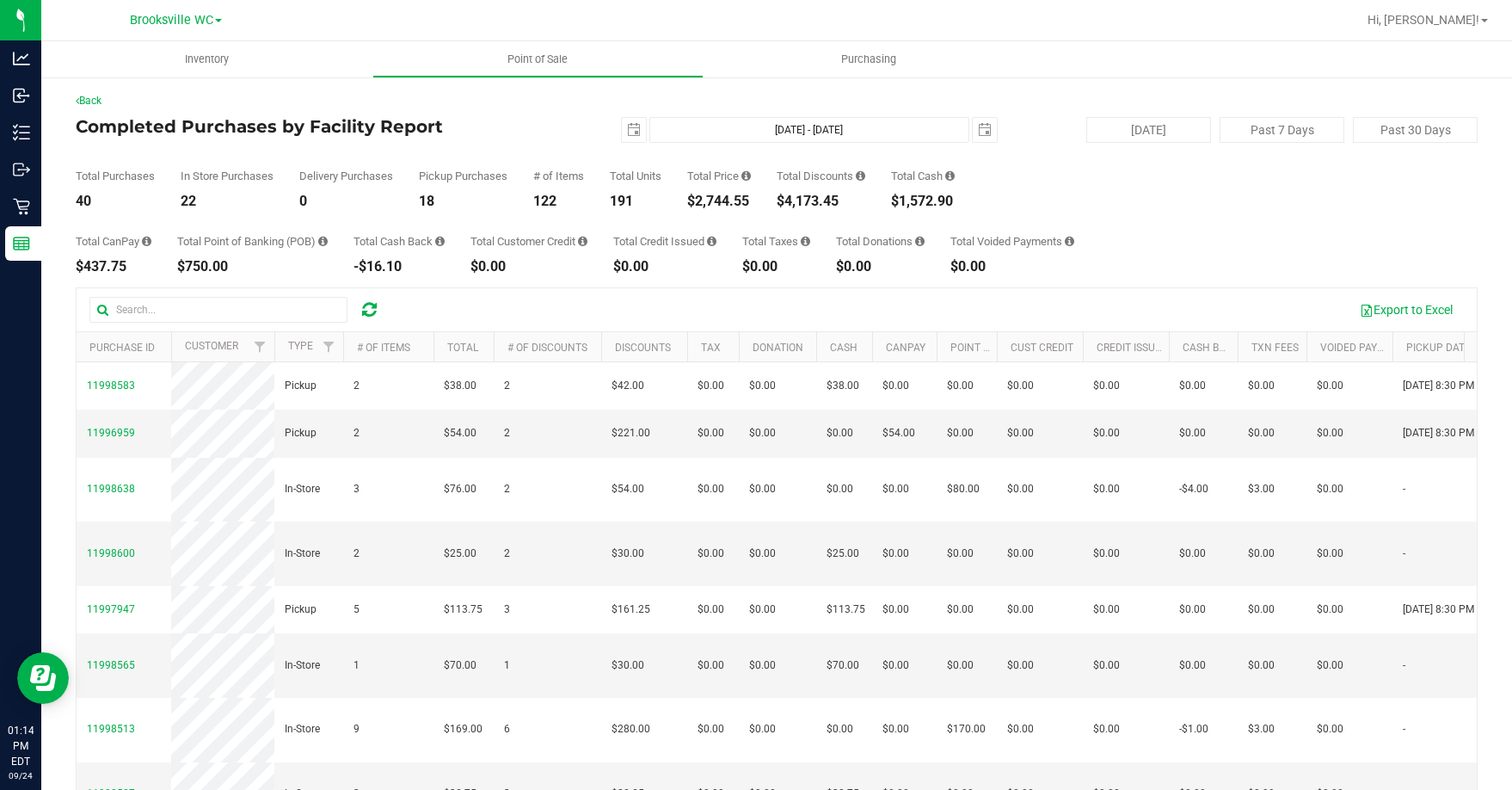
click at [517, 141] on div "Completed Purchases by Facility Report [DATE] [DATE] - [DATE] [DATE] [DATE] Pas…" at bounding box center [776, 129] width 1402 height 26
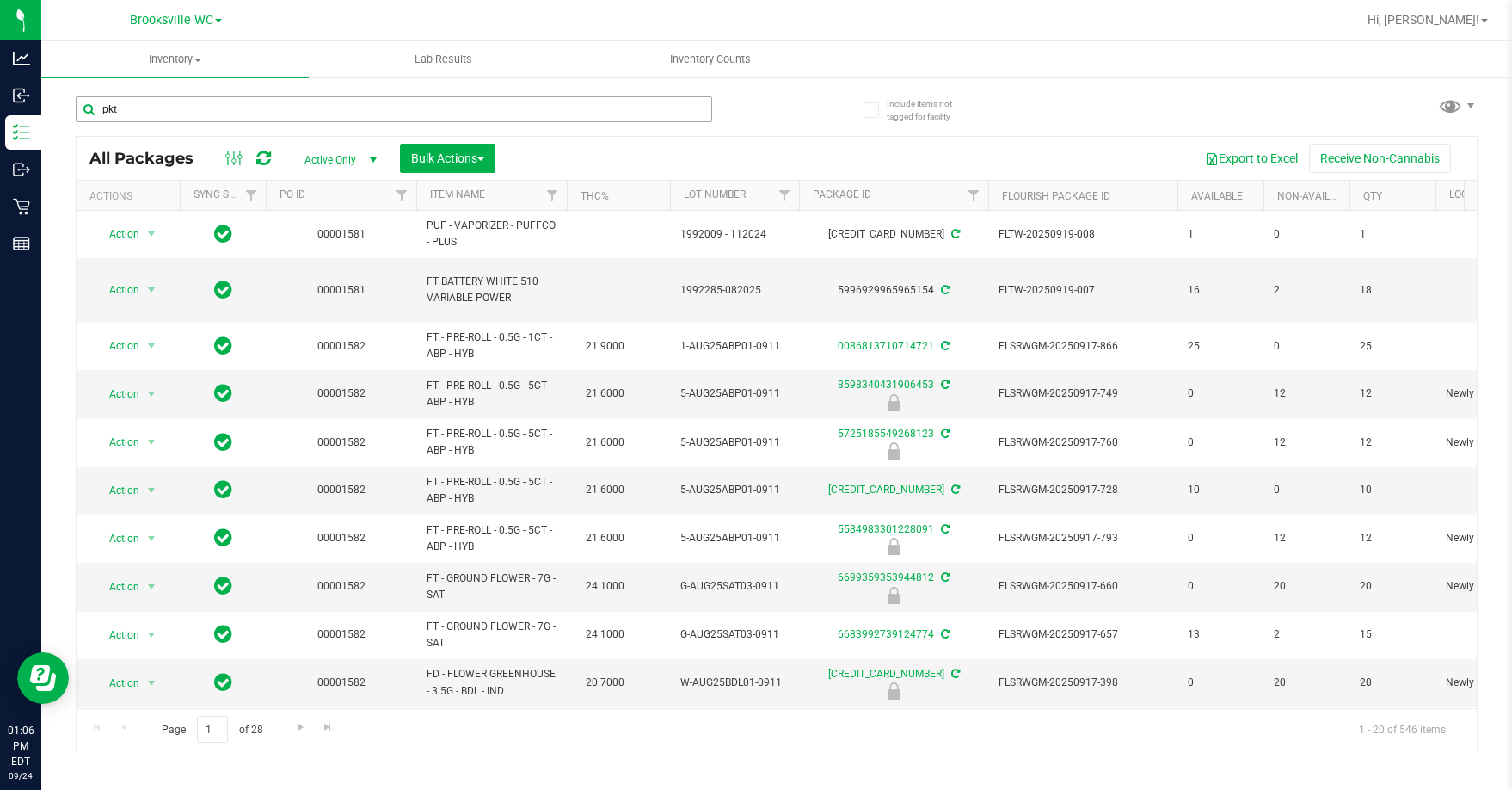
type input "pkt"
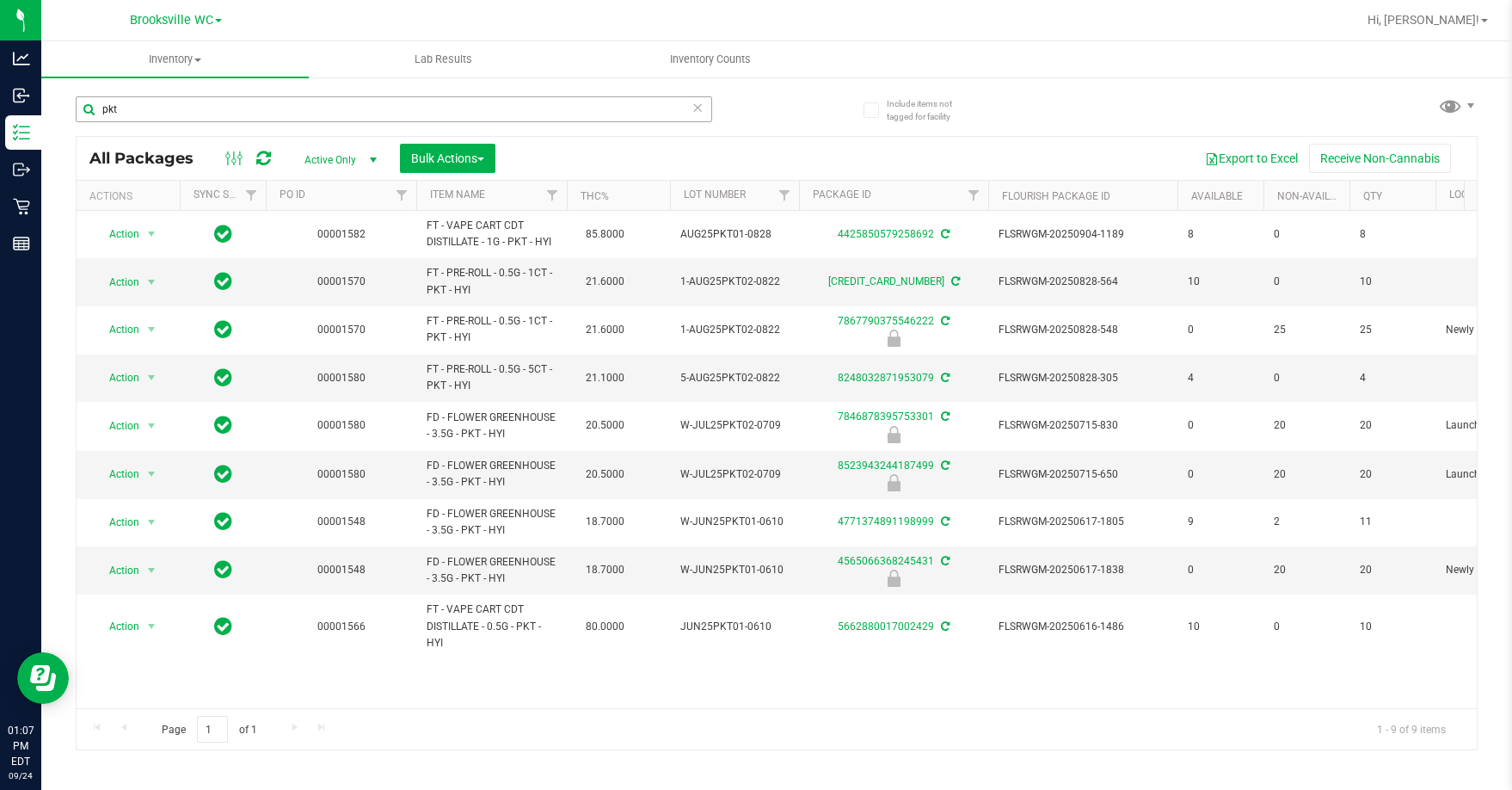
click at [303, 110] on input "pkt" at bounding box center [393, 109] width 636 height 26
click at [305, 110] on input "pkt" at bounding box center [393, 109] width 636 height 26
click at [307, 110] on input "pkt" at bounding box center [393, 109] width 636 height 26
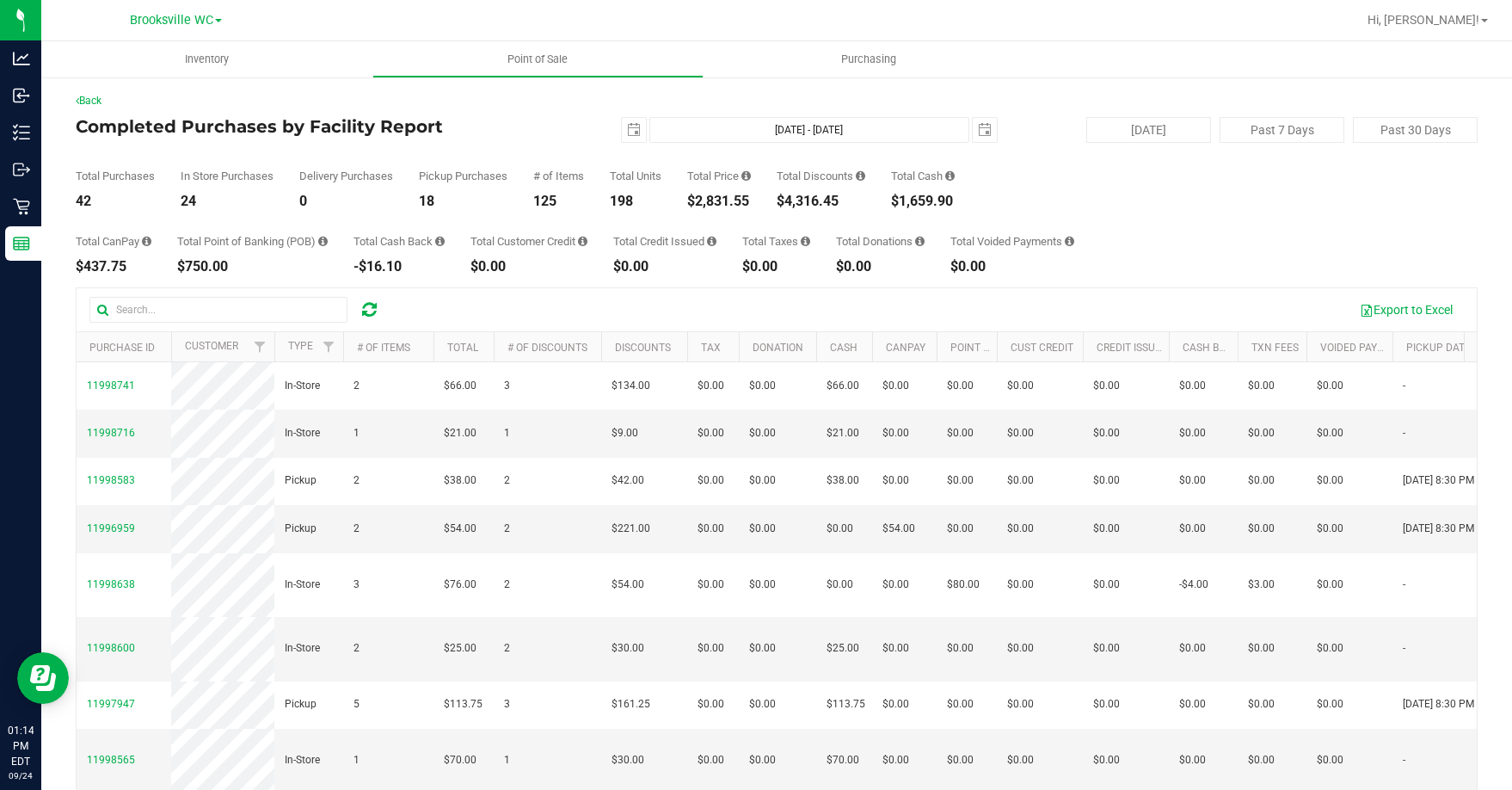
click at [529, 140] on div "[DATE] [DATE] - [DATE] [DATE]" at bounding box center [770, 129] width 480 height 26
click at [468, 131] on h4 "Completed Purchases by Facility Report" at bounding box center [309, 126] width 467 height 19
